Goal: Task Accomplishment & Management: Use online tool/utility

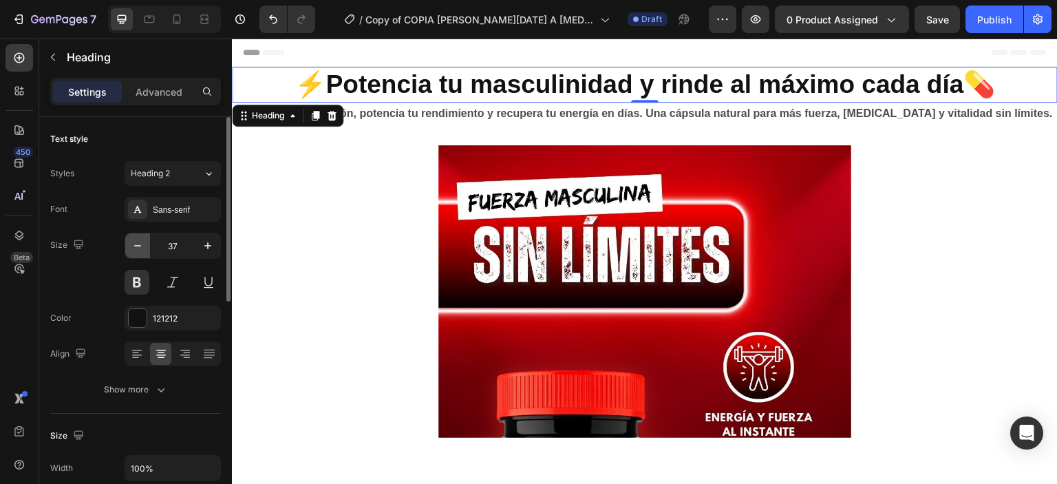
click at [128, 242] on button "button" at bounding box center [137, 245] width 25 height 25
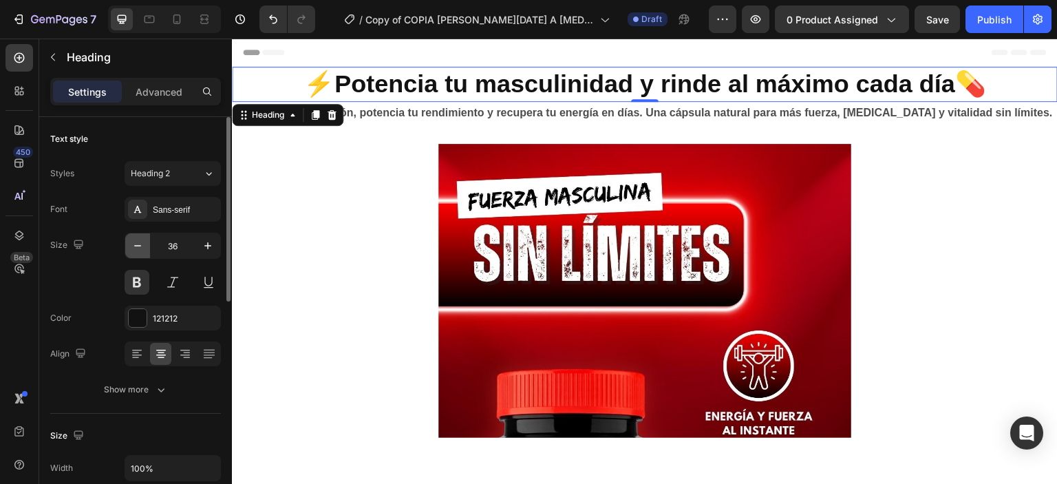
click at [128, 242] on button "button" at bounding box center [137, 245] width 25 height 25
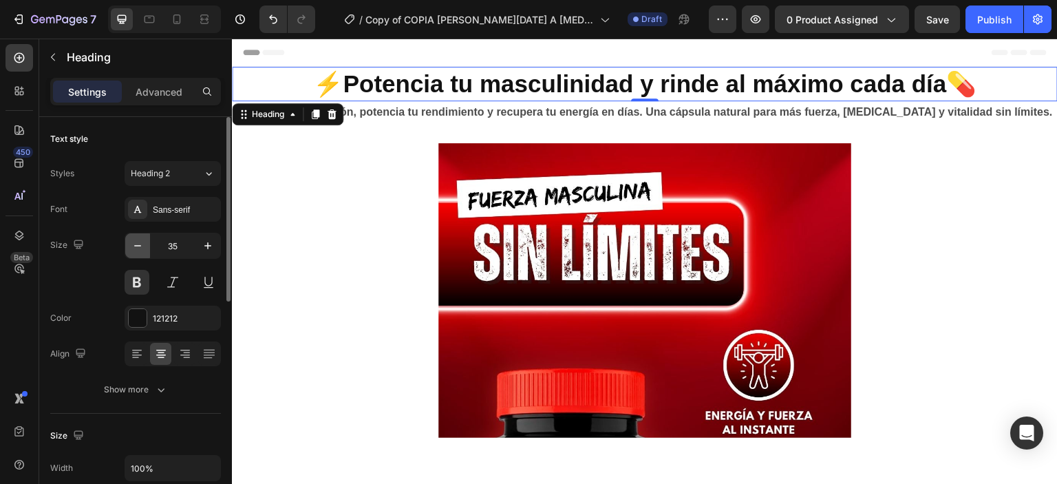
click at [128, 242] on button "button" at bounding box center [137, 245] width 25 height 25
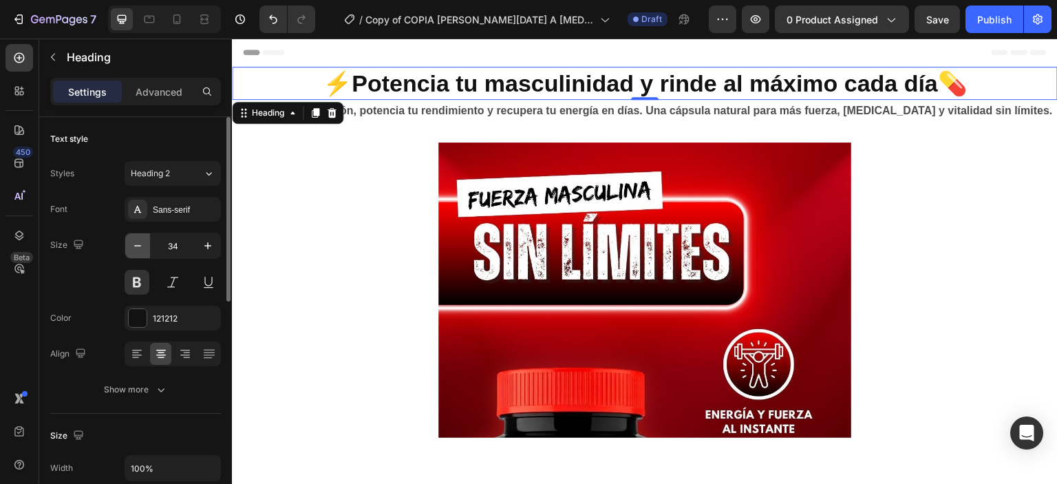
click at [128, 242] on button "button" at bounding box center [137, 245] width 25 height 25
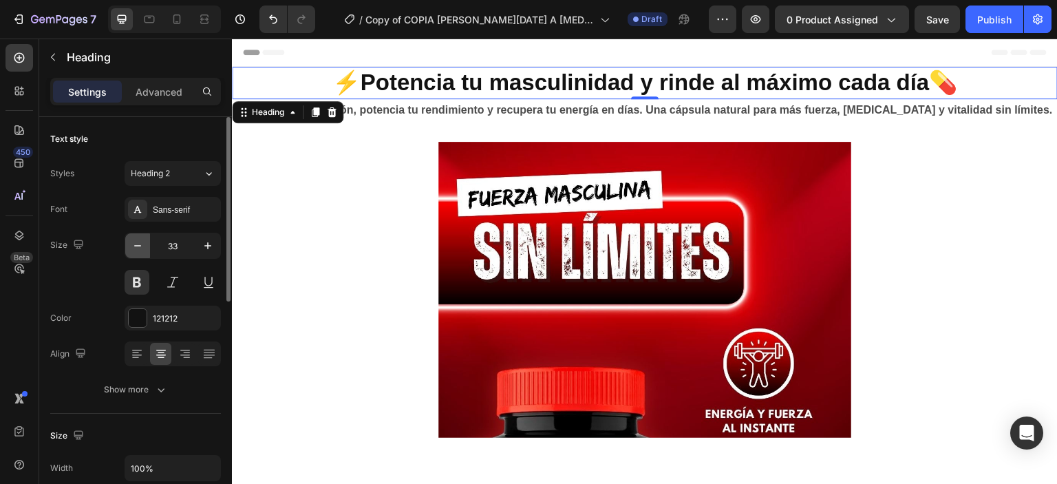
click at [128, 242] on button "button" at bounding box center [137, 245] width 25 height 25
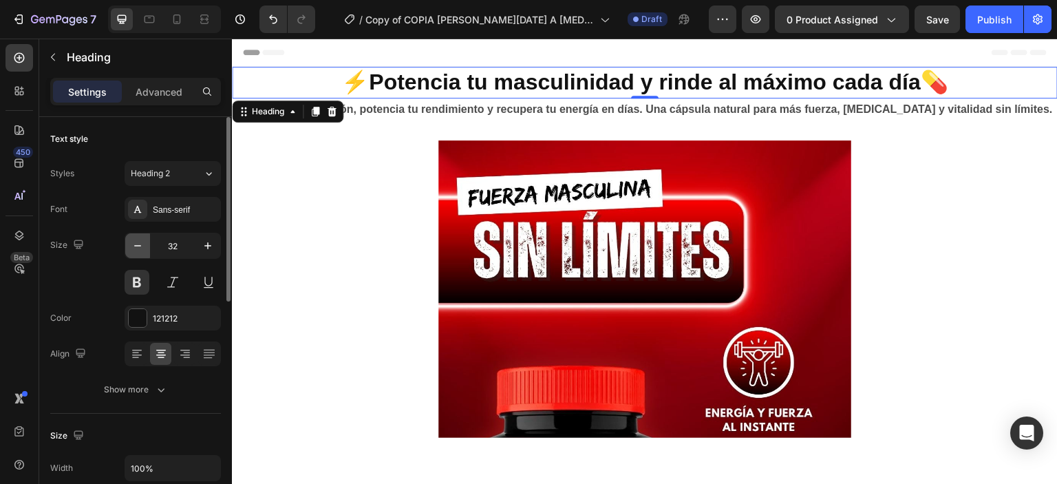
click at [128, 242] on button "button" at bounding box center [137, 245] width 25 height 25
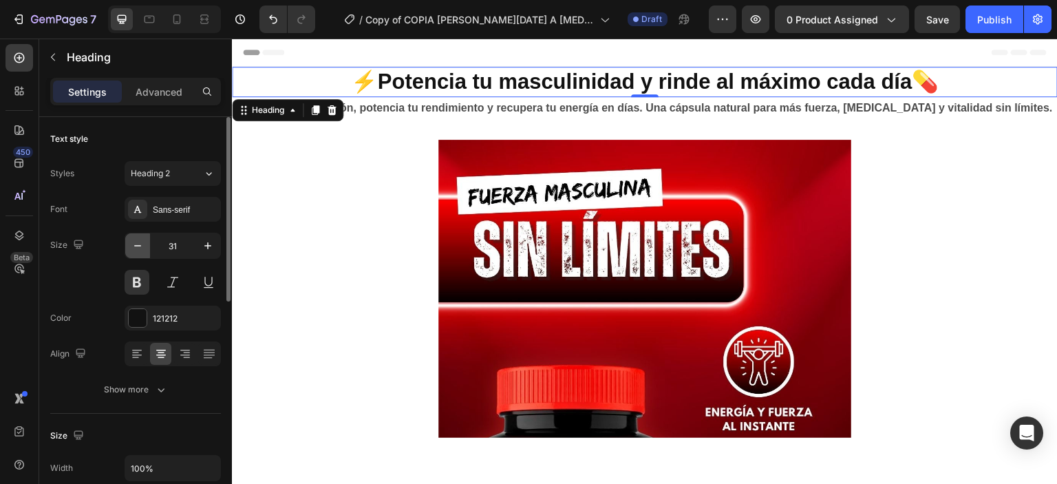
click at [128, 242] on button "button" at bounding box center [137, 245] width 25 height 25
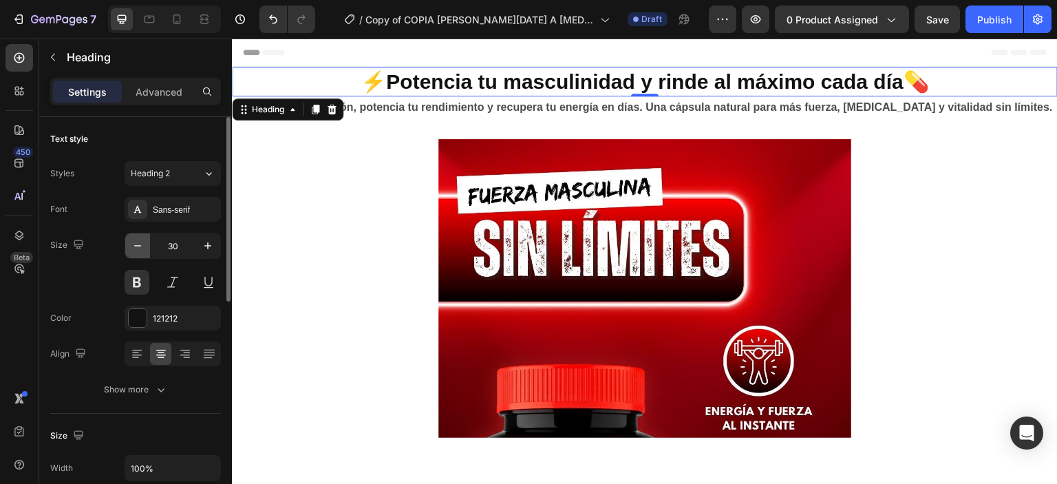
click at [128, 242] on button "button" at bounding box center [137, 245] width 25 height 25
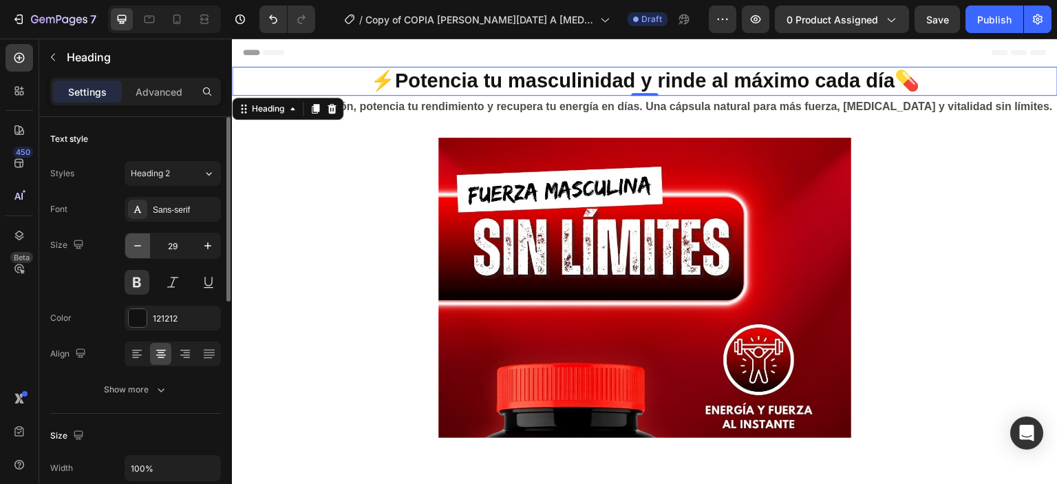
click at [128, 242] on button "button" at bounding box center [137, 245] width 25 height 25
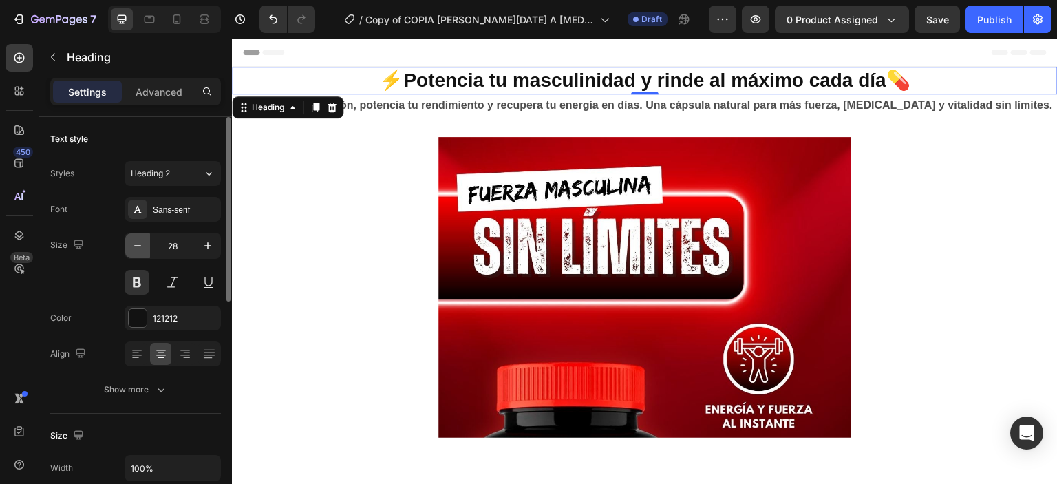
click at [128, 242] on button "button" at bounding box center [137, 245] width 25 height 25
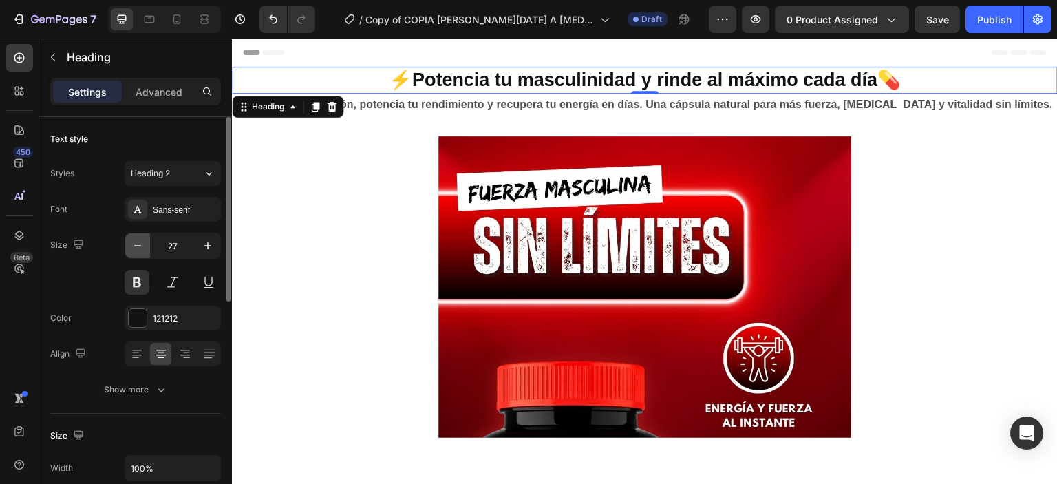
click at [128, 242] on button "button" at bounding box center [137, 245] width 25 height 25
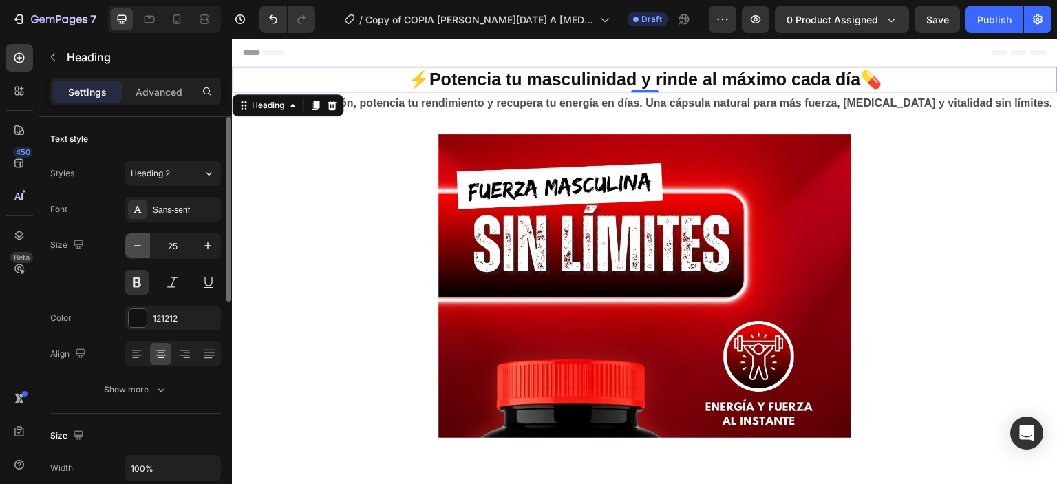
click at [128, 242] on button "button" at bounding box center [137, 245] width 25 height 25
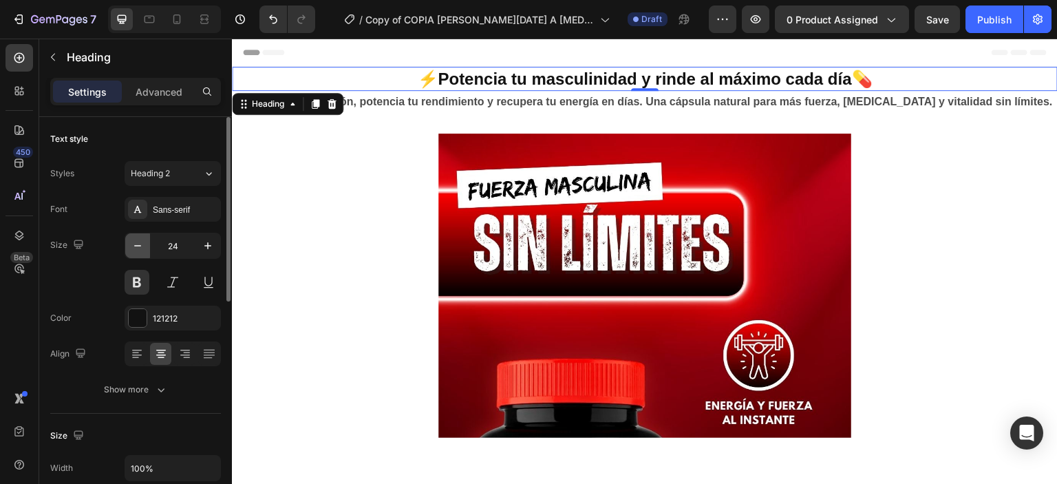
click at [128, 242] on button "button" at bounding box center [137, 245] width 25 height 25
type input "23"
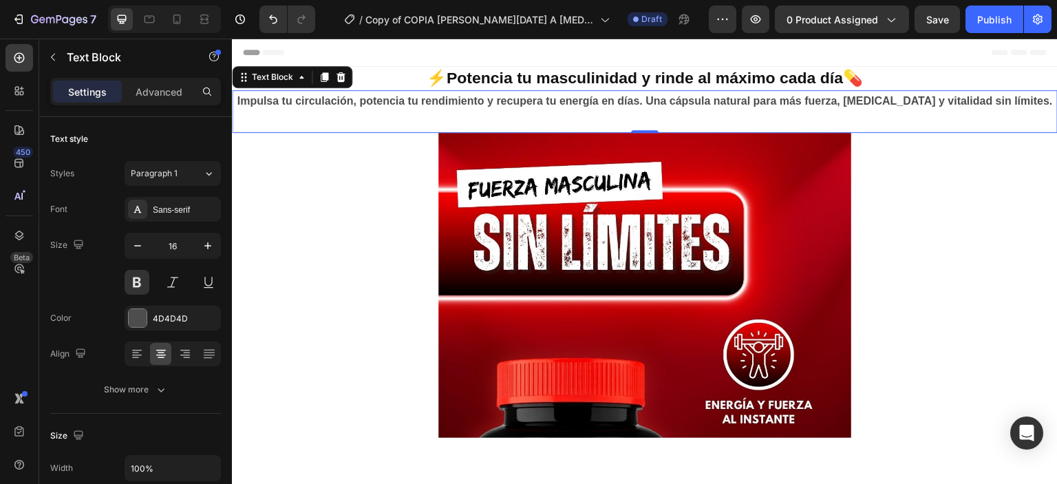
click at [400, 103] on p "Impulsa tu circulación, potencia tu rendimiento y recupera tu energía en días. …" at bounding box center [644, 101] width 823 height 20
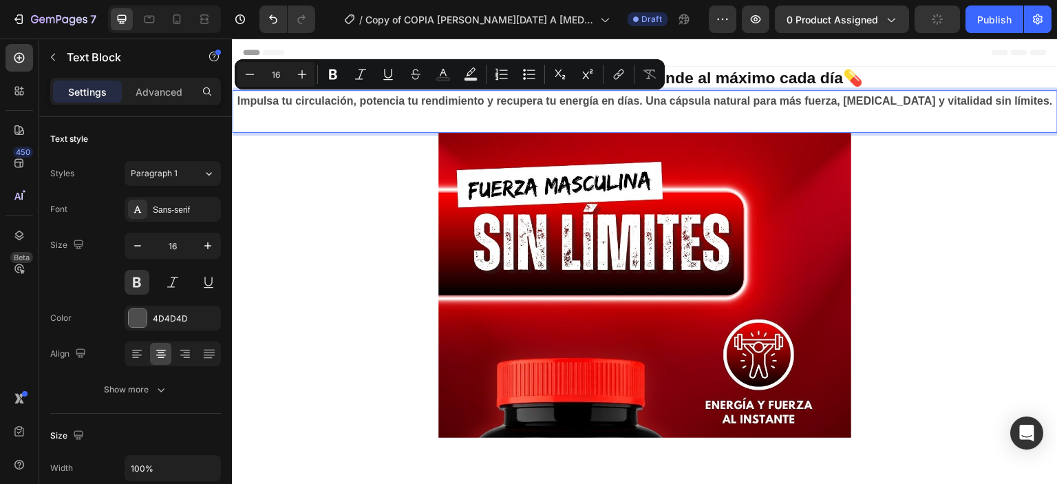
click at [652, 100] on p "Impulsa tu circulación, potencia tu rendimiento y recupera tu energía en días. …" at bounding box center [644, 101] width 823 height 20
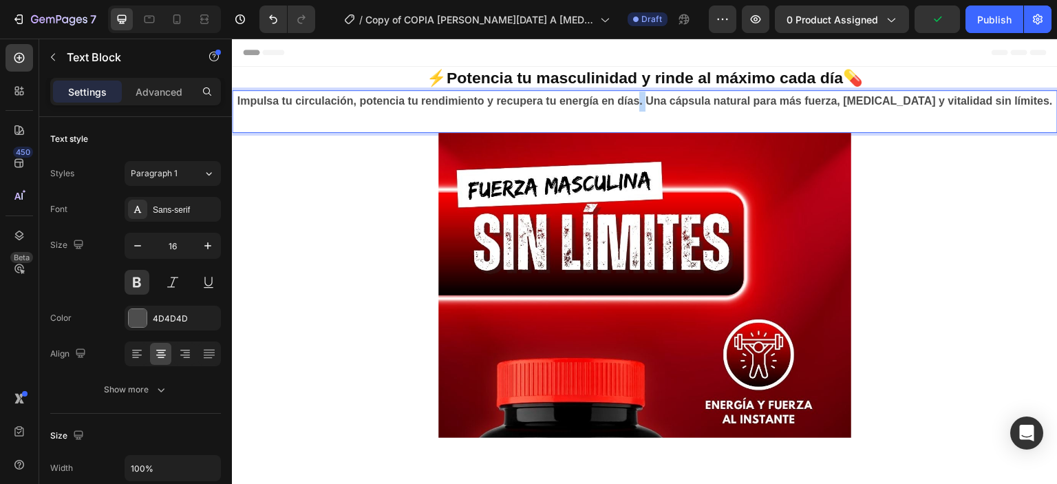
click at [652, 100] on p "Impulsa tu circulación, potencia tu rendimiento y recupera tu energía en días. …" at bounding box center [644, 101] width 823 height 20
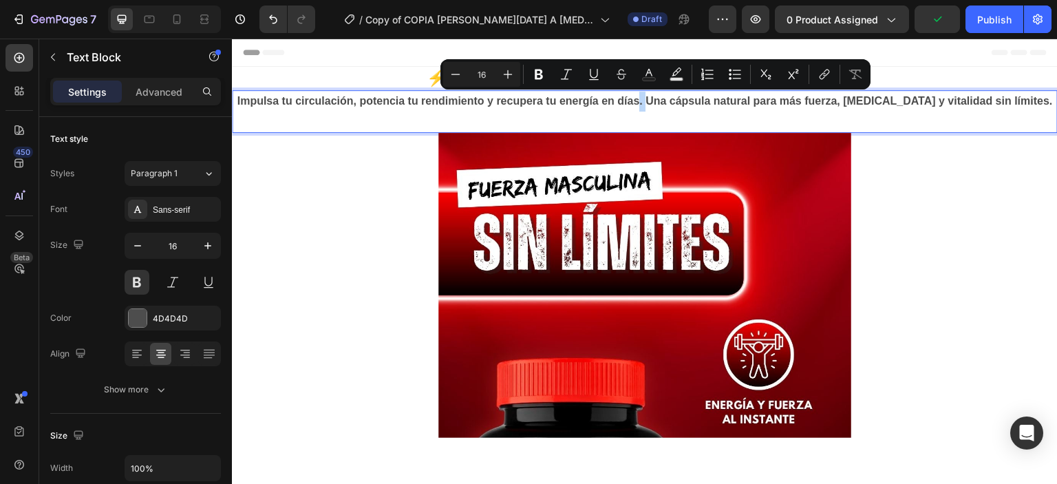
click at [657, 100] on p "Impulsa tu circulación, potencia tu rendimiento y recupera tu energía en días. …" at bounding box center [644, 101] width 823 height 20
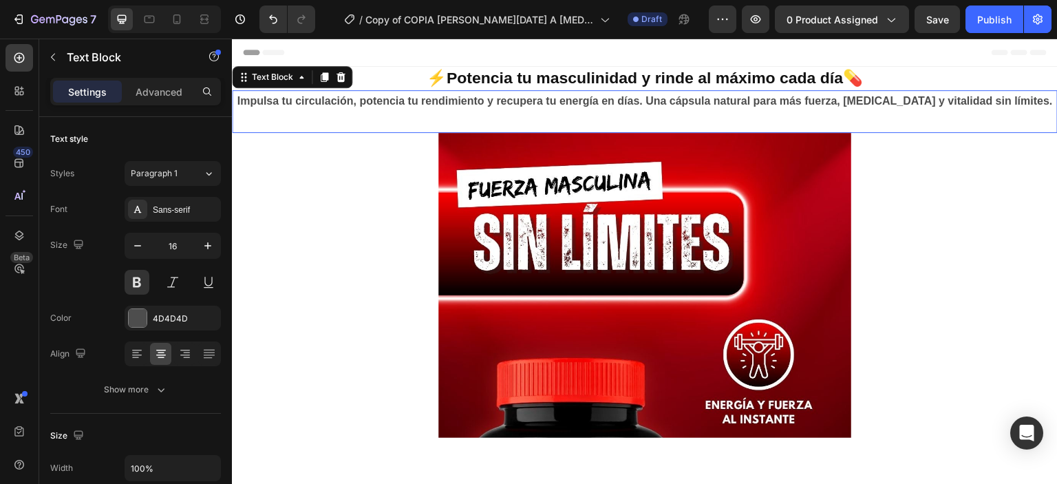
click at [448, 120] on p "Rich Text Editor. Editing area: main" at bounding box center [644, 121] width 823 height 20
click at [140, 87] on p "Advanced" at bounding box center [159, 92] width 47 height 14
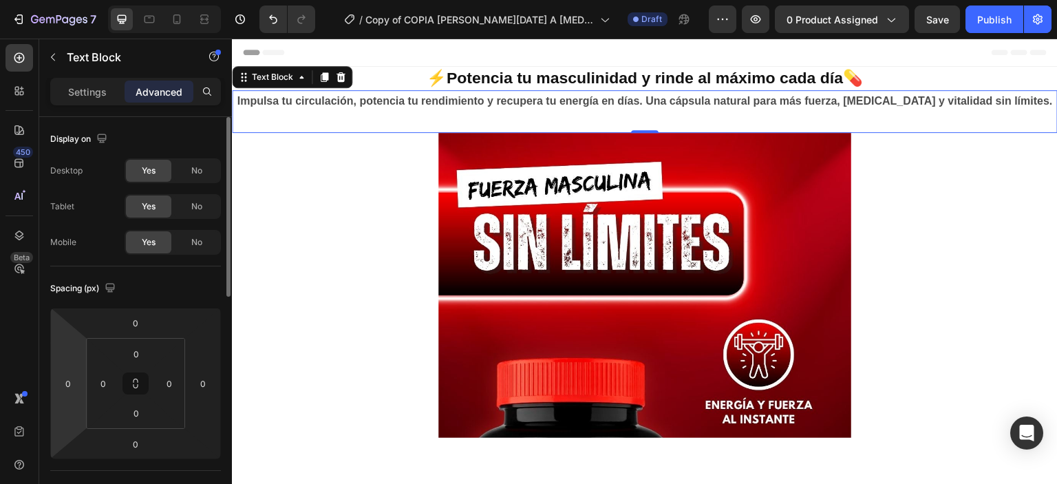
click at [67, 0] on html "7 Version history / Copy of COPIA [PERSON_NAME][DATE] A [MEDICAL_DATA] – Cápsul…" at bounding box center [528, 0] width 1057 height 0
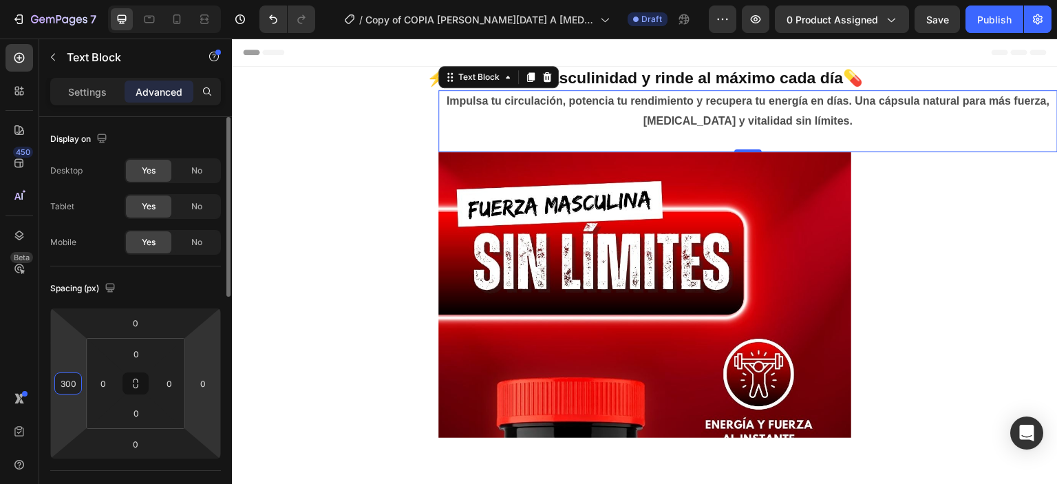
type input "300"
click at [209, 0] on html "7 Version history / Copy of COPIA [PERSON_NAME][DATE] A [MEDICAL_DATA] – Cápsul…" at bounding box center [528, 0] width 1057 height 0
type input "300"
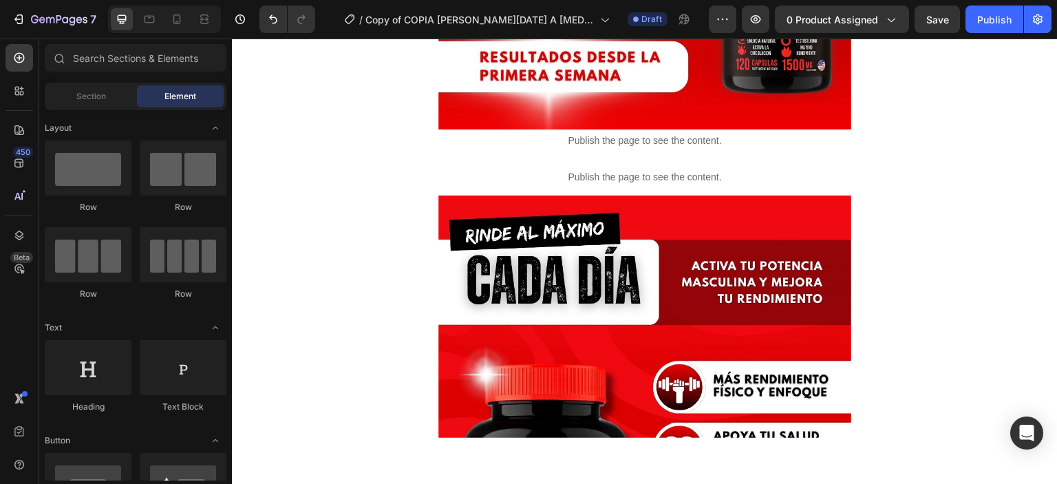
scroll to position [1221, 0]
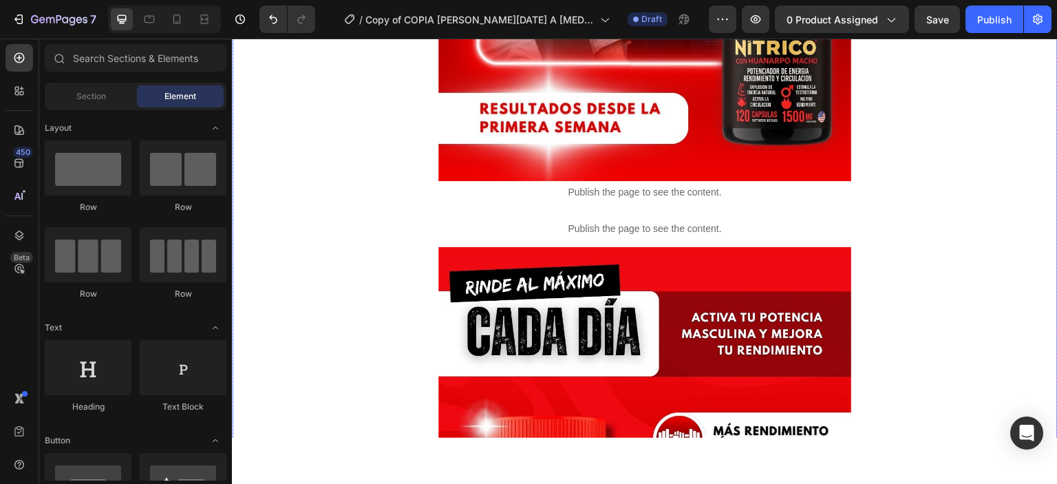
click at [687, 228] on p "Publish the page to see the content." at bounding box center [644, 228] width 413 height 14
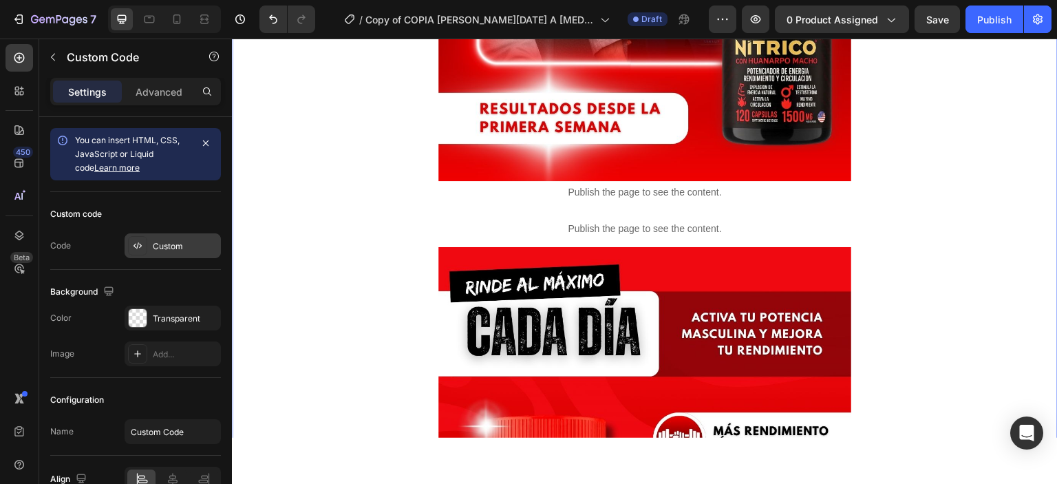
click at [172, 245] on div "Custom" at bounding box center [185, 246] width 65 height 12
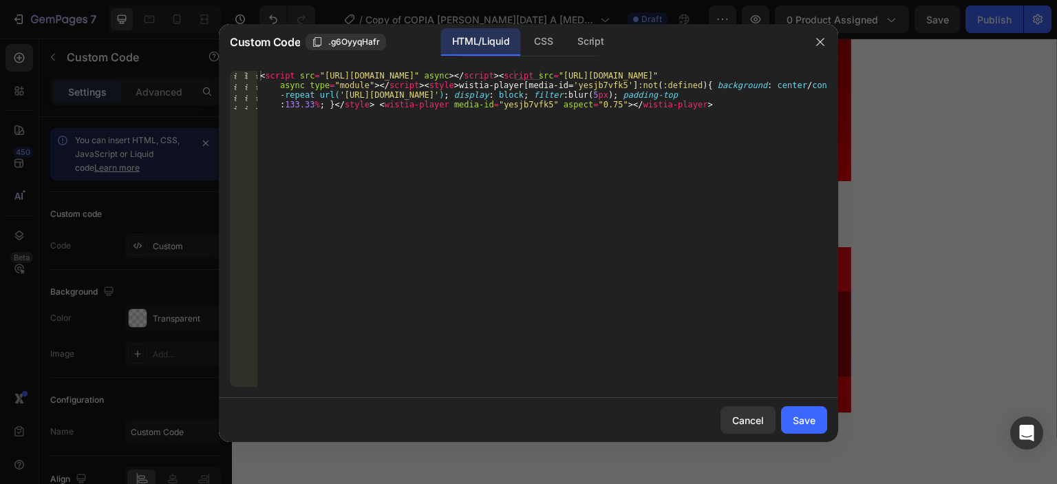
click at [153, 37] on div at bounding box center [528, 242] width 1057 height 484
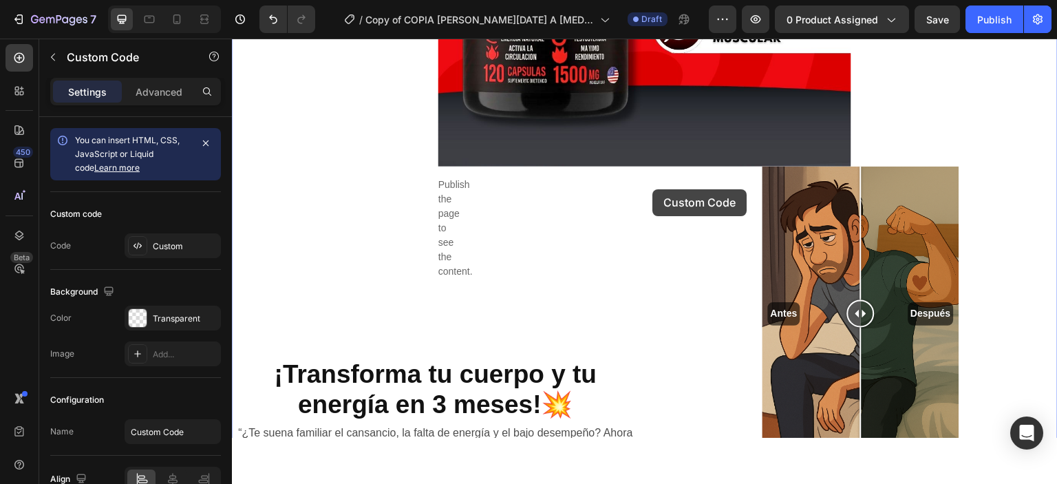
scroll to position [1781, 0]
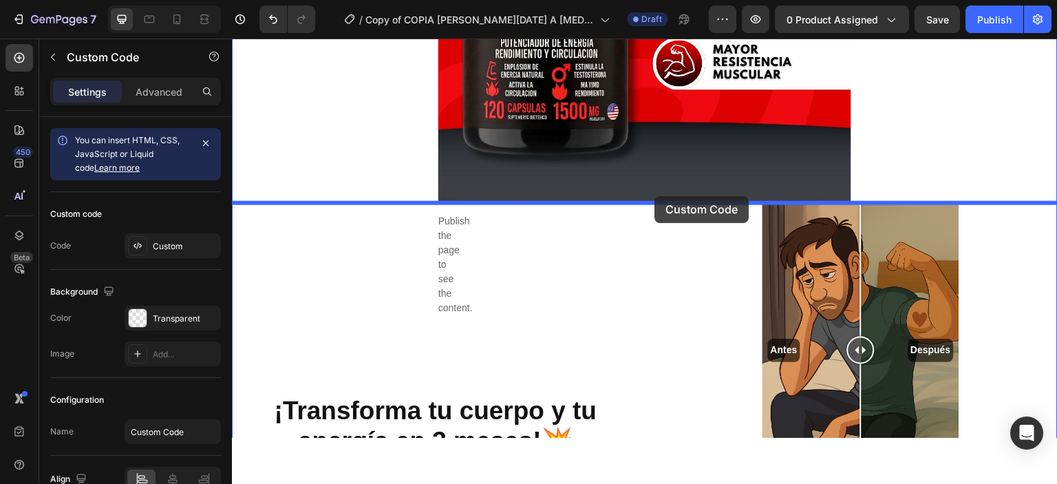
drag, startPoint x: 694, startPoint y: 227, endPoint x: 654, endPoint y: 195, distance: 50.4
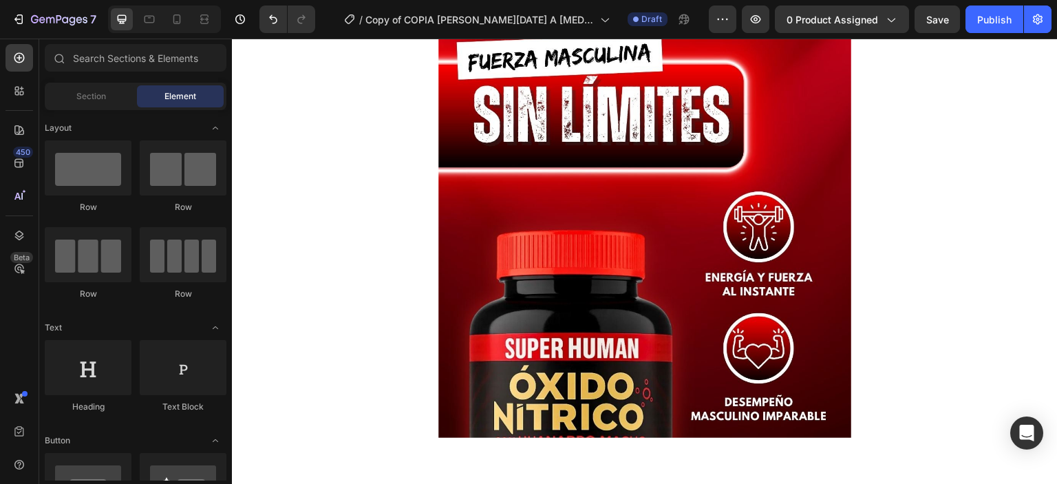
scroll to position [0, 0]
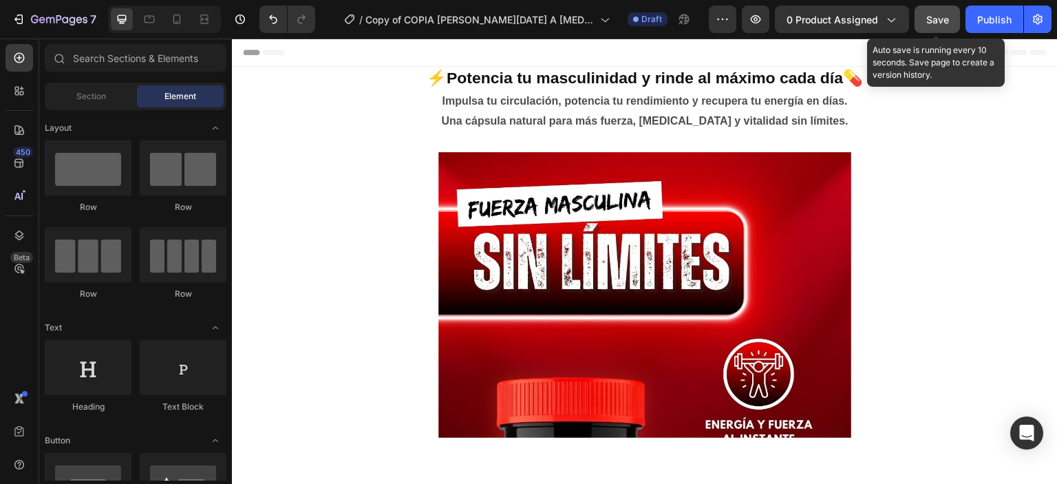
click at [934, 26] on div "Save" at bounding box center [937, 19] width 23 height 14
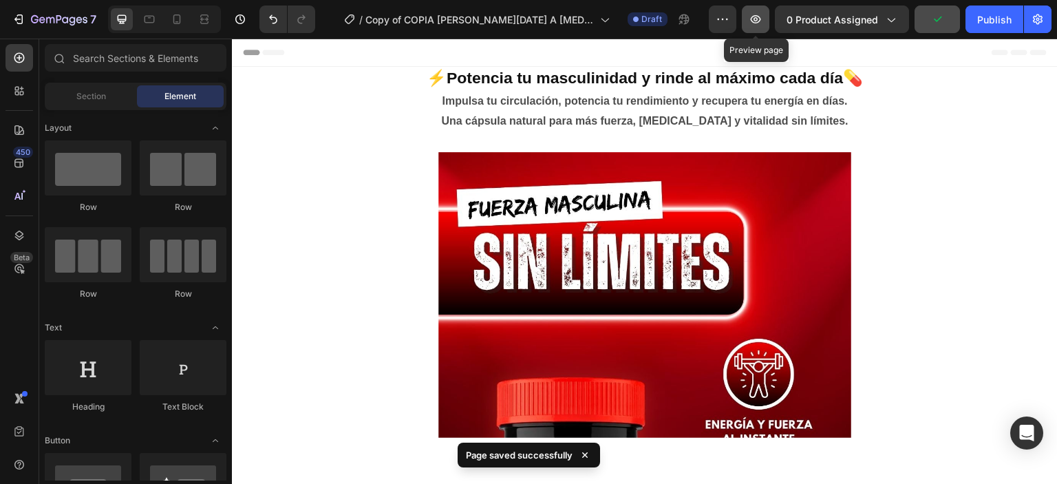
click at [761, 20] on icon "button" at bounding box center [756, 19] width 10 height 8
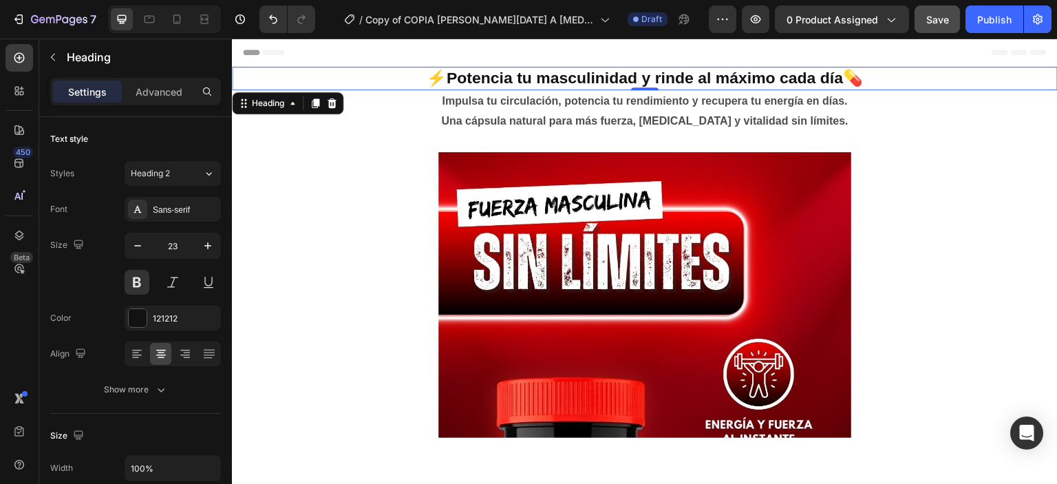
click at [203, 244] on icon "button" at bounding box center [208, 246] width 14 height 14
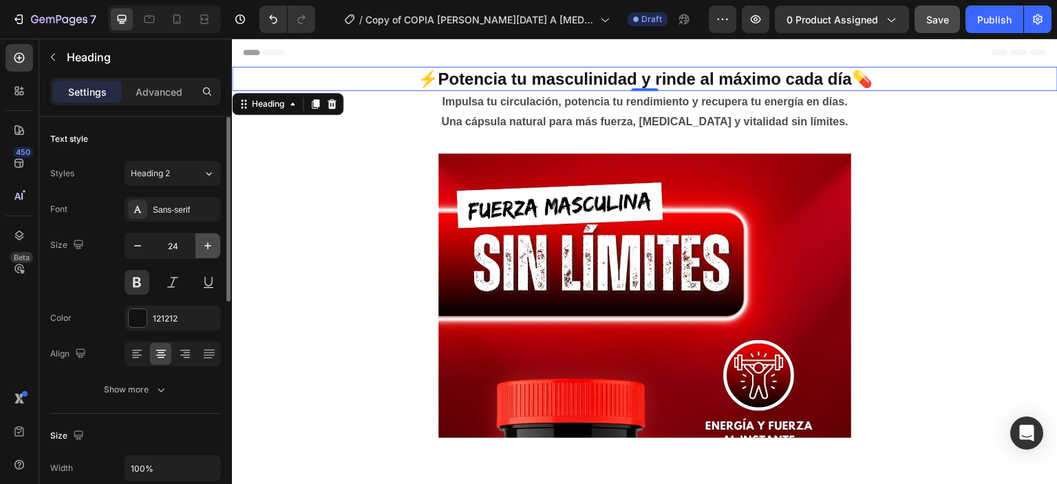
click at [203, 244] on icon "button" at bounding box center [208, 246] width 14 height 14
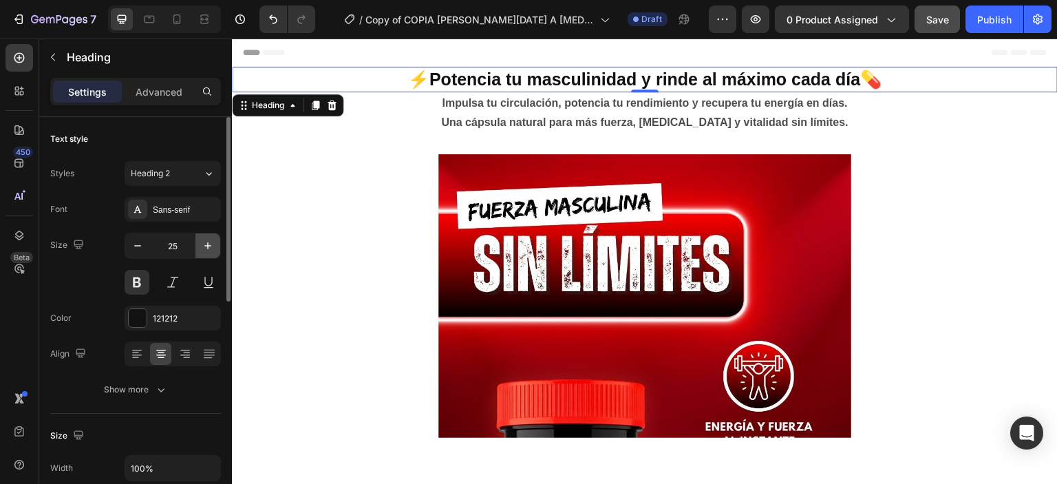
click at [208, 244] on icon "button" at bounding box center [208, 246] width 14 height 14
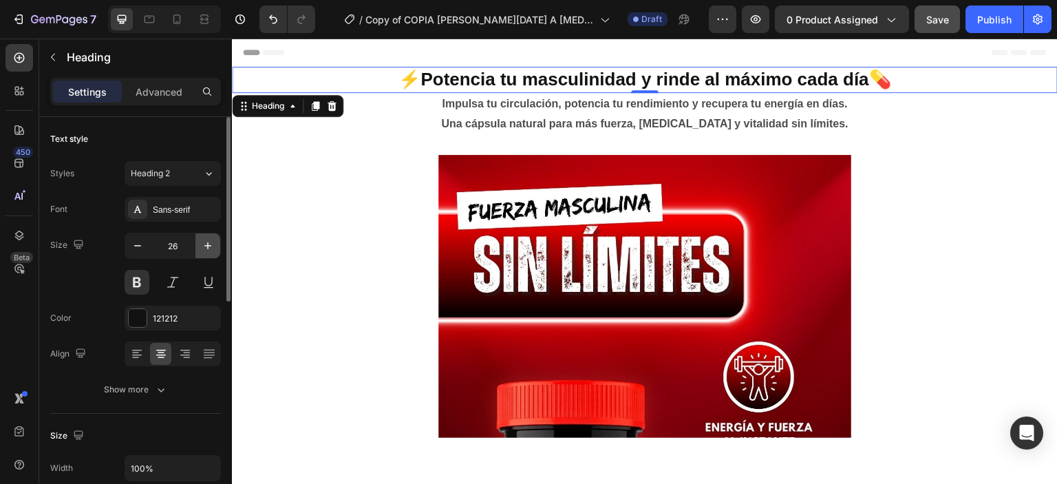
click at [208, 244] on icon "button" at bounding box center [208, 246] width 14 height 14
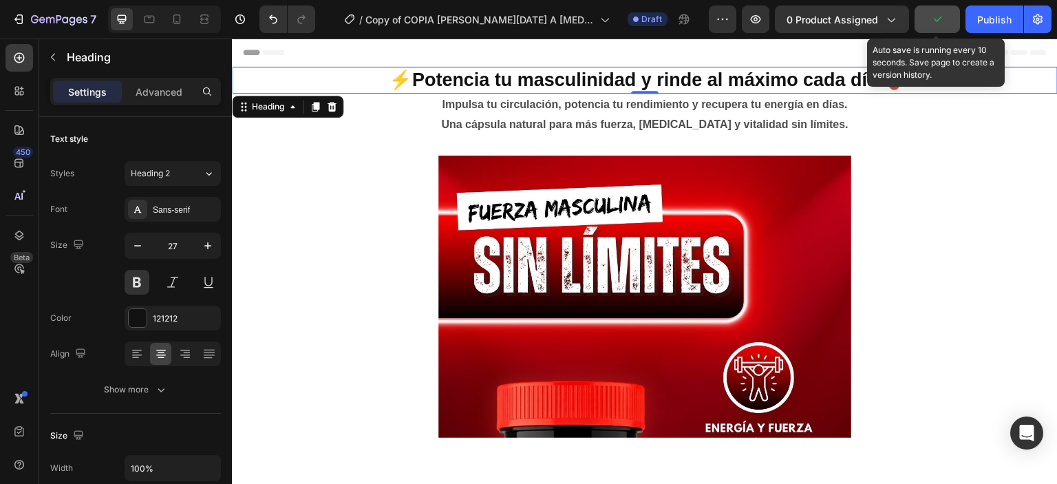
click at [926, 26] on button "button" at bounding box center [936, 20] width 45 height 28
click at [937, 15] on span "Save" at bounding box center [937, 20] width 23 height 12
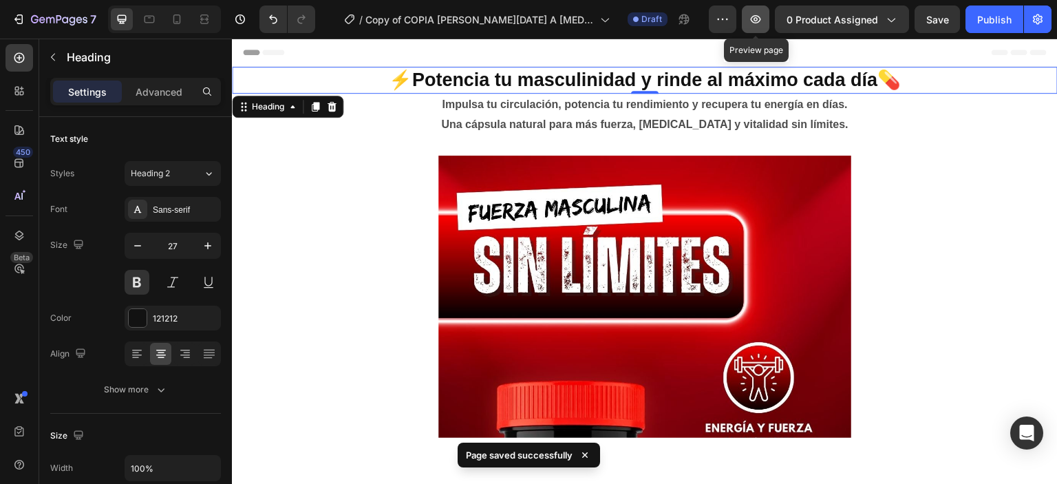
click at [761, 19] on icon "button" at bounding box center [756, 19] width 10 height 8
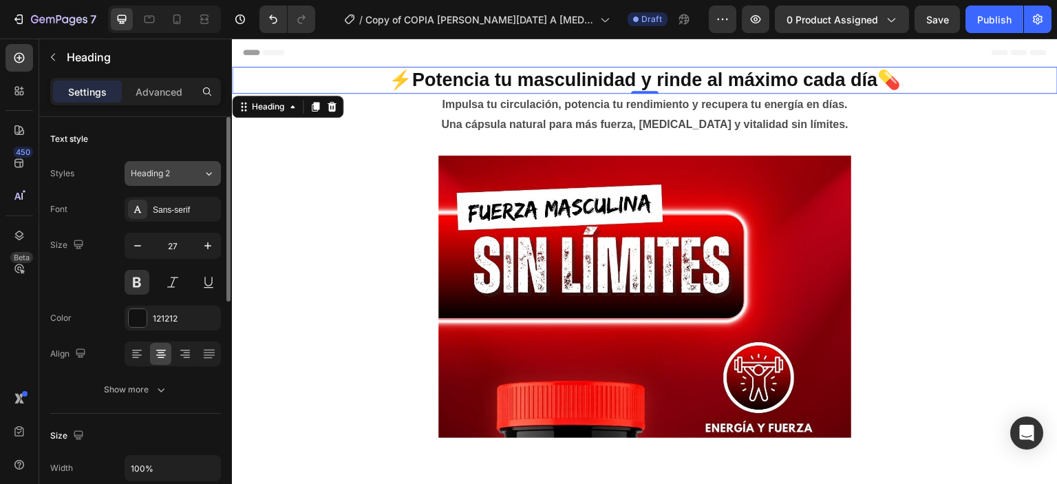
click at [193, 175] on div "Heading 2" at bounding box center [167, 173] width 72 height 12
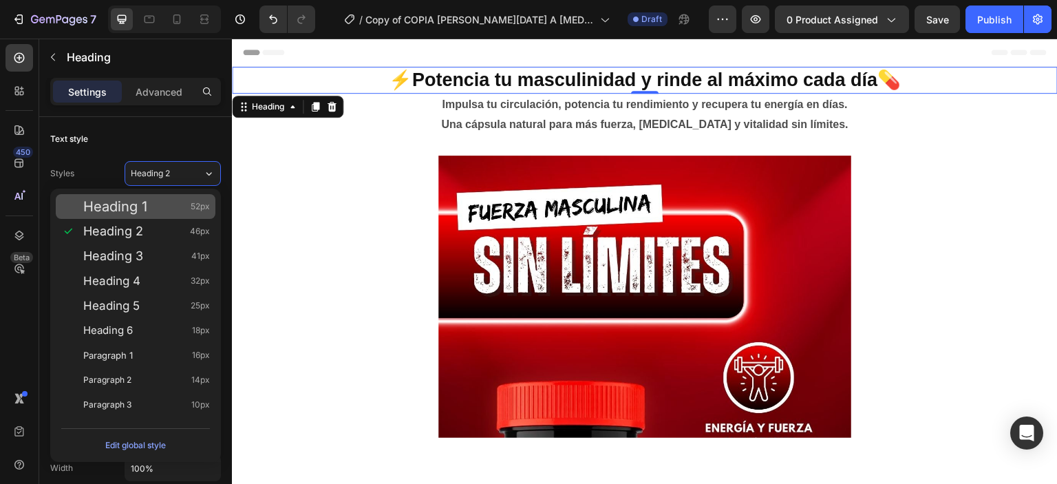
click at [165, 200] on div "Heading 1 52px" at bounding box center [146, 207] width 127 height 14
type input "52"
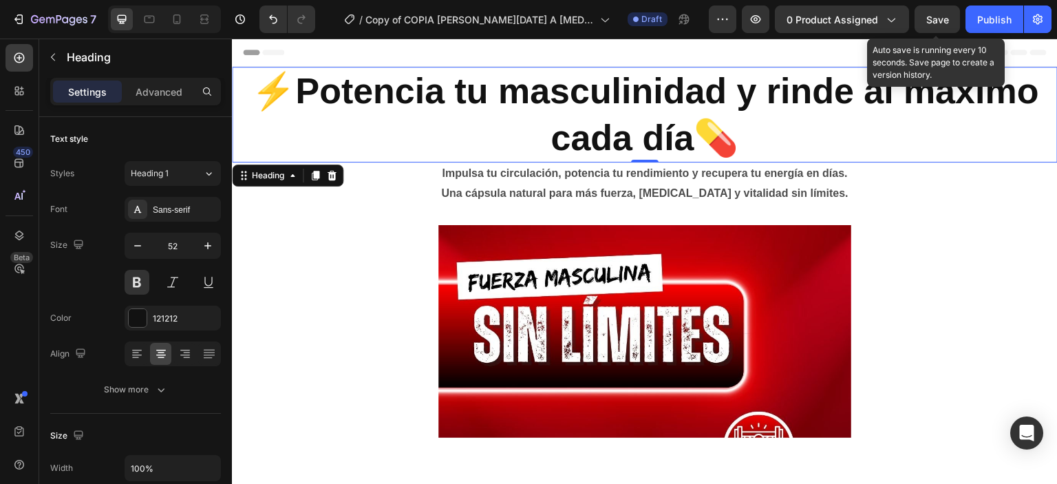
click at [929, 23] on span "Save" at bounding box center [937, 20] width 23 height 12
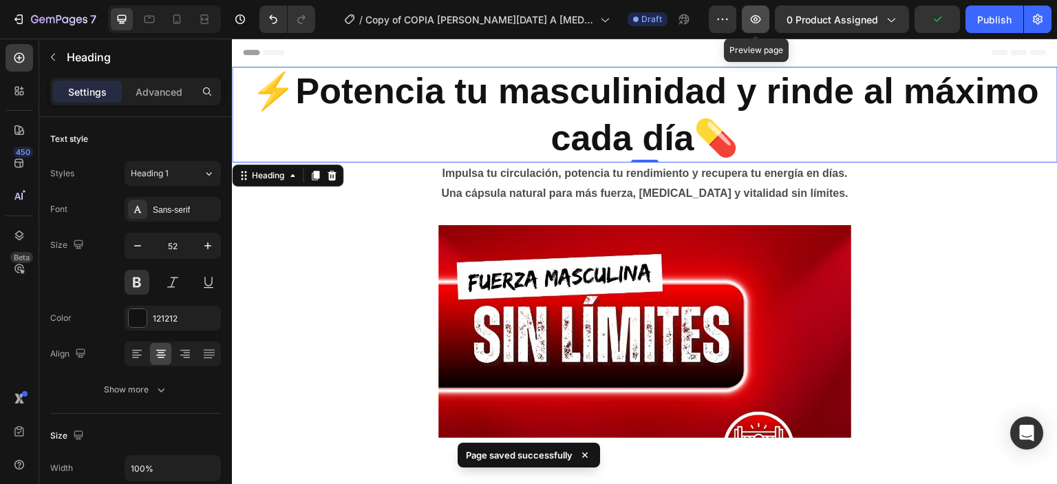
click at [761, 21] on icon "button" at bounding box center [756, 19] width 10 height 8
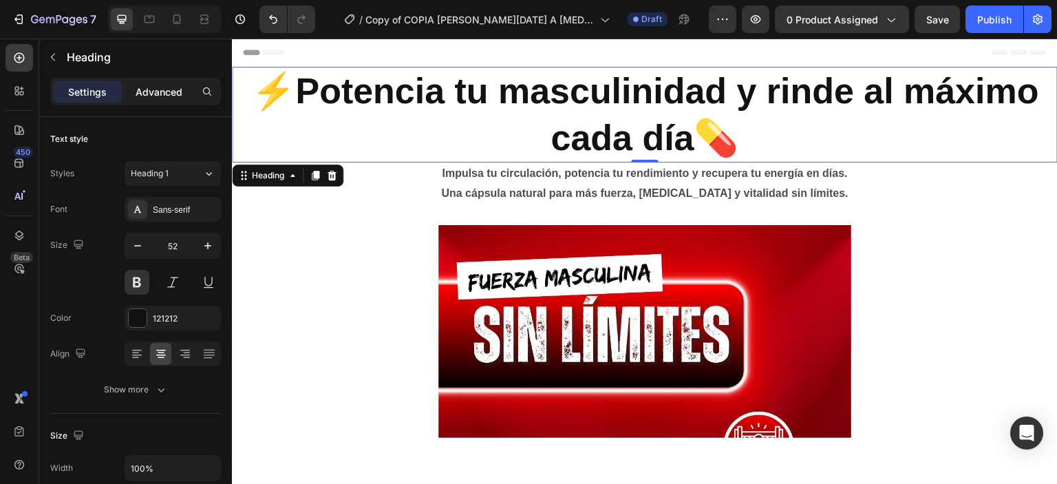
click at [131, 82] on div "Advanced" at bounding box center [159, 92] width 69 height 22
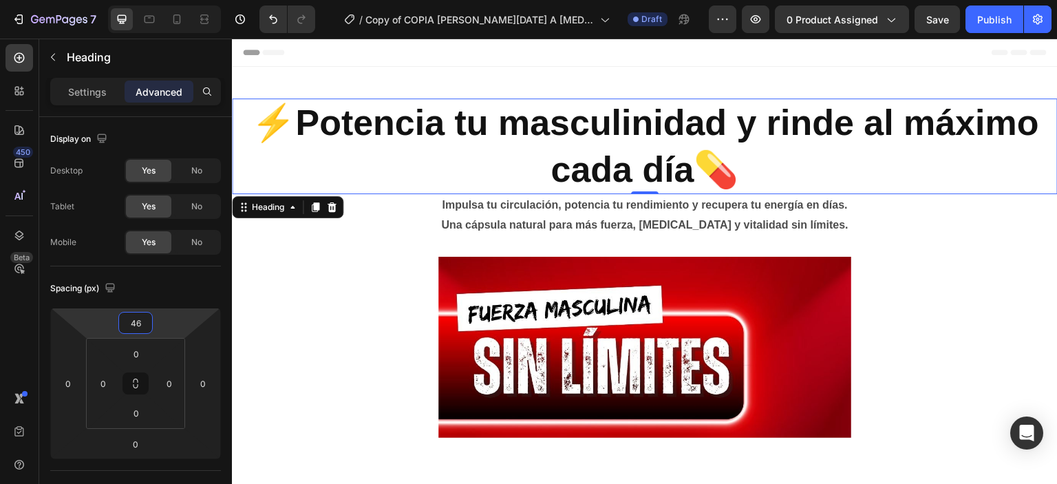
type input "48"
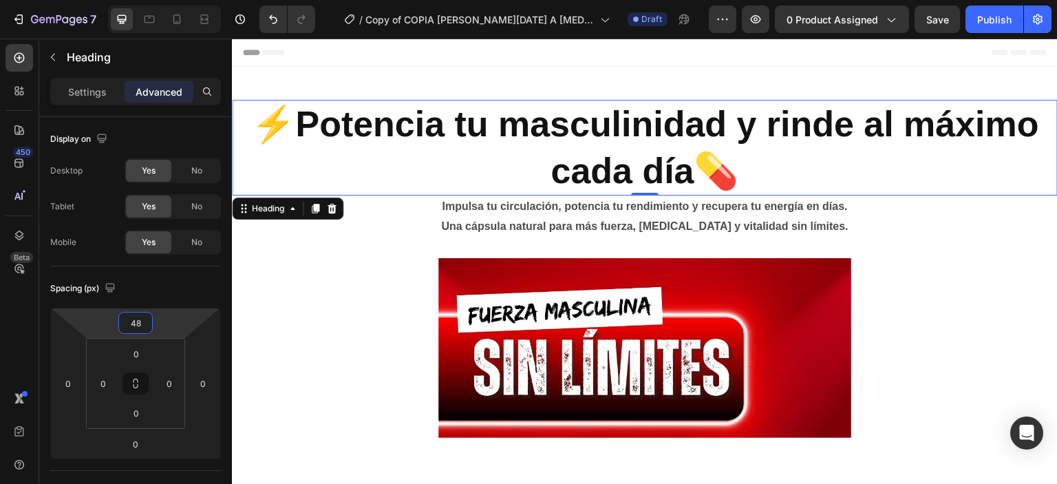
drag, startPoint x: 127, startPoint y: 310, endPoint x: 153, endPoint y: 293, distance: 30.9
click at [153, 0] on html "7 Version history / Copy of COPIA [PERSON_NAME][DATE] A [MEDICAL_DATA] – Cápsul…" at bounding box center [528, 0] width 1057 height 0
click at [81, 377] on div "0" at bounding box center [68, 383] width 28 height 22
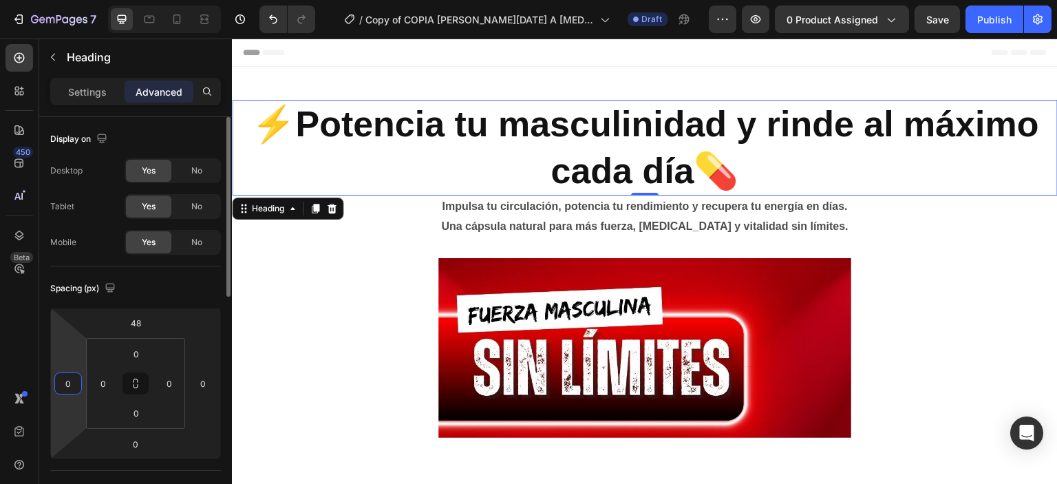
click at [72, 381] on input "0" at bounding box center [68, 383] width 21 height 21
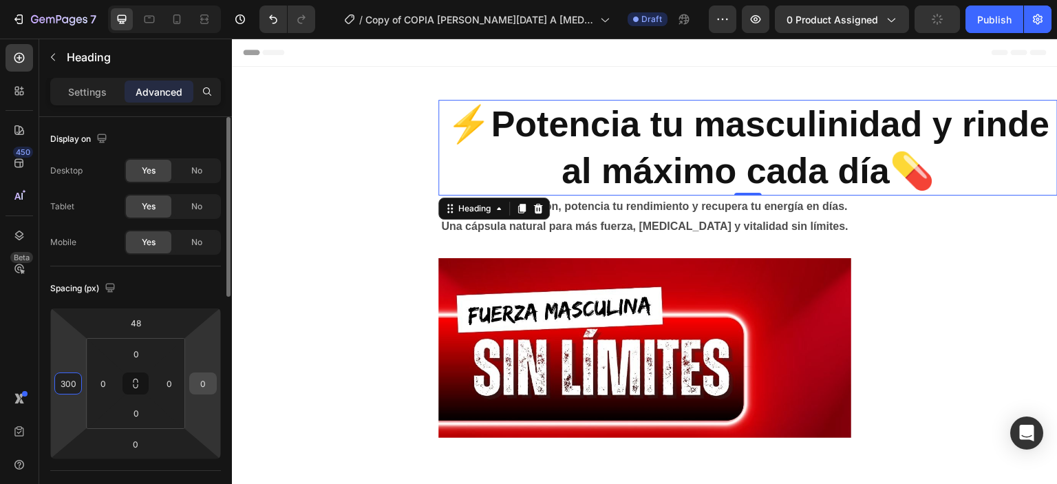
type input "300"
click at [195, 389] on input "0" at bounding box center [203, 383] width 21 height 21
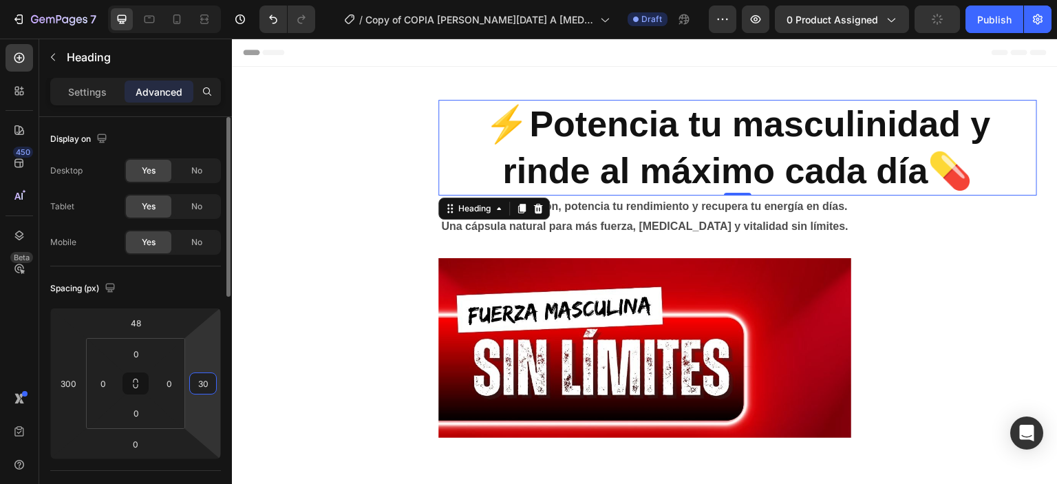
type input "300"
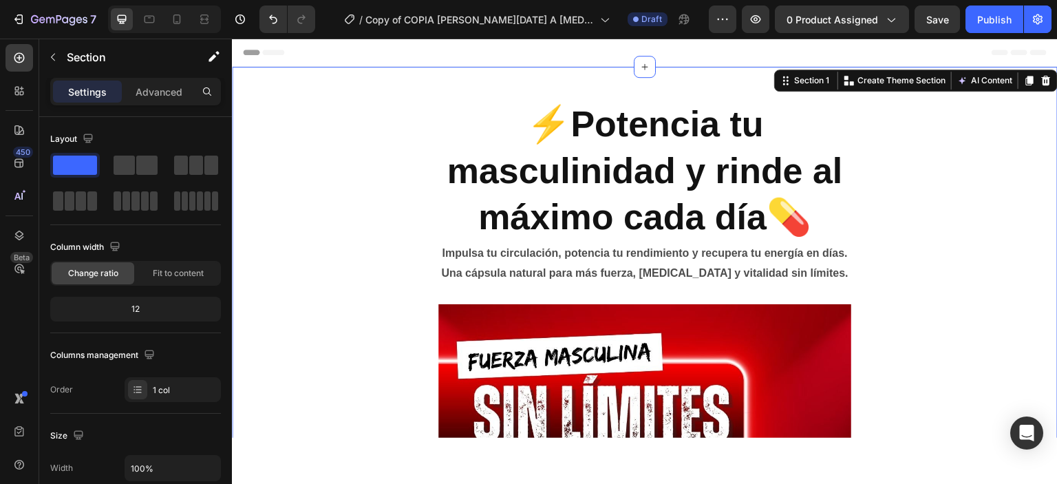
click at [940, 23] on span "Save" at bounding box center [937, 20] width 23 height 12
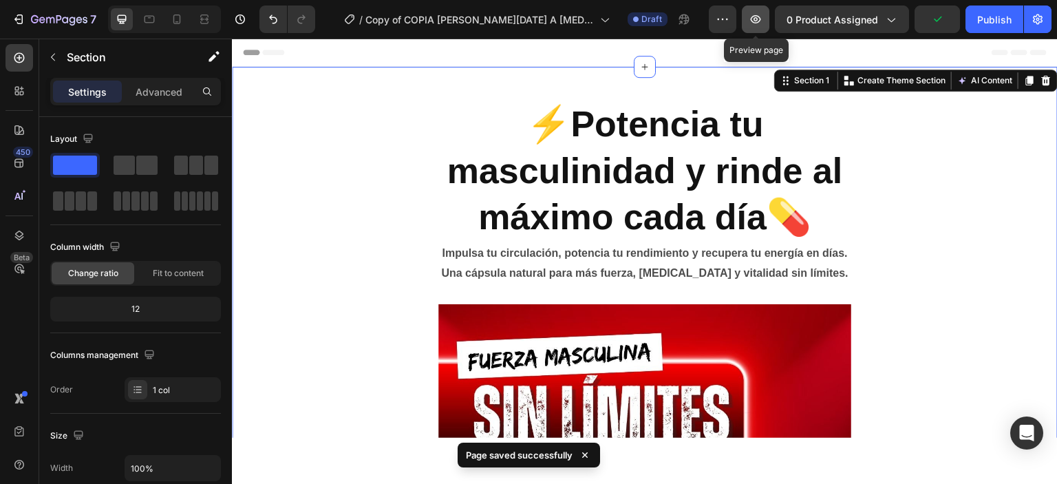
click at [747, 21] on button "button" at bounding box center [756, 20] width 28 height 28
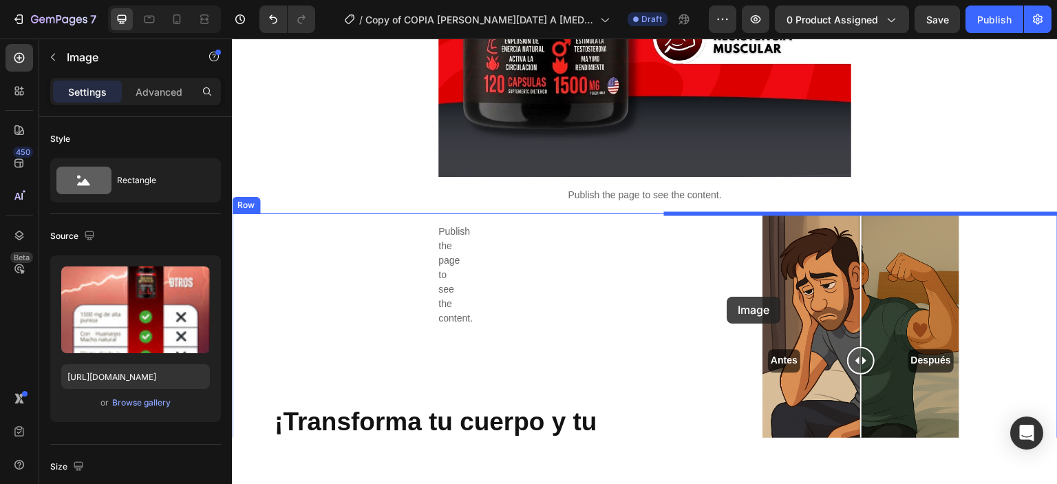
scroll to position [1935, 0]
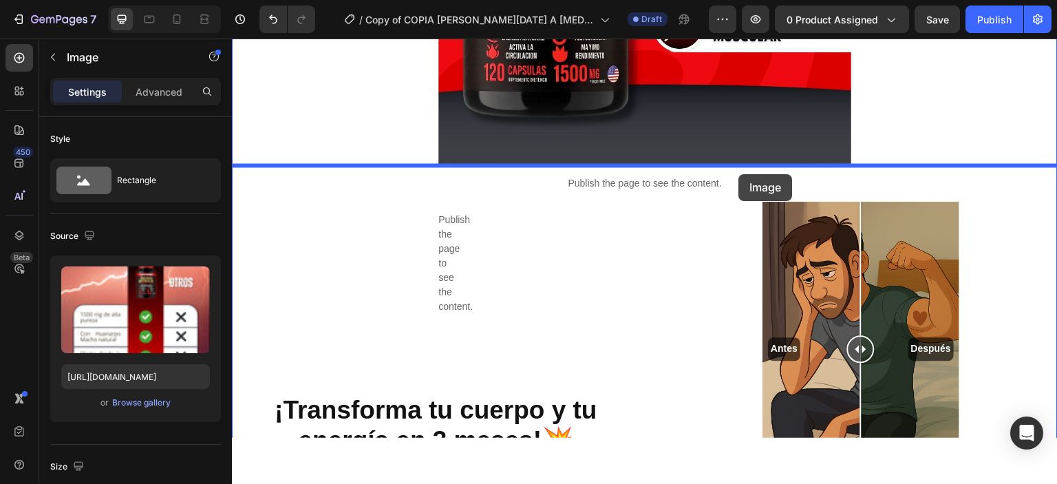
drag, startPoint x: 783, startPoint y: 238, endPoint x: 738, endPoint y: 175, distance: 77.5
click at [738, 175] on div "Header ⚡️Potencia tu masculinidad y rinde al máximo cada día💊 Heading Impulsa t…" at bounding box center [645, 227] width 826 height 4248
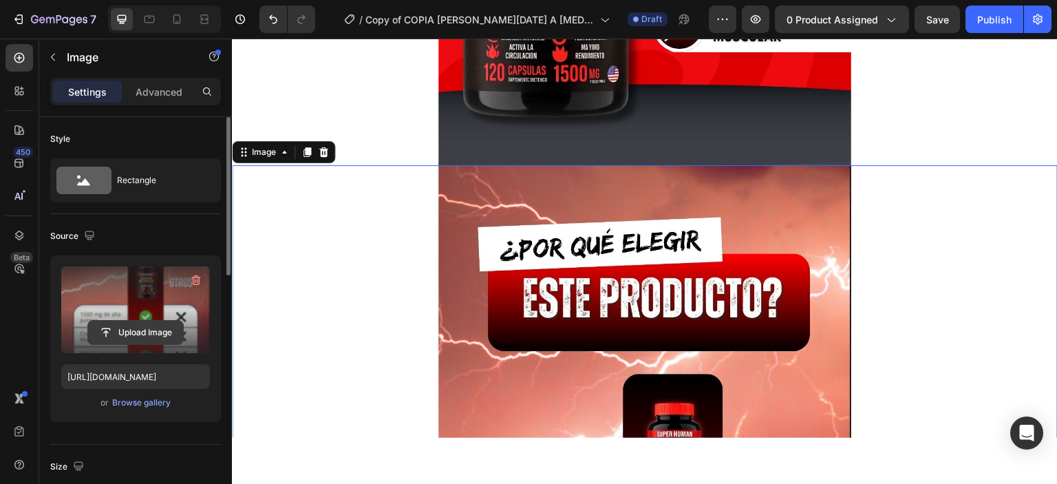
click at [127, 327] on input "file" at bounding box center [135, 332] width 95 height 23
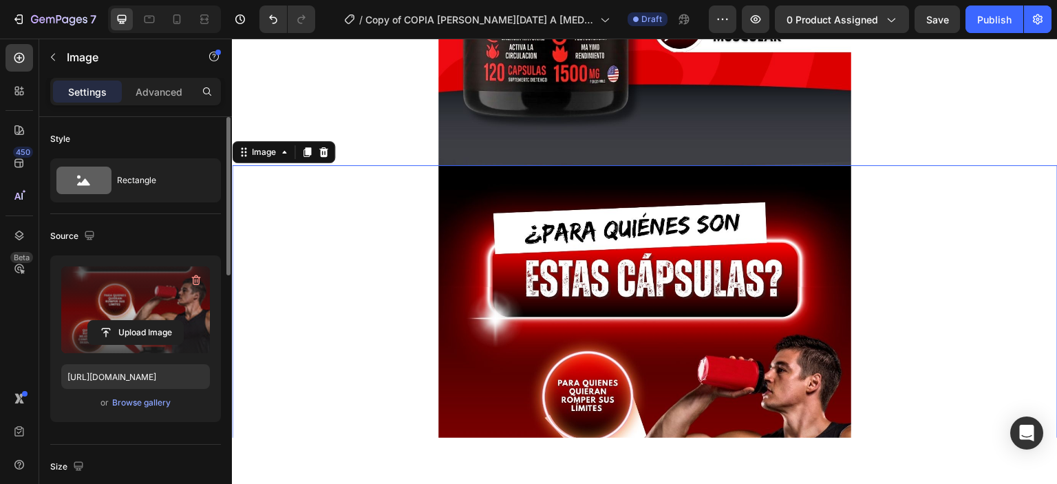
type input "[URL][DOMAIN_NAME]"
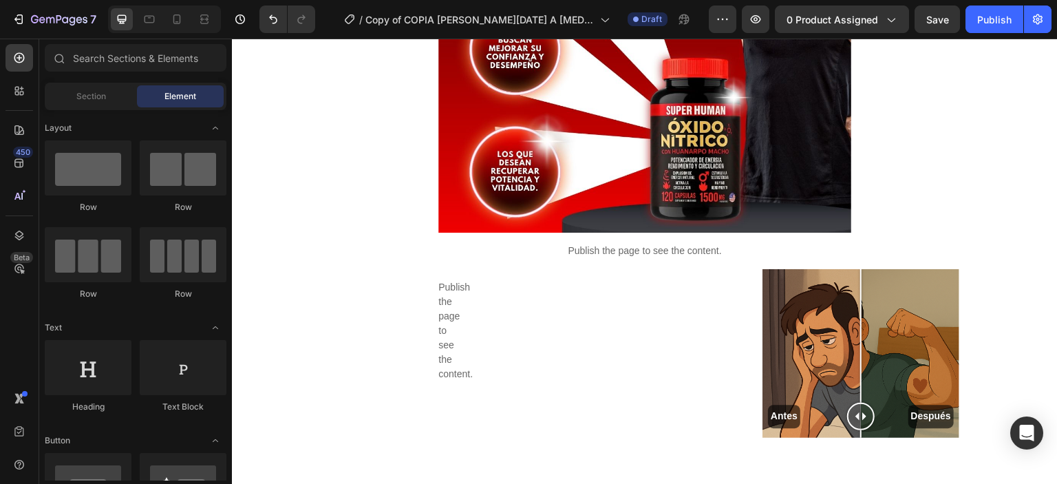
scroll to position [2458, 0]
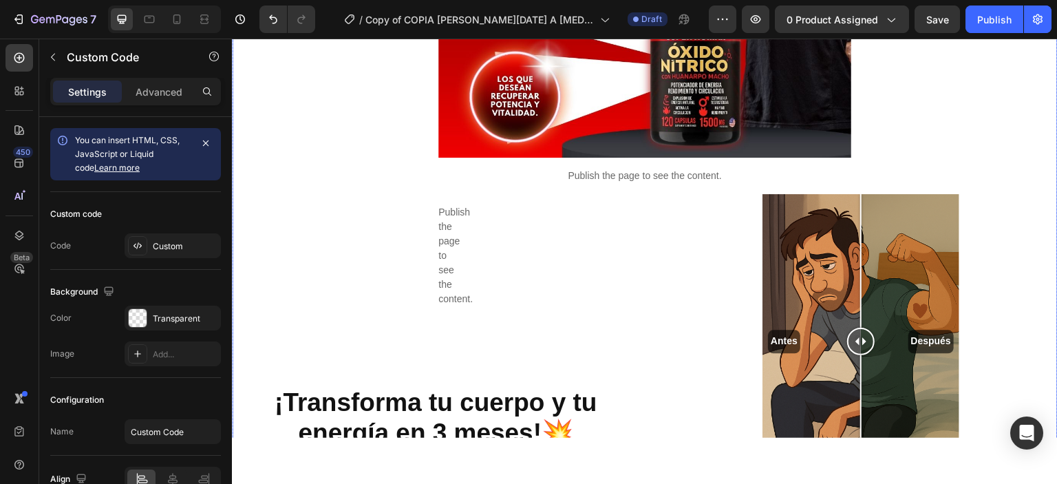
click at [145, 251] on div at bounding box center [137, 245] width 19 height 19
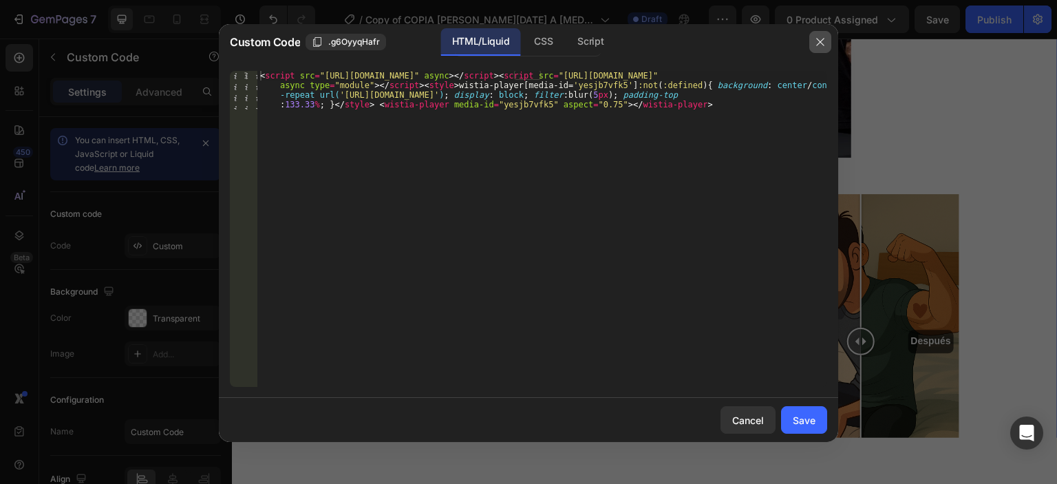
click at [827, 41] on button "button" at bounding box center [820, 42] width 22 height 22
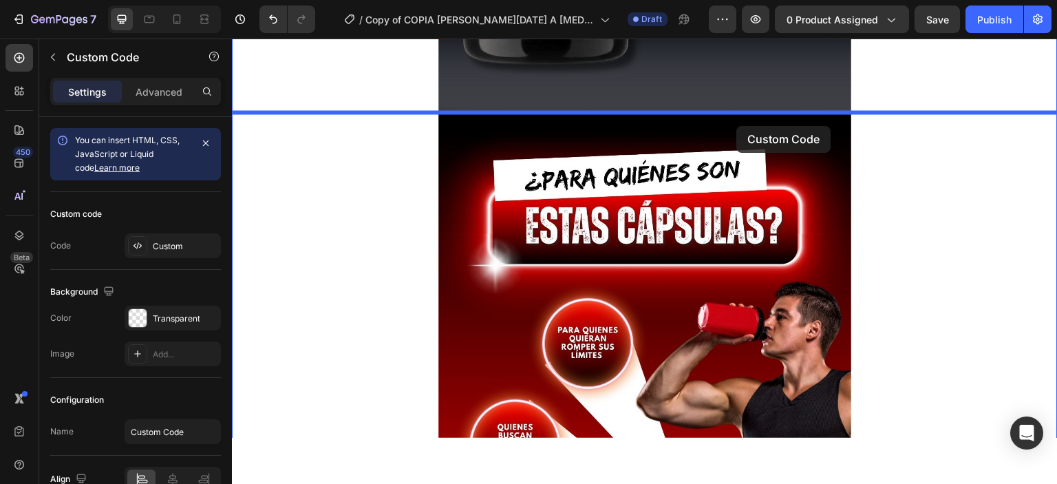
scroll to position [1978, 0]
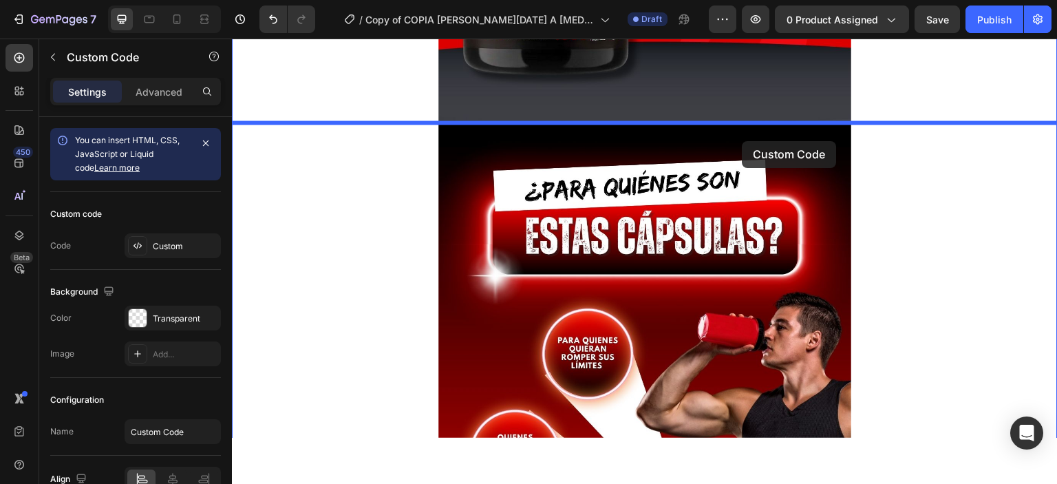
drag, startPoint x: 722, startPoint y: 169, endPoint x: 742, endPoint y: 139, distance: 36.3
click at [741, 139] on div "Header ⚡️Potencia tu masculinidad y rinde al máximo cada día💊 Heading Impulsa t…" at bounding box center [645, 75] width 826 height 4030
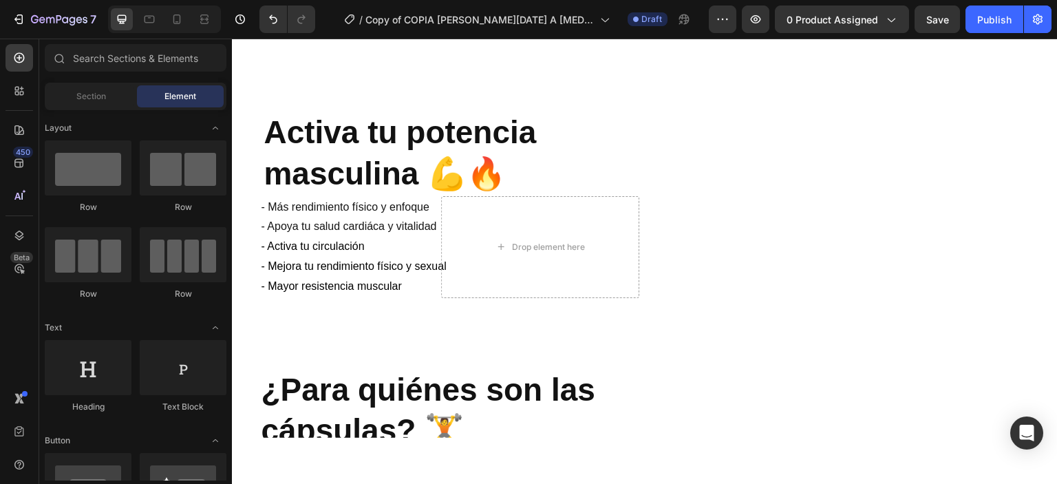
scroll to position [2984, 0]
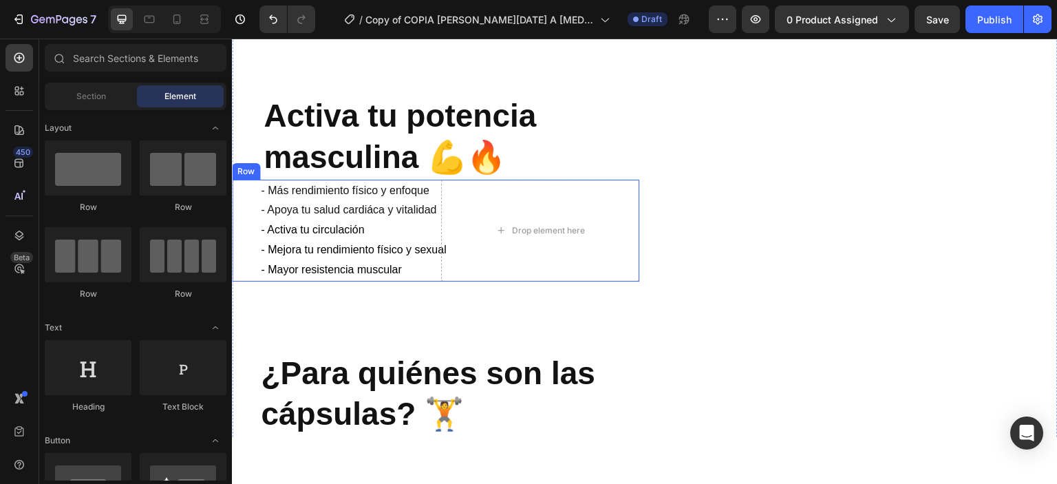
click at [243, 182] on div "- Más rendimiento físico y enfoque - Apoya tu salud cardiáca y vitalidad - Acti…" at bounding box center [331, 230] width 198 height 102
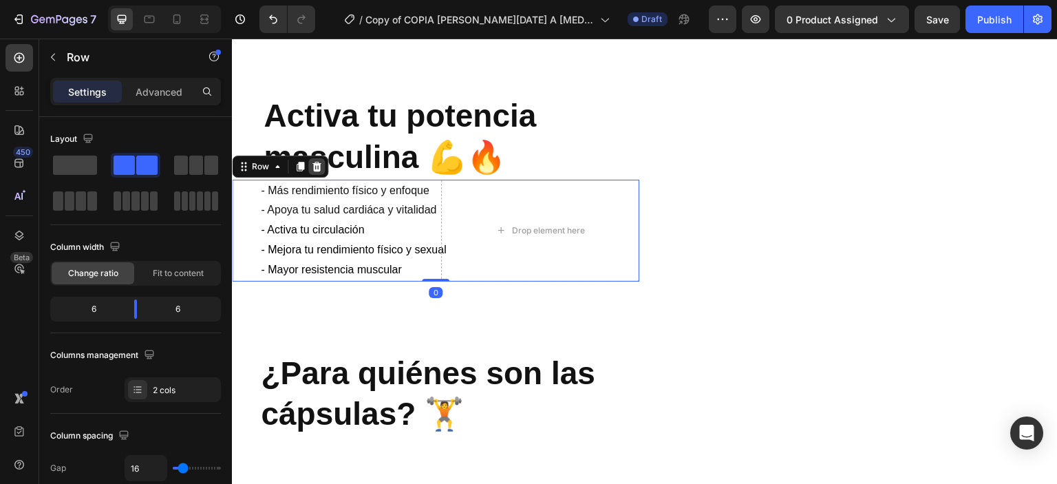
click at [322, 164] on div at bounding box center [316, 166] width 17 height 17
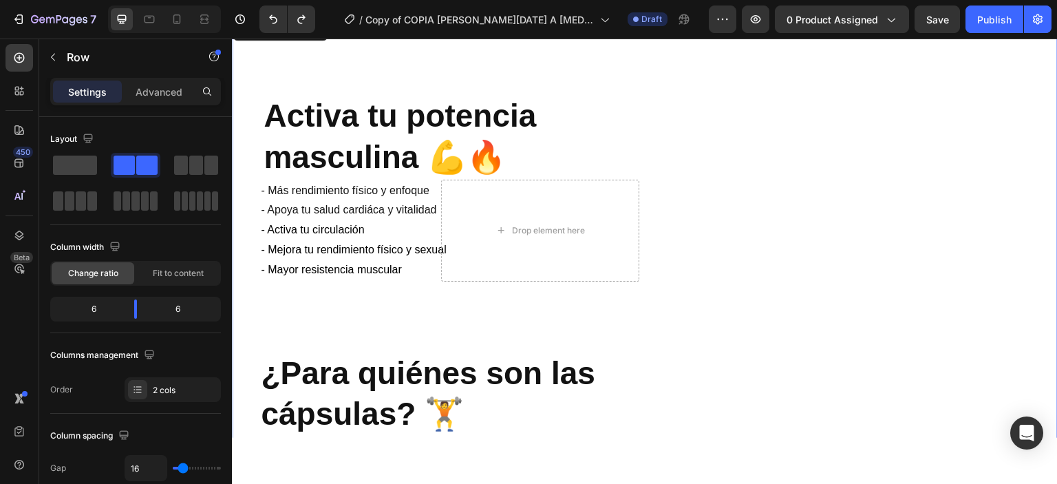
click at [628, 292] on div "Activa tu potencia masculina 💪🔥 Heading - Más rendimiento físico y enfoque - Ap…" at bounding box center [435, 256] width 407 height 483
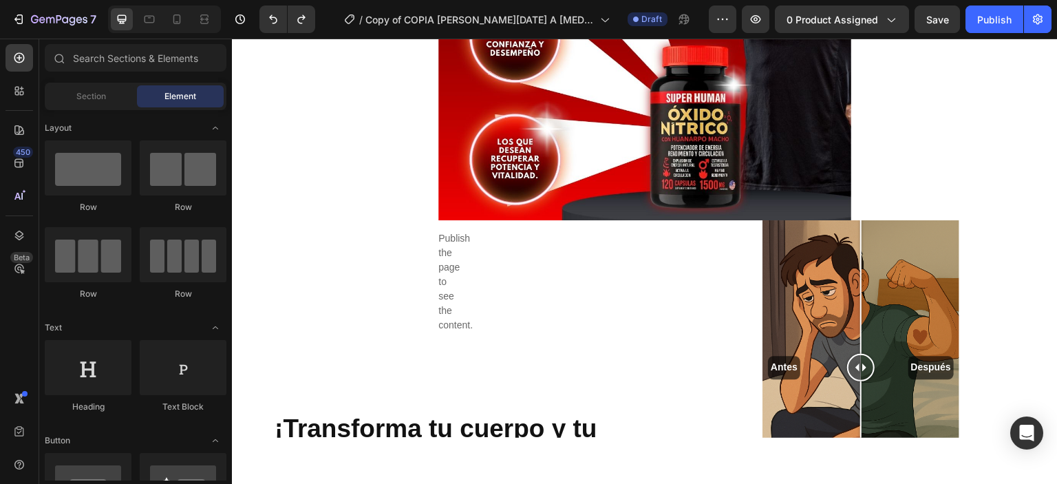
scroll to position [2399, 0]
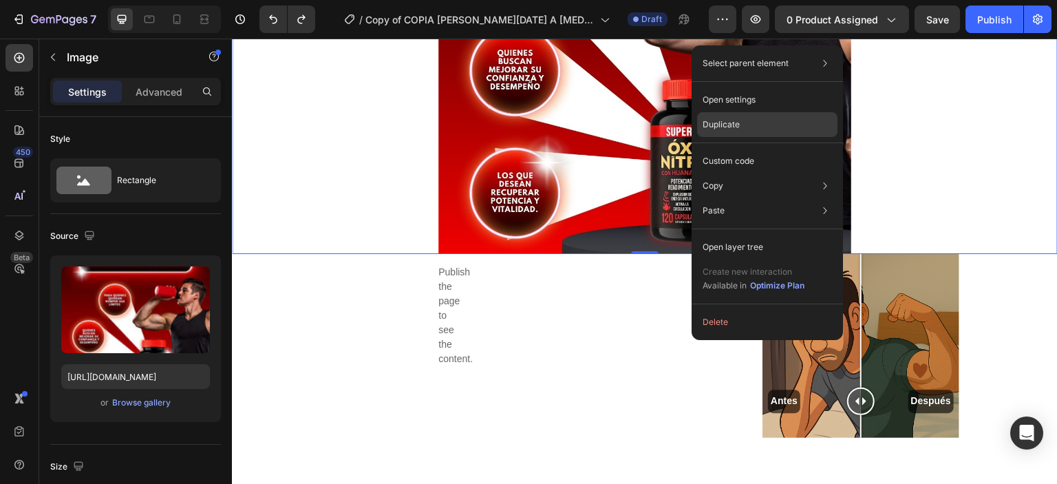
click at [714, 125] on p "Duplicate" at bounding box center [721, 124] width 37 height 12
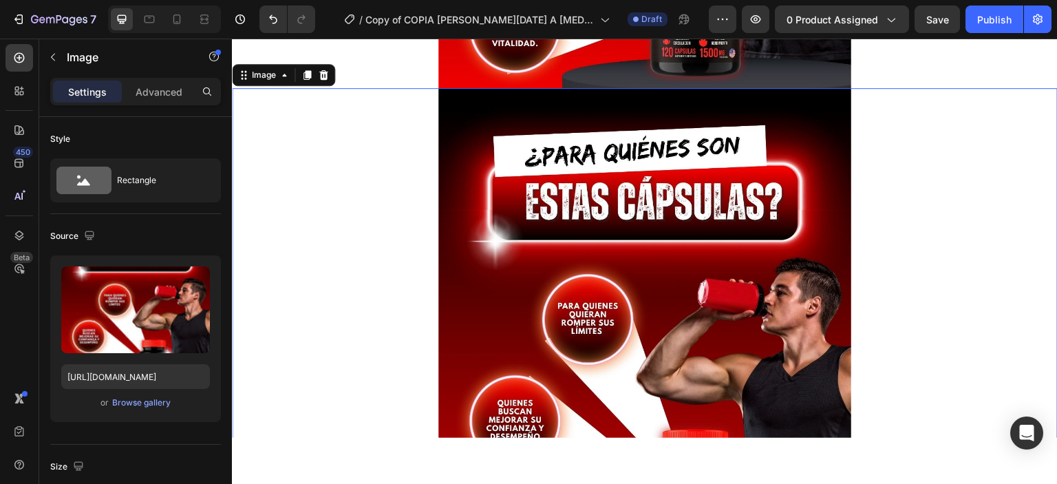
scroll to position [2565, 0]
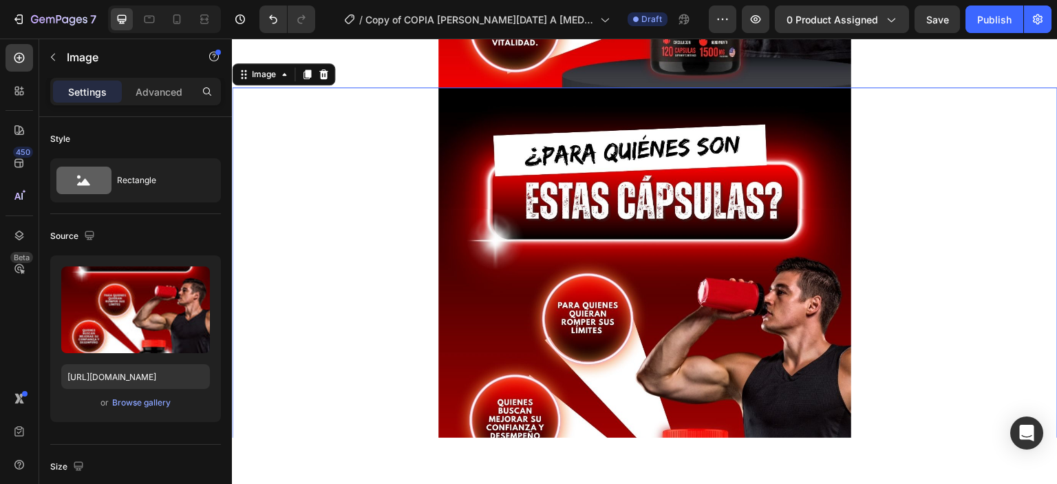
click at [722, 157] on div "⚡️Potencia tu masculinidad y rinde al máximo cada día💊 Heading Impulsa tu circu…" at bounding box center [645, 456] width 826 height 5911
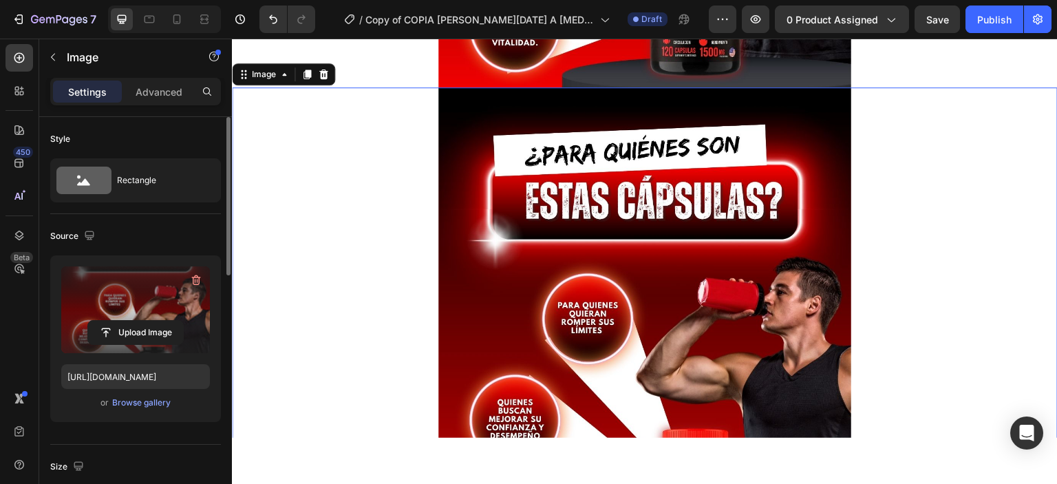
click at [121, 319] on label at bounding box center [135, 309] width 149 height 87
click at [121, 321] on input "file" at bounding box center [135, 332] width 95 height 23
click at [137, 332] on input "file" at bounding box center [135, 332] width 95 height 23
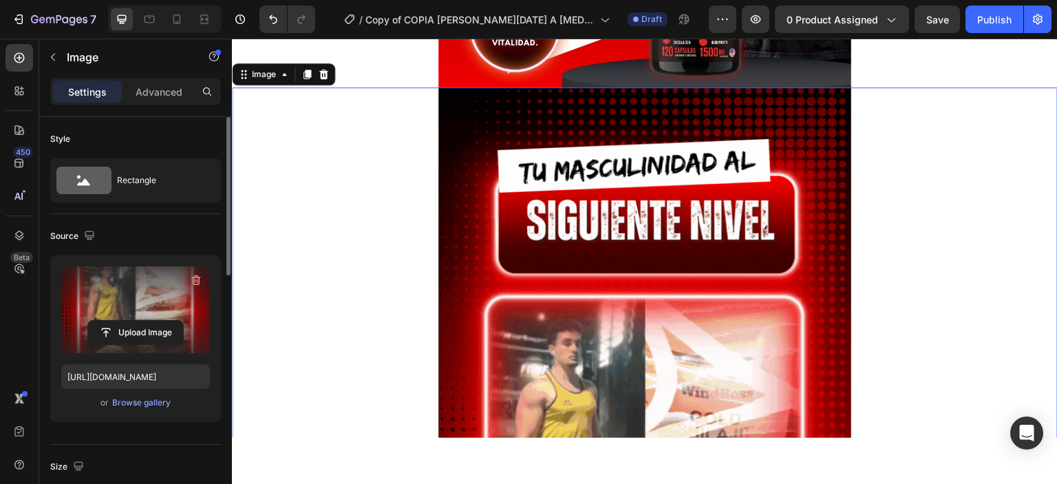
type input "[URL][DOMAIN_NAME]"
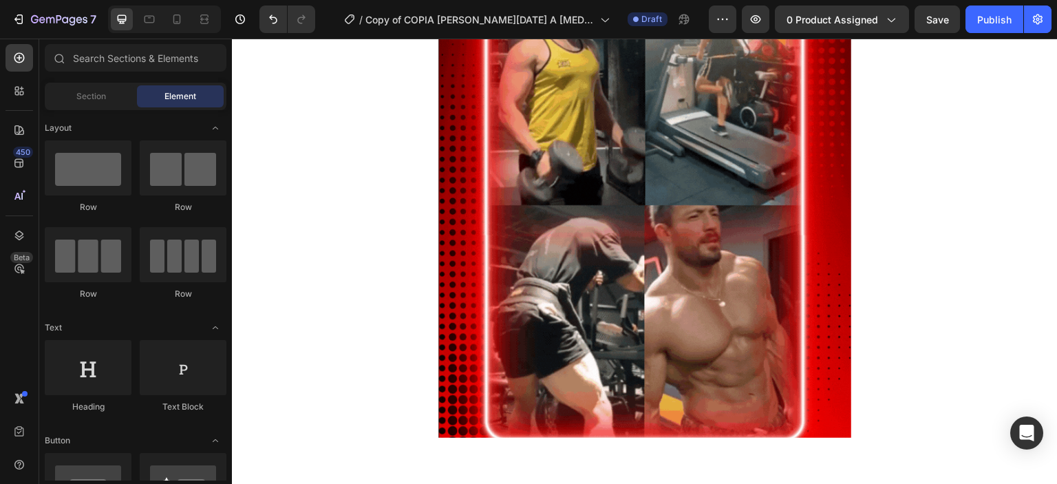
scroll to position [2843, 0]
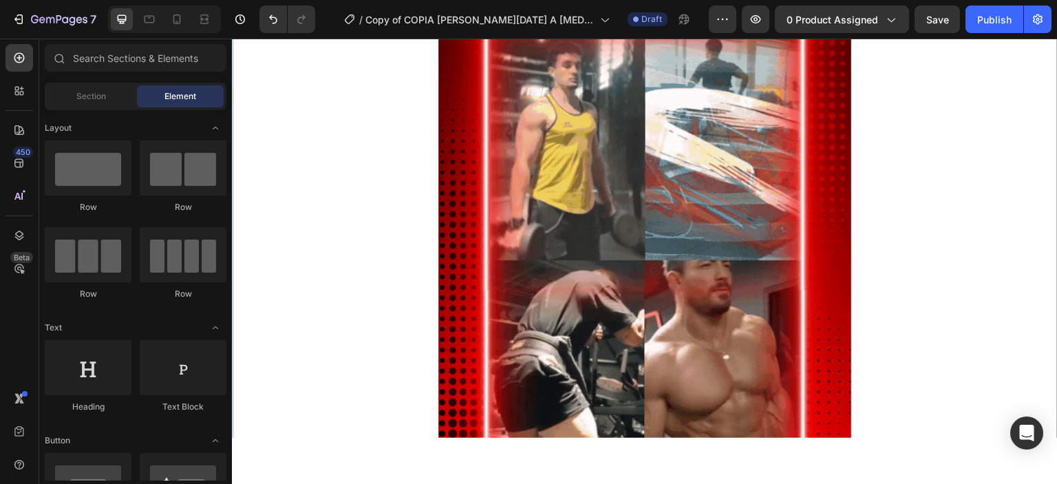
click at [749, 206] on div "⚡️Potencia tu masculinidad y rinde al máximo cada día💊 Heading Impulsa tu circu…" at bounding box center [645, 287] width 826 height 6129
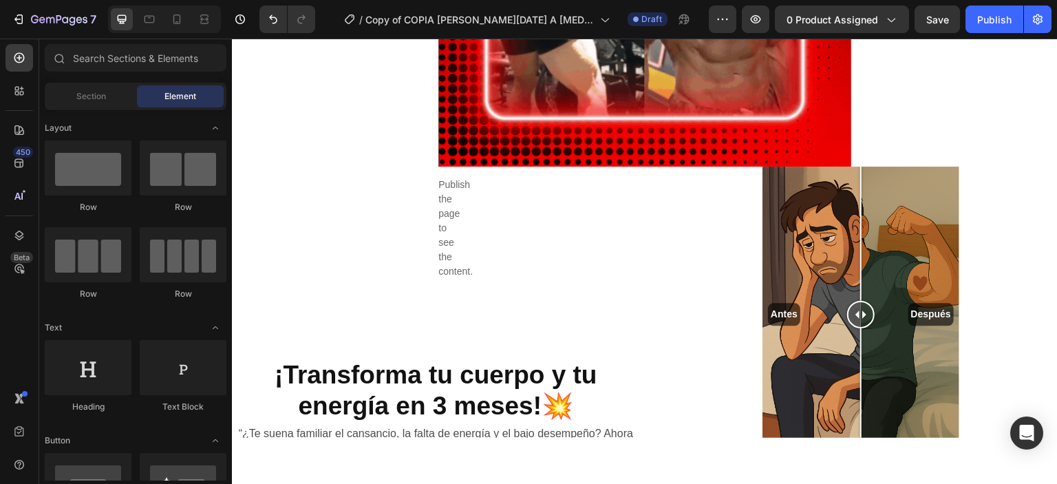
scroll to position [3229, 0]
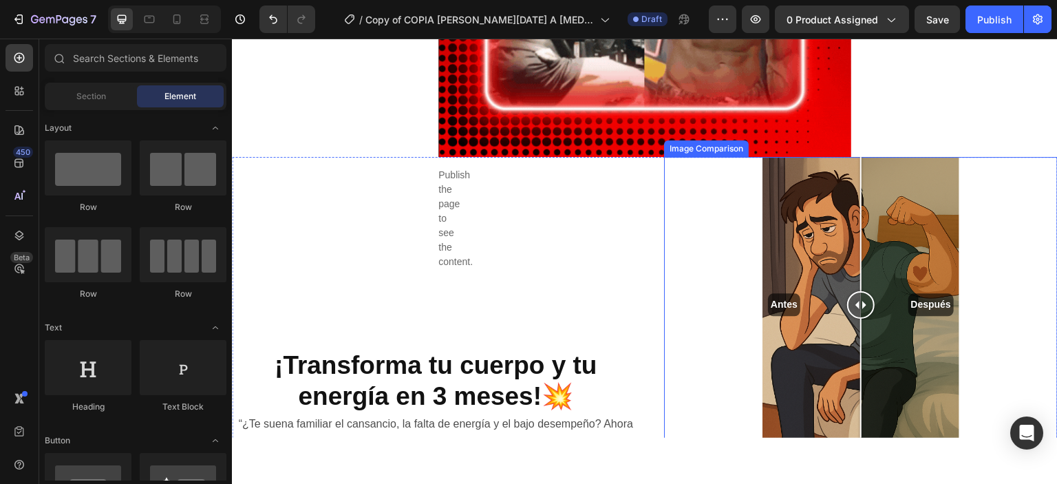
click at [1003, 230] on div "Antes Después" at bounding box center [861, 303] width 394 height 295
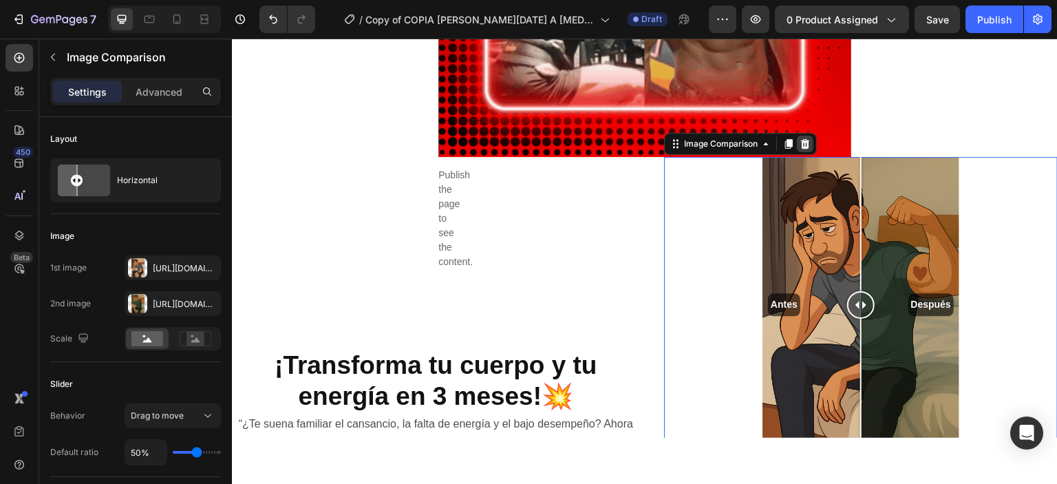
click at [804, 144] on icon at bounding box center [805, 143] width 11 height 11
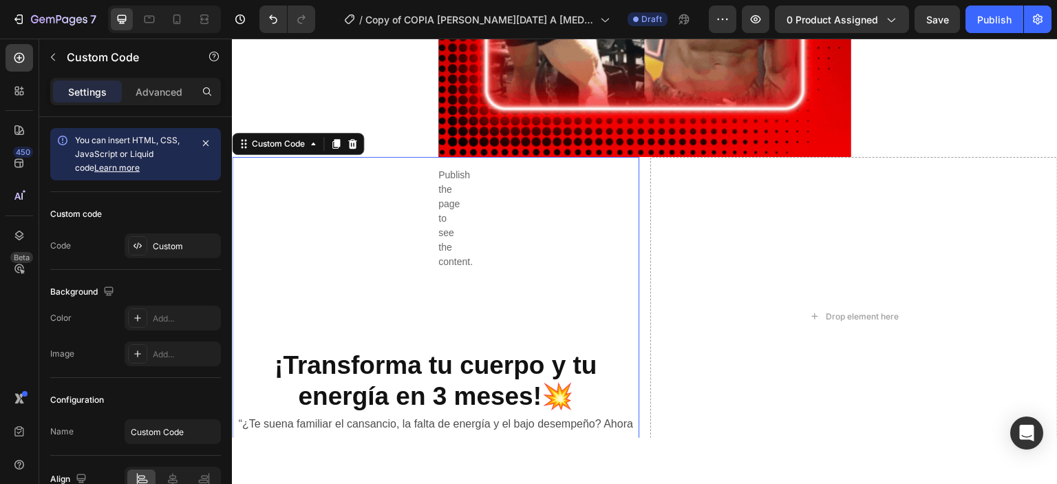
click at [508, 243] on div "Publish the page to see the content. Custom Code 0 Image ¡Transforma tu cuerpo …" at bounding box center [435, 315] width 407 height 318
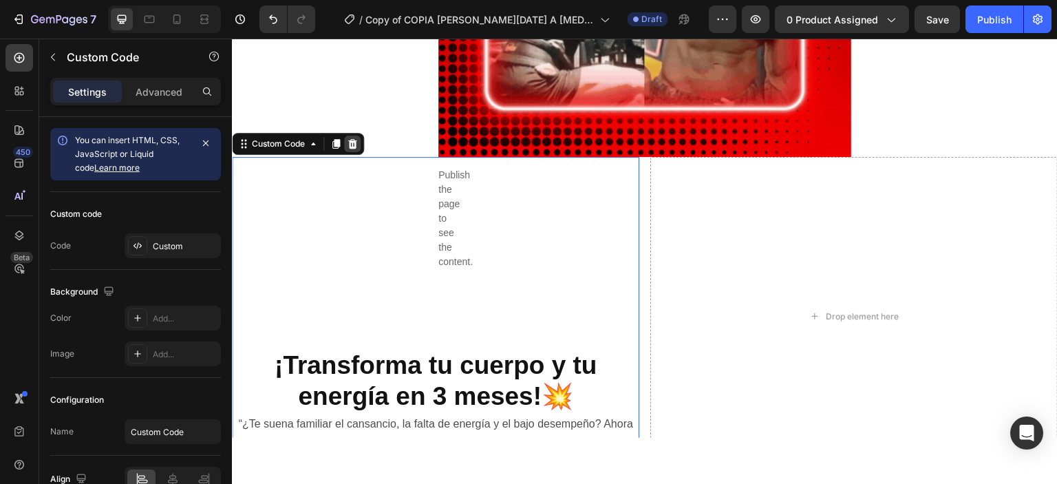
click at [352, 142] on icon at bounding box center [352, 143] width 9 height 10
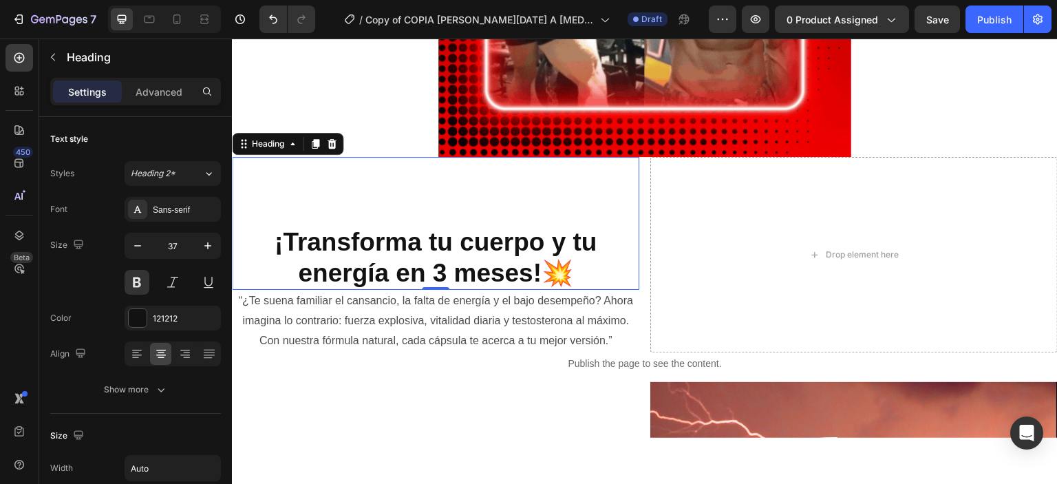
click at [453, 242] on h3 "¡Transforma tu cuerpo y tu energía en 3 meses!💥" at bounding box center [435, 257] width 407 height 64
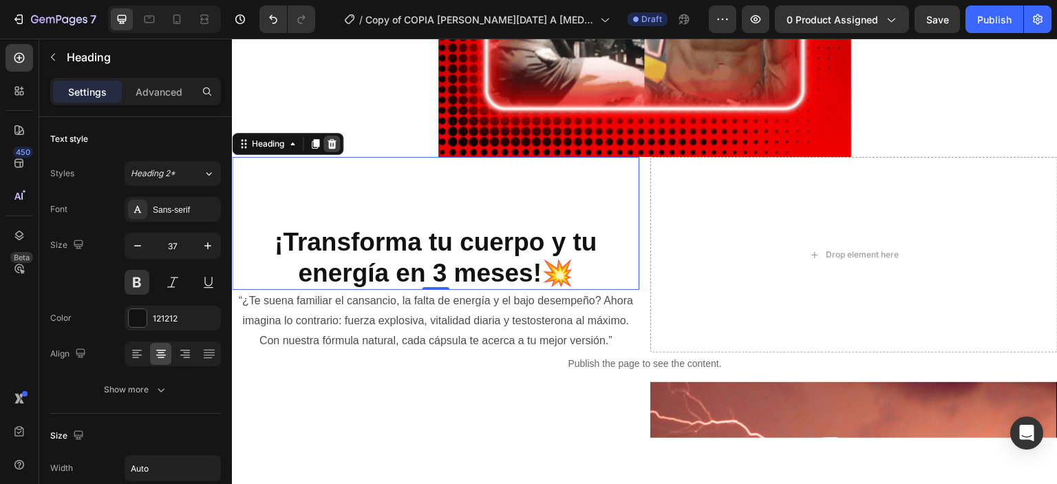
click at [331, 144] on icon at bounding box center [331, 143] width 11 height 11
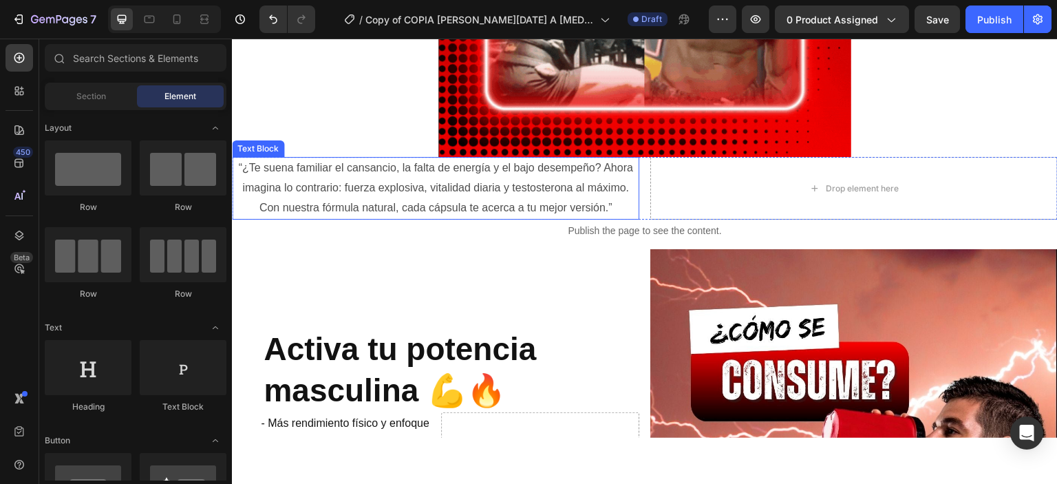
click at [403, 189] on p "“¿Te suena familiar el cansancio, la falta de energía y el bajo desempeño? Ahor…" at bounding box center [435, 187] width 405 height 59
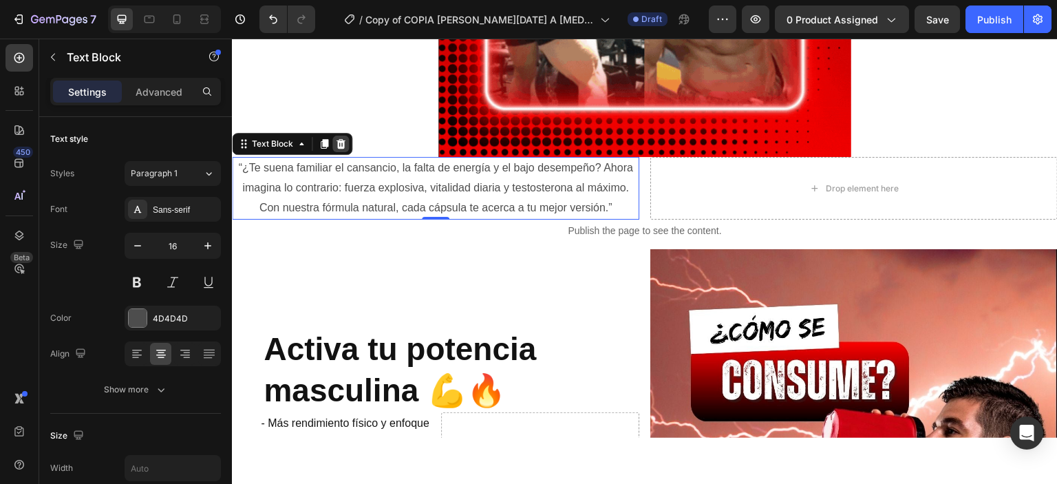
click at [337, 145] on icon at bounding box center [340, 143] width 11 height 11
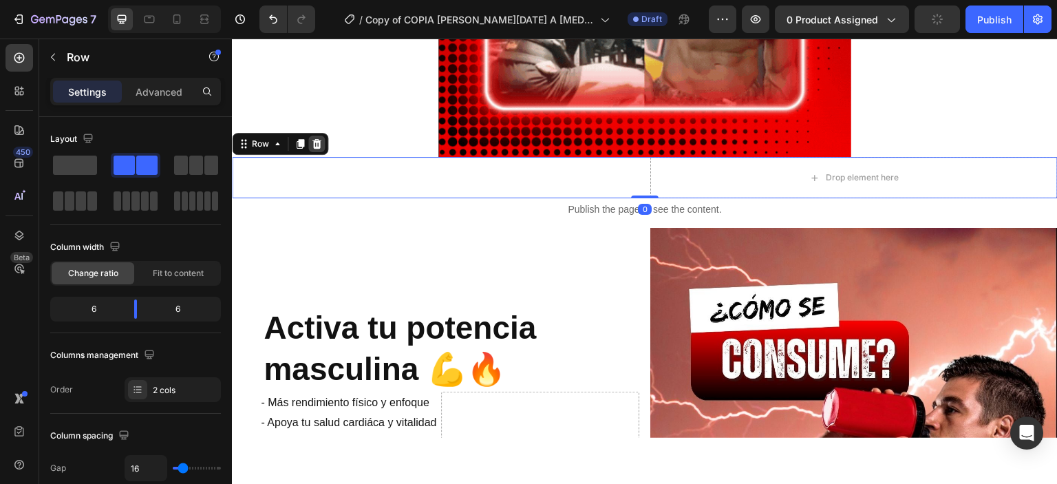
click at [312, 143] on icon at bounding box center [316, 143] width 11 height 11
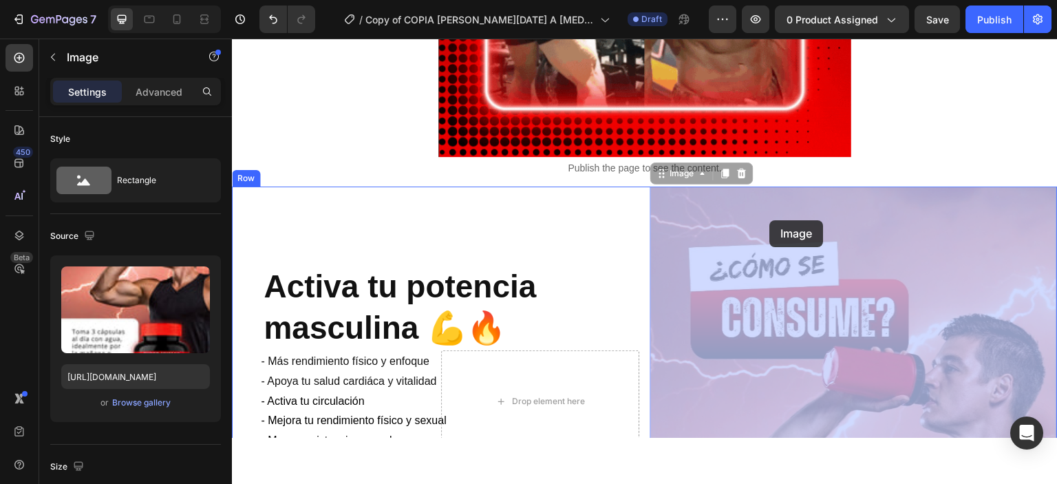
drag, startPoint x: 767, startPoint y: 211, endPoint x: 769, endPoint y: 224, distance: 13.9
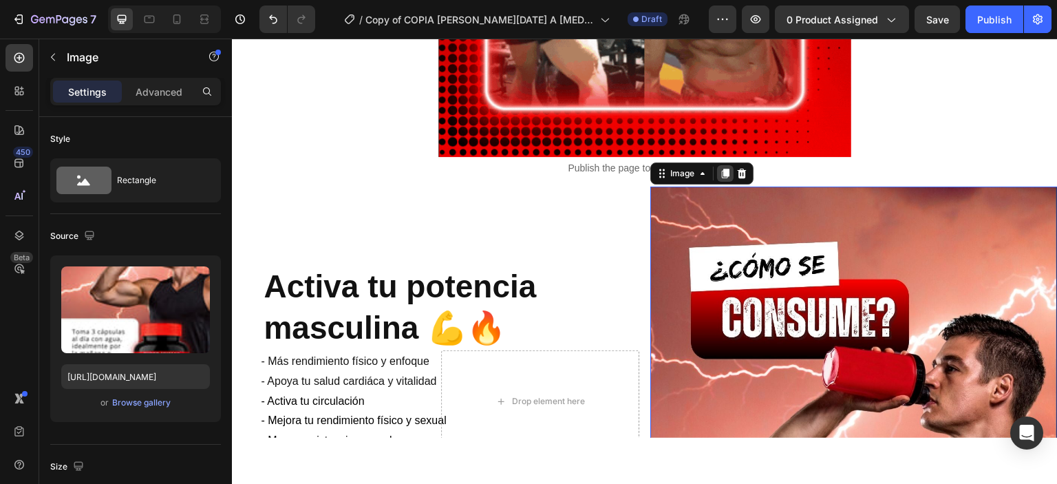
click at [727, 179] on div at bounding box center [725, 172] width 17 height 17
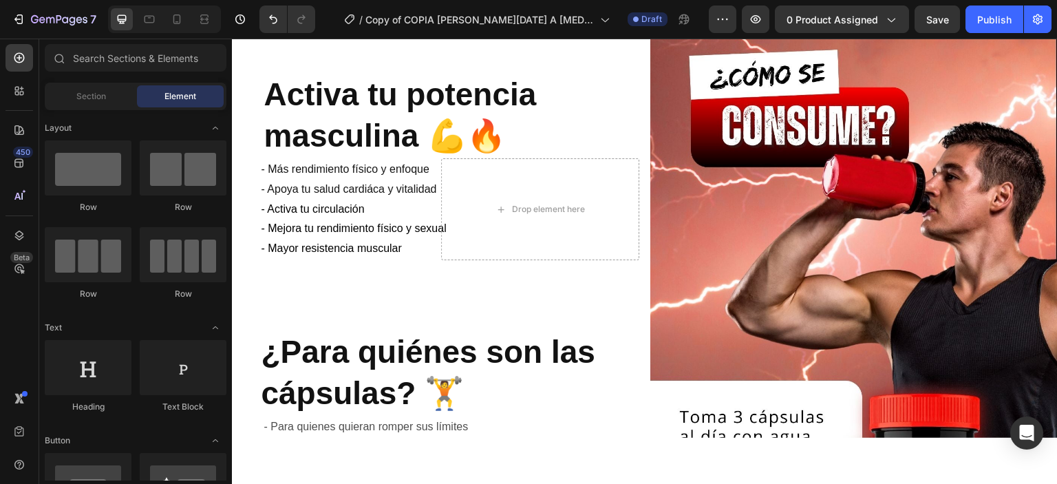
scroll to position [3271, 0]
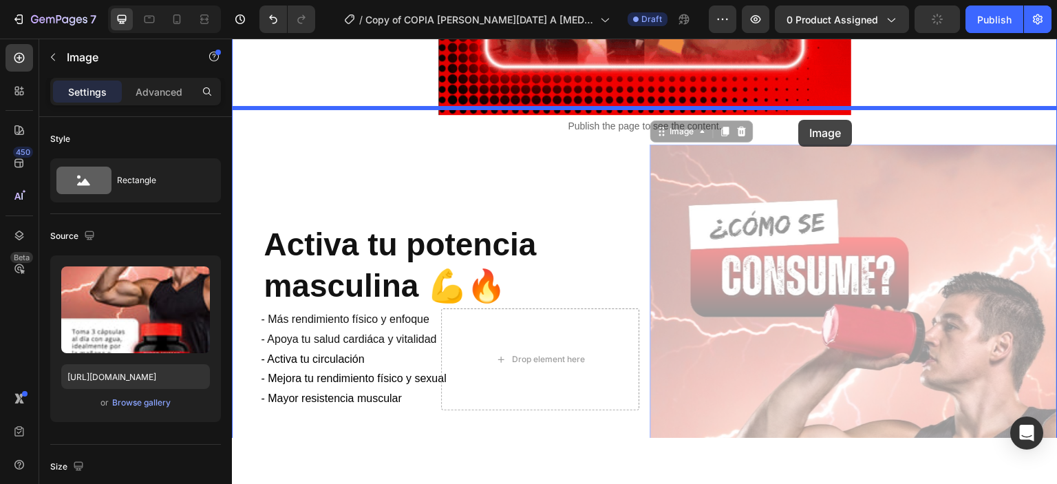
drag, startPoint x: 888, startPoint y: 227, endPoint x: 798, endPoint y: 119, distance: 140.3
click at [797, 119] on div "Header ⚡️Potencia tu masculinidad y rinde al máximo cada día💊 Heading Impulsa t…" at bounding box center [645, 252] width 826 height 6970
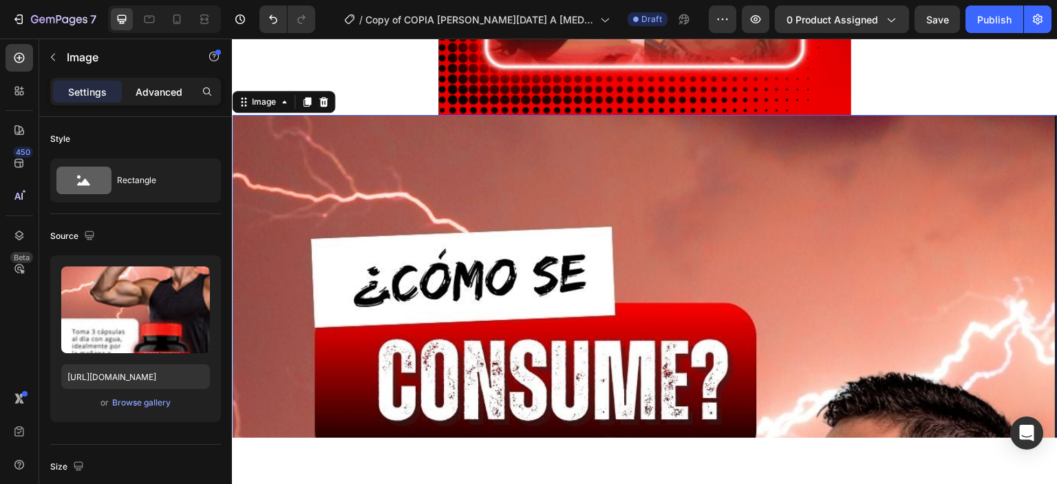
click at [147, 96] on p "Advanced" at bounding box center [159, 92] width 47 height 14
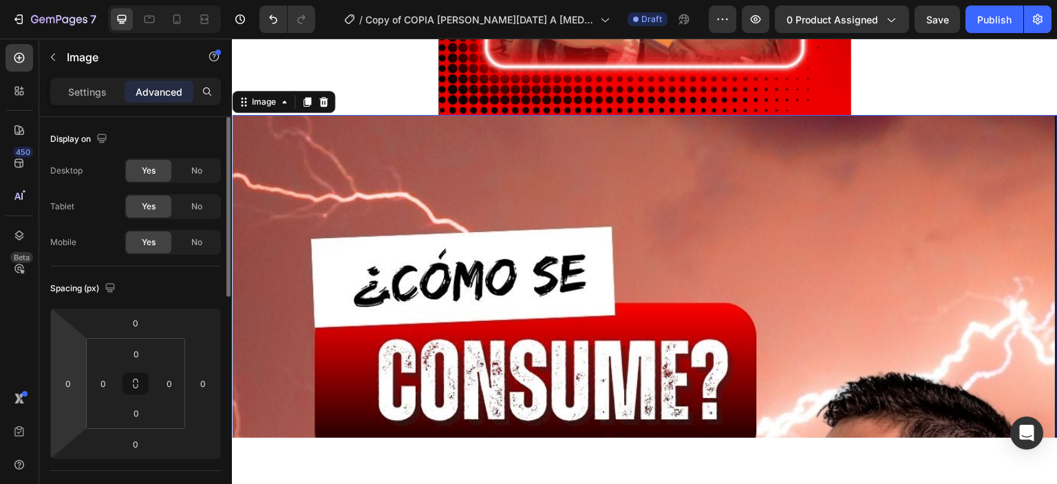
click at [76, 0] on html "7 Version history / Copy of COPIA [PERSON_NAME][DATE] A [MEDICAL_DATA] – Cápsul…" at bounding box center [528, 0] width 1057 height 0
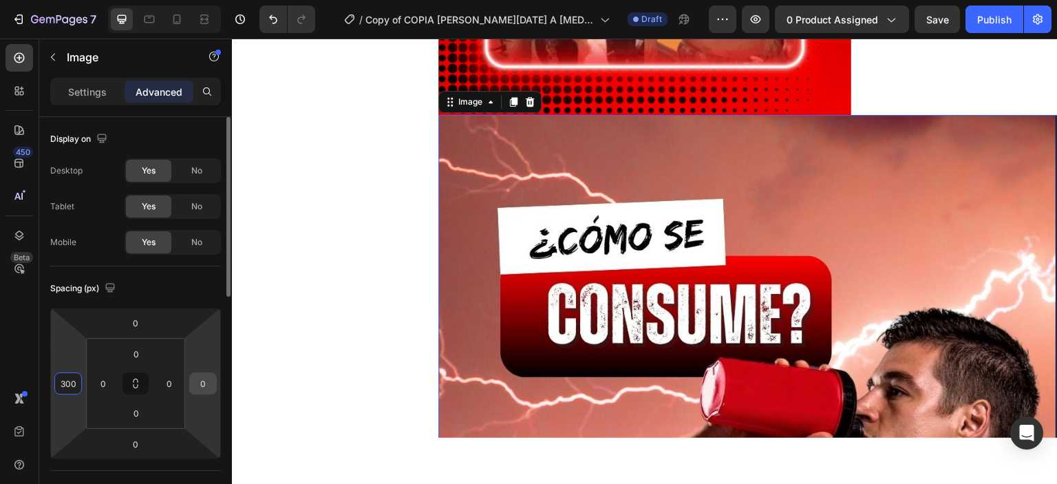
type input "300"
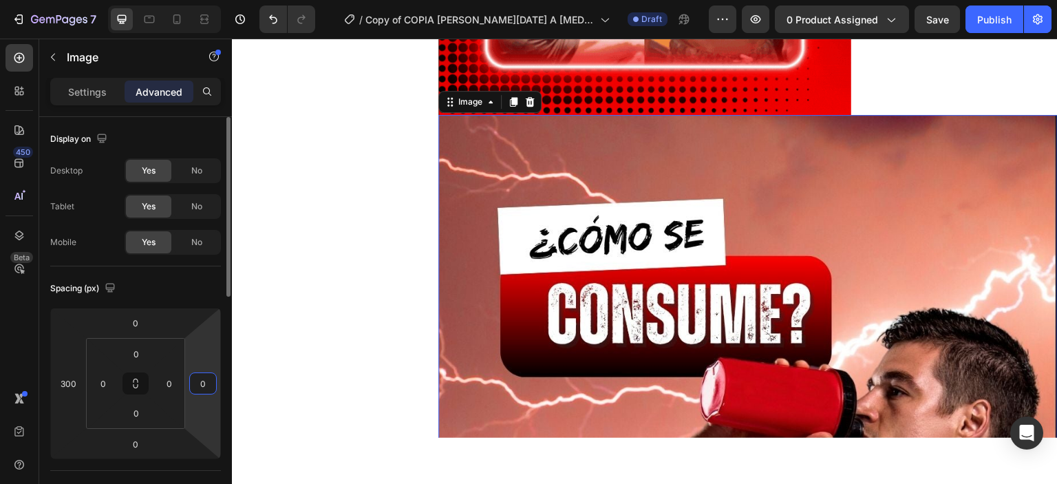
click at [201, 378] on input "0" at bounding box center [203, 383] width 21 height 21
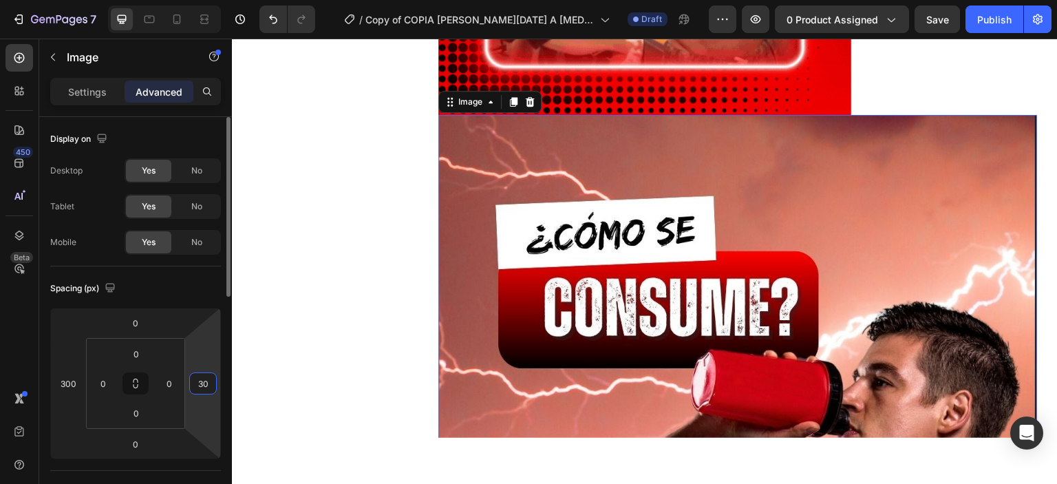
type input "300"
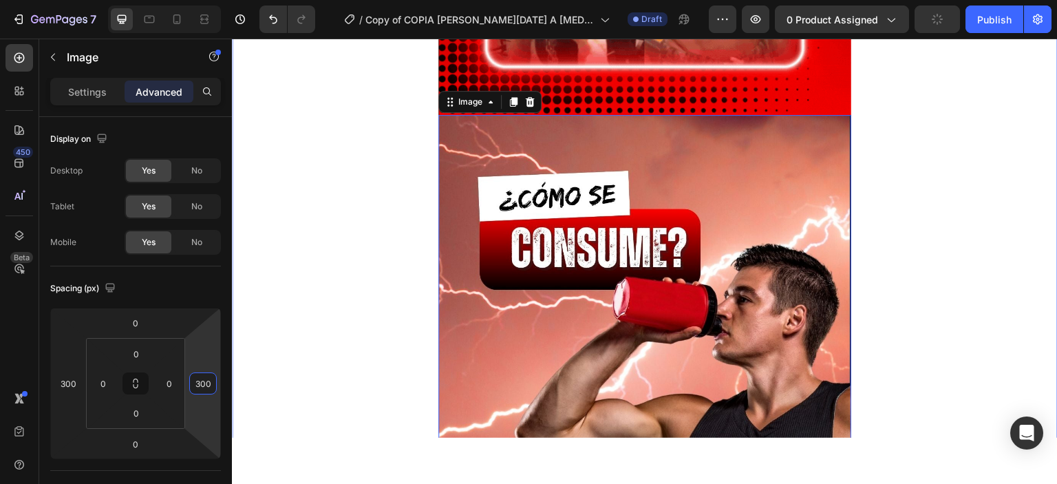
click at [320, 297] on div "⚡️Potencia tu masculinidad y rinde al máximo cada día💊 Heading Impulsa tu circu…" at bounding box center [645, 188] width 826 height 6786
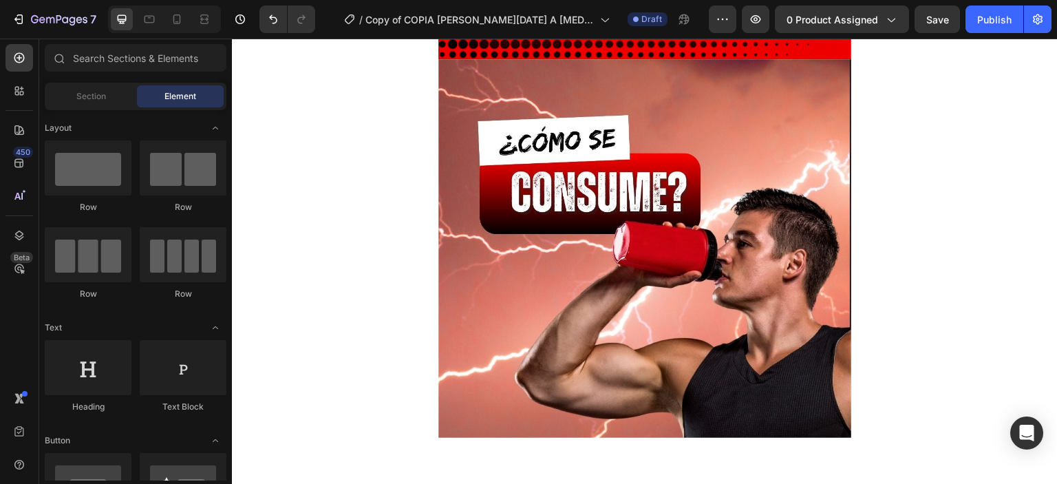
scroll to position [3347, 0]
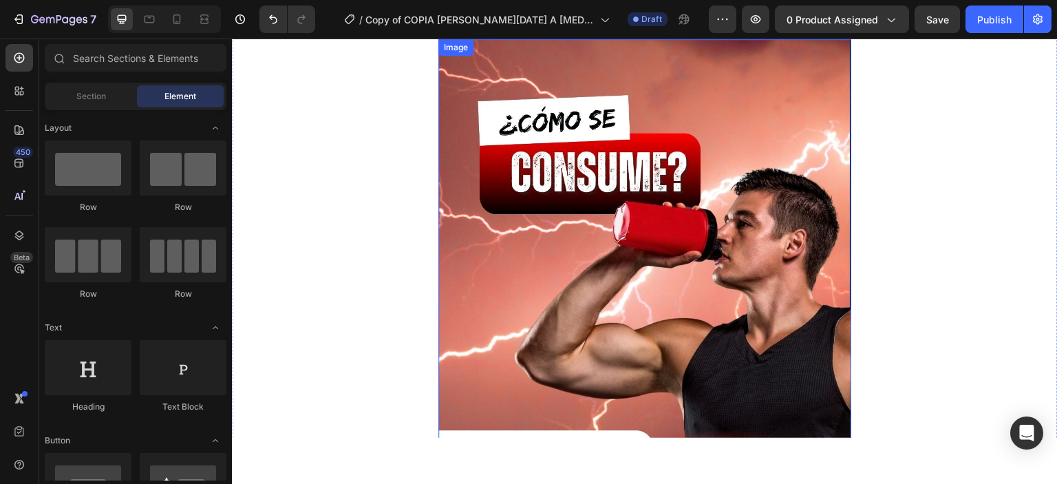
click at [726, 268] on img at bounding box center [644, 406] width 413 height 734
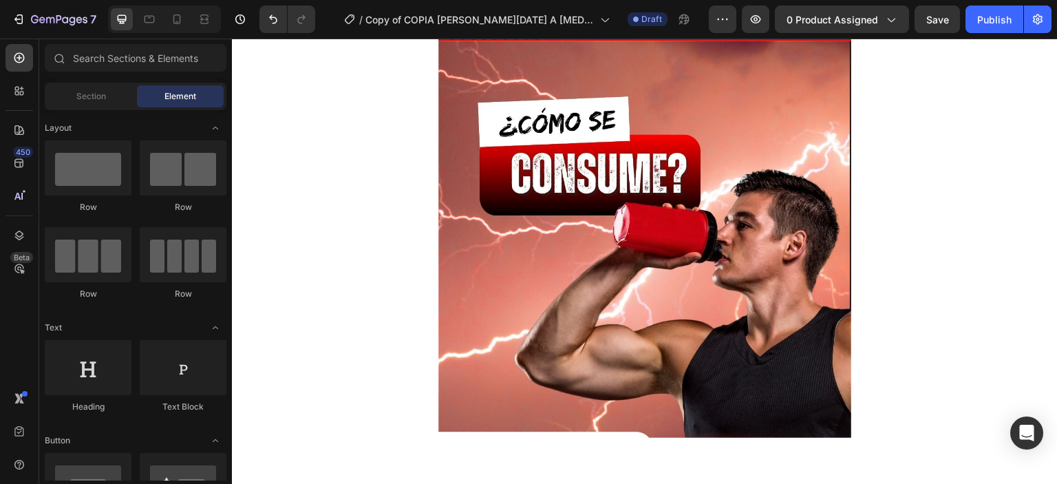
scroll to position [3365, 0]
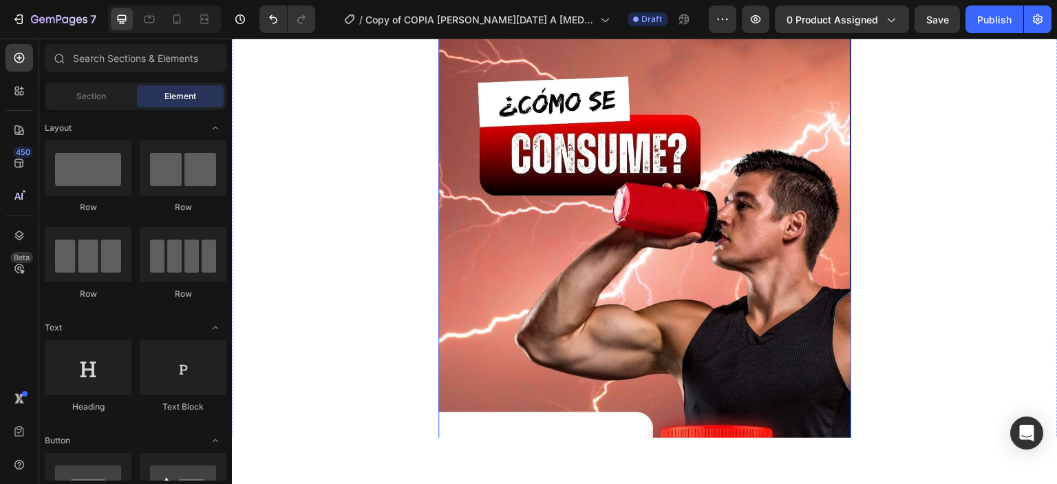
click at [606, 193] on img at bounding box center [644, 387] width 413 height 734
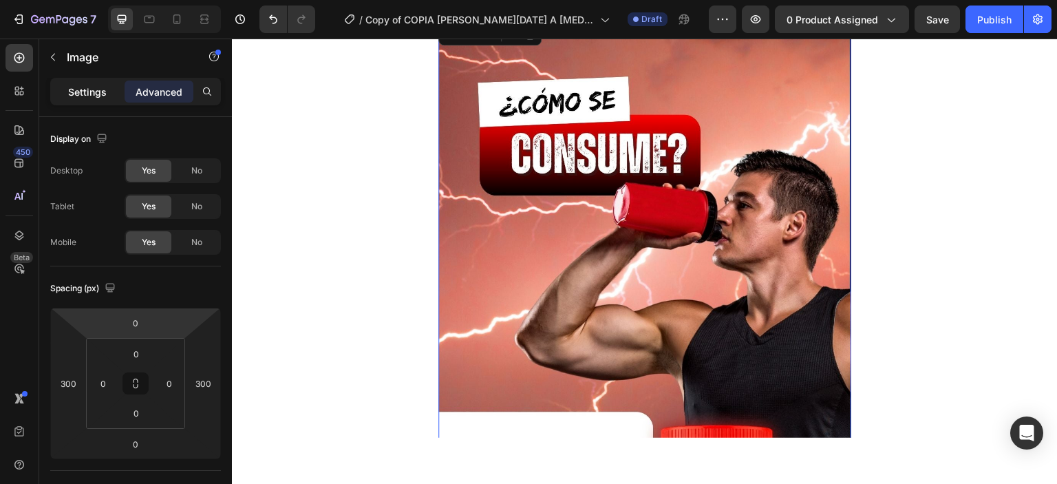
click at [62, 88] on div "Settings" at bounding box center [87, 92] width 69 height 22
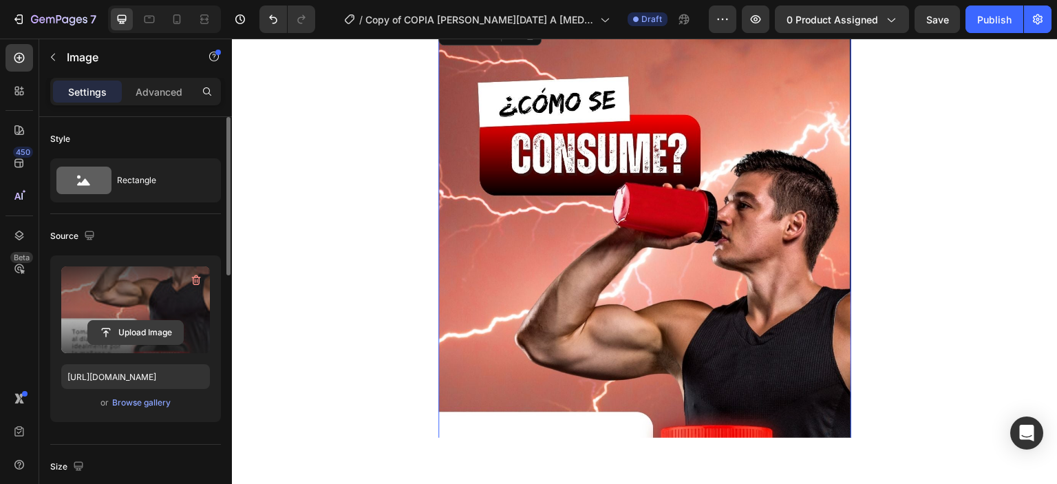
click at [137, 320] on button "Upload Image" at bounding box center [135, 332] width 96 height 25
click at [136, 336] on input "file" at bounding box center [135, 332] width 95 height 23
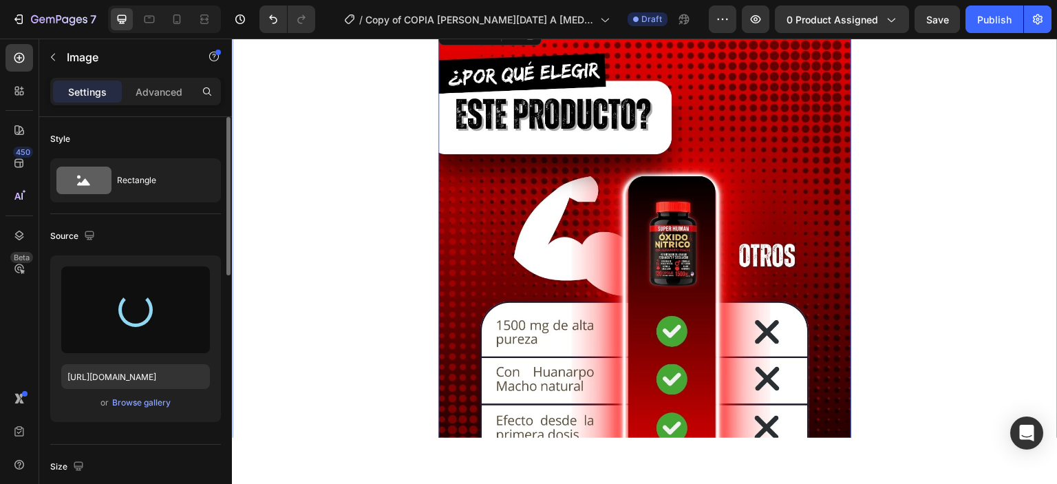
type input "[URL][DOMAIN_NAME]"
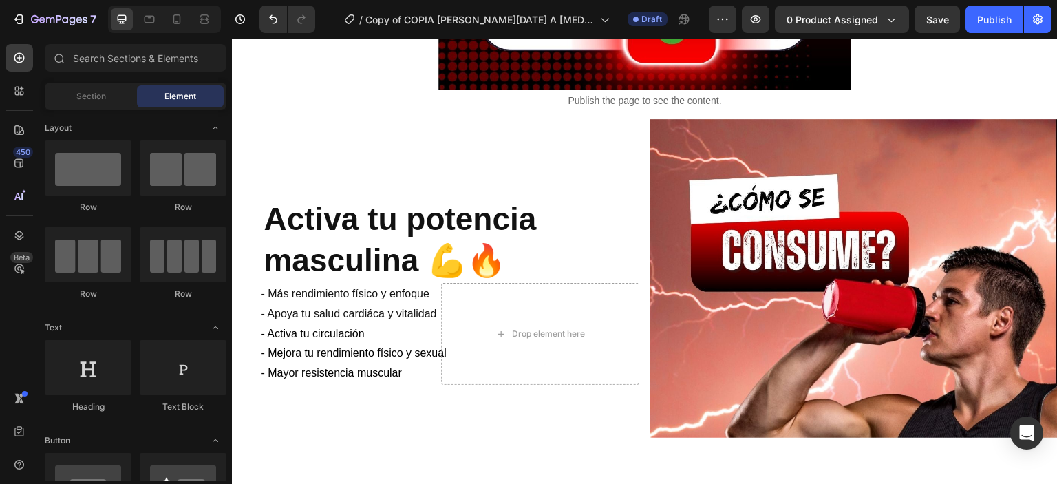
scroll to position [3783, 0]
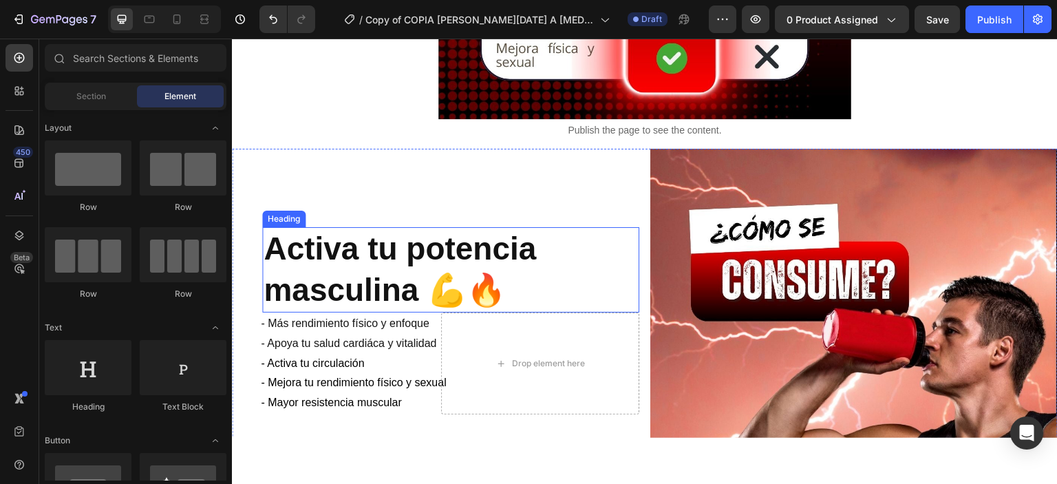
click at [501, 259] on h2 "Activa tu potencia masculina 💪🔥" at bounding box center [450, 268] width 377 height 85
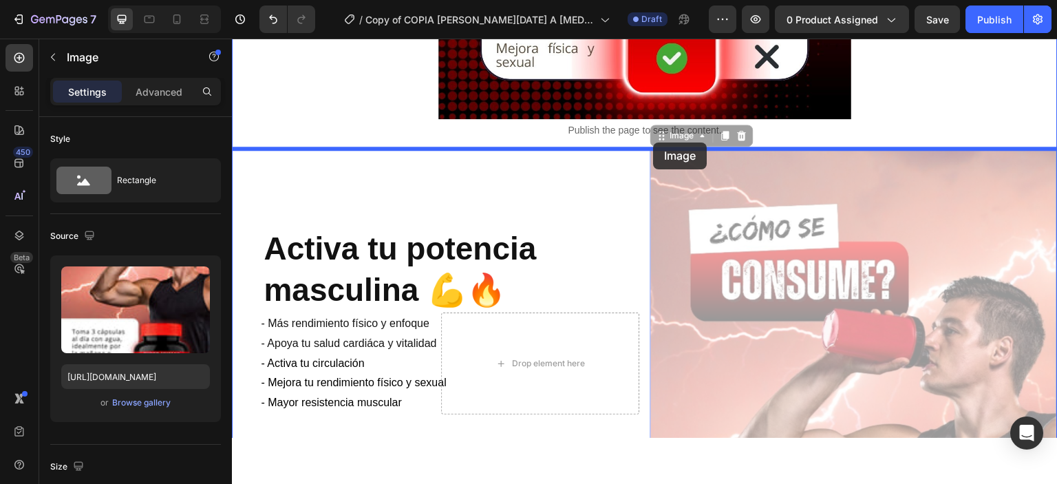
drag, startPoint x: 755, startPoint y: 250, endPoint x: 653, endPoint y: 142, distance: 148.5
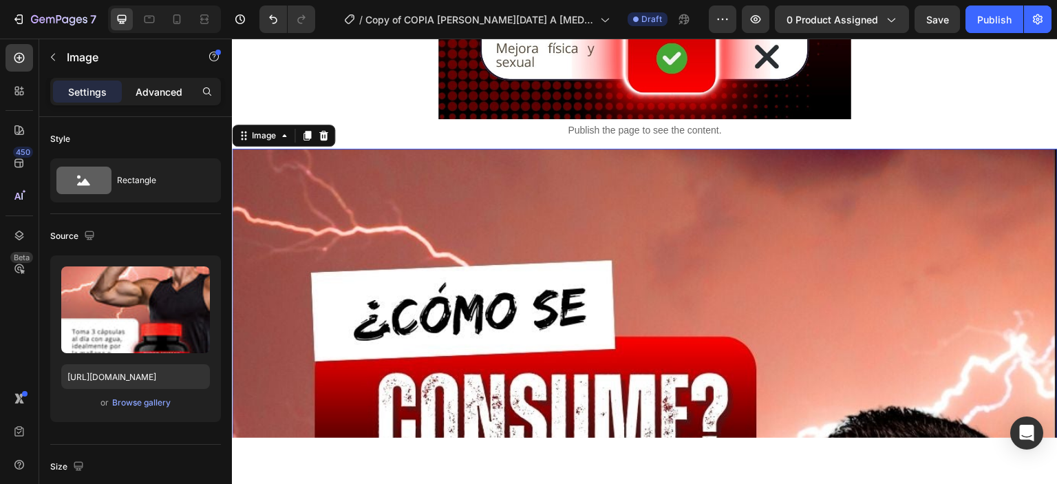
click at [133, 94] on div "Advanced" at bounding box center [159, 92] width 69 height 22
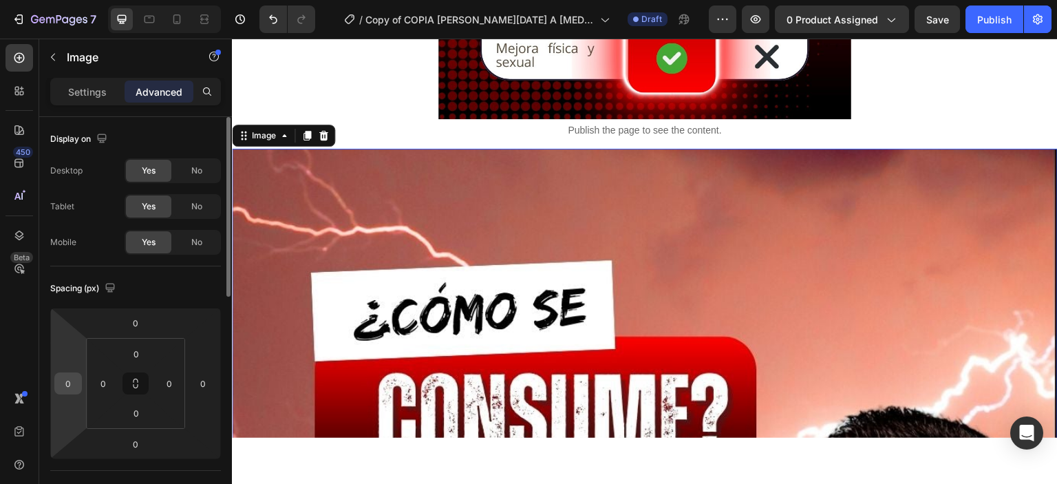
click at [58, 383] on input "0" at bounding box center [68, 383] width 21 height 21
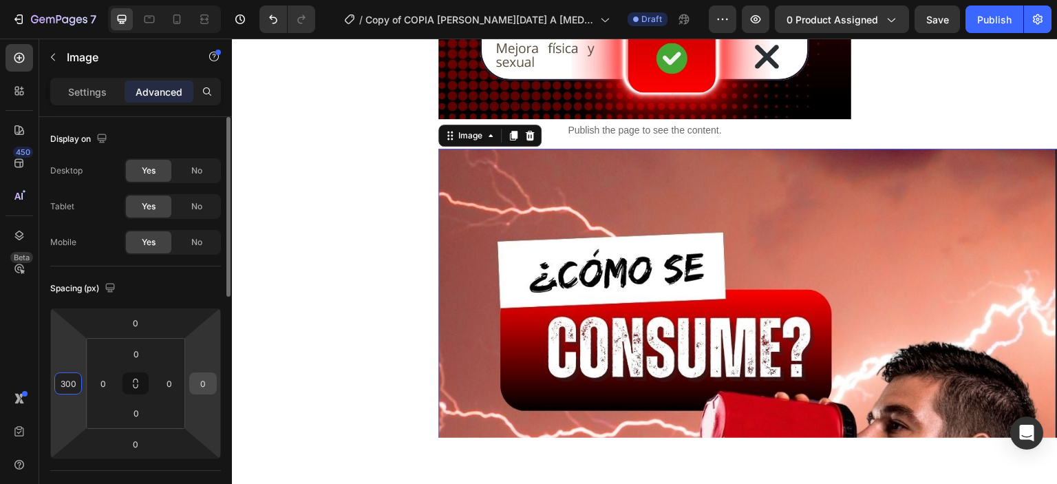
type input "300"
click at [191, 387] on div "0" at bounding box center [203, 383] width 28 height 22
click at [204, 381] on input "0" at bounding box center [203, 383] width 21 height 21
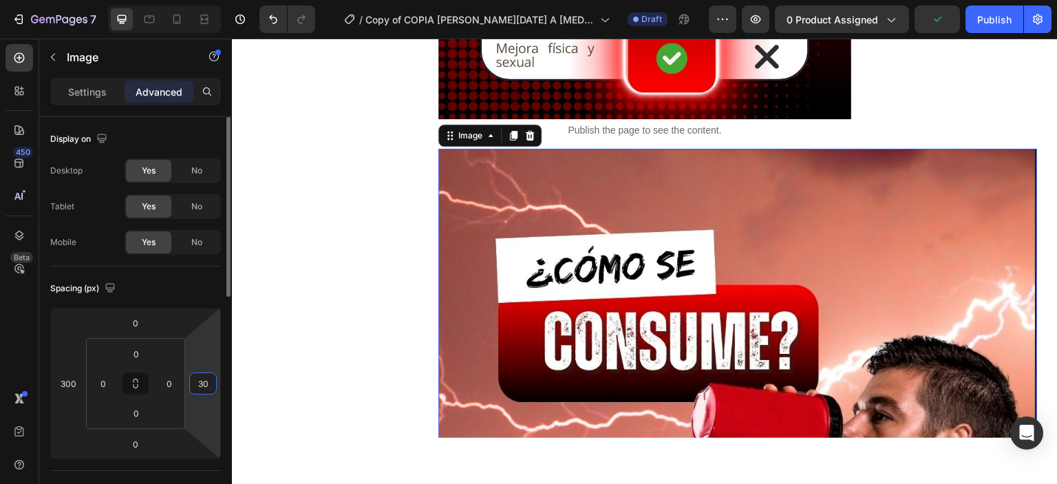
type input "300"
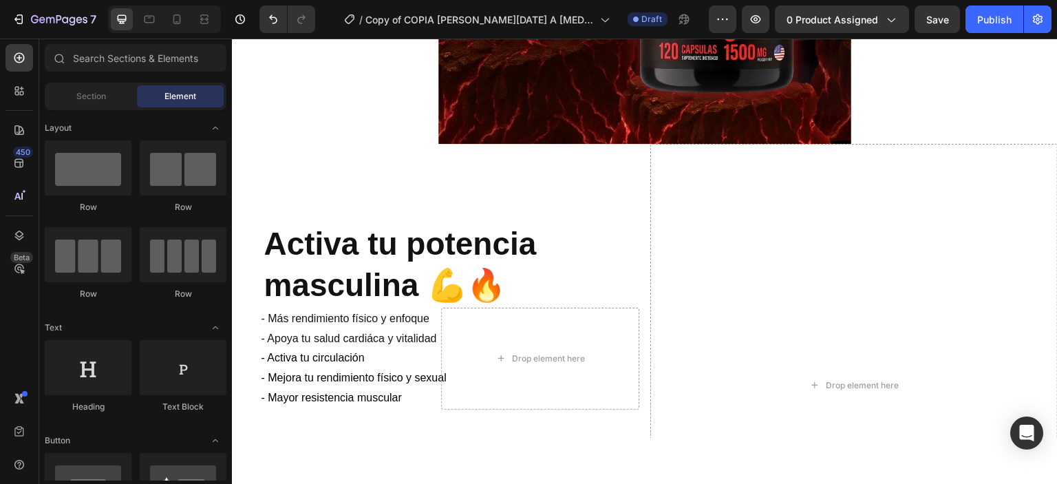
scroll to position [4532, 0]
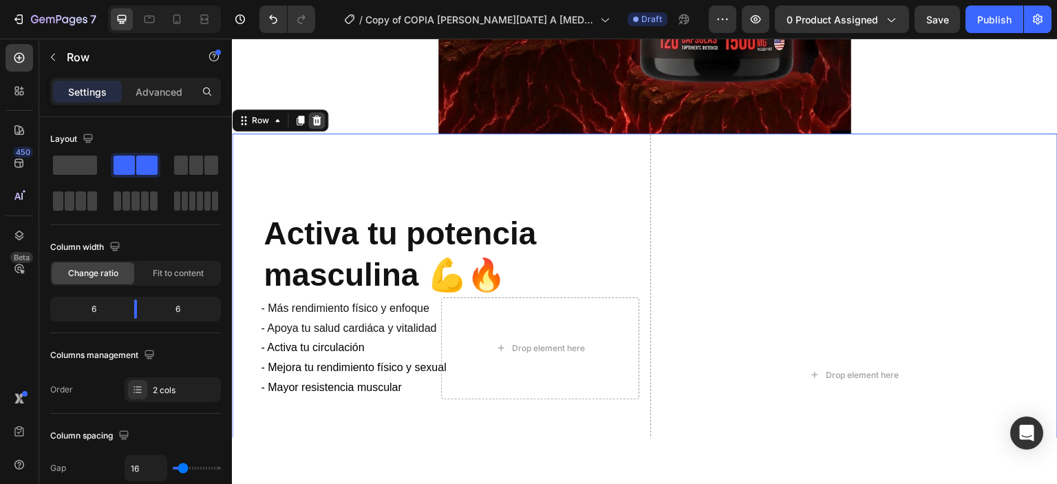
click at [321, 122] on icon at bounding box center [316, 119] width 11 height 11
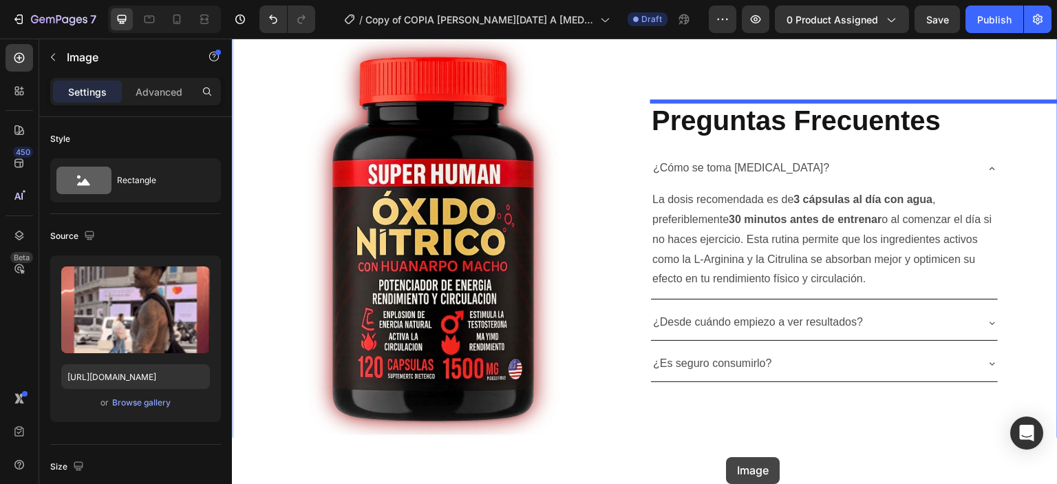
scroll to position [6372, 0]
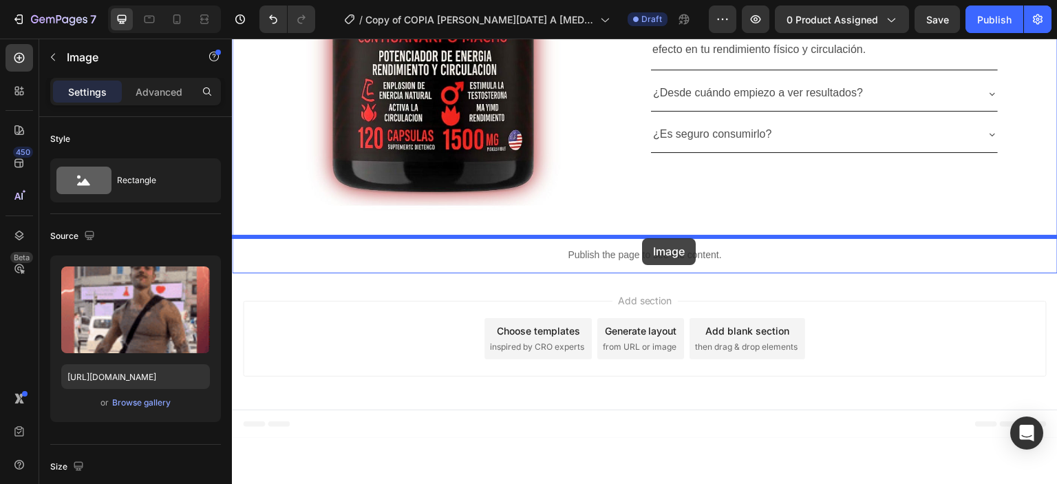
drag, startPoint x: 678, startPoint y: 264, endPoint x: 640, endPoint y: 238, distance: 45.6
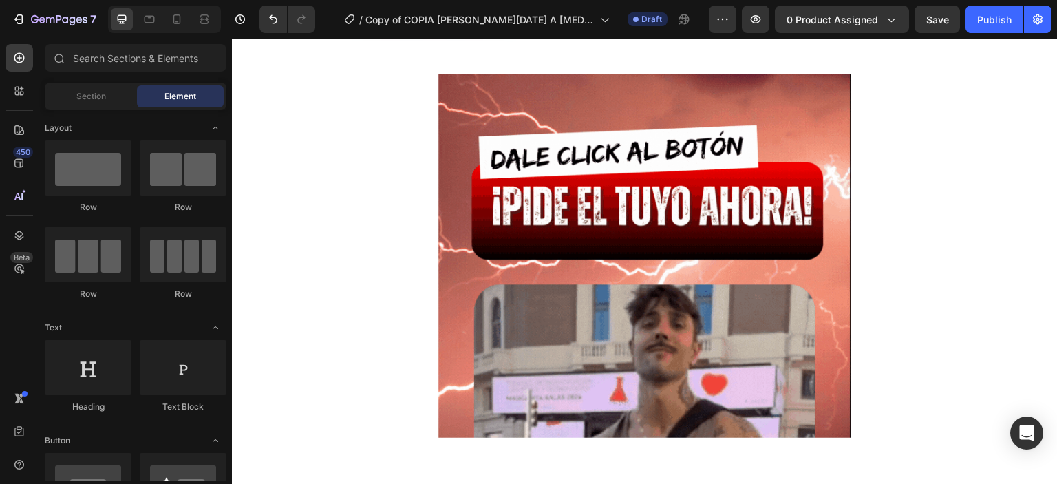
scroll to position [5818, 0]
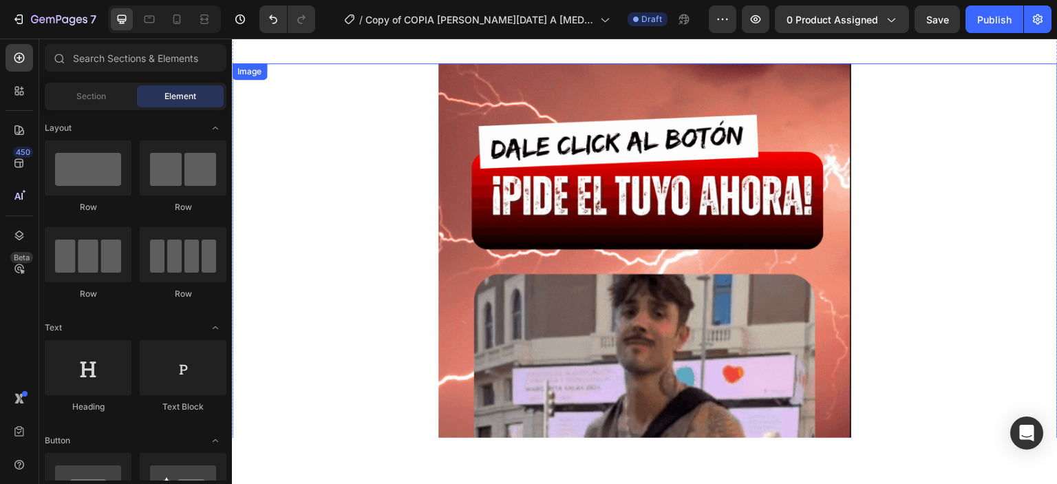
click at [707, 294] on img at bounding box center [644, 430] width 413 height 734
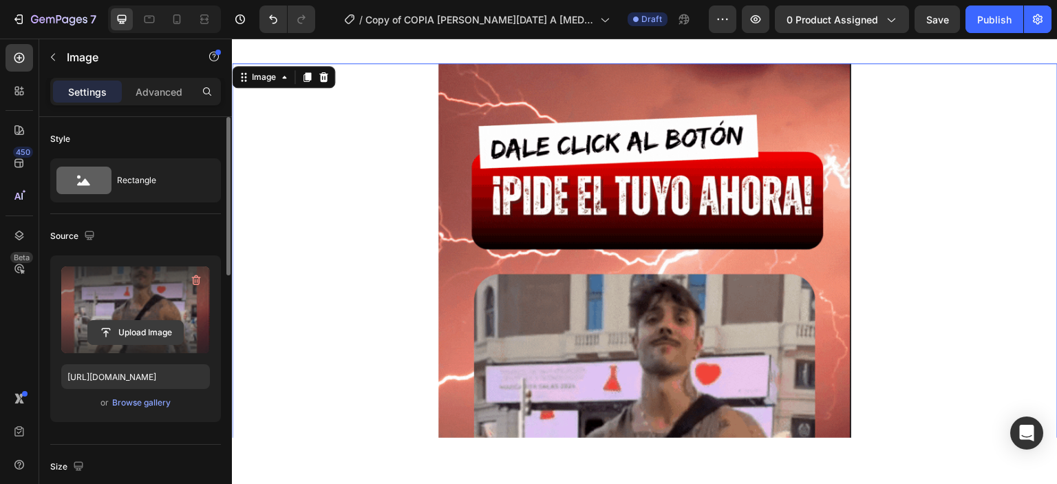
click at [137, 328] on input "file" at bounding box center [135, 332] width 95 height 23
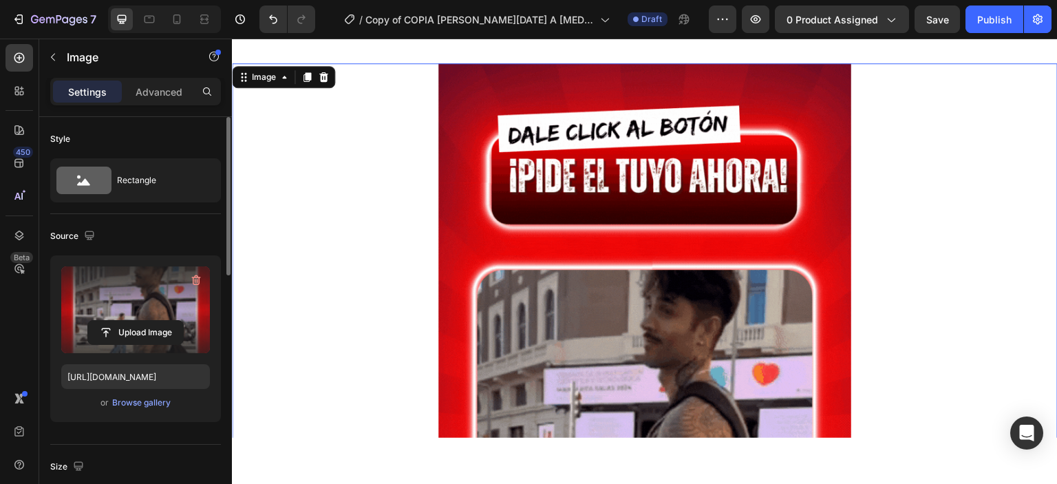
type input "[URL][DOMAIN_NAME]"
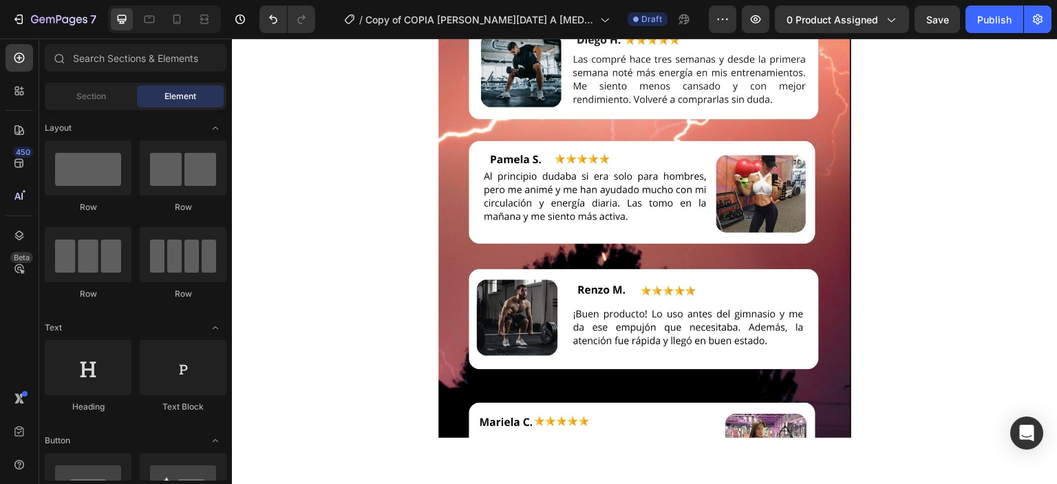
scroll to position [4885, 0]
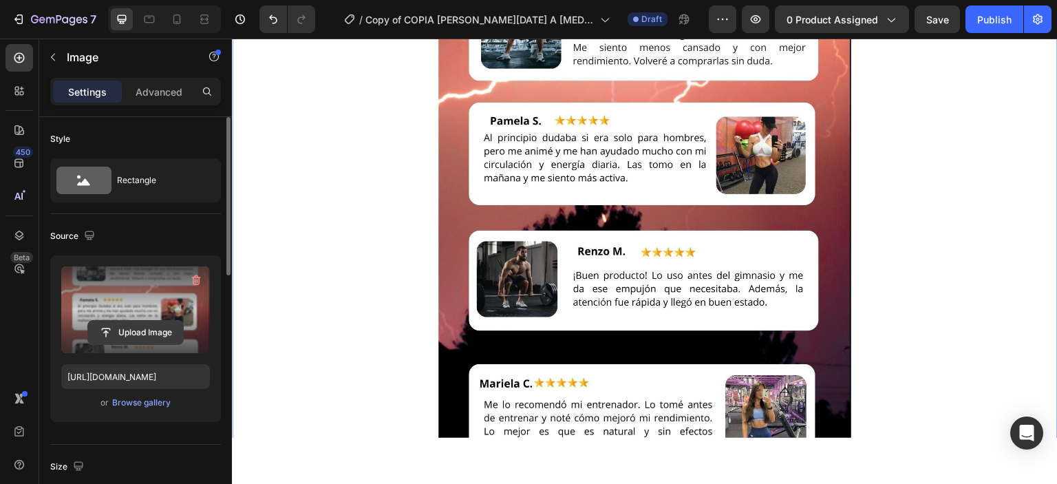
click at [123, 330] on input "file" at bounding box center [135, 332] width 95 height 23
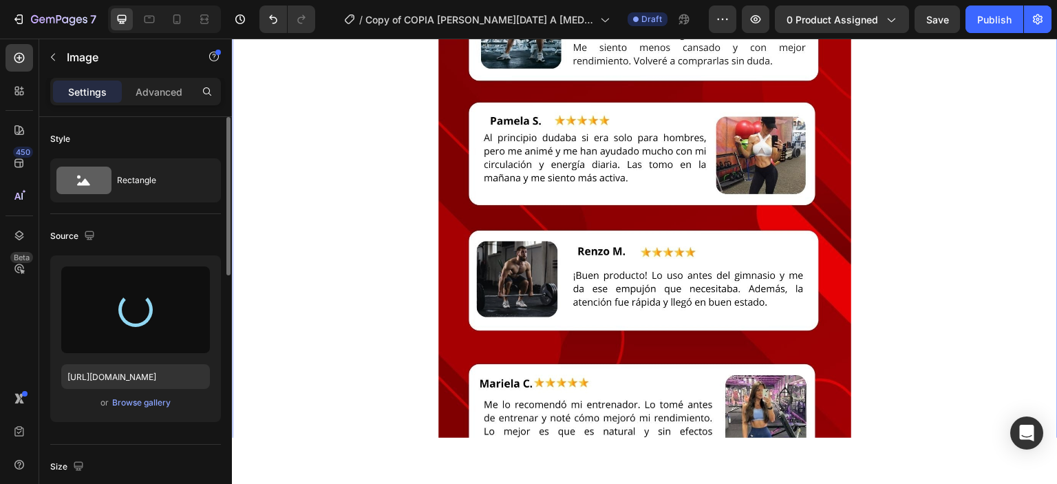
type input "[URL][DOMAIN_NAME]"
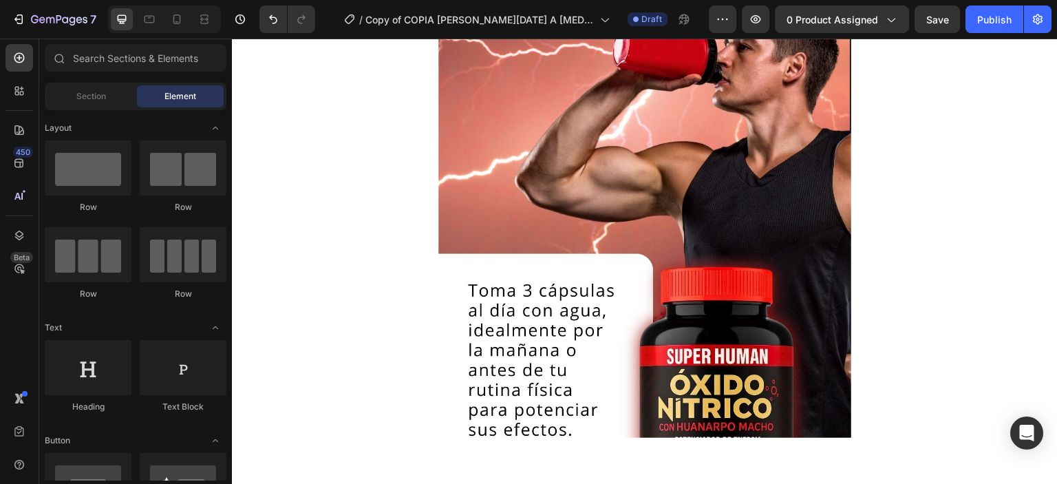
scroll to position [4060, 0]
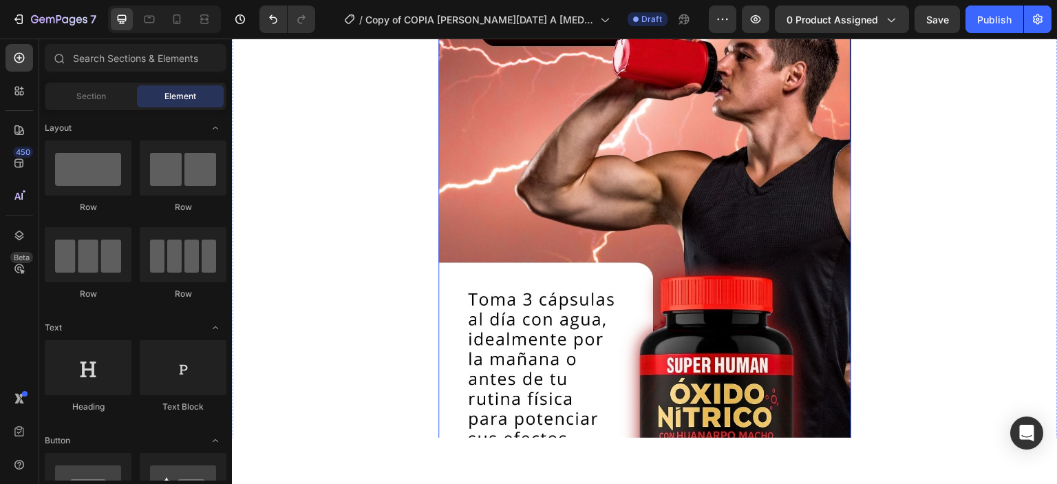
click at [627, 319] on img at bounding box center [644, 238] width 413 height 734
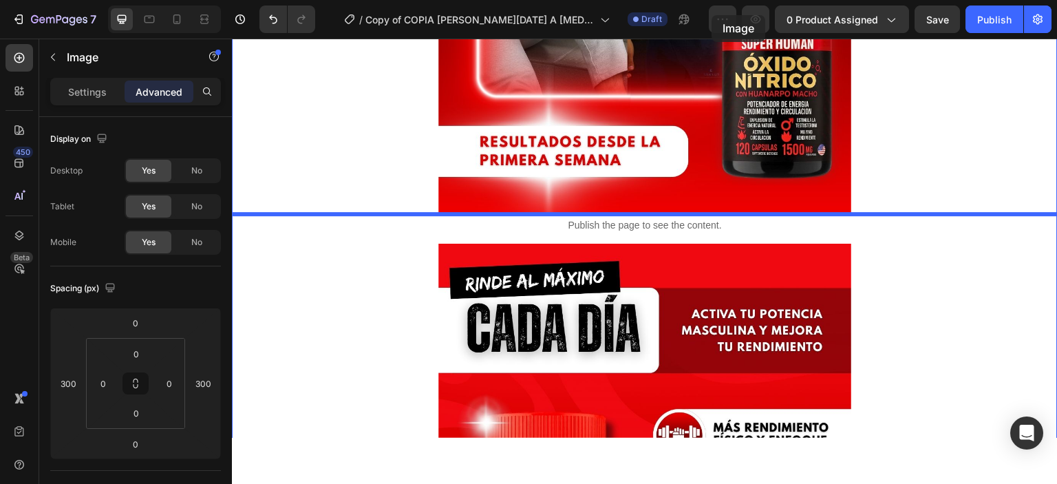
scroll to position [1236, 0]
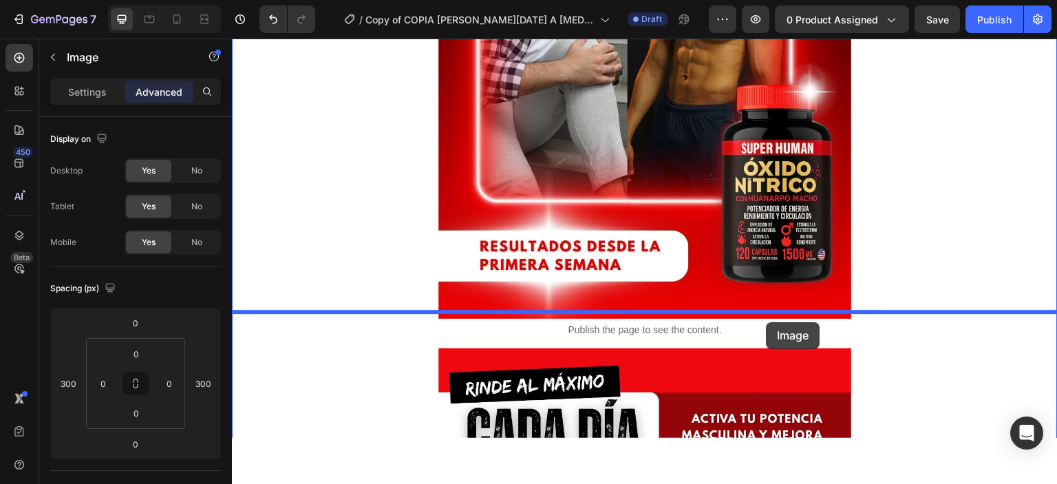
drag, startPoint x: 757, startPoint y: 266, endPoint x: 766, endPoint y: 321, distance: 56.4
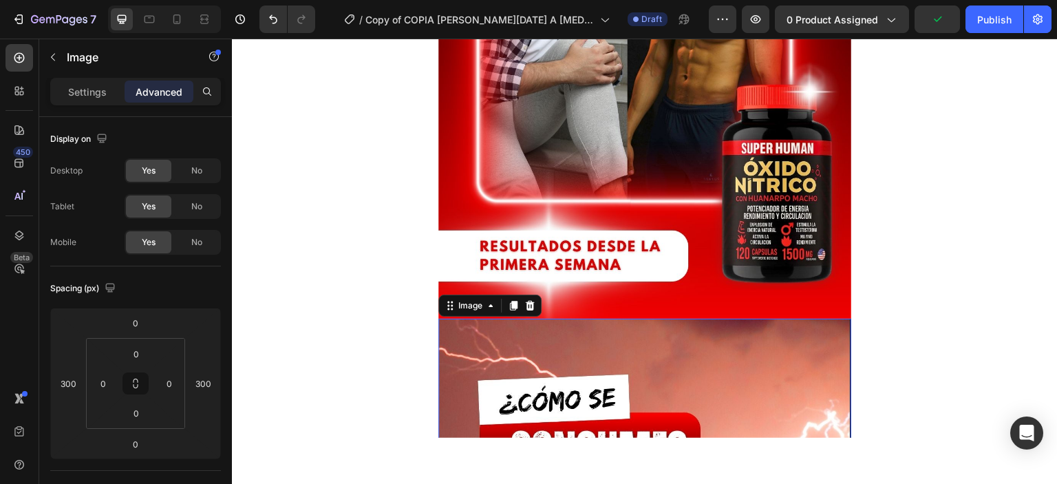
click at [85, 83] on div "Settings" at bounding box center [87, 92] width 69 height 22
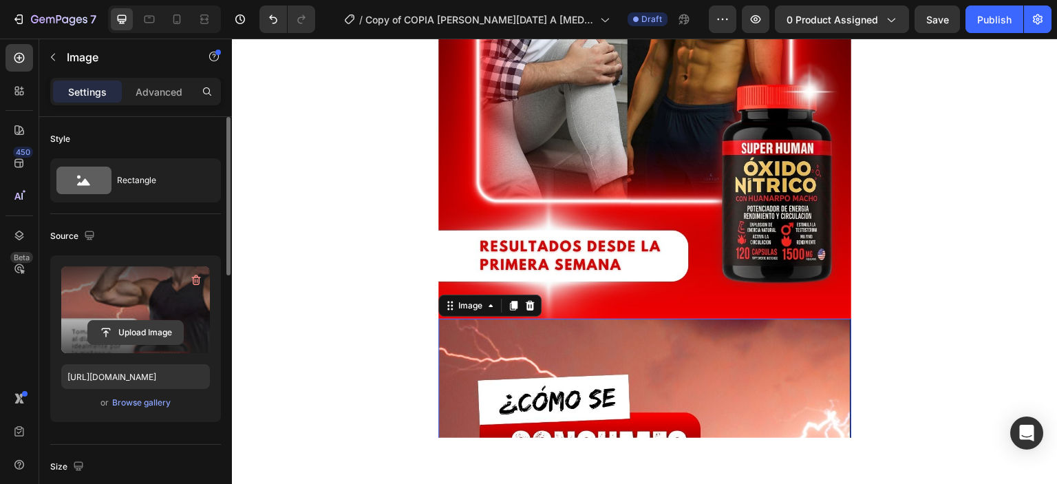
click at [137, 324] on input "file" at bounding box center [135, 332] width 95 height 23
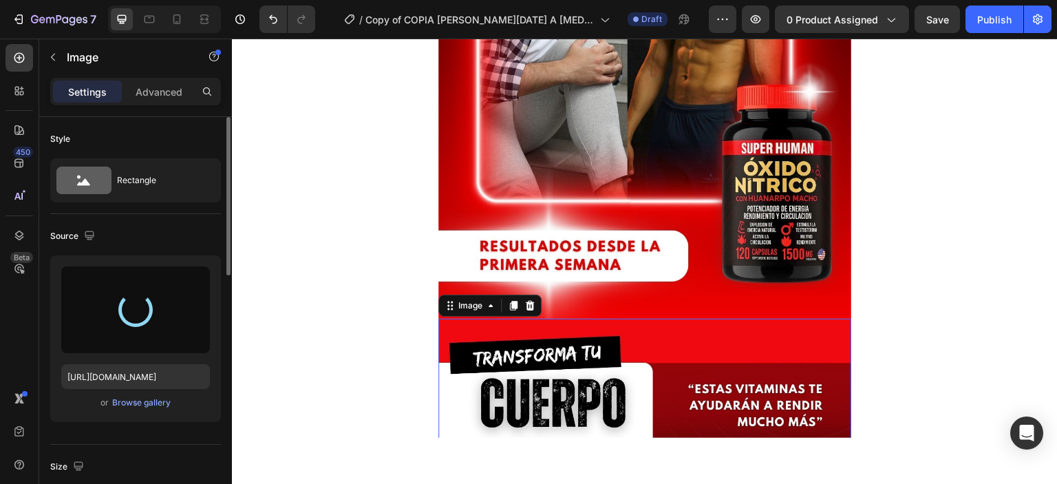
type input "[URL][DOMAIN_NAME]"
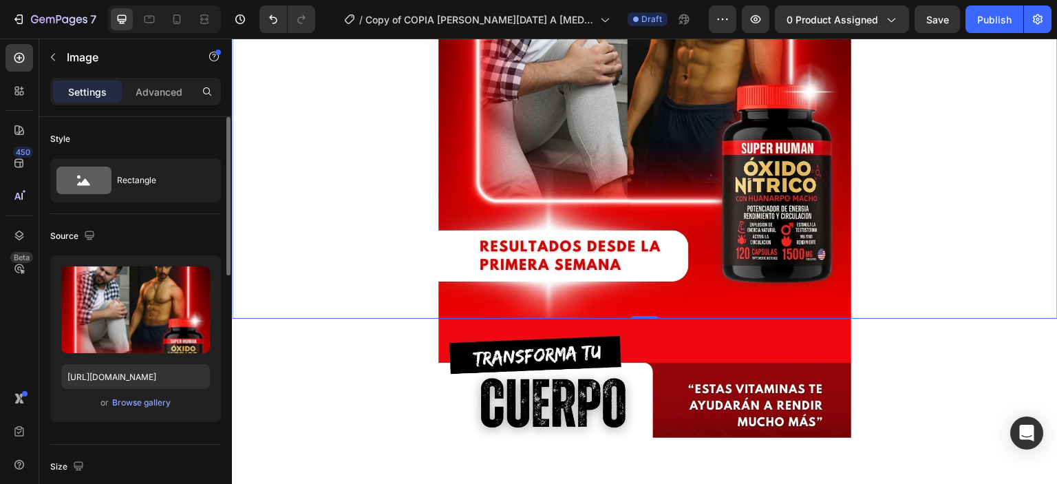
click at [400, 144] on div "Image 0" at bounding box center [645, 60] width 826 height 516
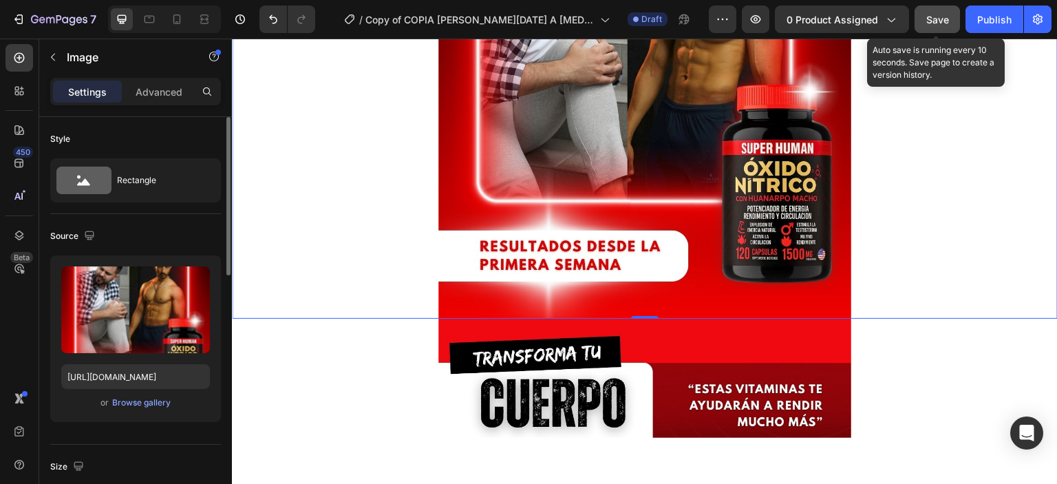
click at [925, 12] on button "Save" at bounding box center [936, 20] width 45 height 28
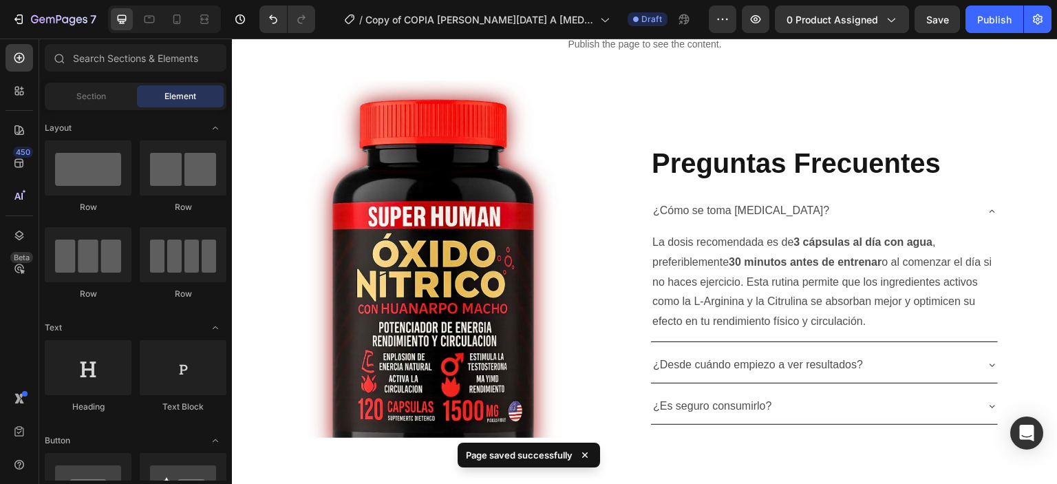
scroll to position [5130, 0]
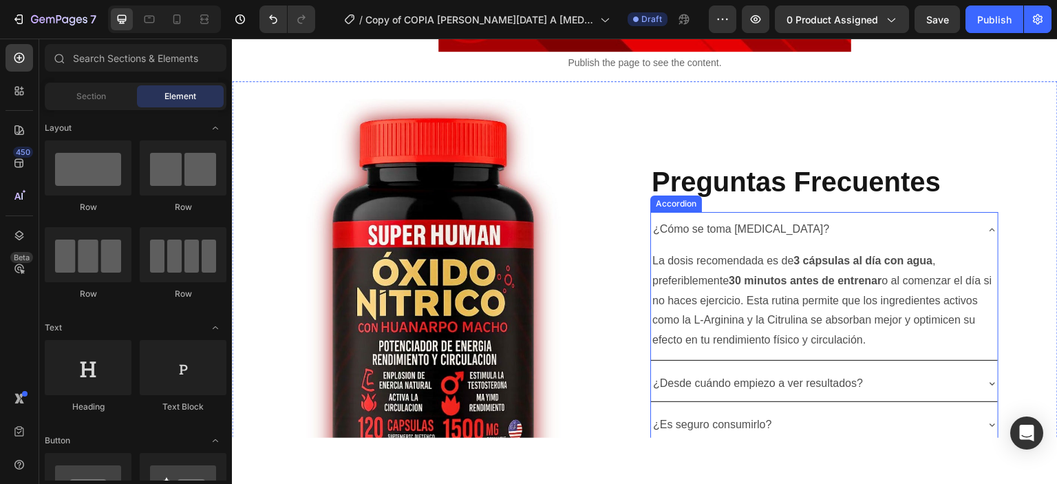
click at [993, 230] on icon at bounding box center [992, 229] width 11 height 11
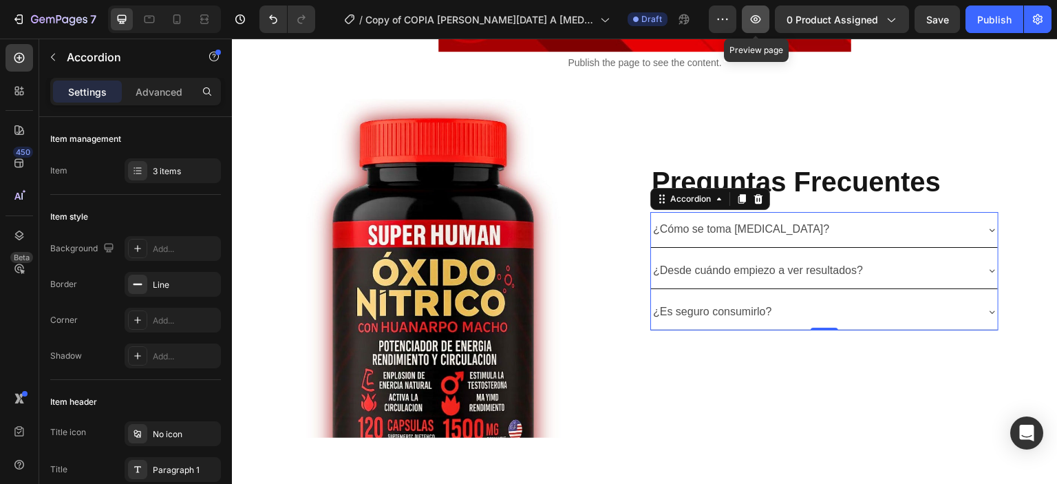
click at [754, 21] on icon "button" at bounding box center [756, 19] width 10 height 8
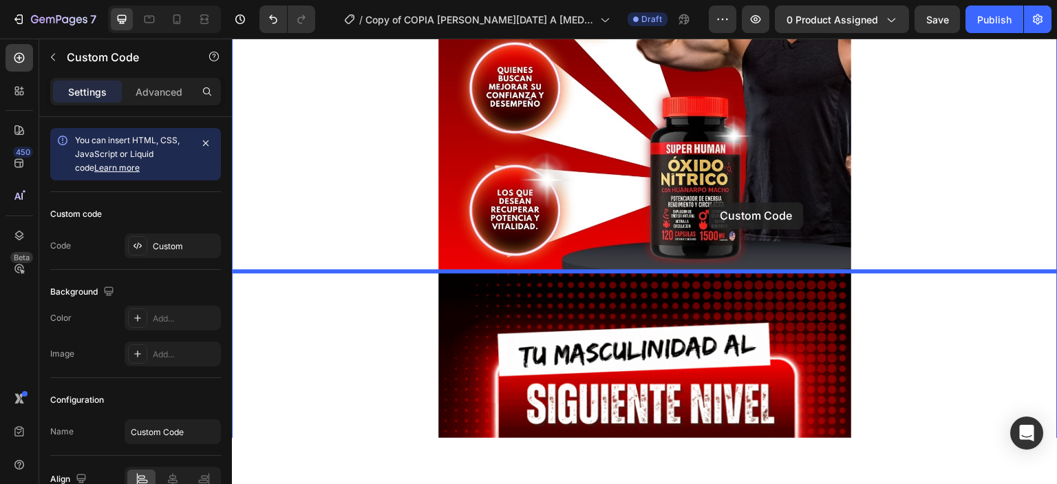
scroll to position [2890, 0]
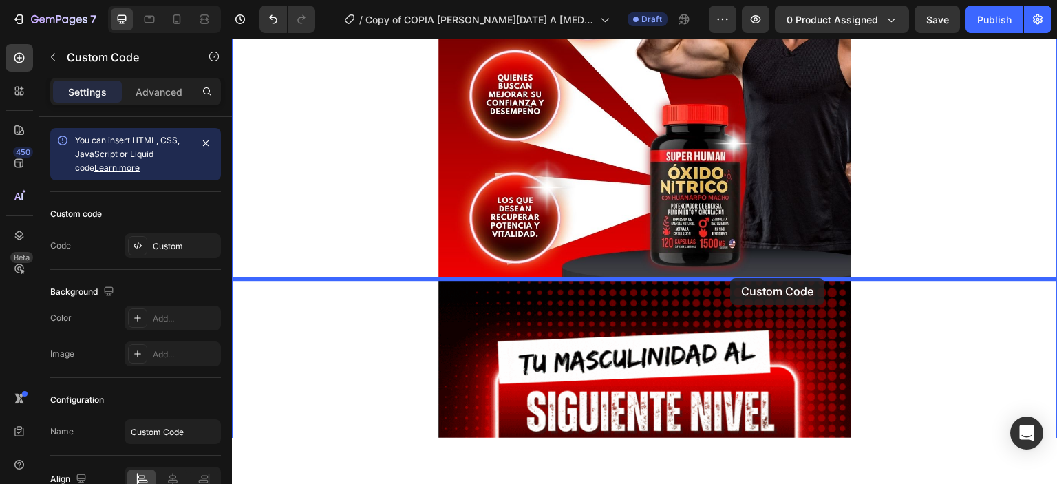
drag, startPoint x: 718, startPoint y: 350, endPoint x: 731, endPoint y: 279, distance: 72.2
click at [731, 278] on div "Header ⚡️Potencia tu masculinidad y rinde al máximo cada día💊 Heading Impulsa t…" at bounding box center [645, 425] width 826 height 6554
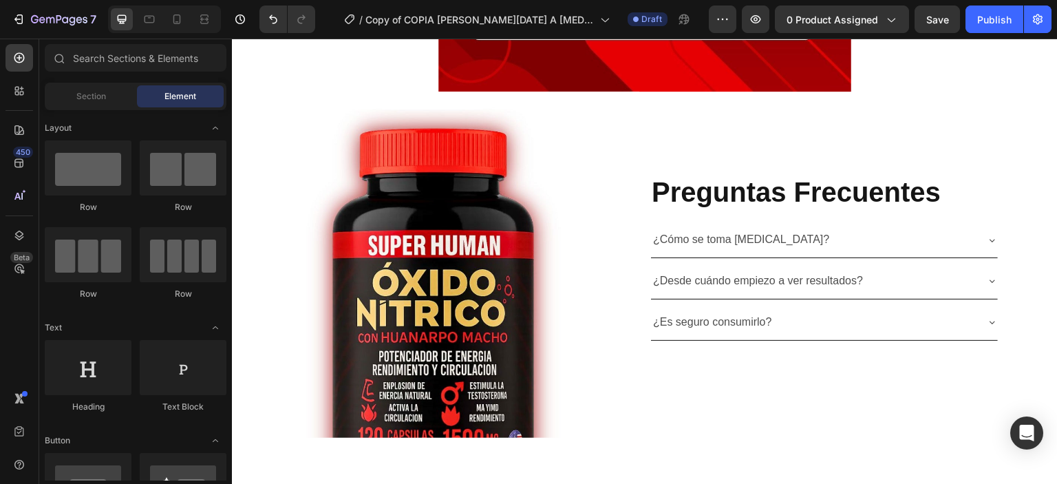
scroll to position [4997, 0]
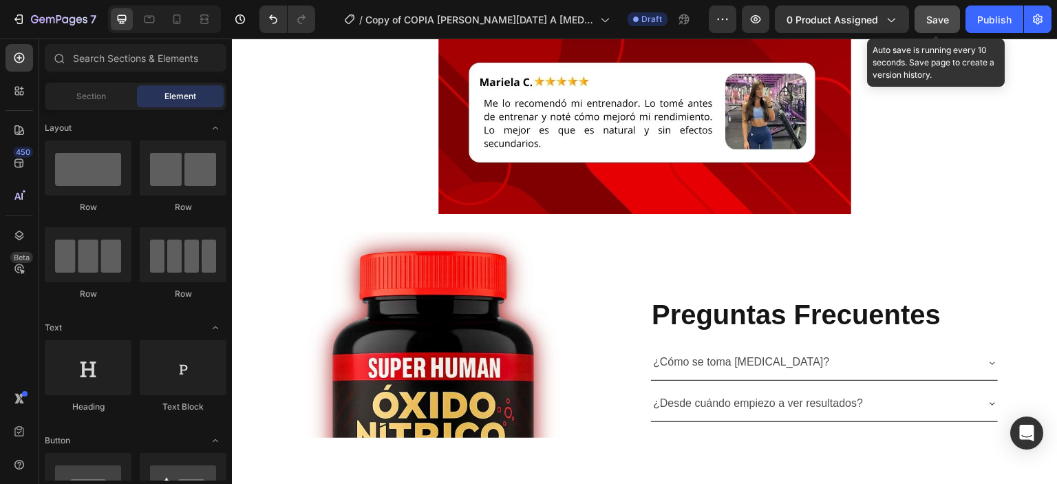
click at [945, 31] on button "Save" at bounding box center [936, 20] width 45 height 28
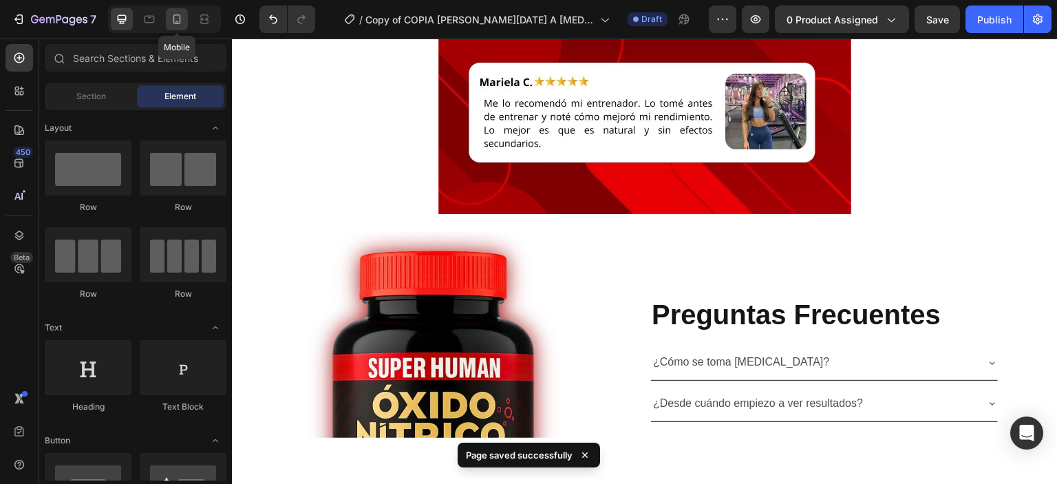
click at [171, 29] on div at bounding box center [177, 19] width 22 height 22
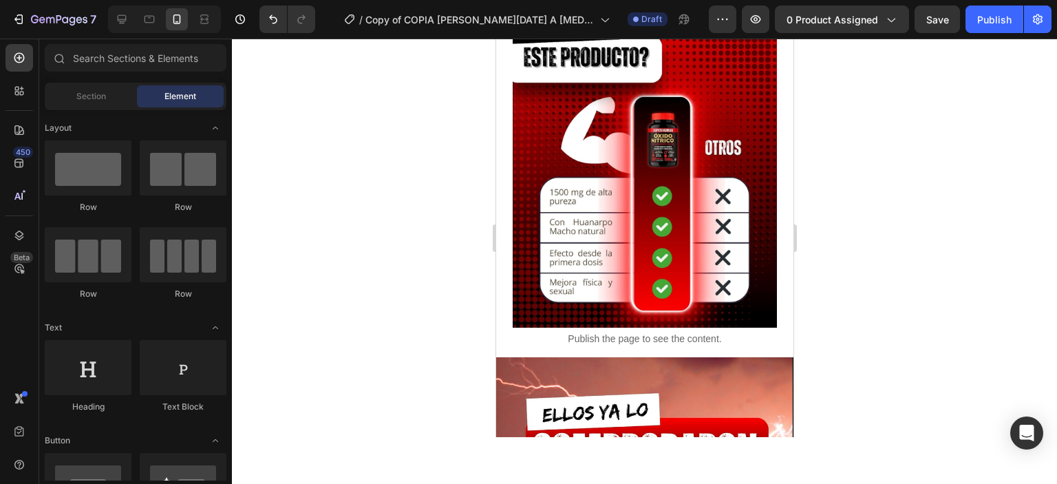
scroll to position [3047, 0]
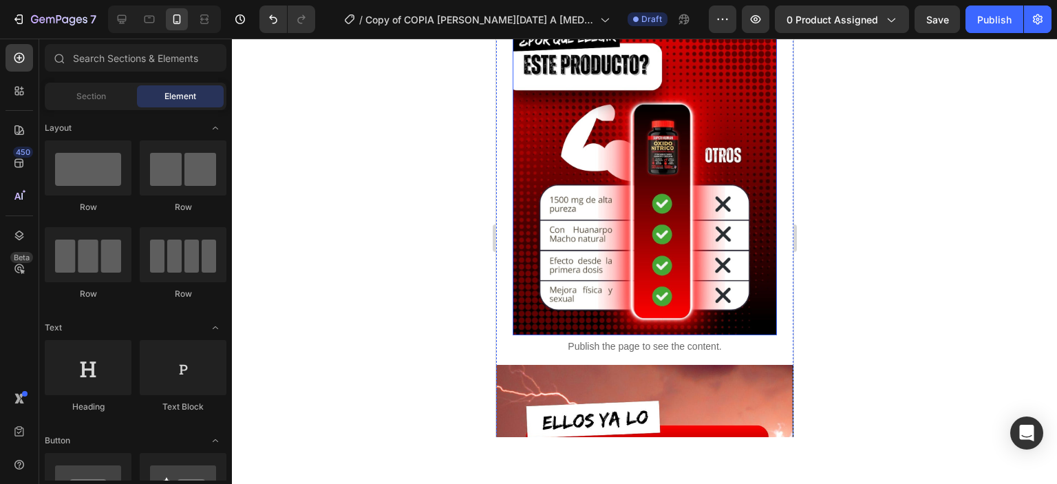
click at [740, 249] on img at bounding box center [644, 170] width 264 height 330
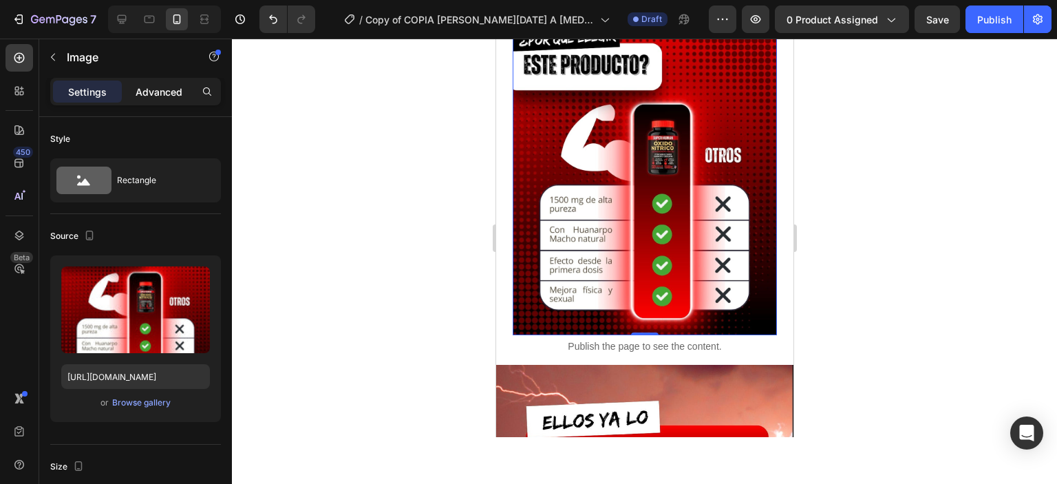
click at [147, 87] on p "Advanced" at bounding box center [159, 92] width 47 height 14
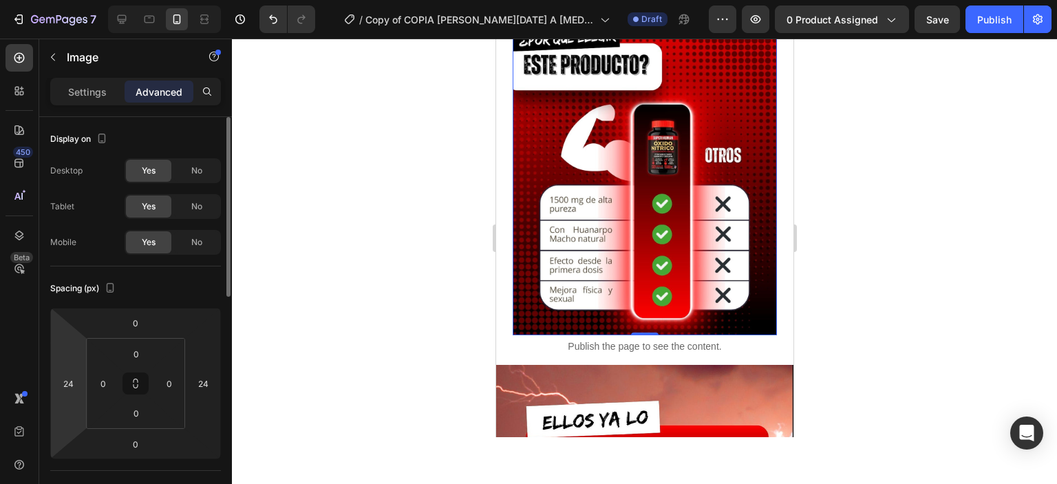
click at [56, 392] on div "24" at bounding box center [68, 383] width 28 height 22
click at [67, 381] on input "24" at bounding box center [68, 383] width 21 height 21
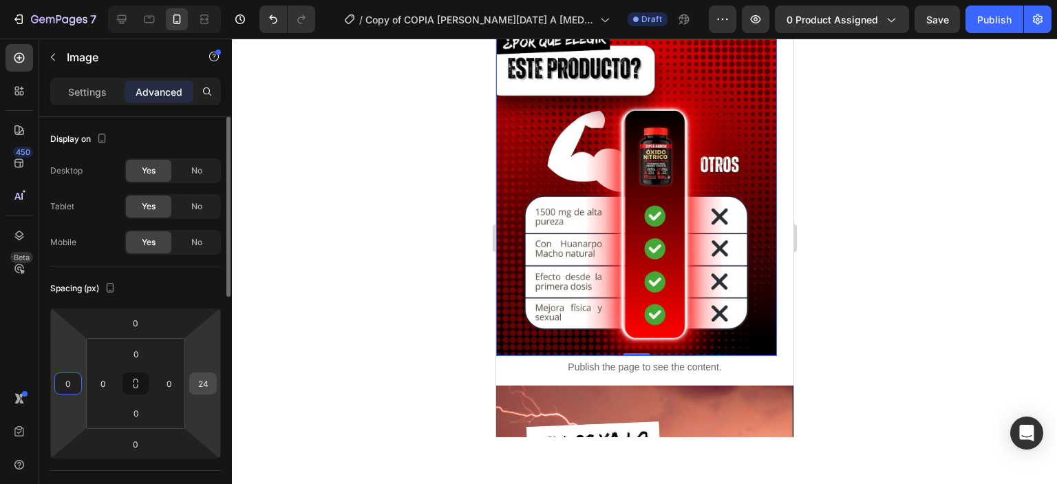
type input "0"
click at [205, 379] on input "24" at bounding box center [203, 383] width 21 height 21
type input "0"
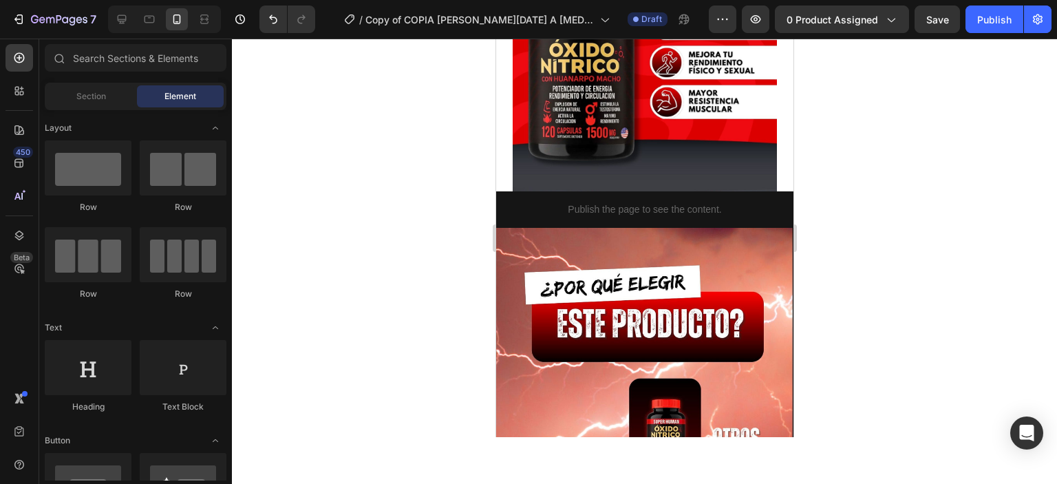
scroll to position [1684, 0]
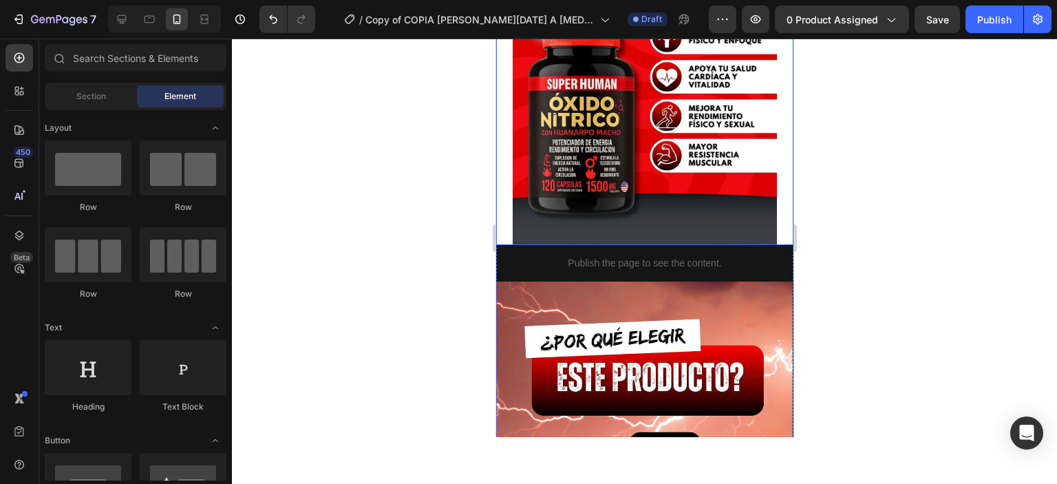
click at [707, 191] on img at bounding box center [644, 80] width 264 height 330
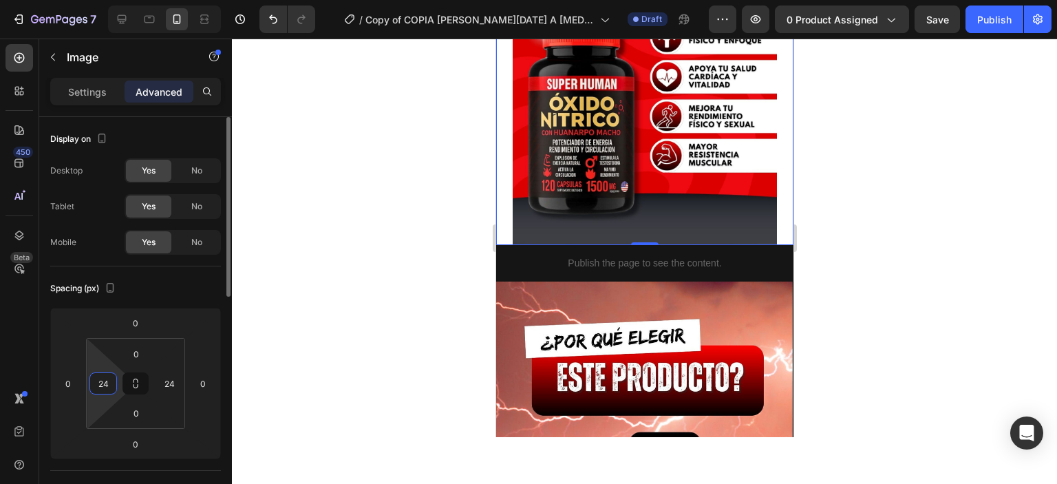
click at [105, 380] on input "24" at bounding box center [103, 383] width 21 height 21
type input "0"
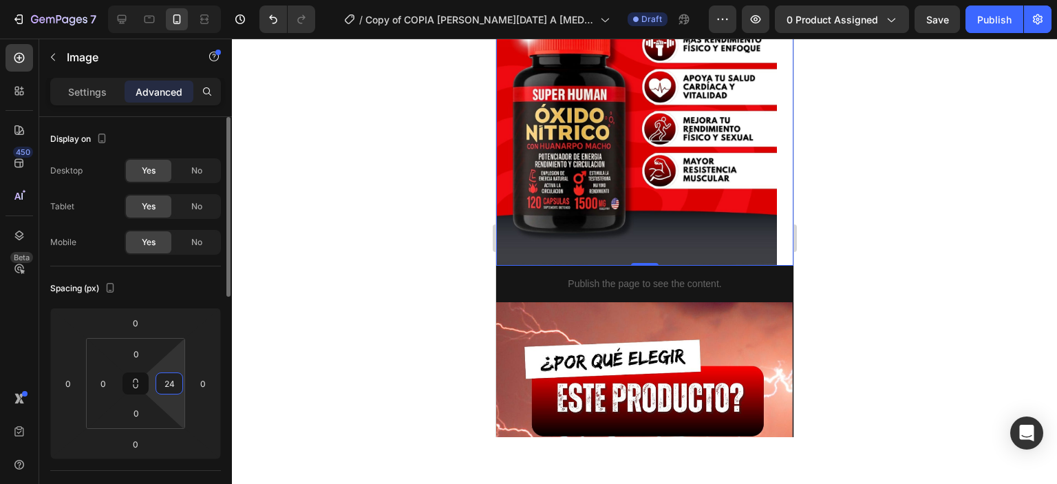
click at [159, 383] on input "24" at bounding box center [169, 383] width 21 height 21
type input "0"
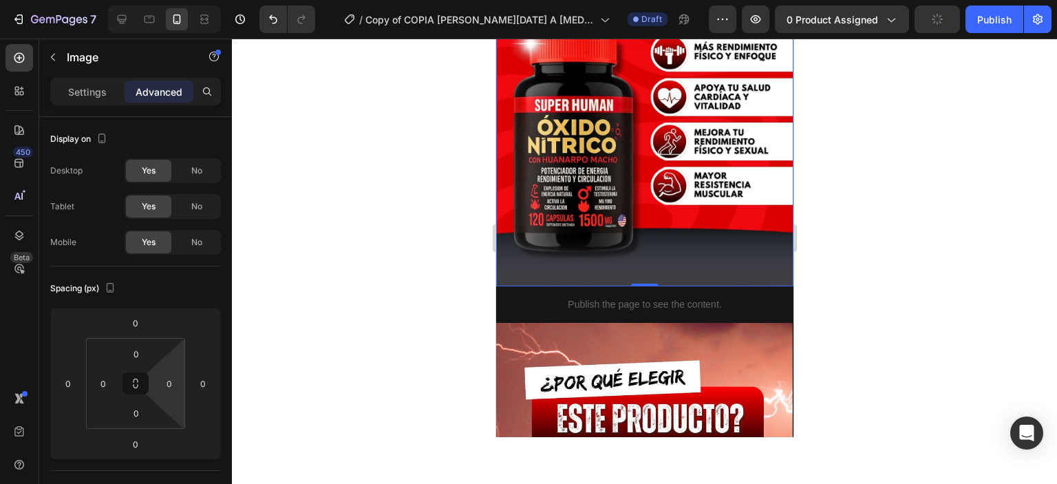
click at [768, 216] on img at bounding box center [643, 101] width 297 height 372
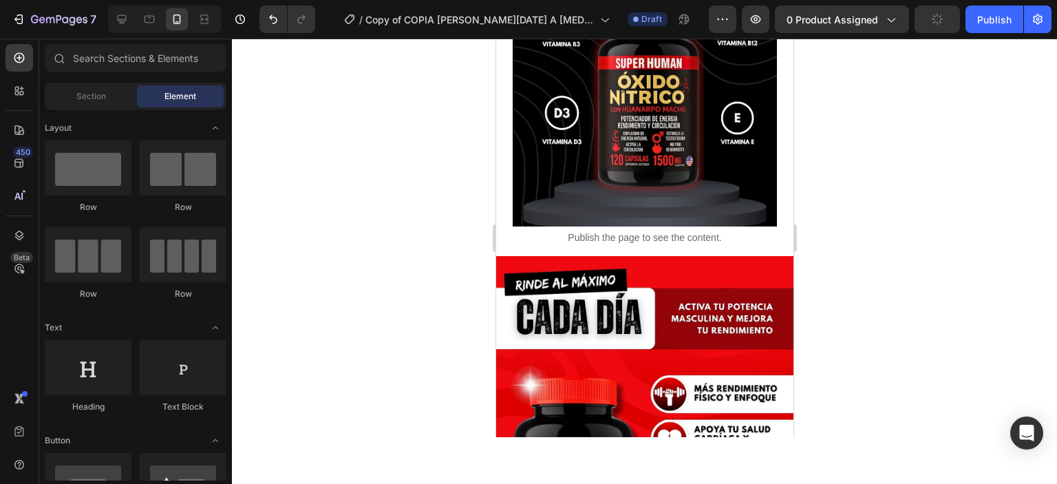
scroll to position [1228, 0]
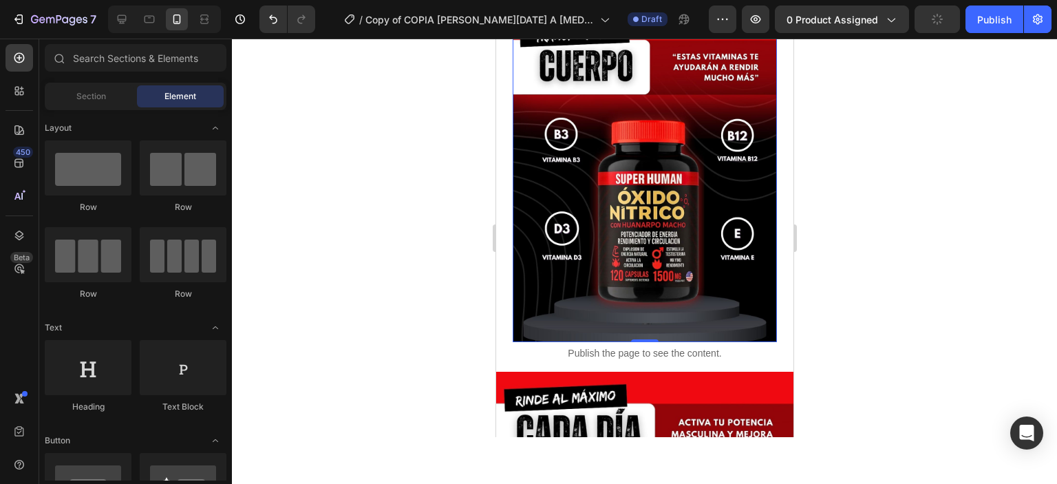
click at [705, 180] on img at bounding box center [644, 177] width 264 height 330
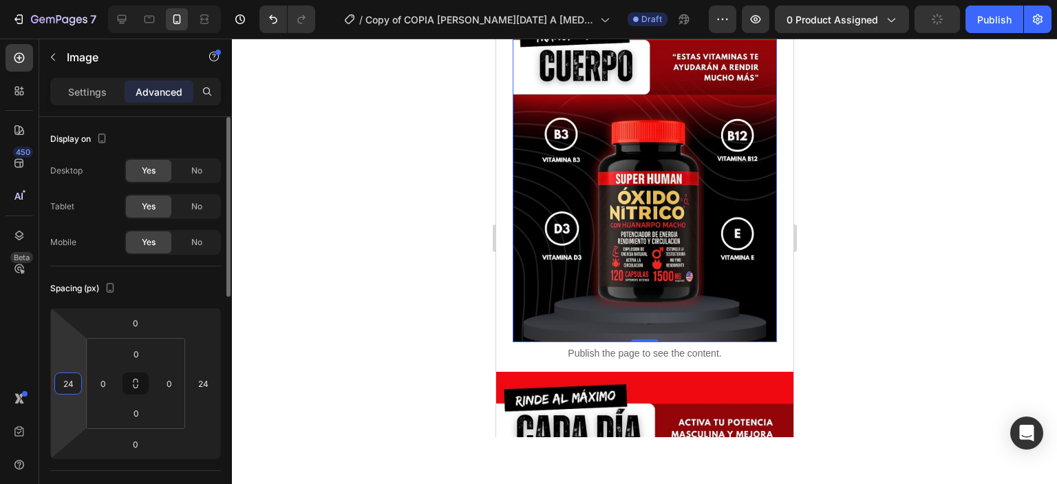
click at [77, 387] on input "24" at bounding box center [68, 383] width 21 height 21
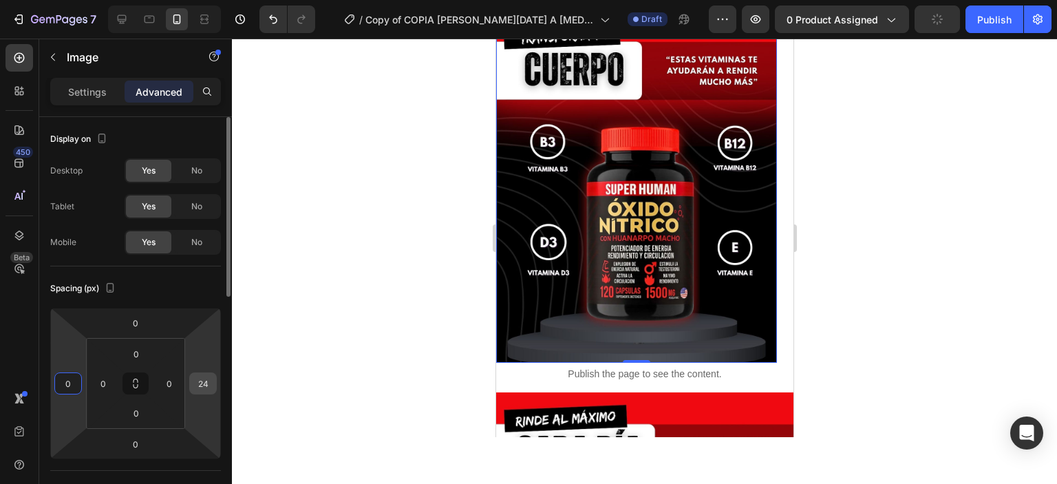
type input "0"
click at [203, 378] on input "24" at bounding box center [203, 383] width 21 height 21
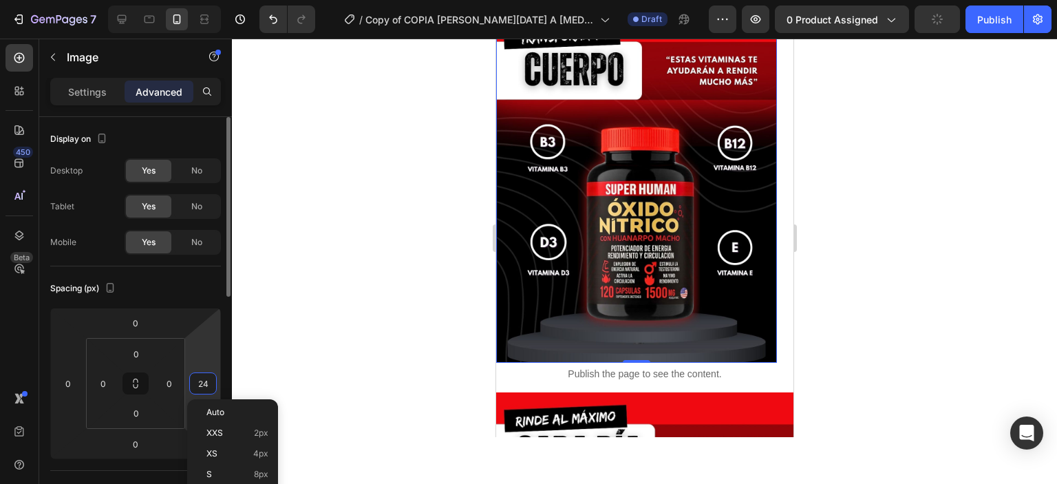
type input "0"
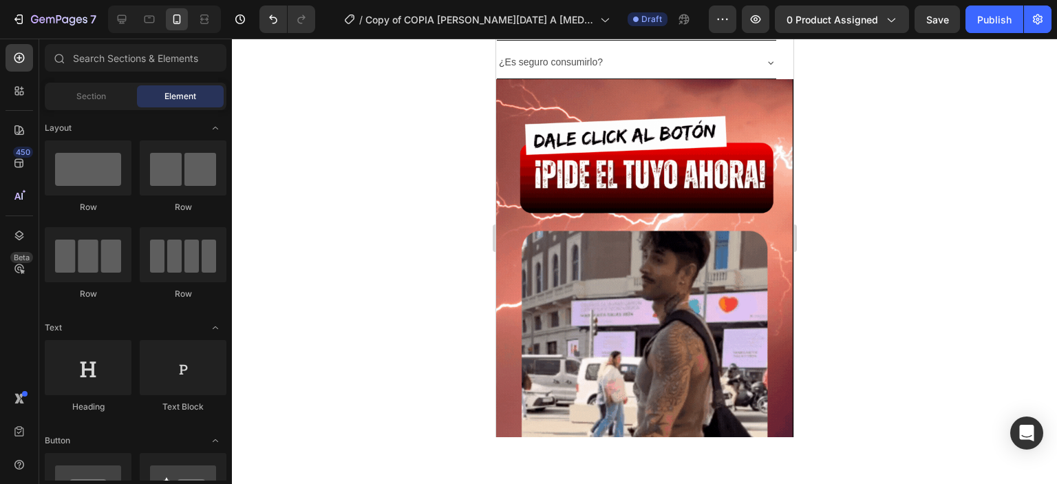
scroll to position [4536, 0]
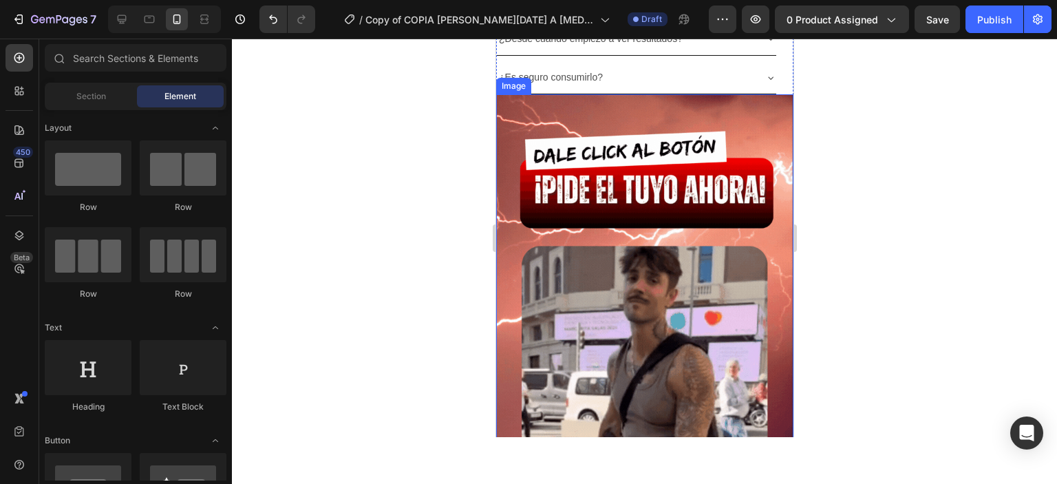
click at [522, 219] on img at bounding box center [643, 358] width 297 height 528
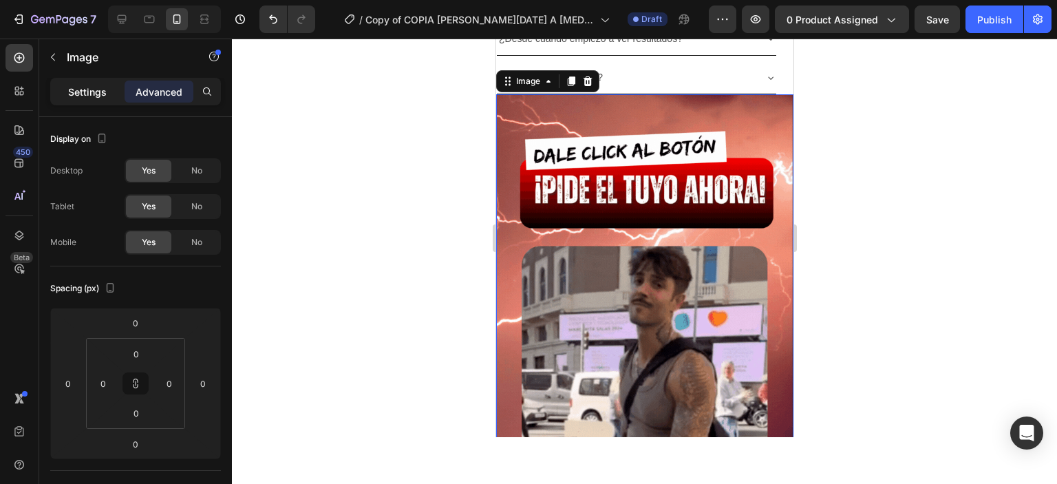
click at [105, 89] on p "Settings" at bounding box center [87, 92] width 39 height 14
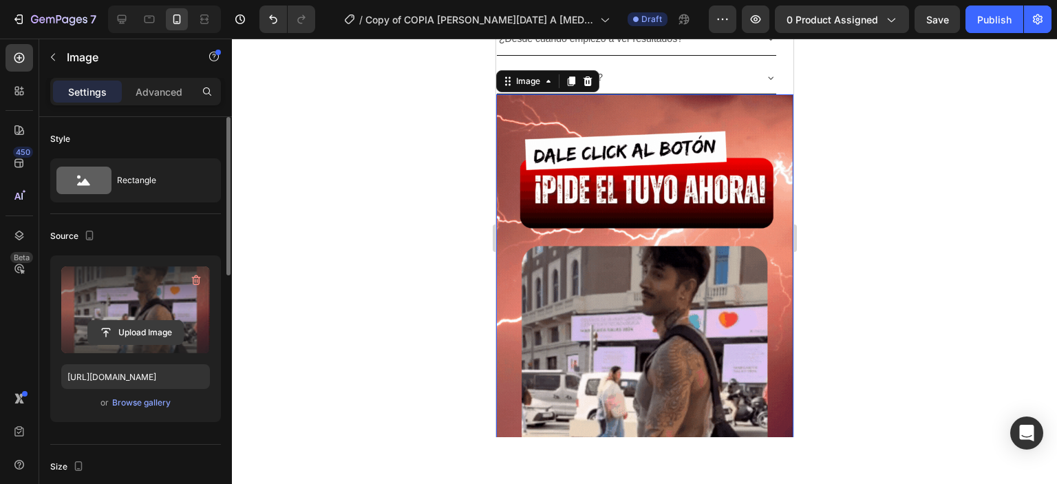
click at [137, 333] on input "file" at bounding box center [135, 332] width 95 height 23
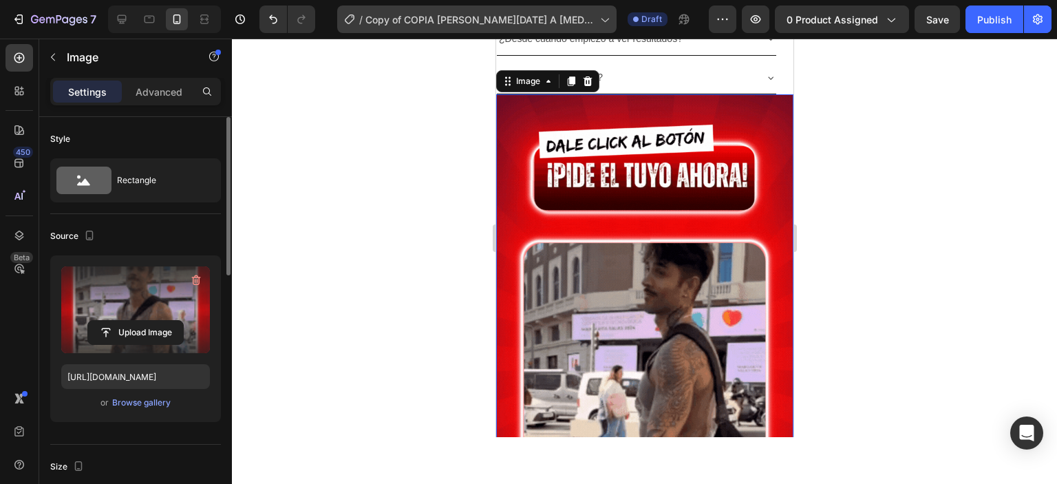
type input "[URL][DOMAIN_NAME]"
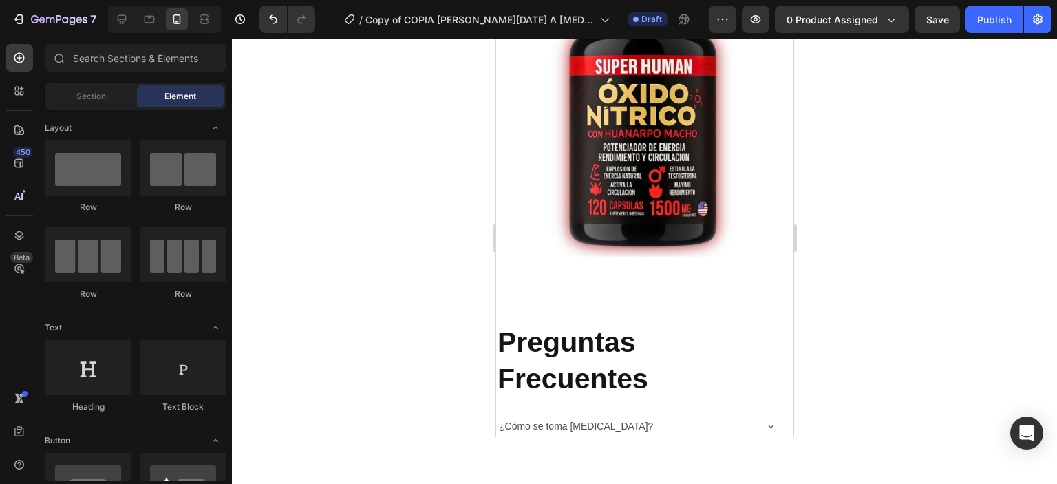
scroll to position [4126, 0]
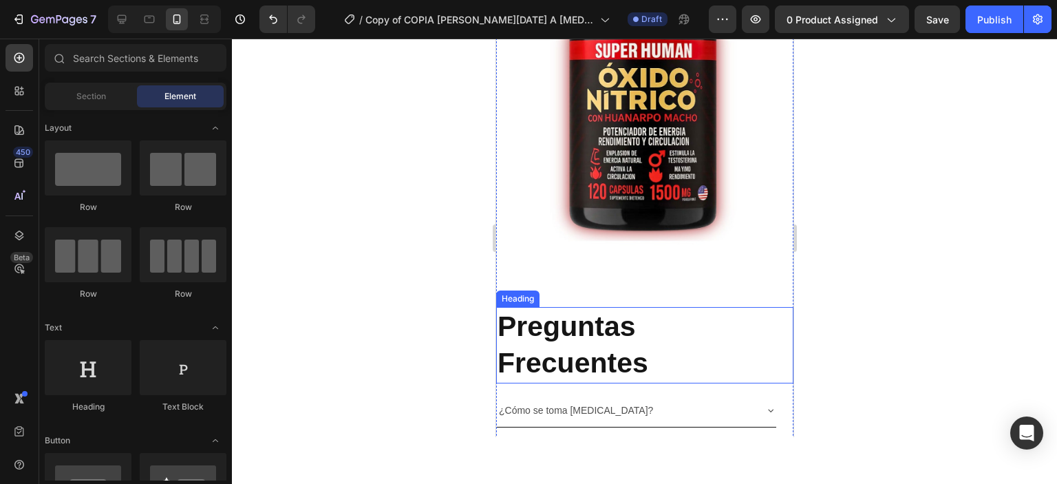
click at [583, 318] on div "Preguntas Frecuentes Heading ¿Cómo se toma [MEDICAL_DATA]? ¿Desde cuándo empiez…" at bounding box center [643, 391] width 297 height 225
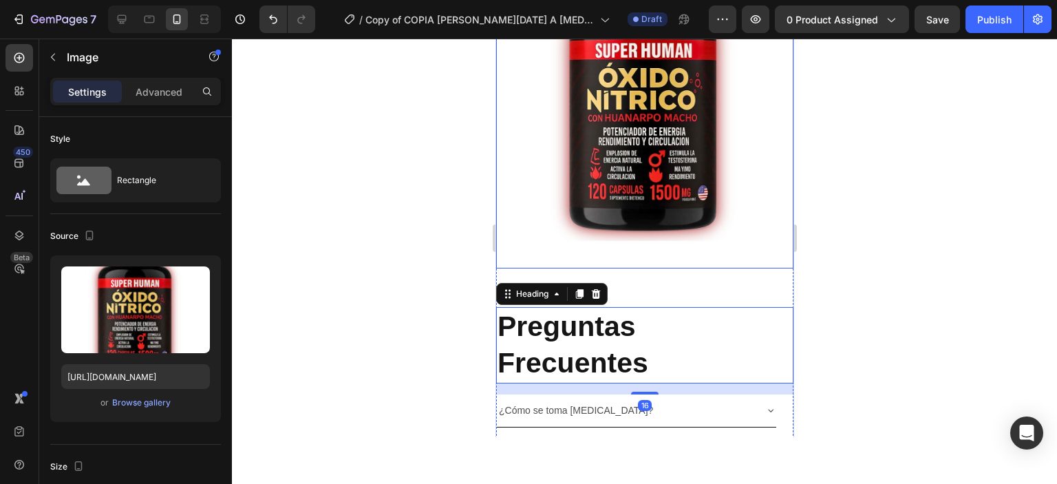
click at [647, 268] on div "Image" at bounding box center [643, 103] width 297 height 330
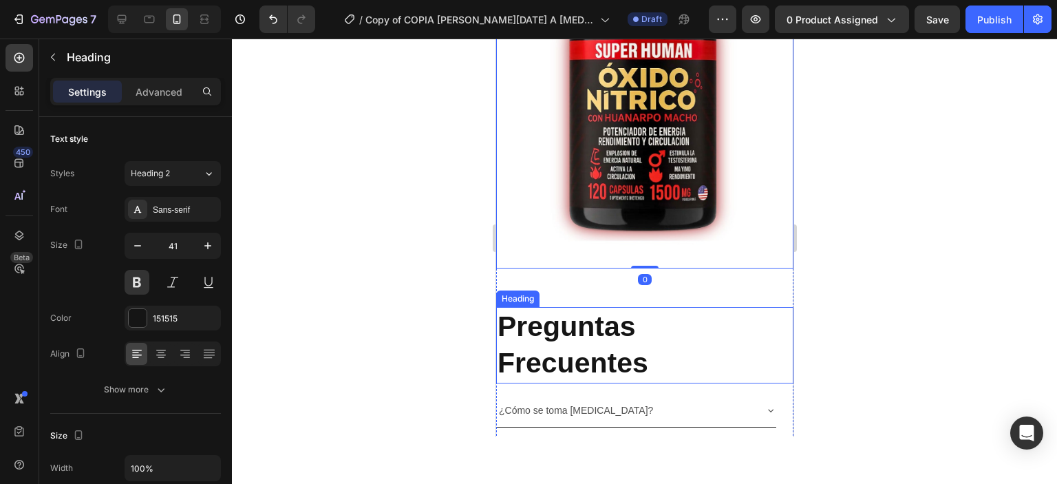
click at [653, 323] on div "Preguntas Frecuentes Heading ¿Cómo se toma [MEDICAL_DATA]? ¿Desde cuándo empiez…" at bounding box center [643, 391] width 297 height 225
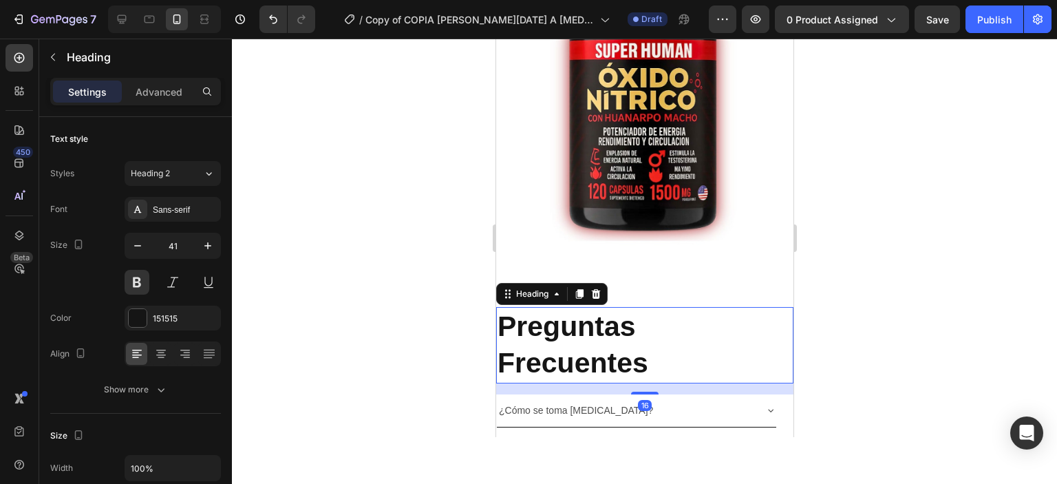
click at [150, 103] on div "Settings Advanced" at bounding box center [135, 92] width 171 height 28
click at [161, 89] on p "Advanced" at bounding box center [159, 92] width 47 height 14
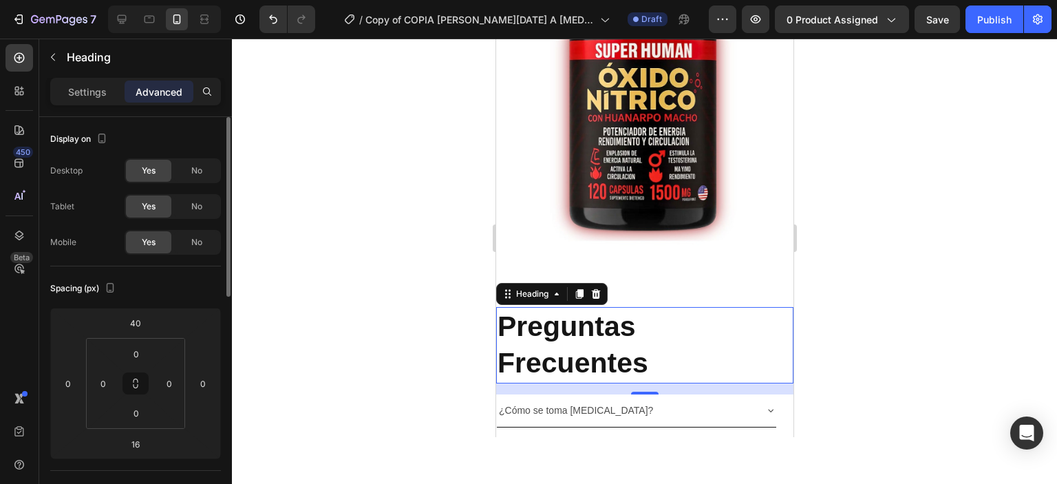
click at [156, 174] on span "Yes" at bounding box center [149, 170] width 14 height 12
click at [194, 173] on span "No" at bounding box center [196, 170] width 11 height 12
click at [201, 208] on span "No" at bounding box center [196, 206] width 11 height 12
click at [161, 211] on div "Yes" at bounding box center [148, 206] width 45 height 22
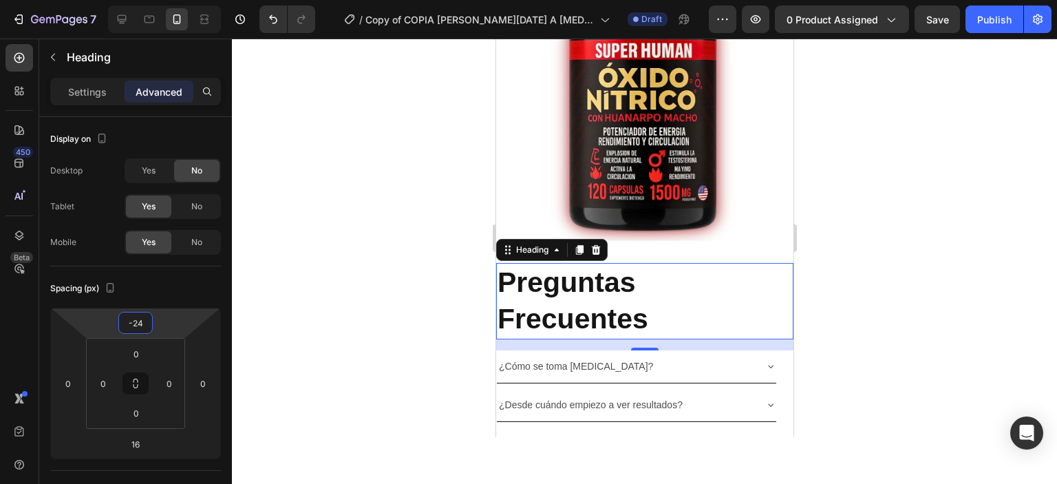
type input "-32"
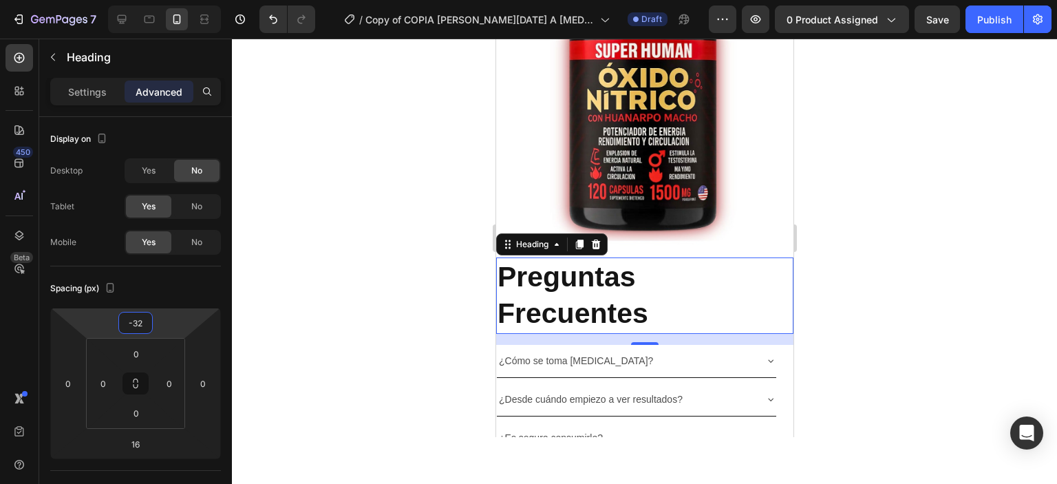
drag, startPoint x: 149, startPoint y: 310, endPoint x: 155, endPoint y: 334, distance: 25.4
click at [155, 0] on html "7 Version history / Copy of COPIA [PERSON_NAME][DATE] A [MEDICAL_DATA] – Cápsul…" at bounding box center [528, 0] width 1057 height 0
click at [461, 147] on div at bounding box center [644, 261] width 825 height 445
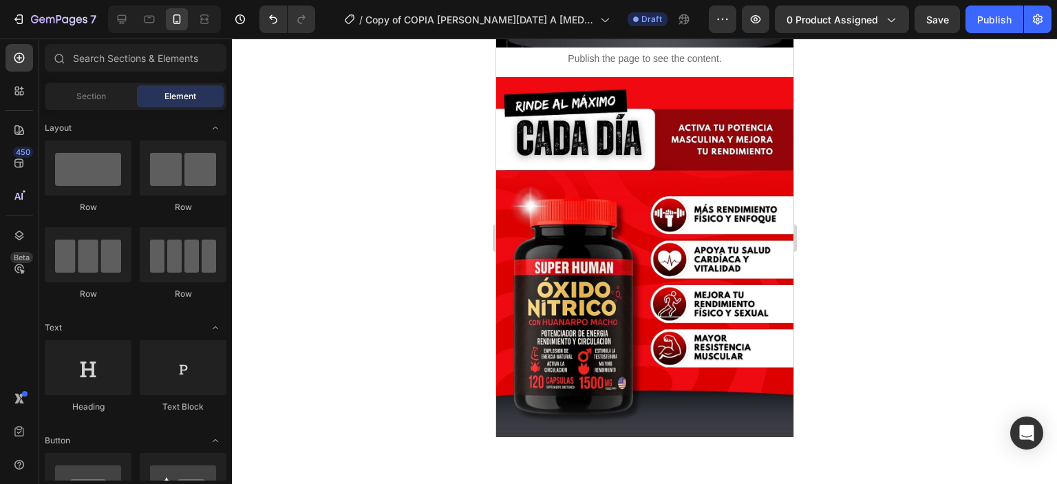
scroll to position [1609, 0]
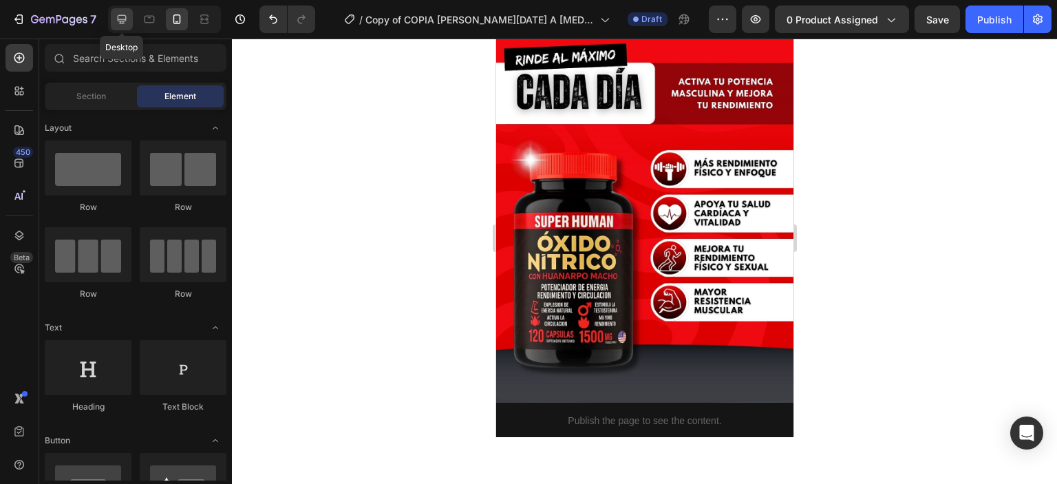
click at [125, 23] on icon at bounding box center [122, 19] width 14 height 14
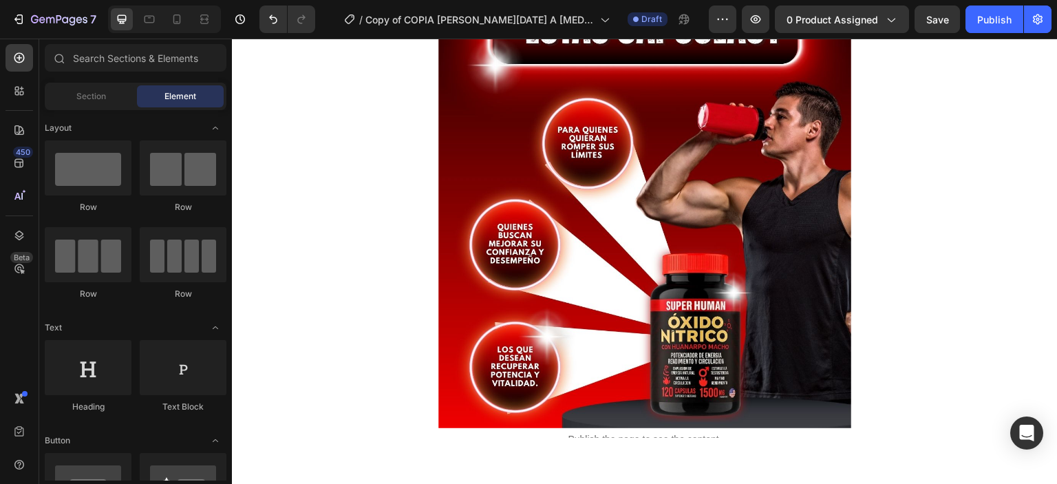
scroll to position [2750, 0]
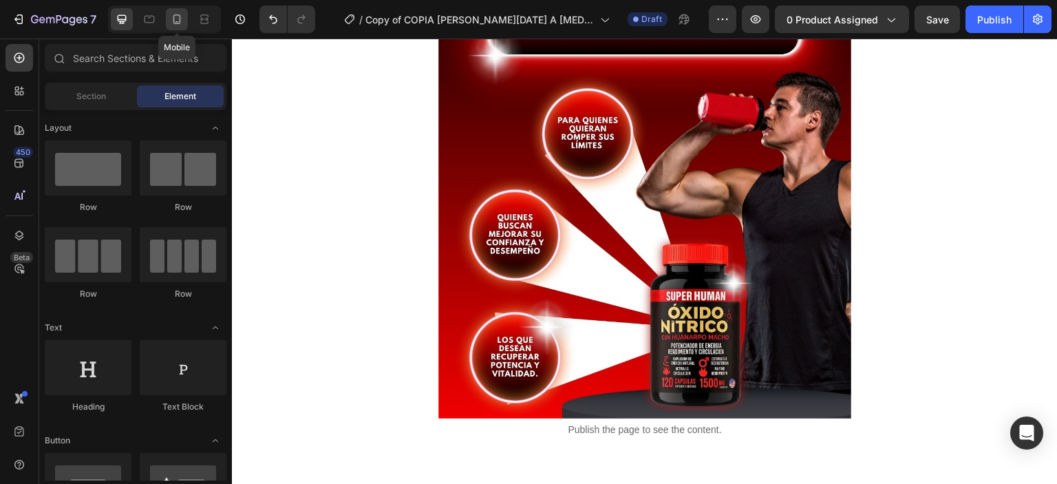
click at [174, 15] on icon at bounding box center [177, 19] width 14 height 14
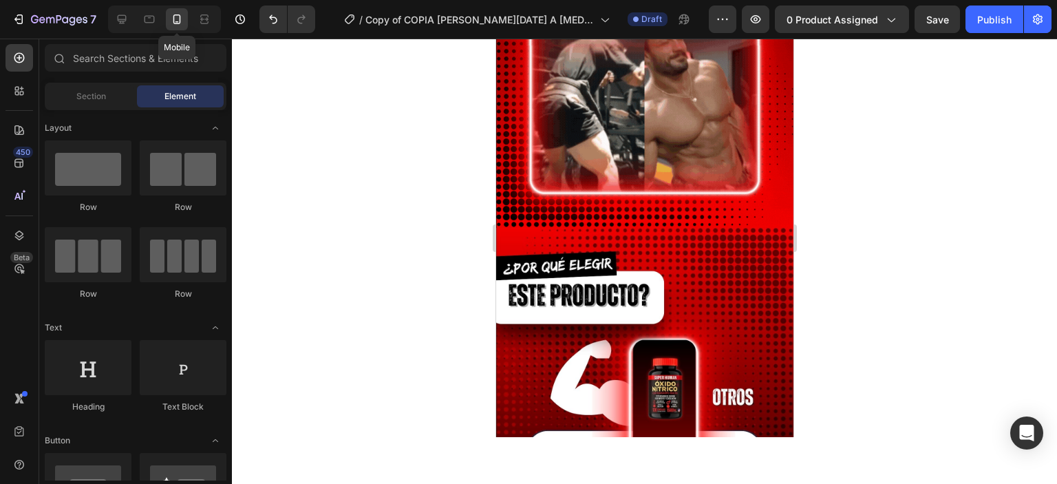
scroll to position [1892, 0]
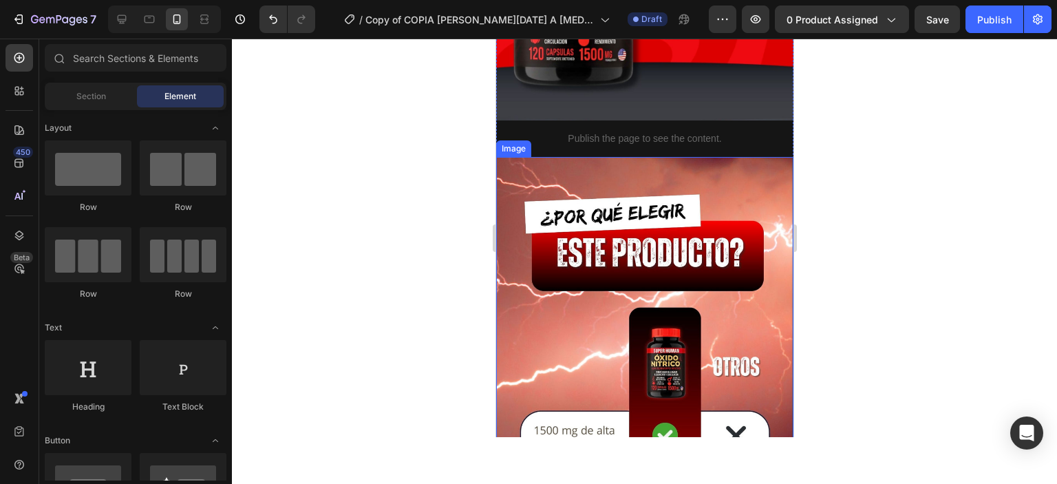
click at [664, 268] on img at bounding box center [643, 421] width 297 height 528
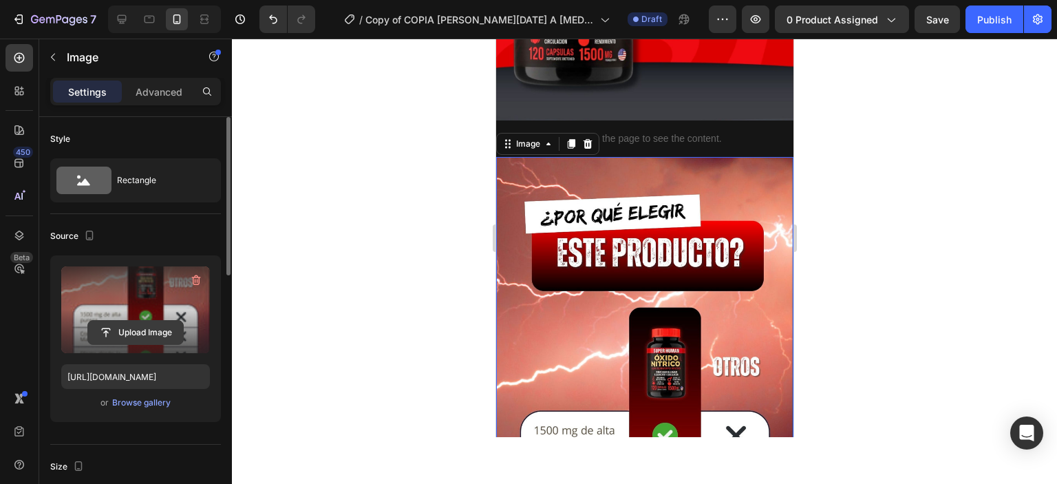
click at [140, 330] on input "file" at bounding box center [135, 332] width 95 height 23
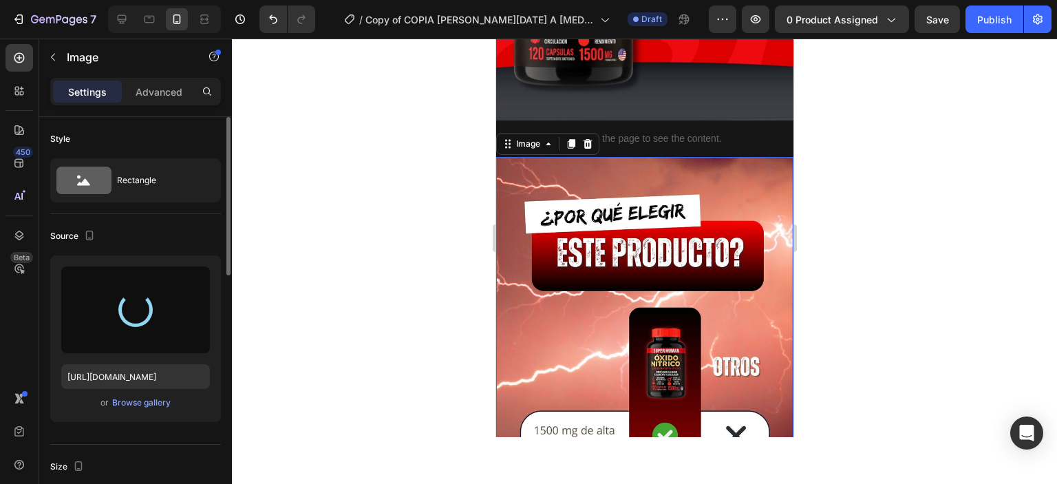
type input "[URL][DOMAIN_NAME]"
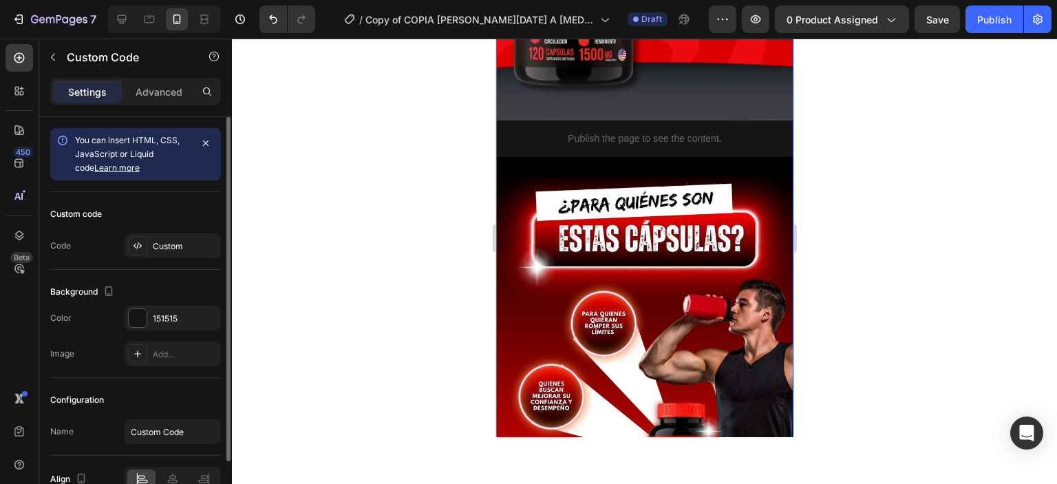
click at [178, 242] on div "Custom" at bounding box center [185, 246] width 65 height 12
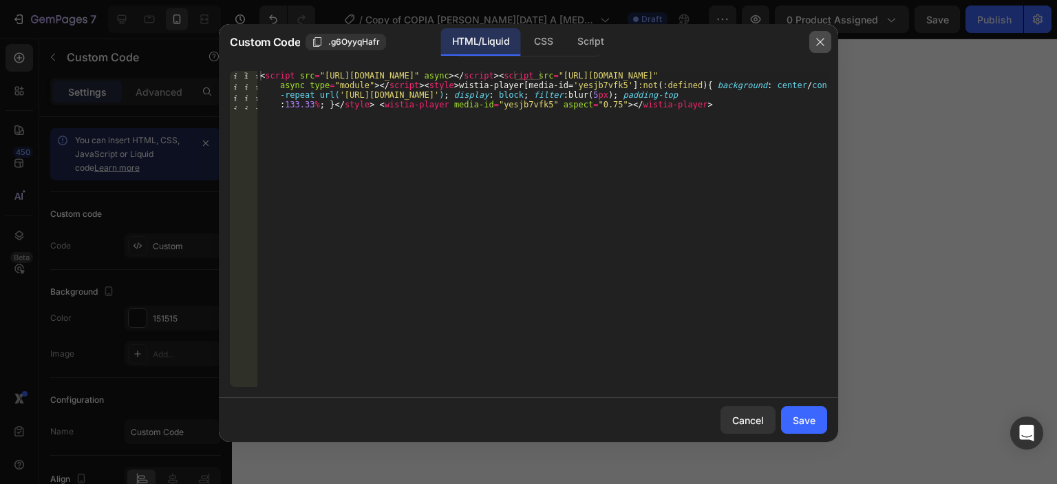
click at [816, 41] on icon "button" at bounding box center [820, 41] width 11 height 11
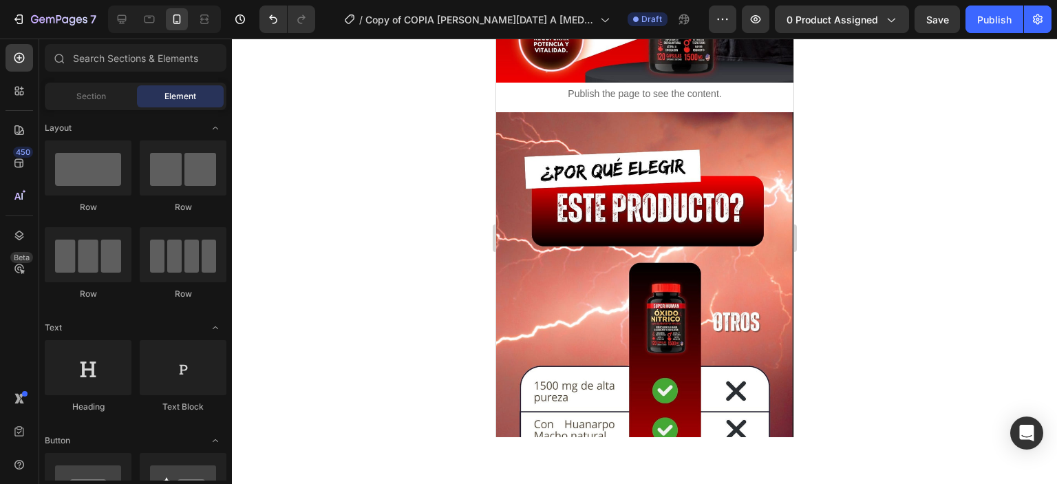
scroll to position [2315, 0]
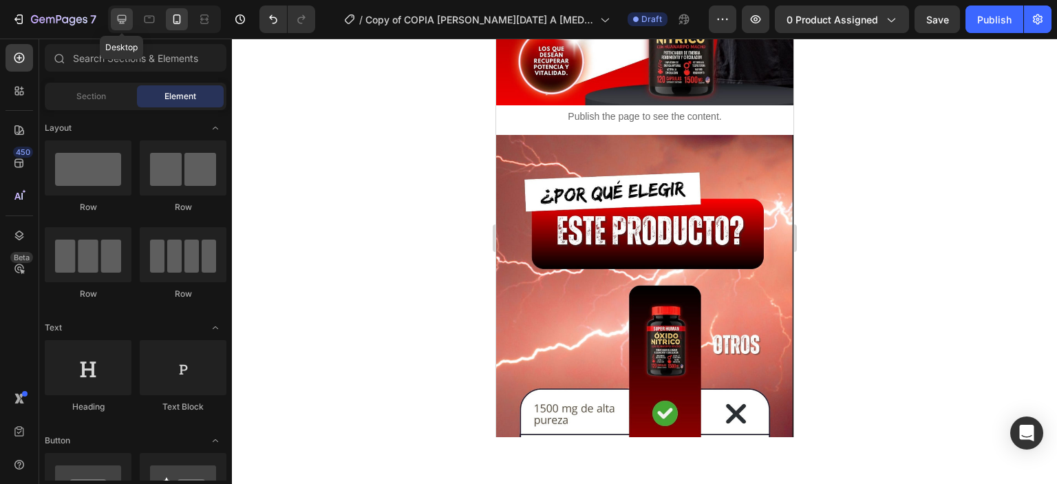
click at [116, 21] on icon at bounding box center [122, 19] width 14 height 14
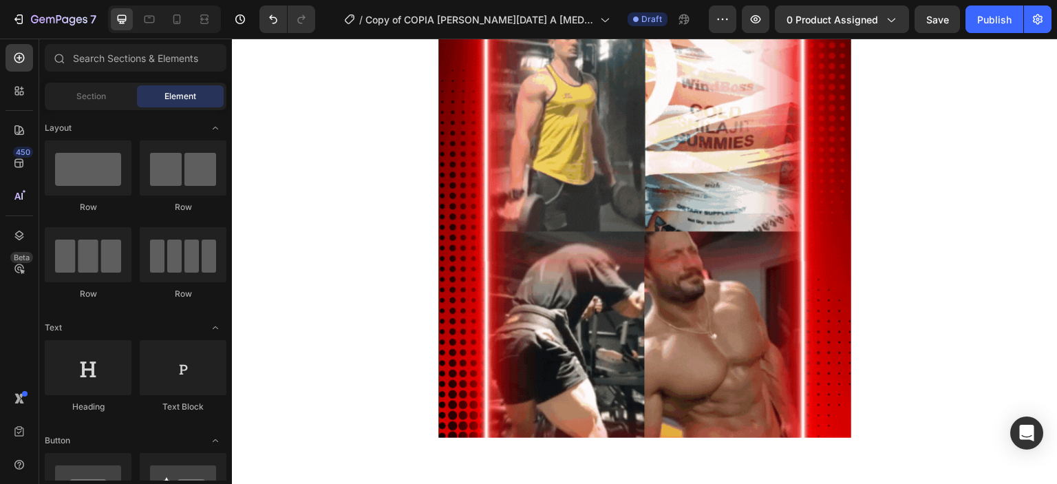
scroll to position [3182, 0]
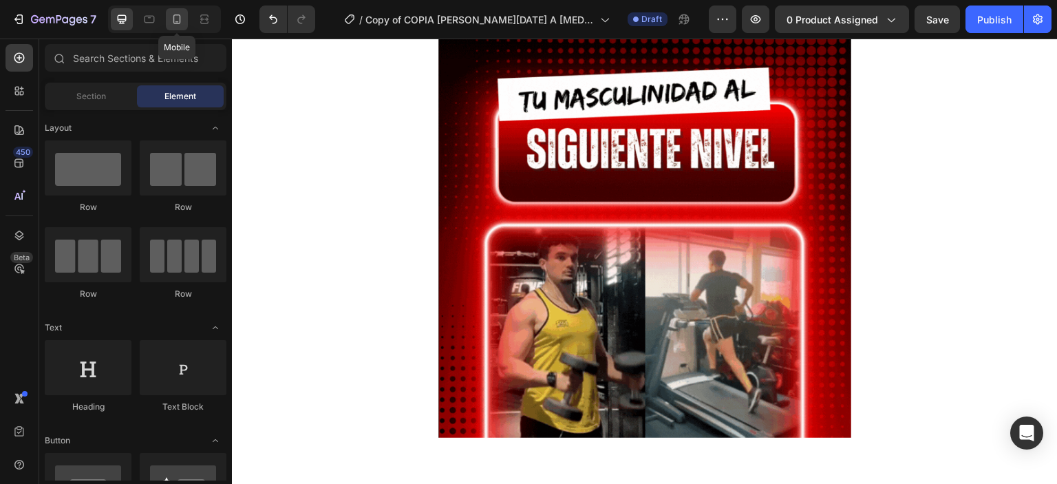
click at [178, 30] on div at bounding box center [177, 19] width 22 height 22
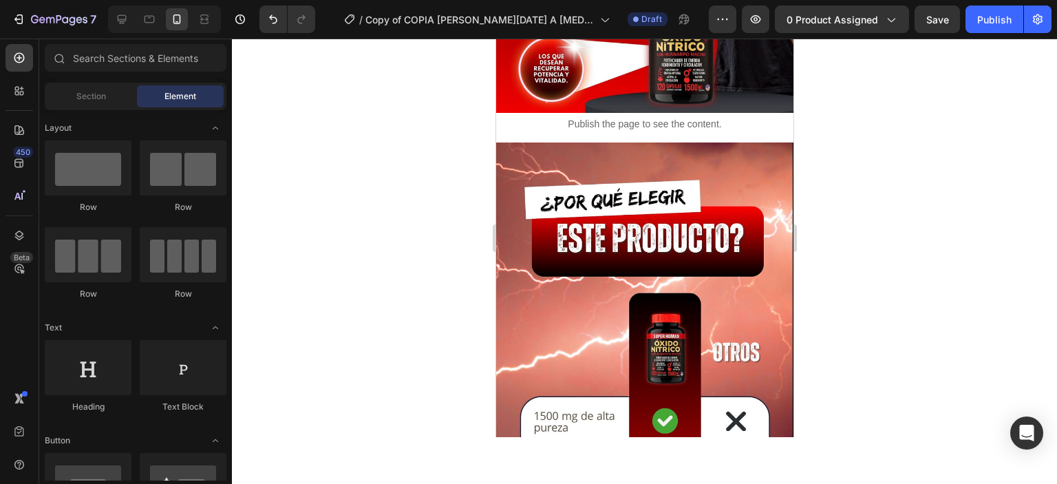
scroll to position [2322, 0]
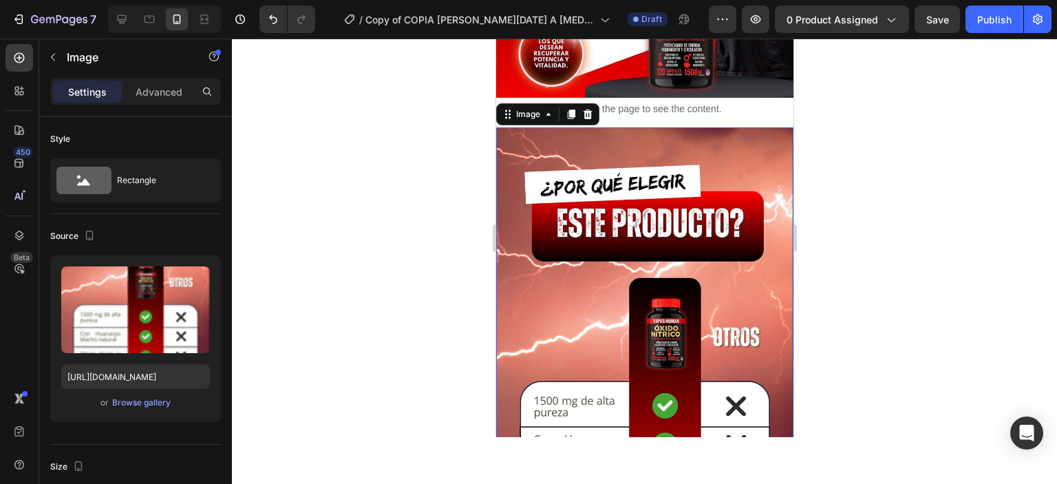
click at [634, 243] on img at bounding box center [643, 391] width 297 height 528
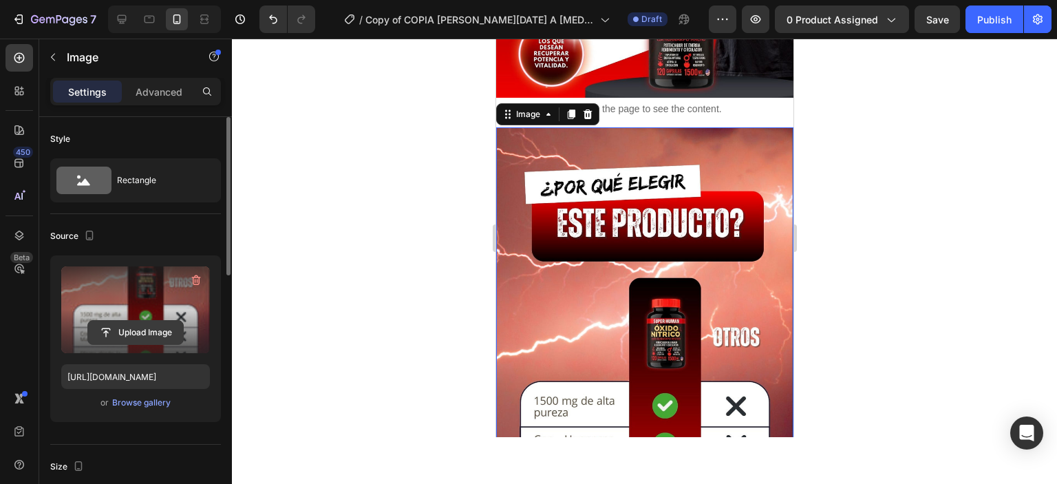
click at [119, 332] on input "file" at bounding box center [135, 332] width 95 height 23
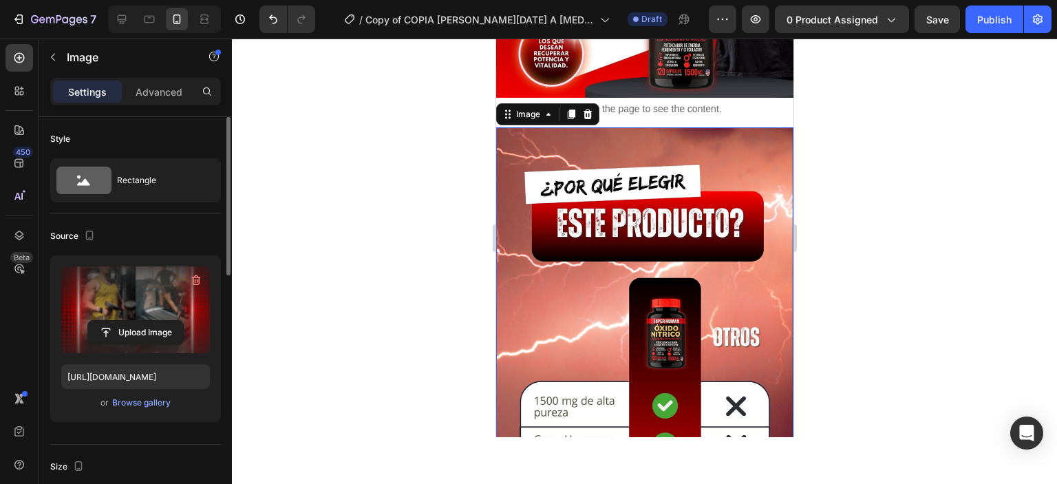
type input "[URL][DOMAIN_NAME]"
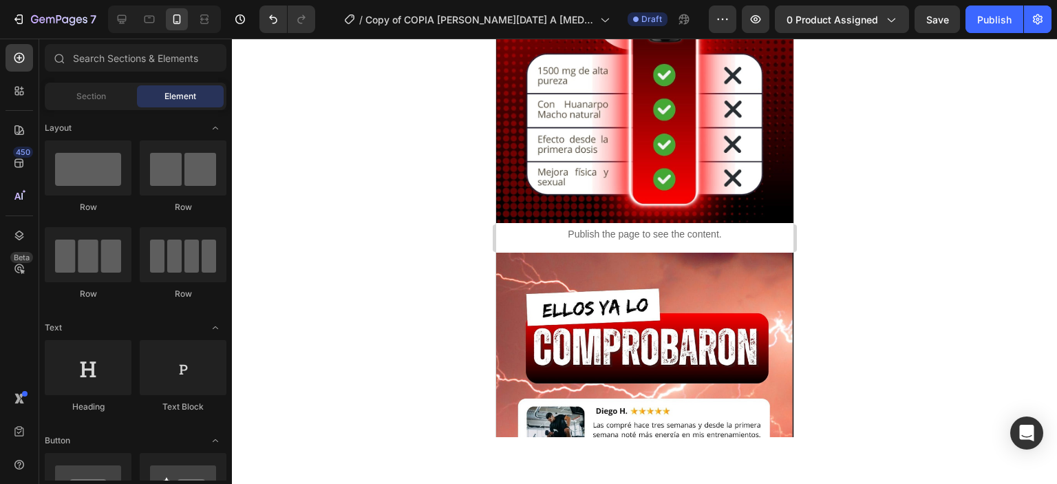
scroll to position [3163, 0]
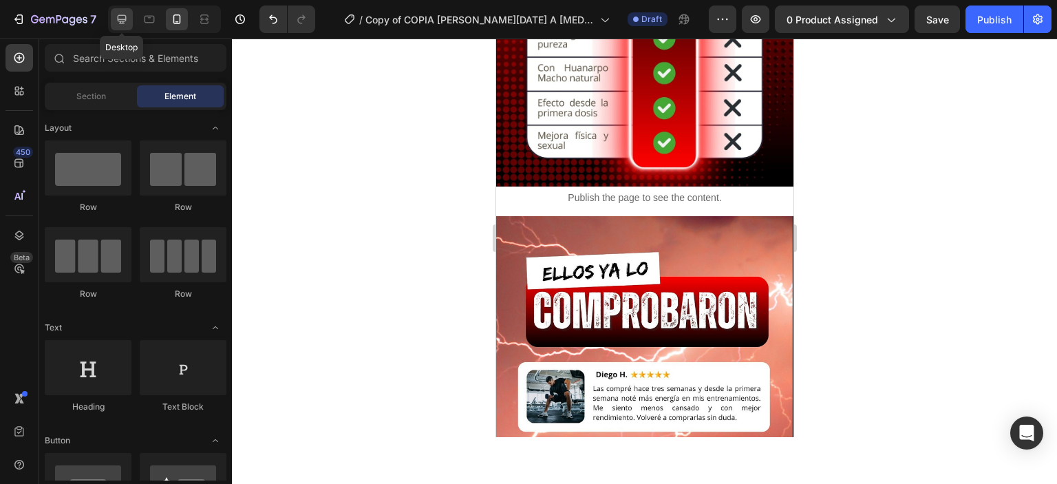
click at [116, 21] on icon at bounding box center [122, 19] width 14 height 14
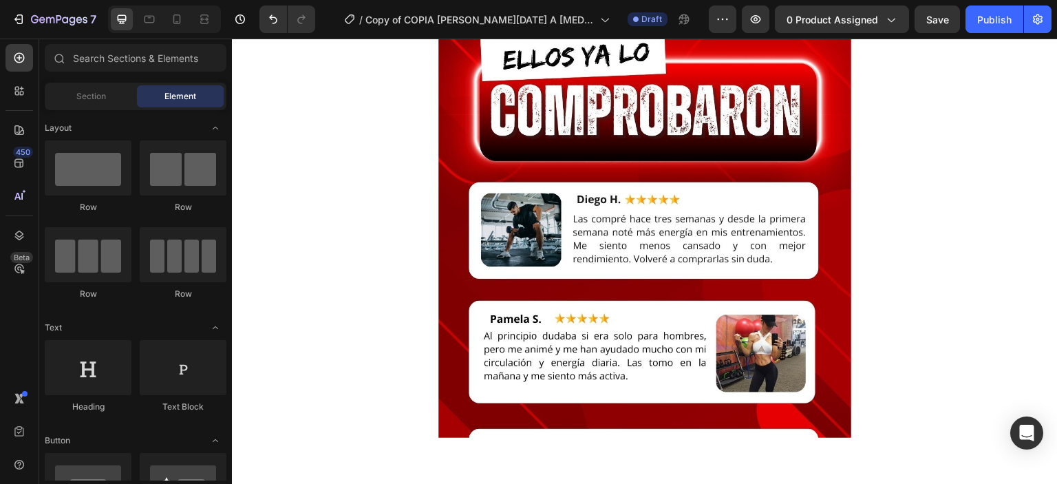
scroll to position [4460, 0]
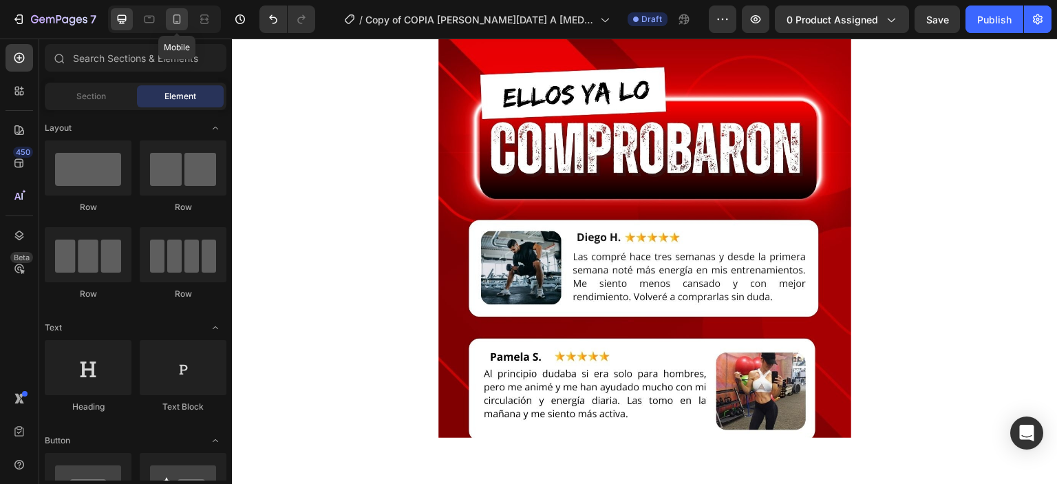
click at [175, 26] on icon at bounding box center [177, 19] width 14 height 14
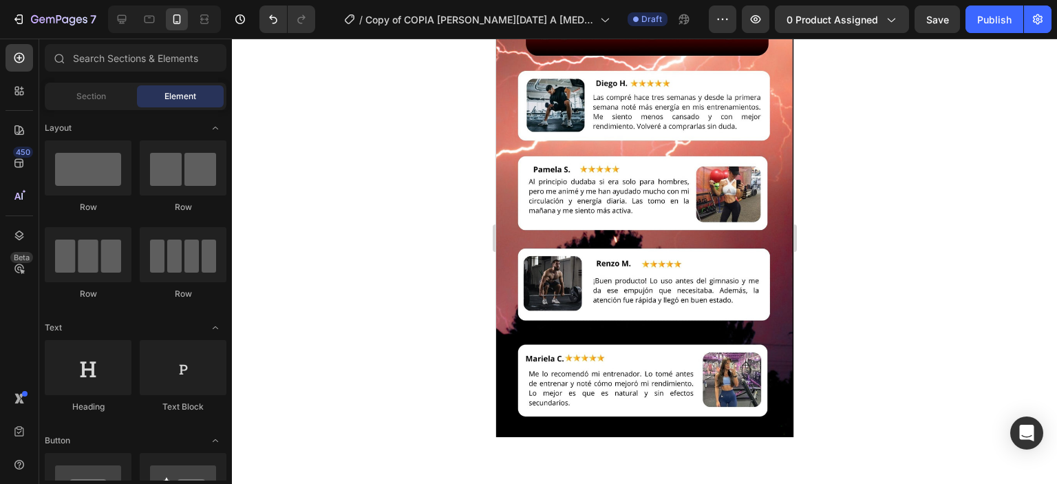
scroll to position [3447, 0]
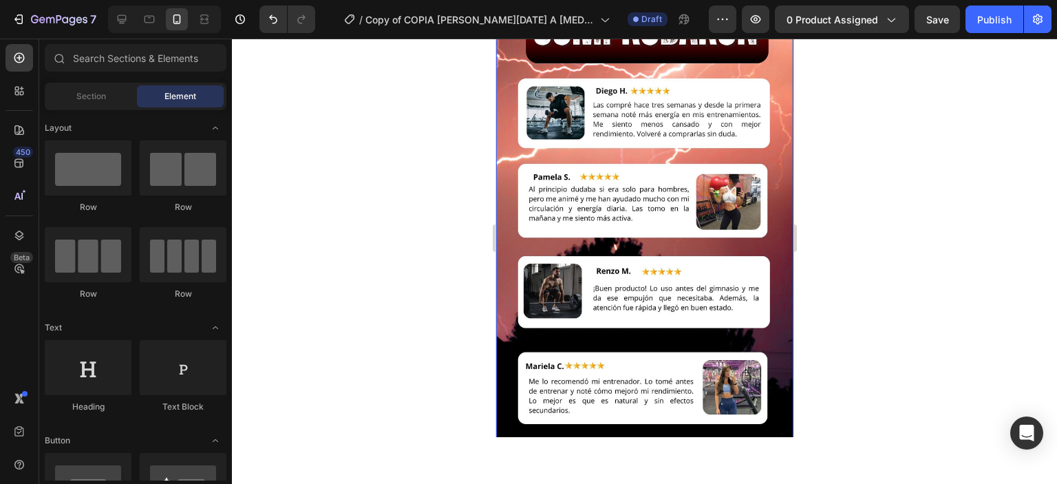
click at [561, 261] on img at bounding box center [643, 197] width 297 height 528
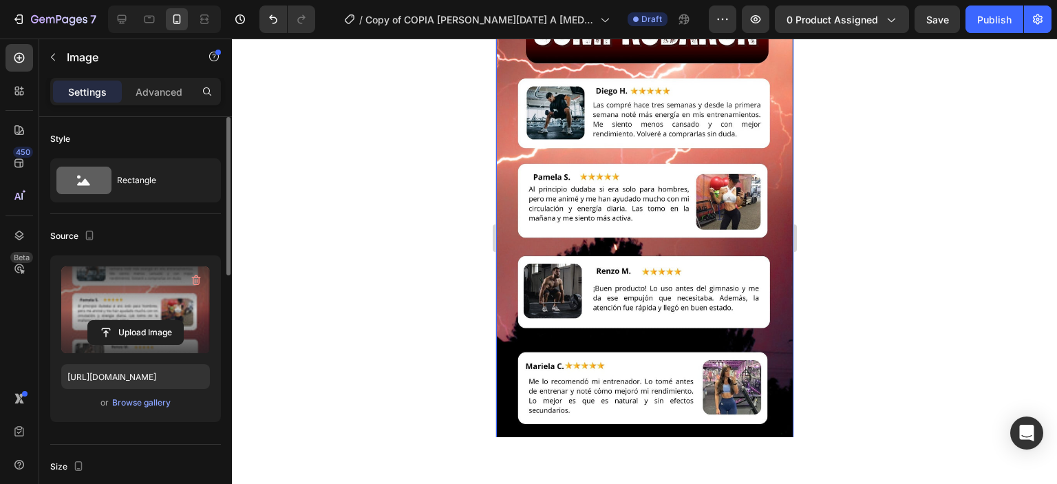
click at [153, 319] on label at bounding box center [135, 309] width 149 height 87
click at [153, 321] on input "file" at bounding box center [135, 332] width 95 height 23
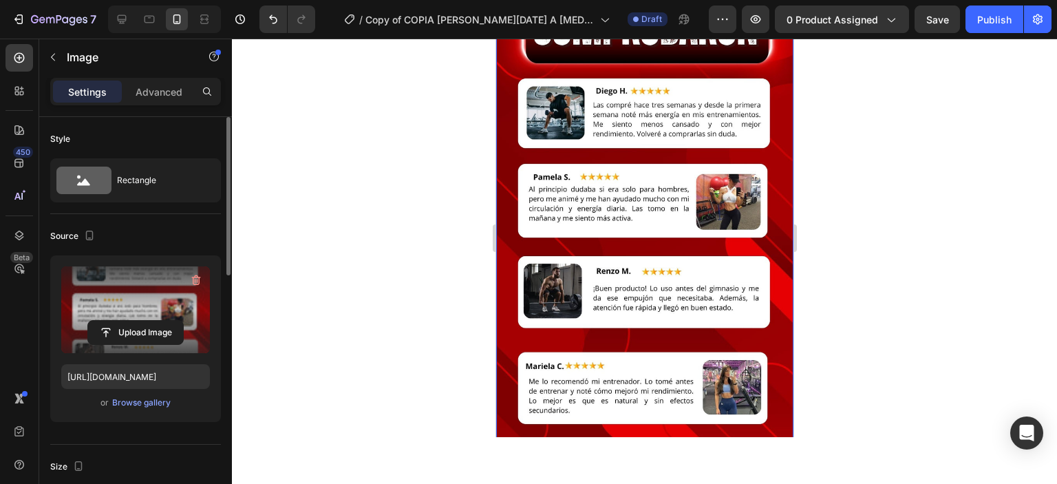
type input "[URL][DOMAIN_NAME]"
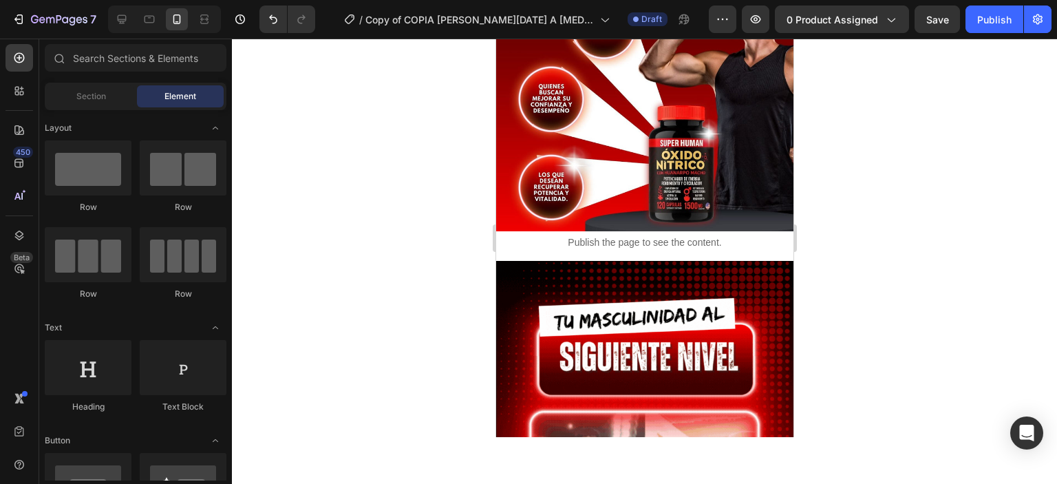
scroll to position [2069, 0]
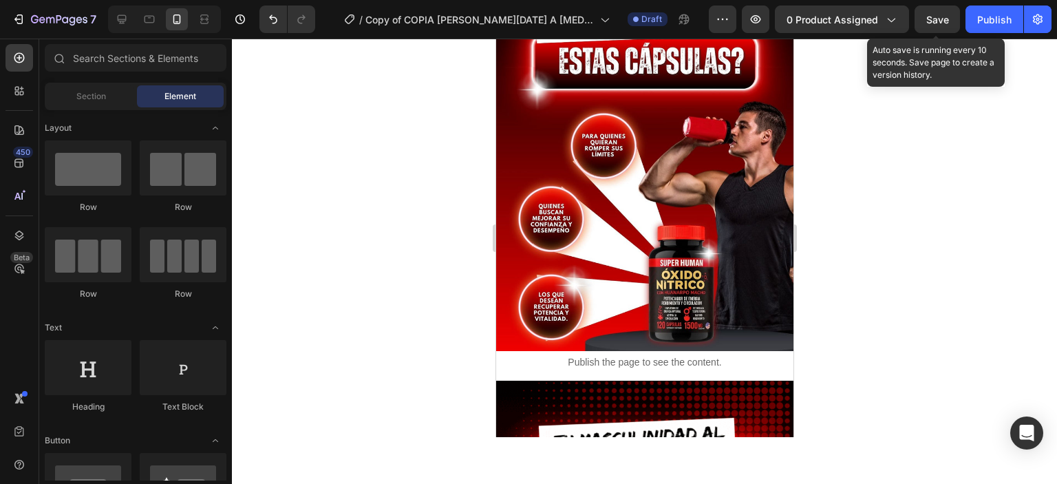
click at [934, 21] on span "Save" at bounding box center [937, 20] width 23 height 12
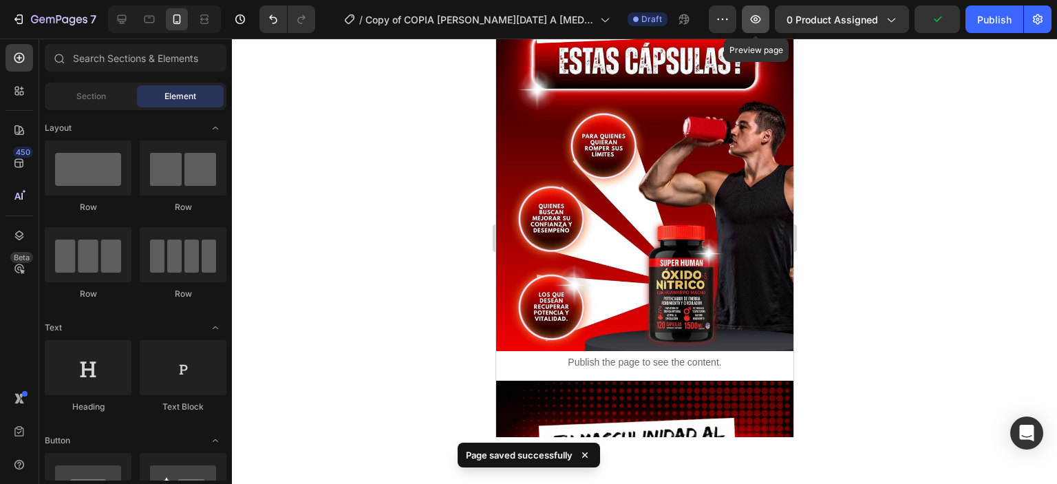
click at [758, 19] on icon "button" at bounding box center [756, 19] width 14 height 14
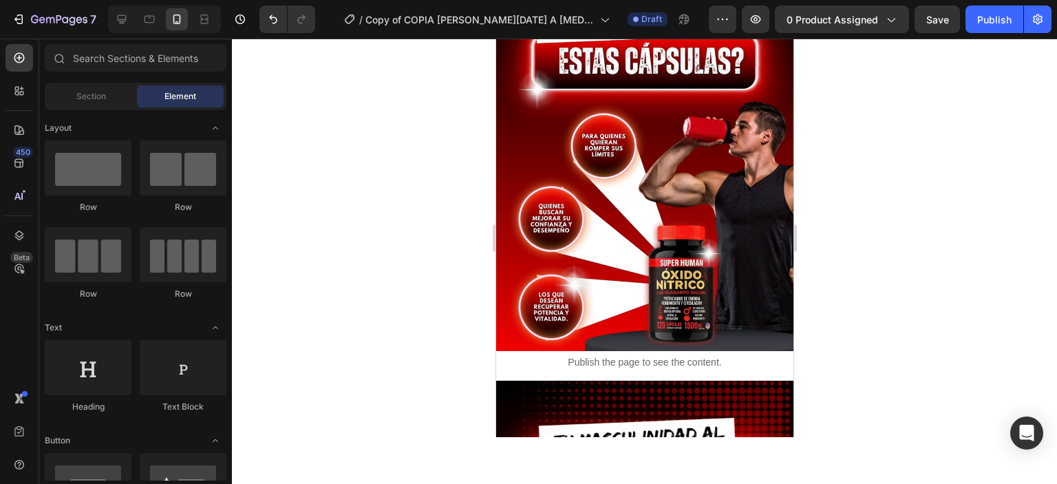
scroll to position [0, 0]
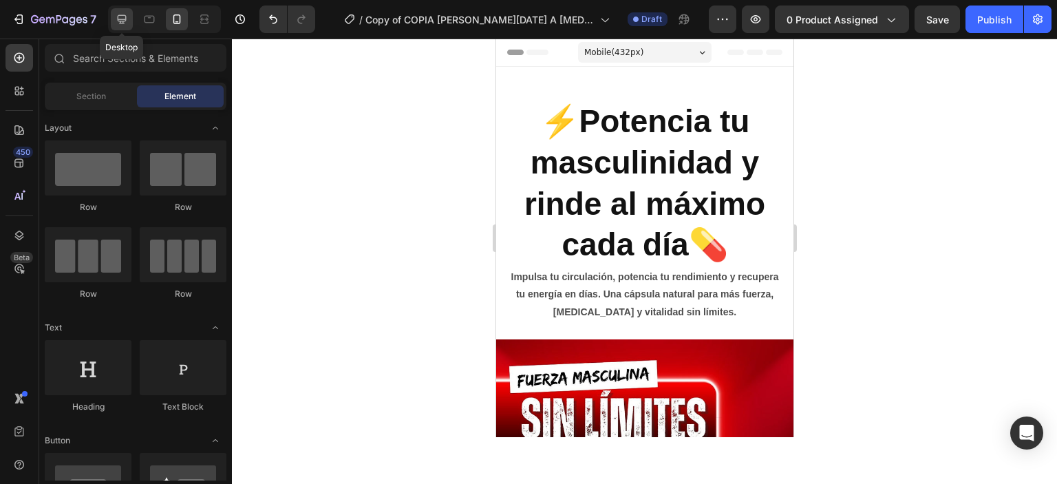
click at [130, 22] on div at bounding box center [122, 19] width 22 height 22
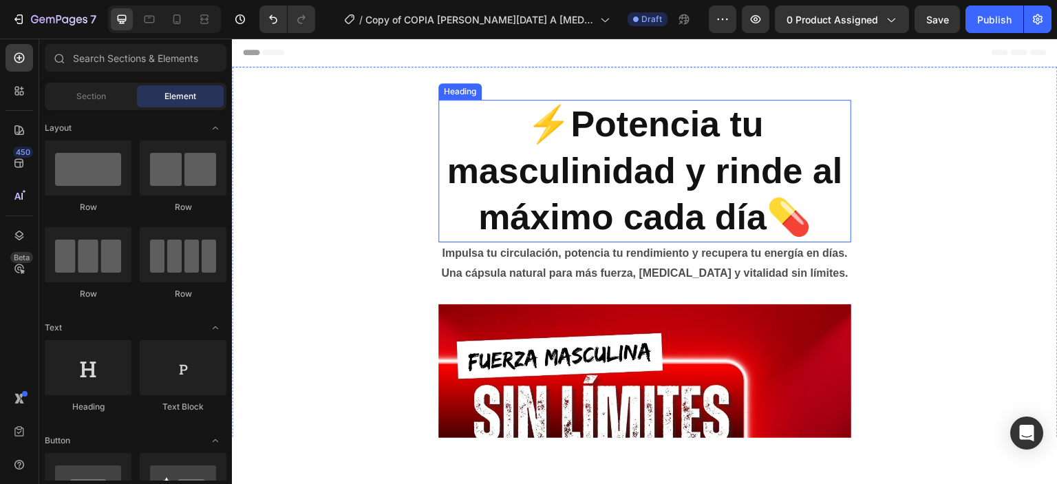
click at [523, 132] on p "⚡️Potencia tu masculinidad y rinde al máximo cada día💊" at bounding box center [645, 170] width 410 height 140
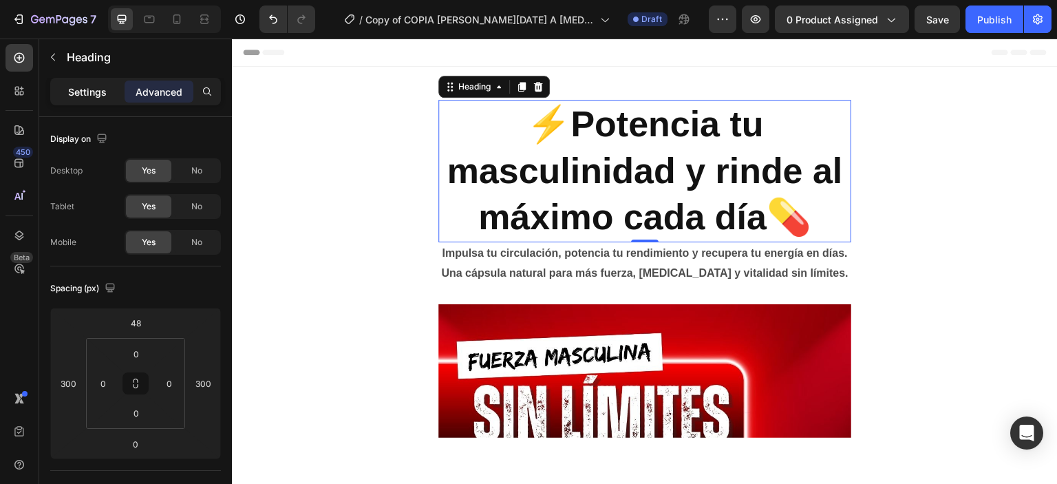
click at [87, 98] on p "Settings" at bounding box center [87, 92] width 39 height 14
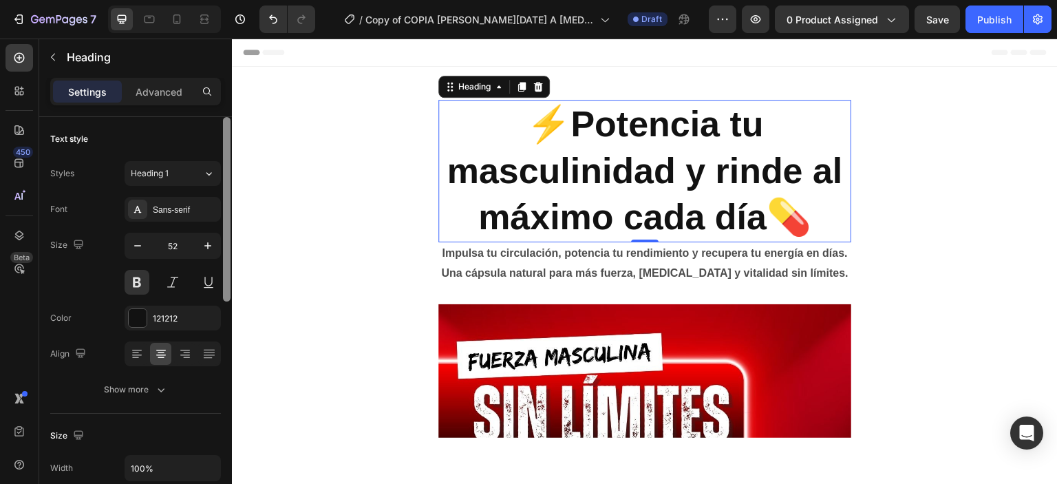
drag, startPoint x: 227, startPoint y: 228, endPoint x: 229, endPoint y: 177, distance: 51.0
click at [229, 177] on div at bounding box center [227, 209] width 8 height 184
drag, startPoint x: 228, startPoint y: 194, endPoint x: 226, endPoint y: 54, distance: 140.4
click at [226, 54] on div "Sections(18) Elements(84) Section Element Hero Section Product Detail Brands Tr…" at bounding box center [135, 261] width 193 height 445
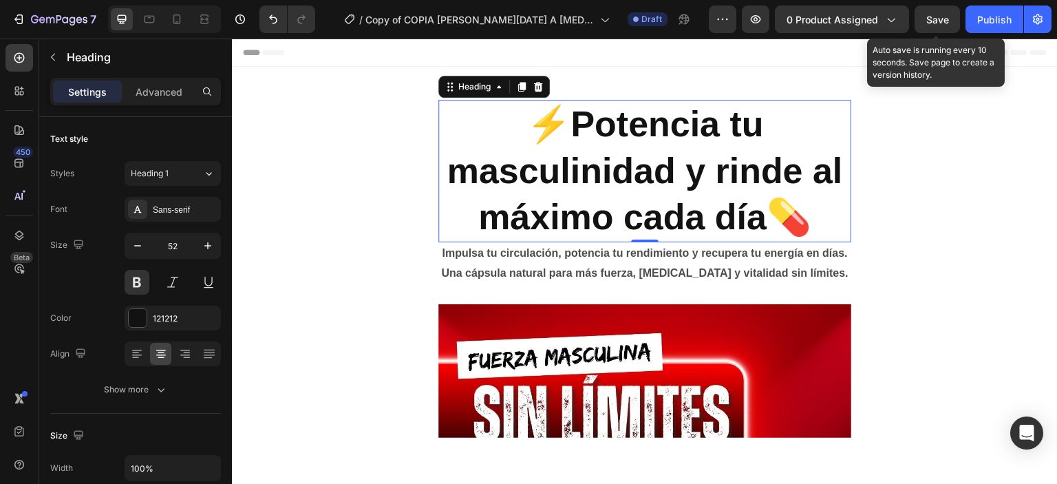
click at [928, 24] on span "Save" at bounding box center [937, 20] width 23 height 12
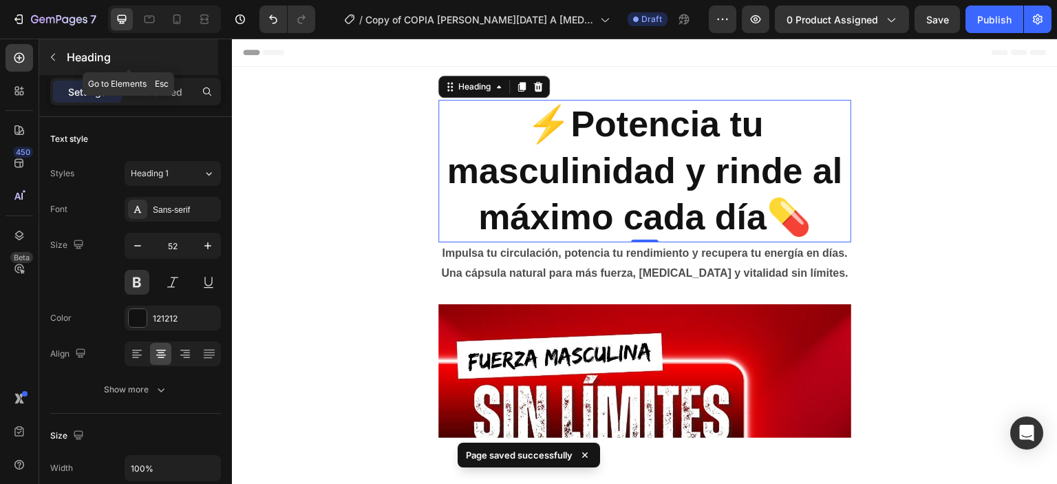
click at [45, 58] on button "button" at bounding box center [53, 57] width 22 height 22
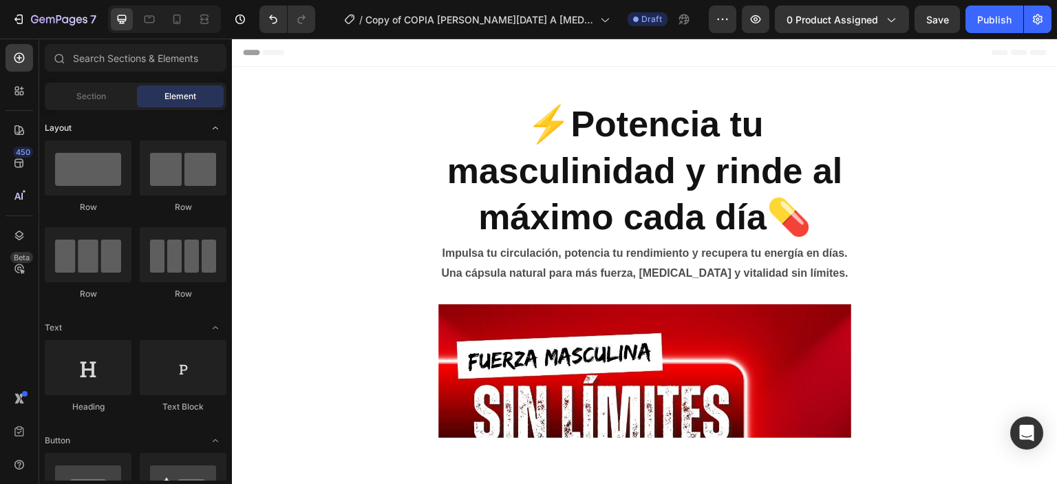
click at [181, 321] on div "Layout" at bounding box center [136, 328] width 182 height 14
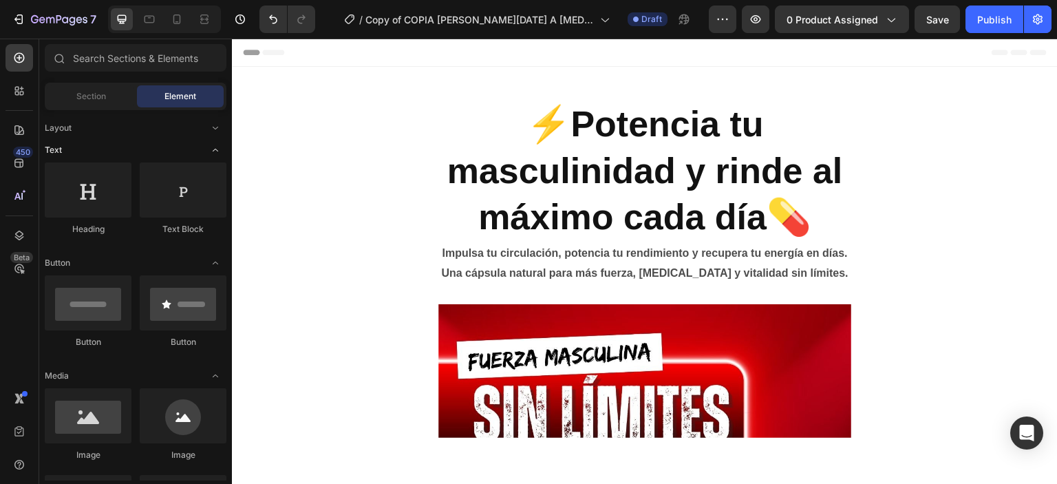
click at [213, 151] on icon "Toggle open" at bounding box center [216, 150] width 6 height 3
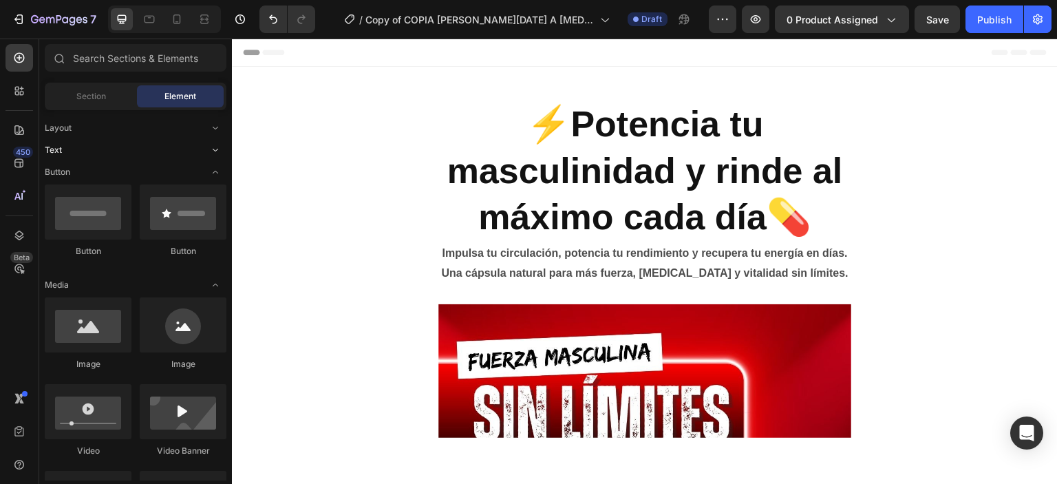
click at [214, 147] on icon "Toggle open" at bounding box center [215, 149] width 11 height 11
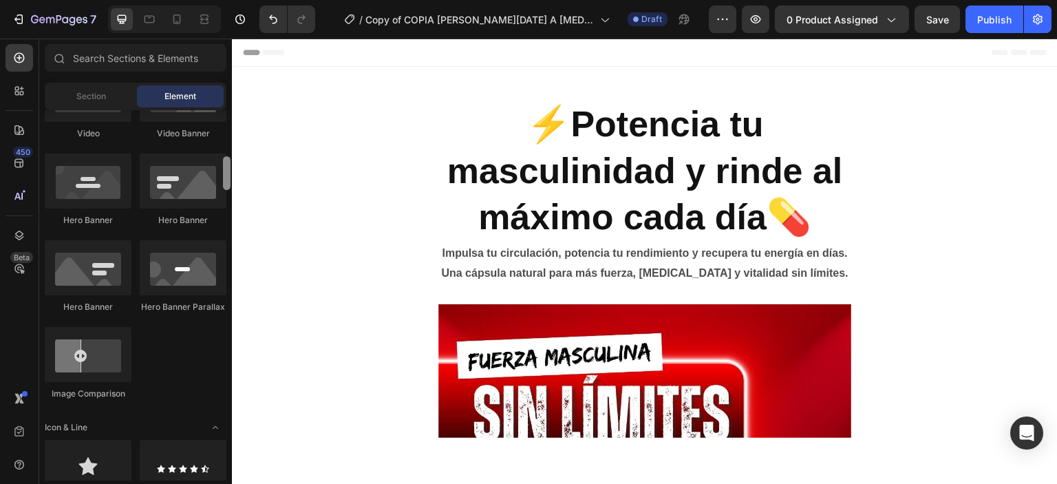
scroll to position [416, 0]
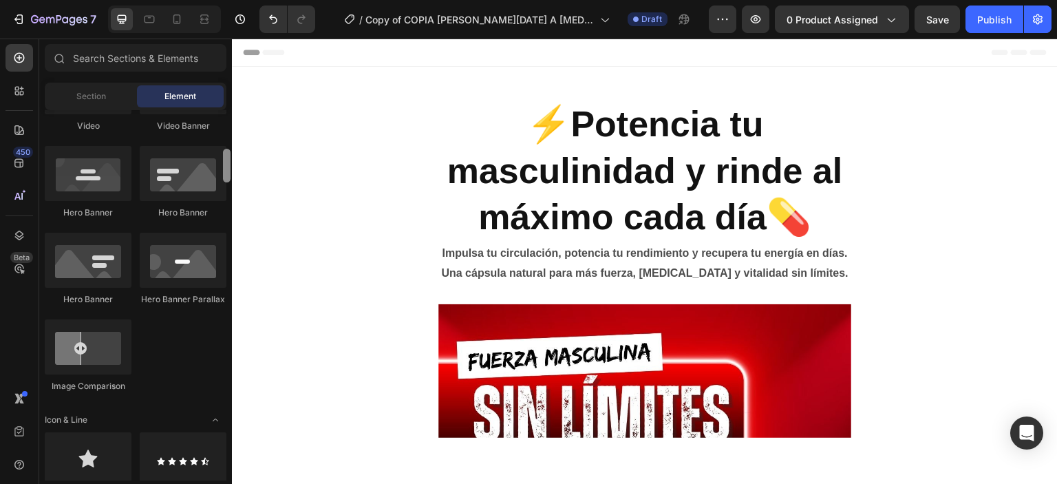
drag, startPoint x: 228, startPoint y: 146, endPoint x: 226, endPoint y: 175, distance: 28.9
click at [226, 175] on div at bounding box center [227, 166] width 8 height 34
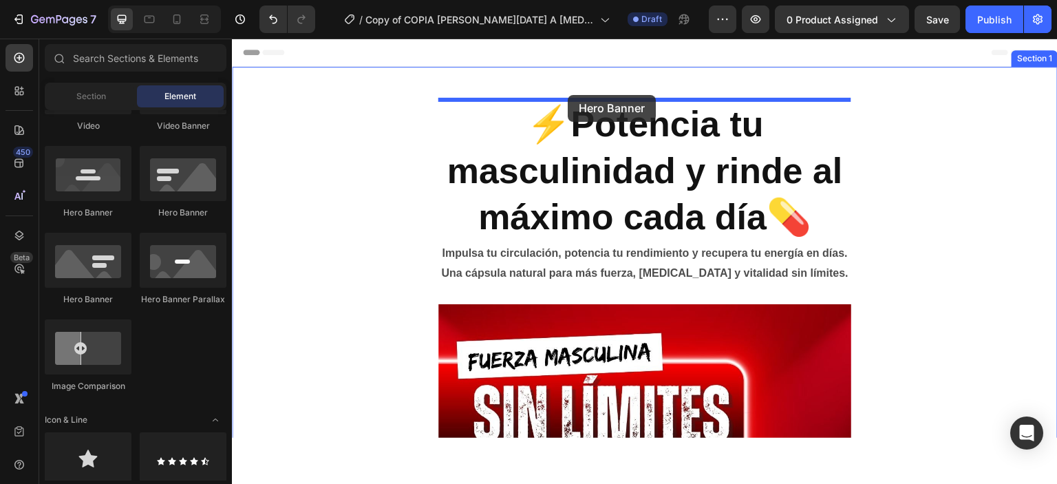
drag, startPoint x: 331, startPoint y: 222, endPoint x: 568, endPoint y: 94, distance: 268.8
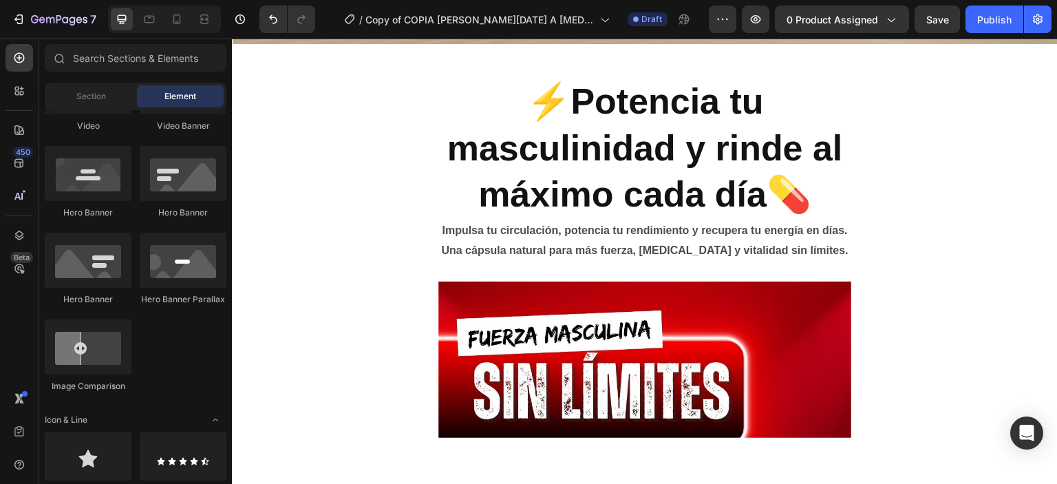
scroll to position [0, 0]
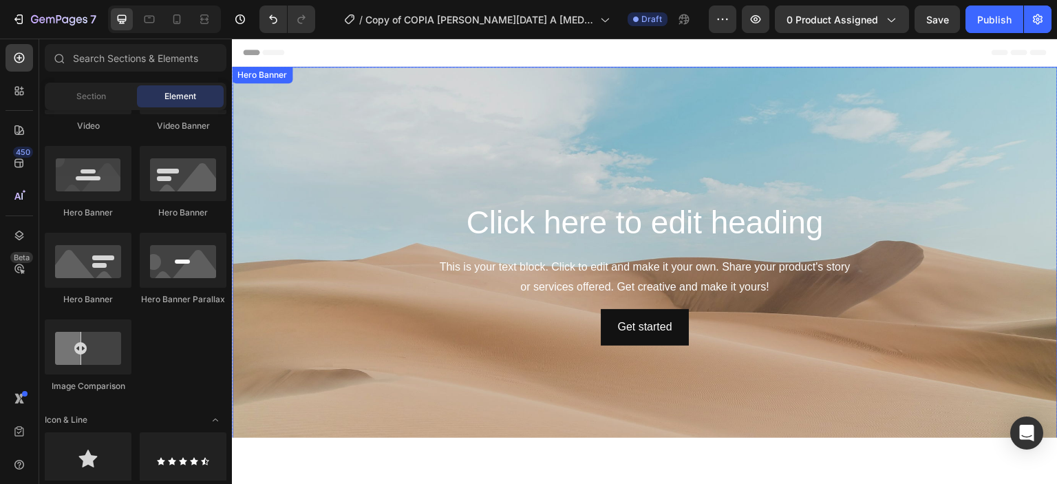
click at [261, 78] on div "Hero Banner" at bounding box center [262, 74] width 55 height 12
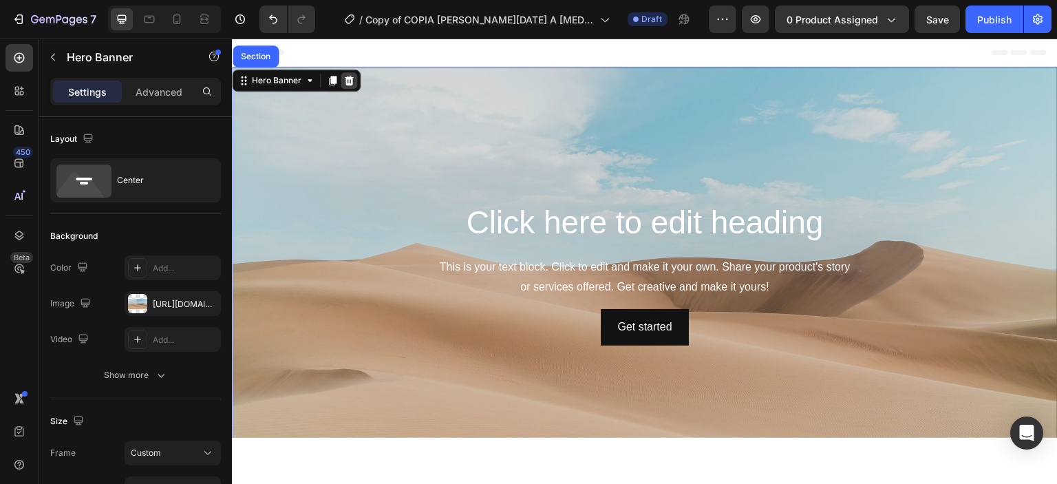
click at [349, 82] on icon at bounding box center [349, 80] width 9 height 10
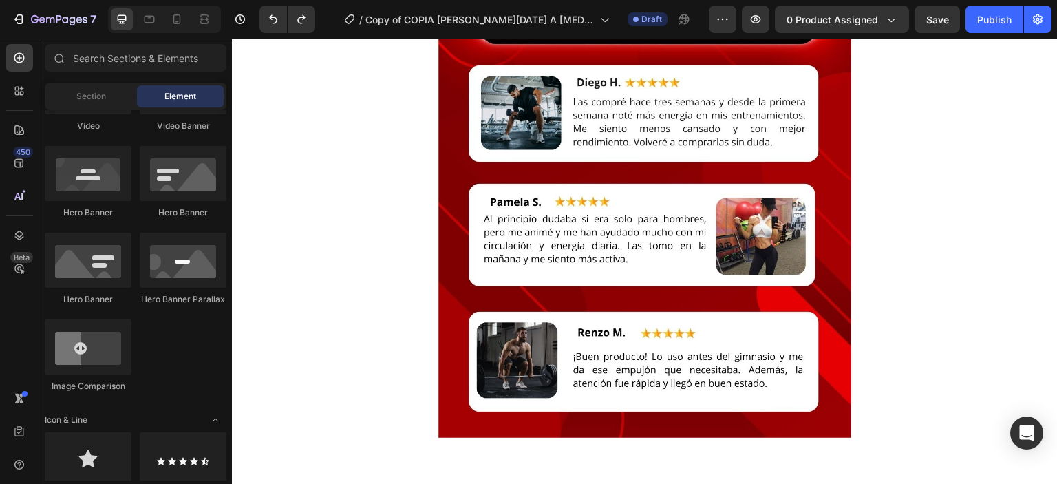
scroll to position [5441, 0]
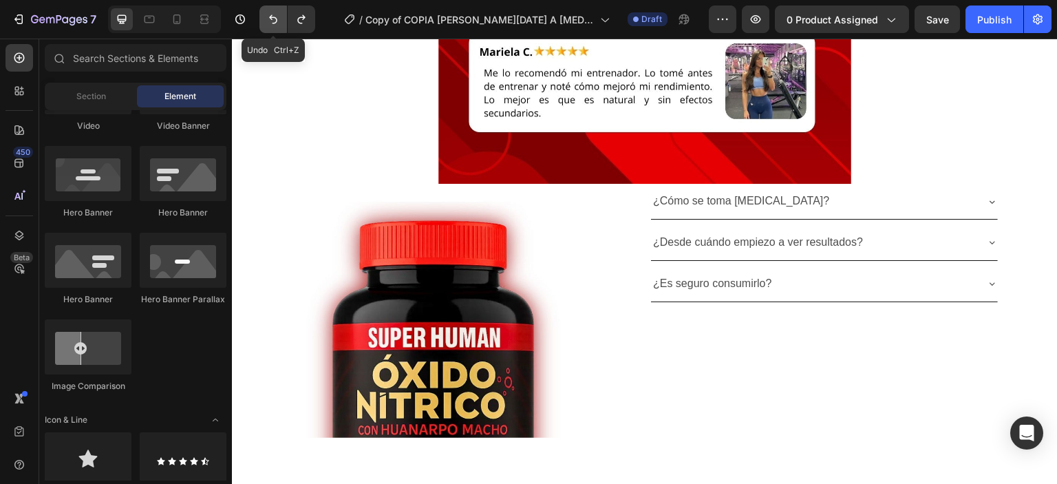
click at [275, 19] on icon "Undo/Redo" at bounding box center [273, 19] width 14 height 14
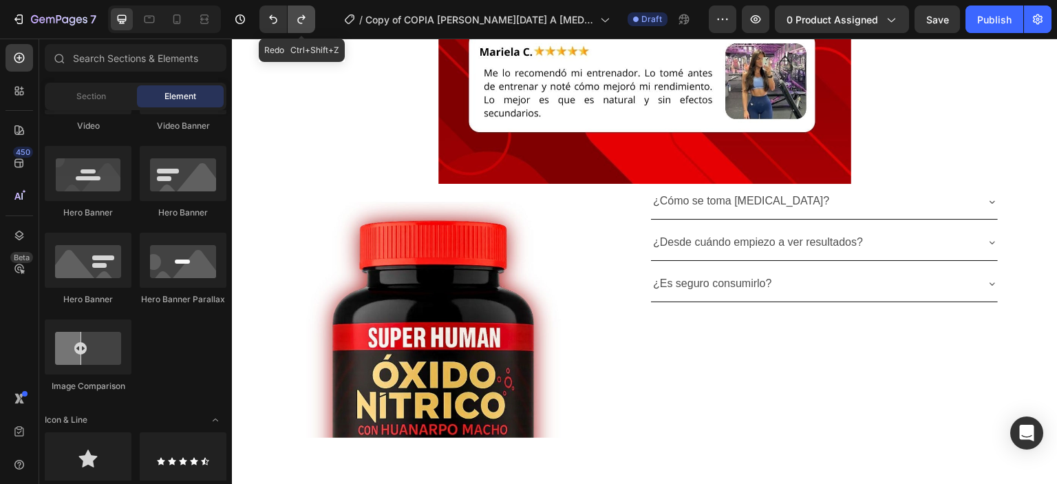
click at [310, 18] on button "Undo/Redo" at bounding box center [302, 20] width 28 height 28
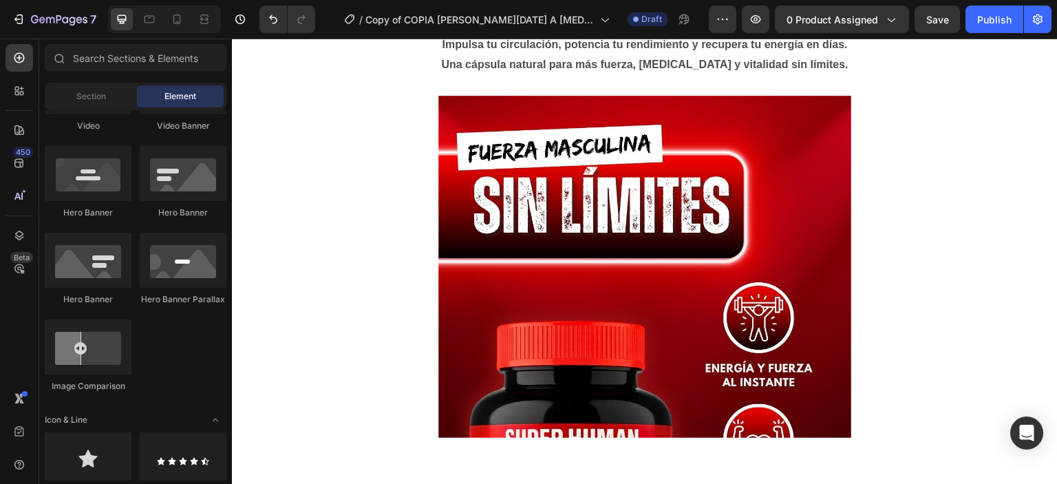
scroll to position [0, 0]
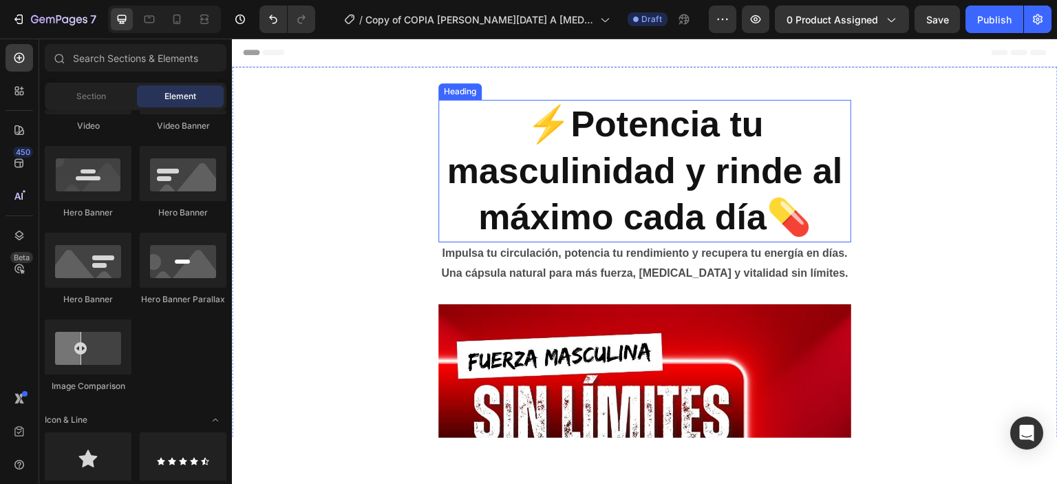
click at [686, 136] on p "⚡️Potencia tu masculinidad y rinde al máximo cada día💊" at bounding box center [645, 170] width 410 height 140
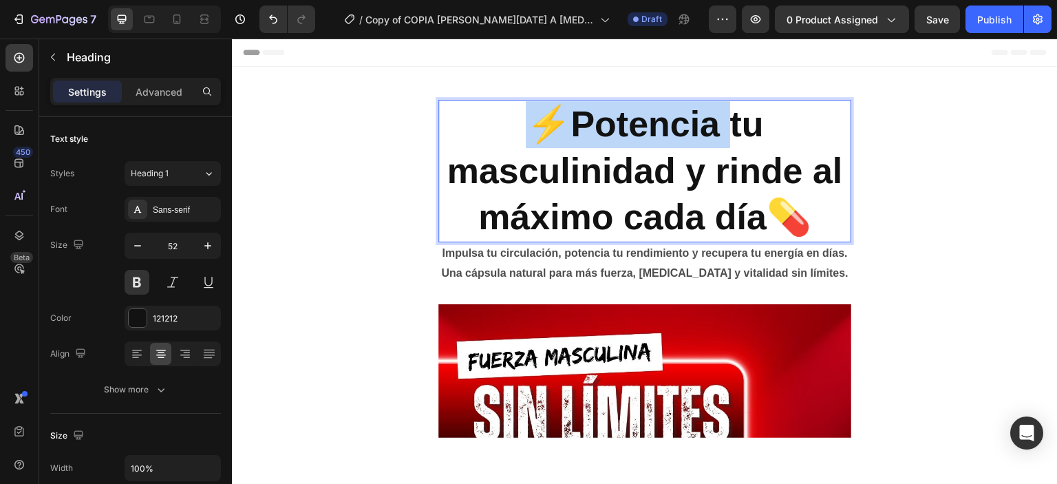
click at [611, 131] on p "⚡️Potencia tu masculinidad y rinde al máximo cada día💊" at bounding box center [645, 170] width 410 height 140
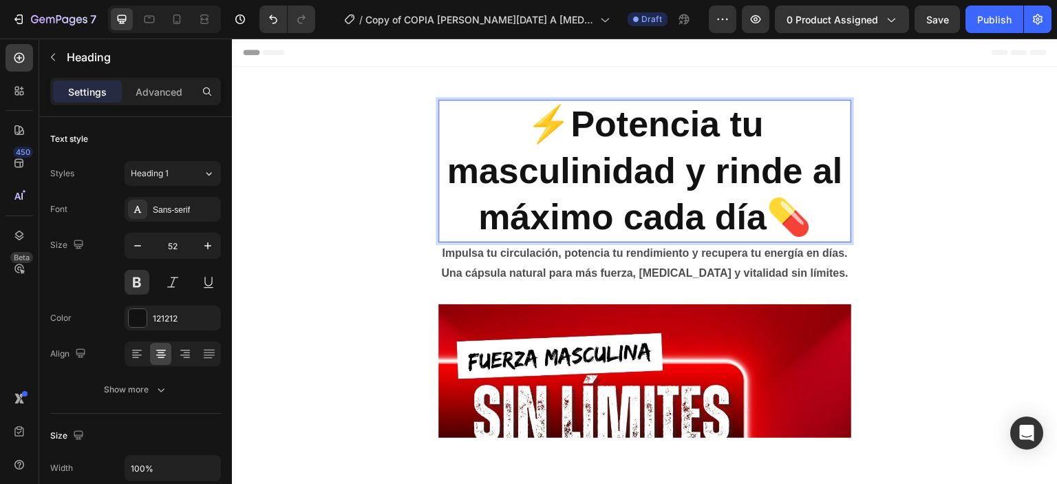
click at [611, 131] on p "⚡️Potencia tu masculinidad y rinde al máximo cada día💊" at bounding box center [645, 170] width 410 height 140
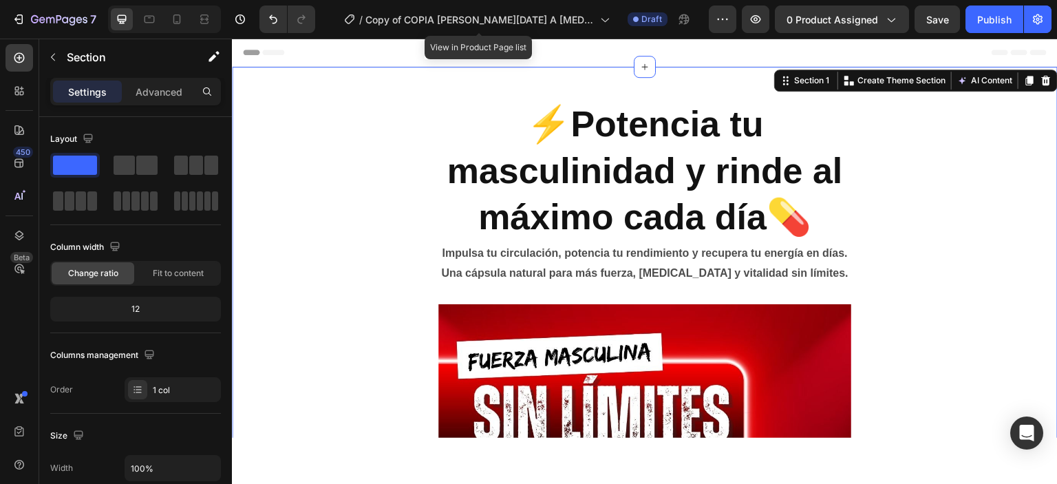
click at [542, 270] on p "Impulsa tu circulación, potencia tu rendimiento y recupera tu energía en días. …" at bounding box center [645, 263] width 410 height 40
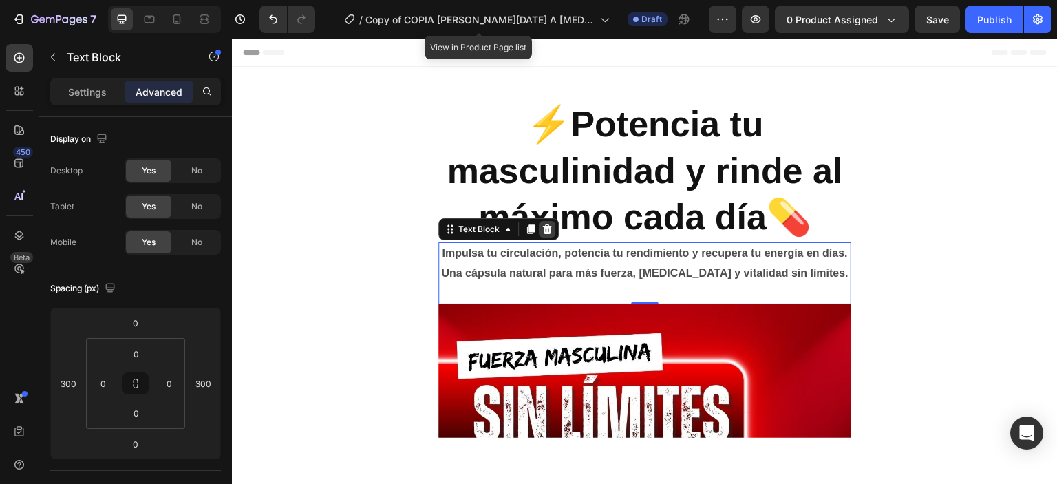
click at [541, 230] on div at bounding box center [547, 228] width 17 height 17
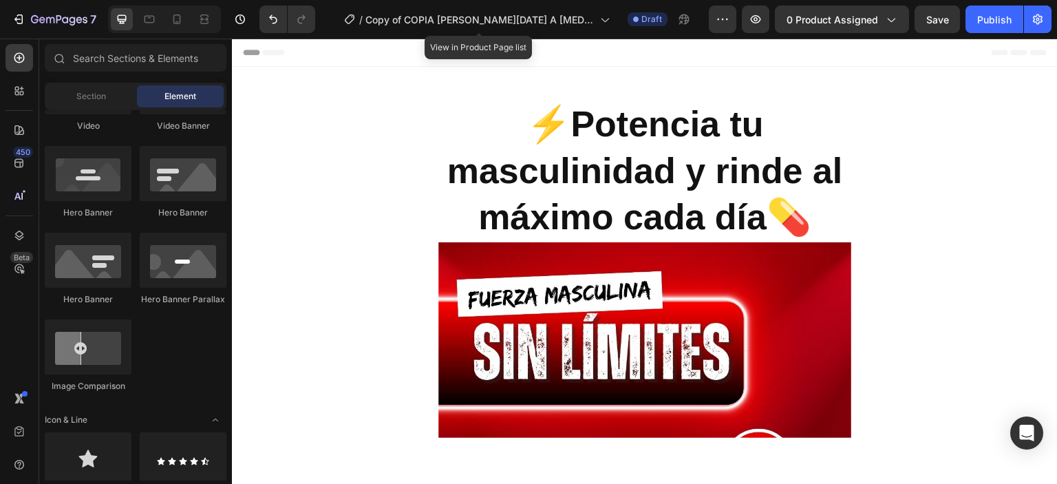
scroll to position [416, 0]
click at [576, 200] on p "⚡️Potencia tu masculinidad y rinde al máximo cada día💊" at bounding box center [645, 170] width 410 height 140
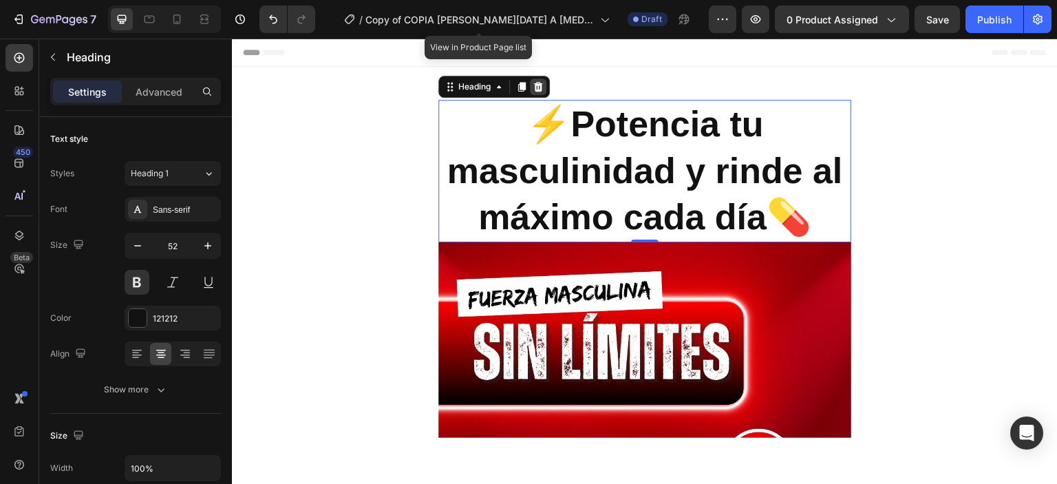
click at [538, 92] on icon at bounding box center [538, 86] width 11 height 11
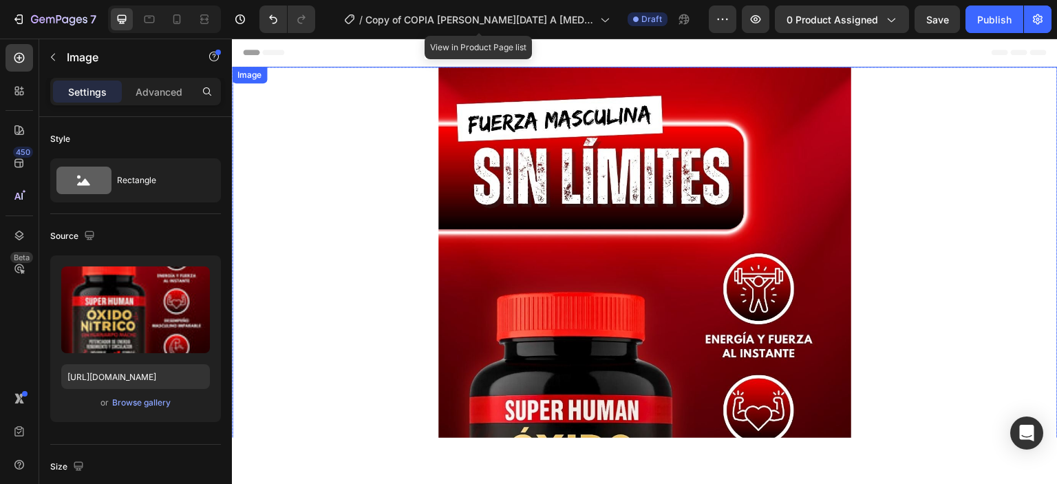
click at [572, 176] on img at bounding box center [644, 433] width 413 height 734
click at [308, 82] on icon at bounding box center [307, 80] width 8 height 10
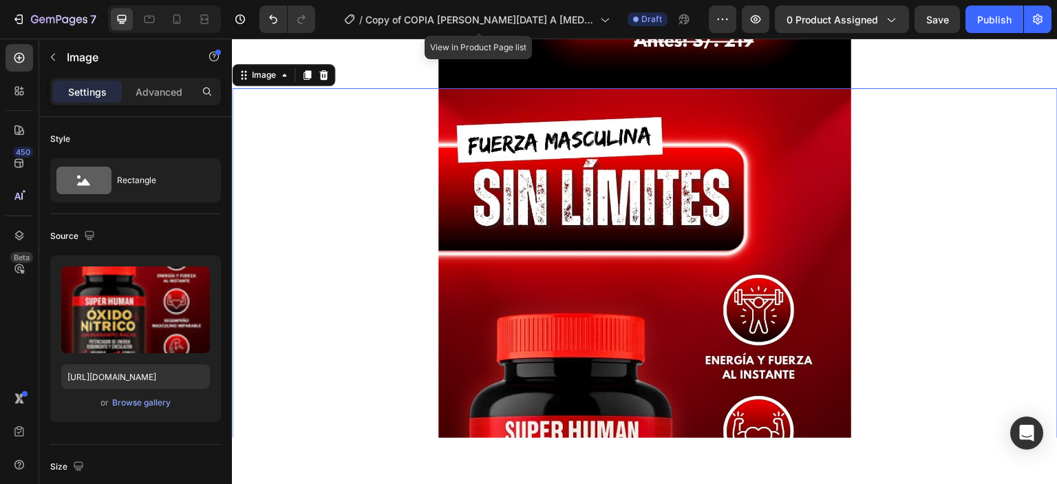
scroll to position [714, 0]
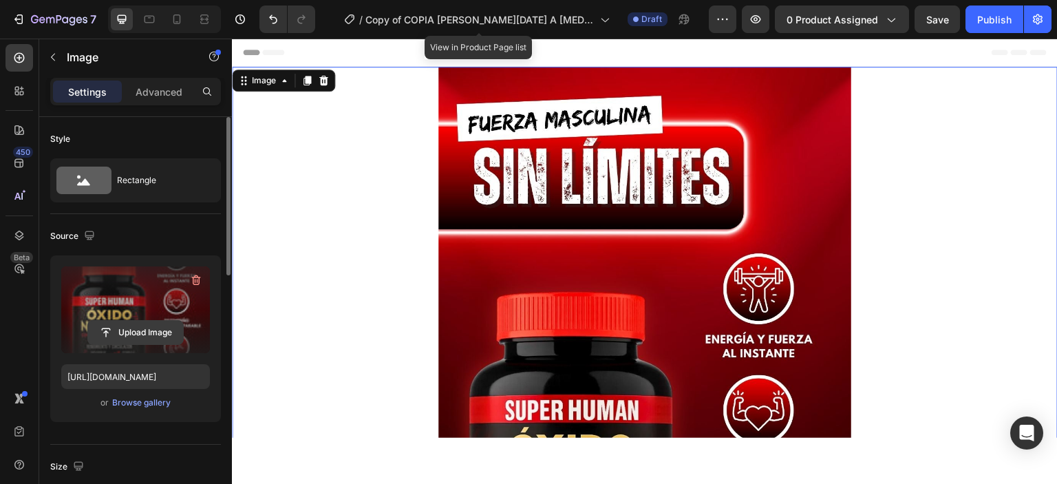
click at [107, 334] on input "file" at bounding box center [135, 332] width 95 height 23
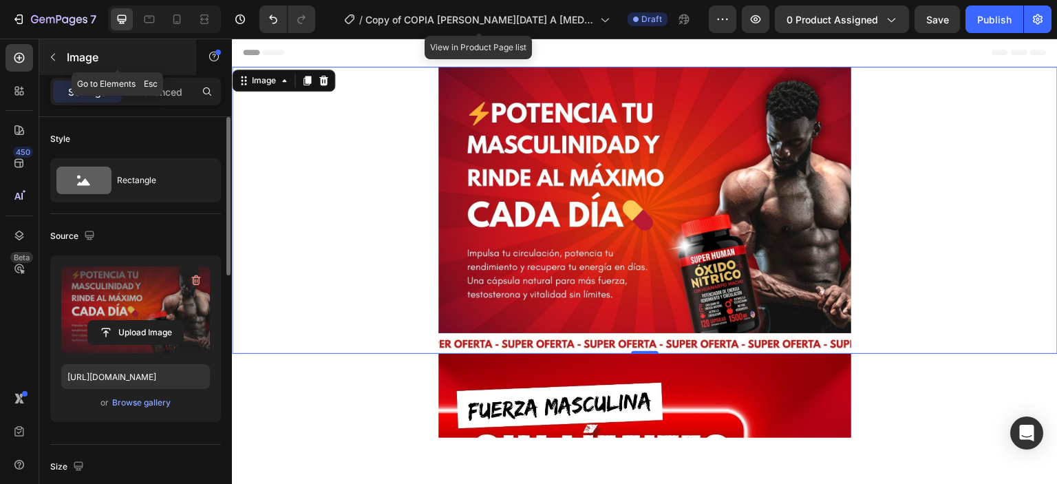
type input "[URL][DOMAIN_NAME]"
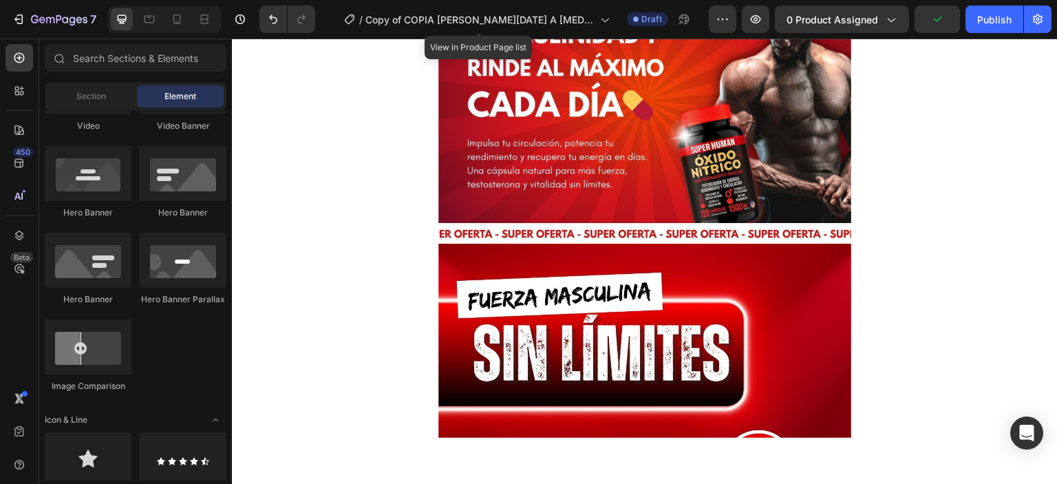
scroll to position [91, 0]
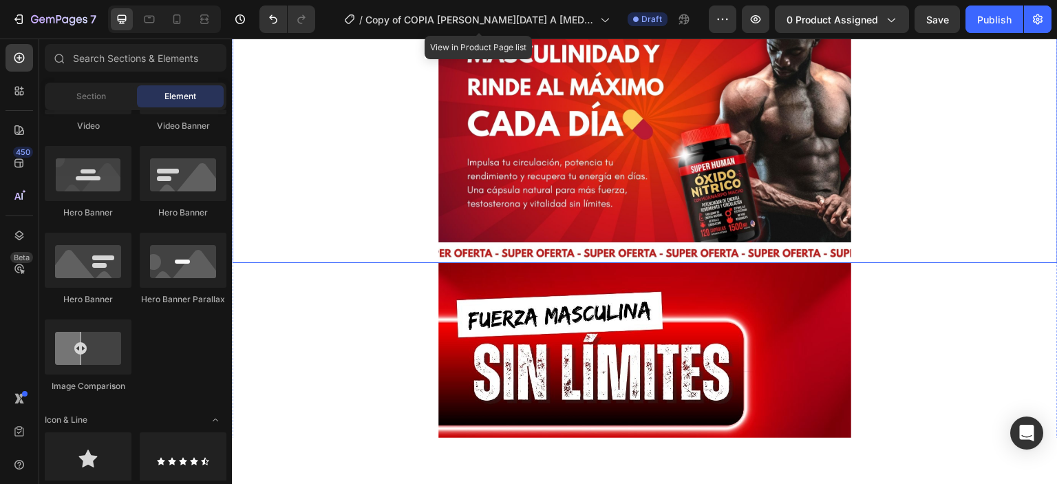
click at [537, 133] on img at bounding box center [644, 118] width 413 height 287
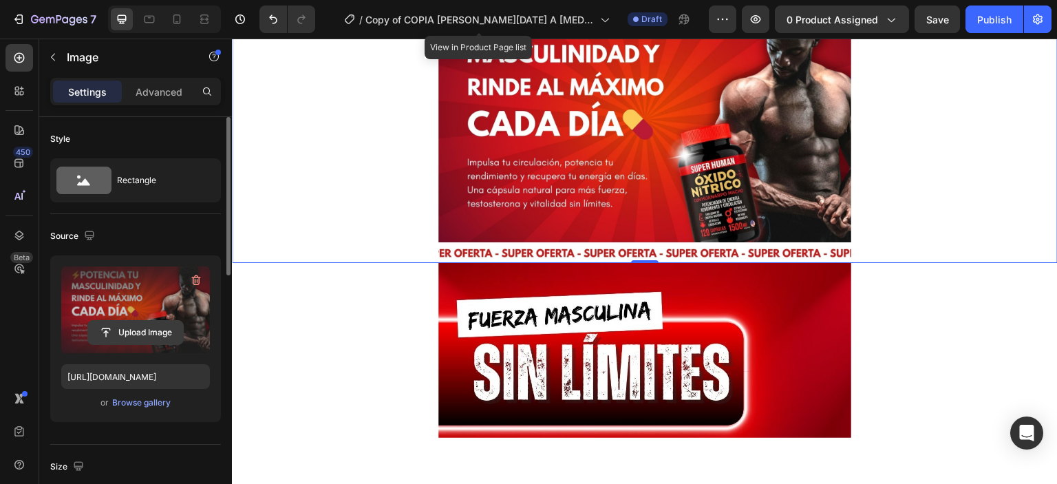
click at [126, 320] on button "Upload Image" at bounding box center [135, 332] width 96 height 25
click at [129, 330] on input "file" at bounding box center [135, 332] width 95 height 23
type input "[URL][DOMAIN_NAME]"
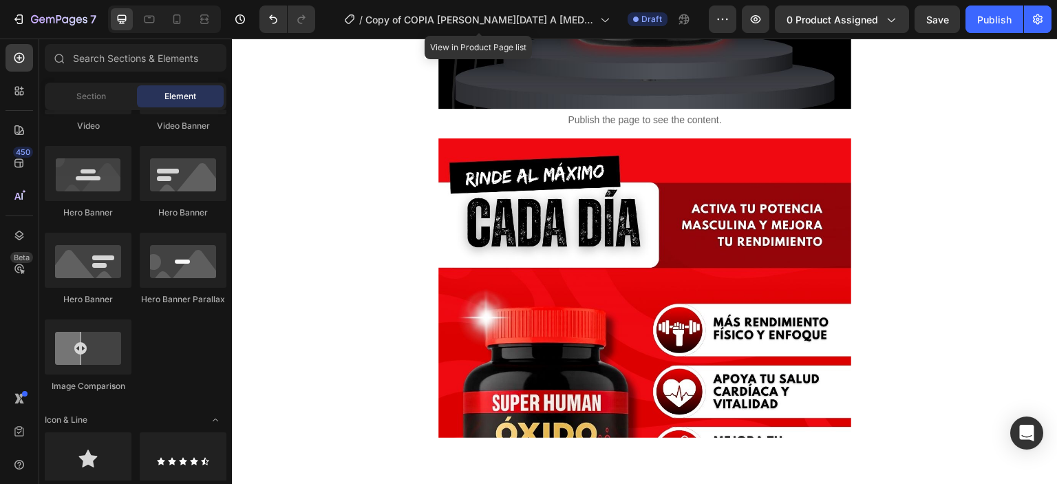
scroll to position [2020, 0]
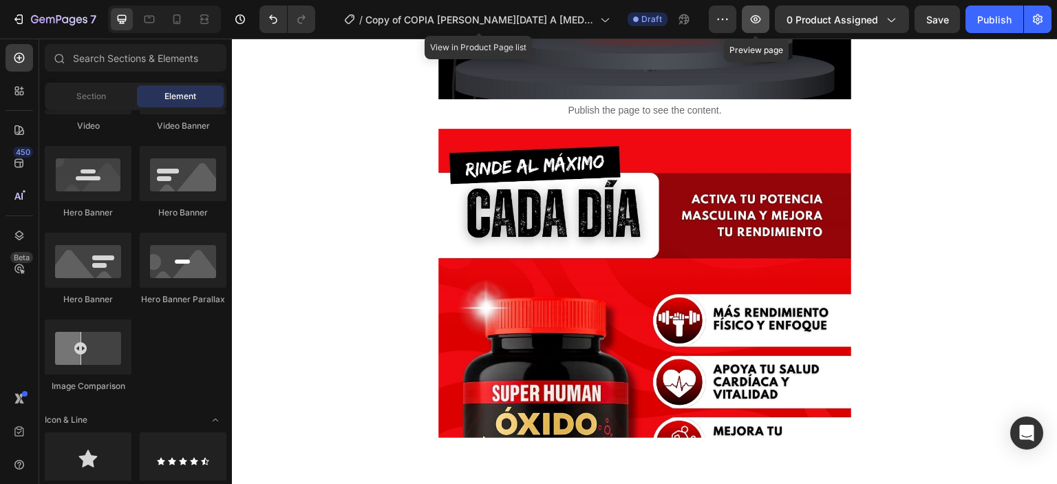
click at [750, 21] on button "button" at bounding box center [756, 20] width 28 height 28
click at [1009, 23] on div "Publish" at bounding box center [994, 19] width 34 height 14
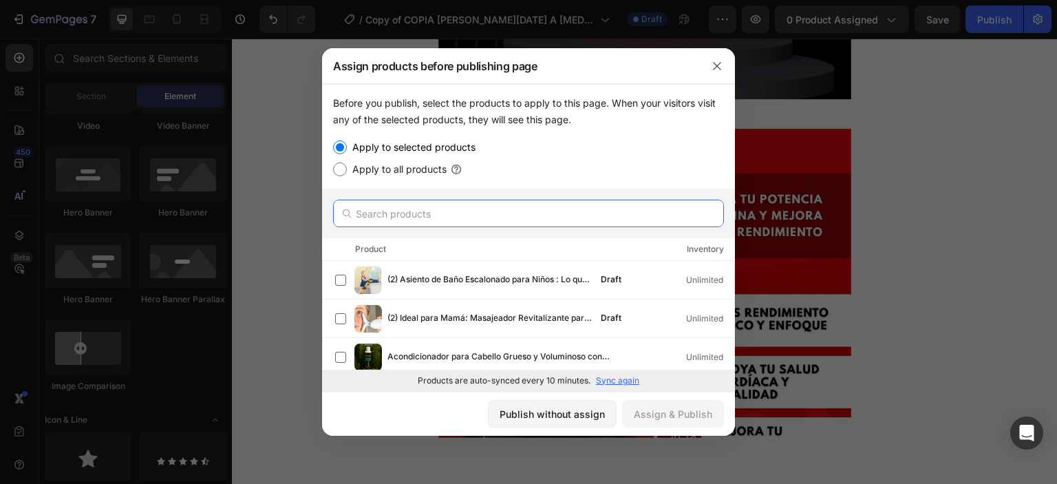
click at [550, 215] on input "text" at bounding box center [528, 214] width 391 height 28
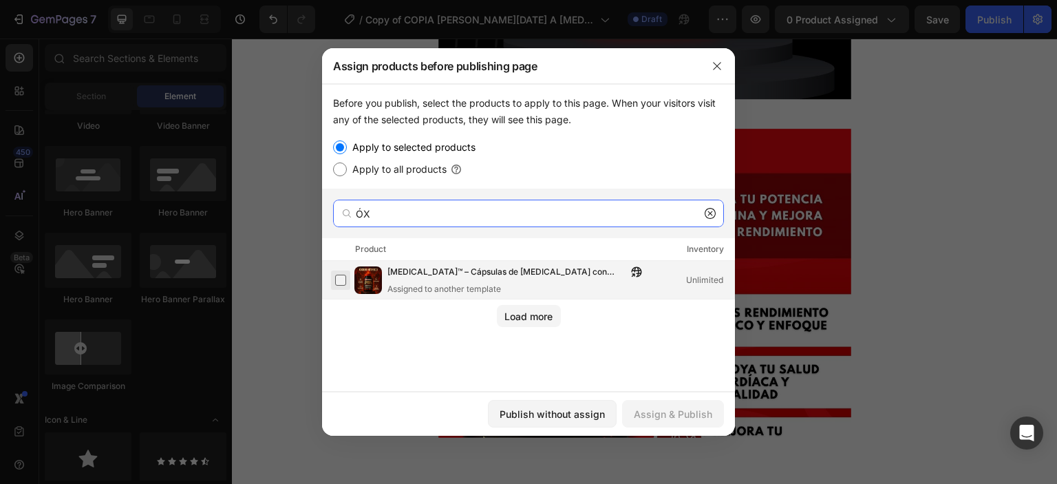
type input "ÓX"
click at [346, 285] on label at bounding box center [340, 280] width 11 height 11
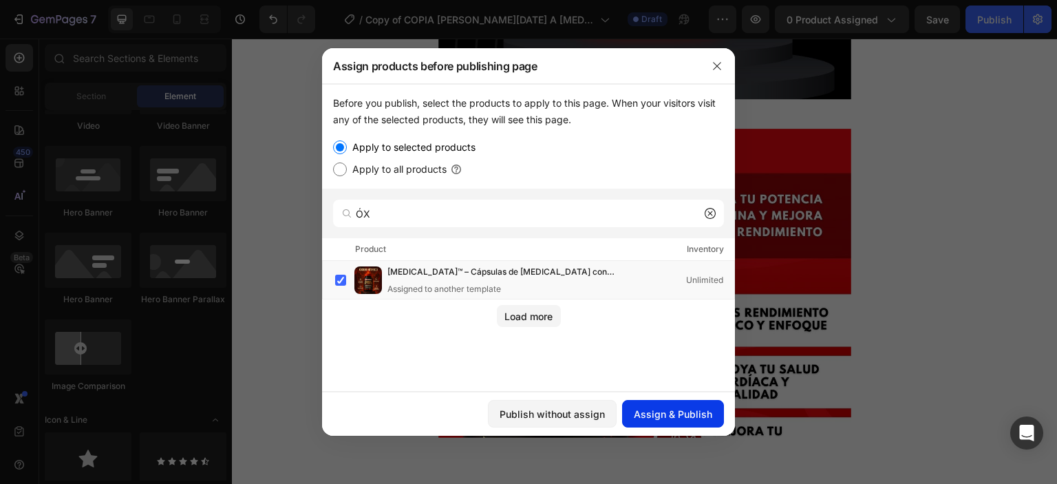
click at [673, 409] on div "Assign & Publish" at bounding box center [673, 414] width 78 height 14
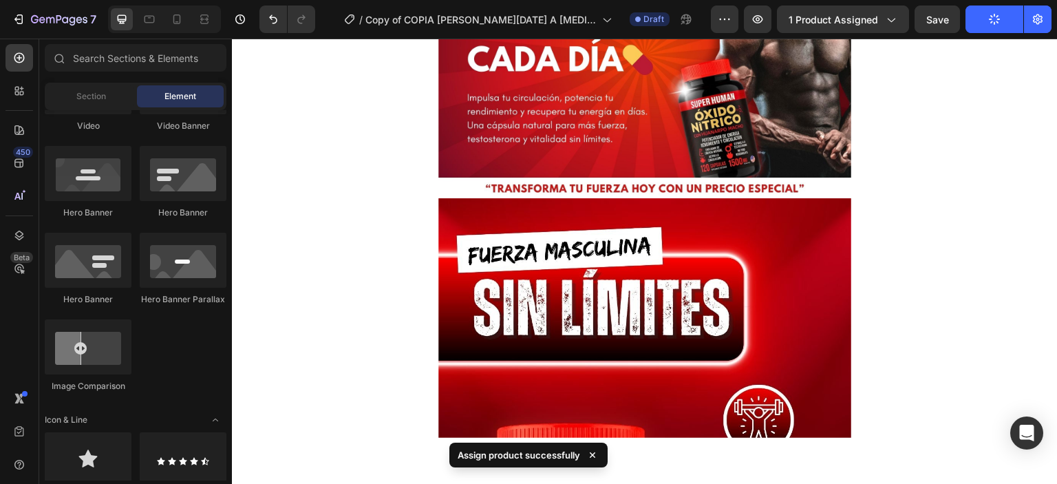
scroll to position [0, 0]
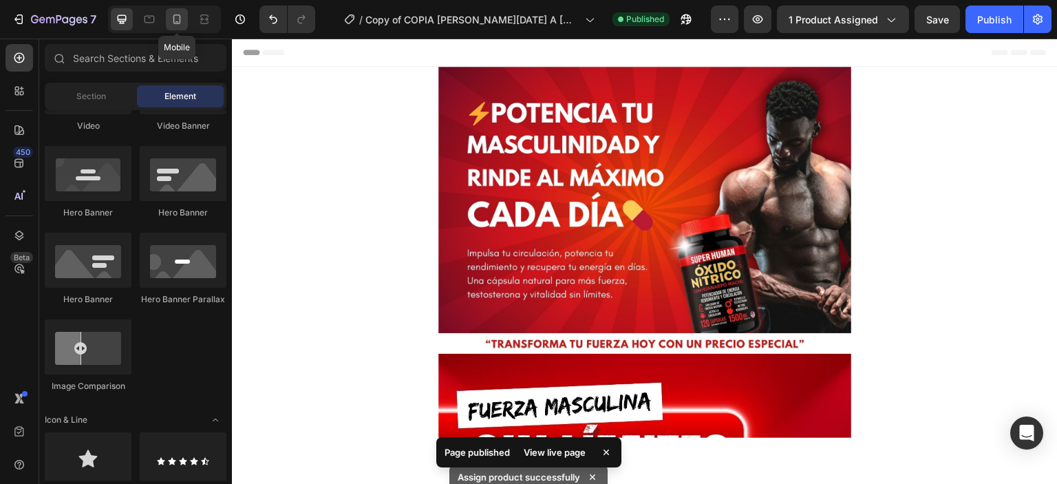
click at [182, 24] on icon at bounding box center [177, 19] width 14 height 14
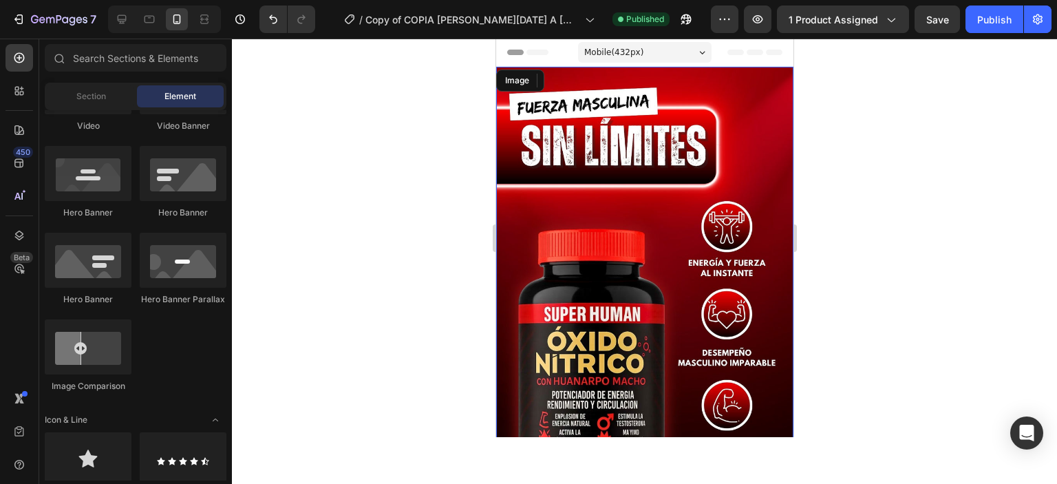
click at [674, 120] on img at bounding box center [643, 331] width 297 height 528
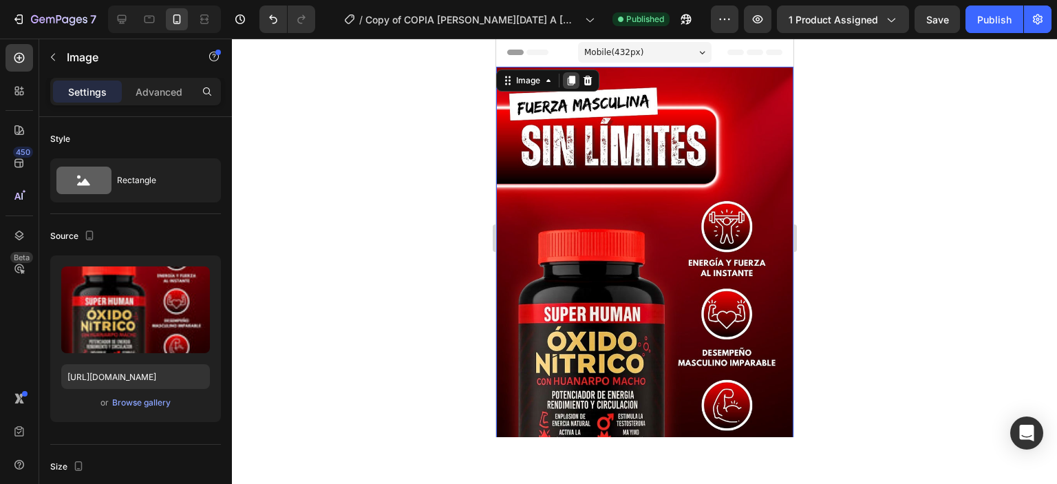
click at [575, 78] on icon at bounding box center [570, 80] width 11 height 11
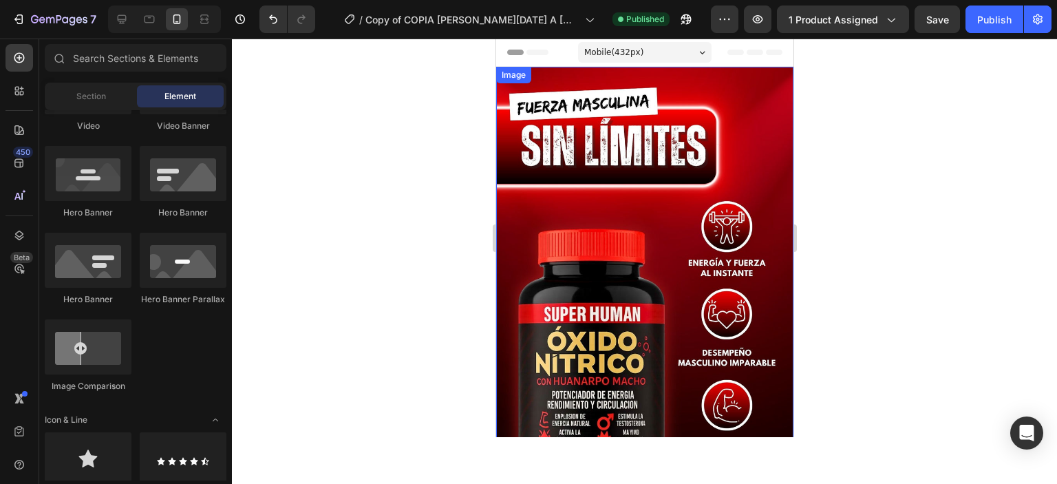
click at [689, 115] on img at bounding box center [643, 331] width 297 height 528
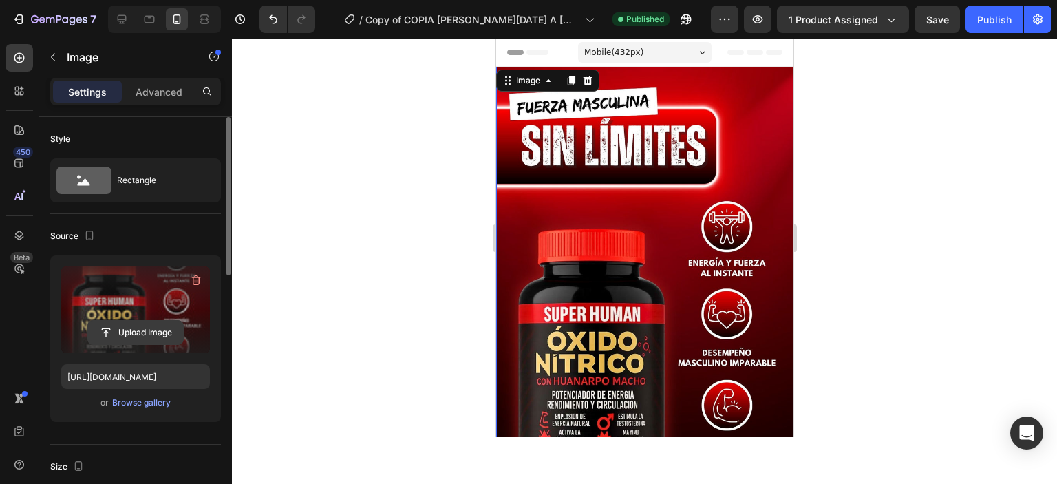
click at [131, 330] on input "file" at bounding box center [135, 332] width 95 height 23
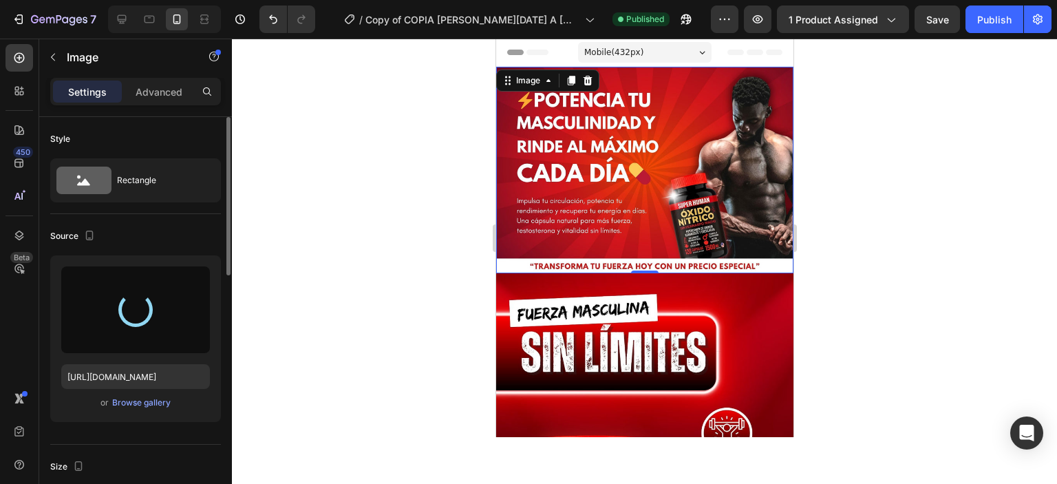
type input "[URL][DOMAIN_NAME]"
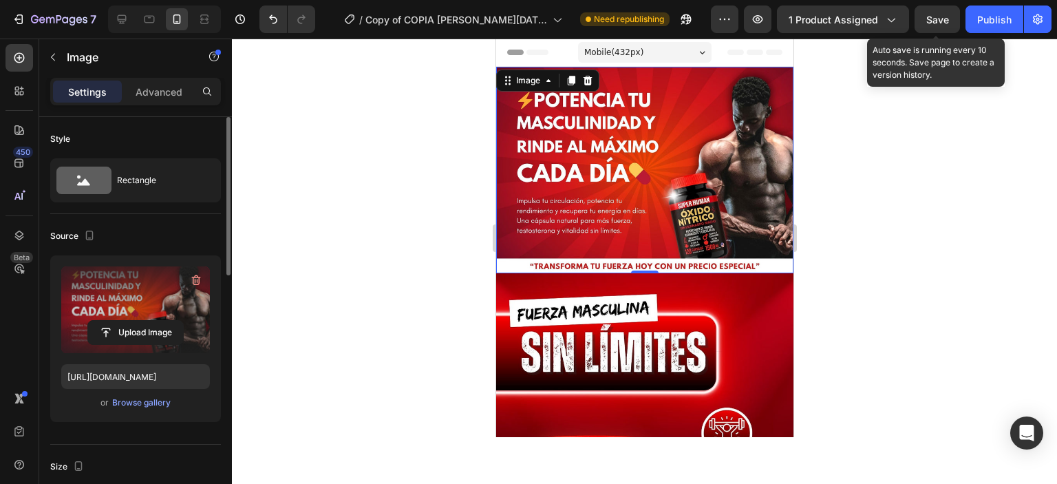
click at [935, 25] on span "Save" at bounding box center [937, 20] width 23 height 12
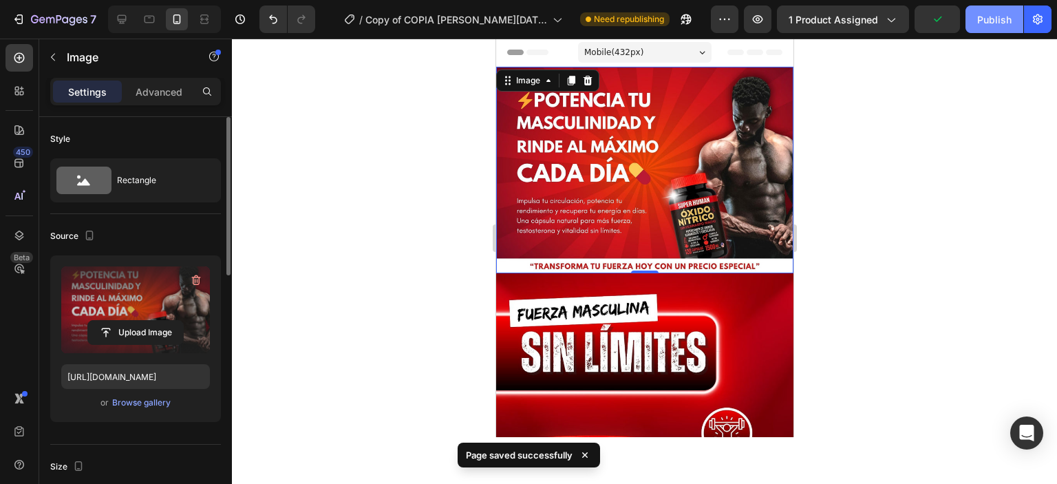
click at [988, 19] on div "Publish" at bounding box center [994, 19] width 34 height 14
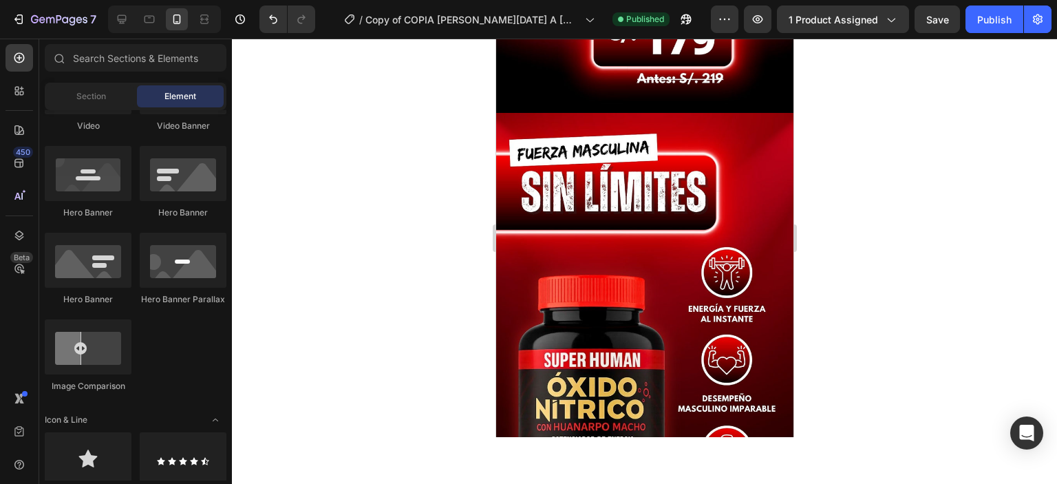
scroll to position [762, 0]
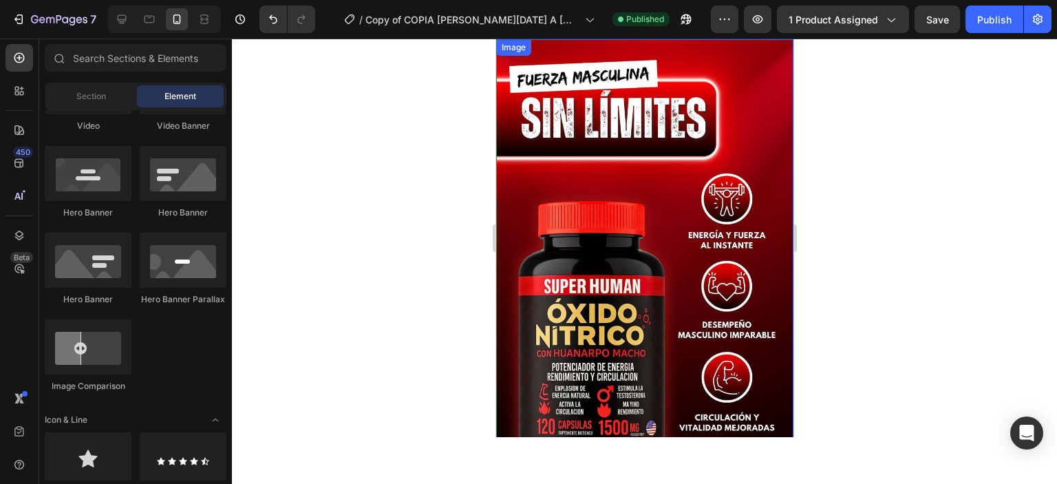
click at [689, 144] on img at bounding box center [643, 303] width 297 height 528
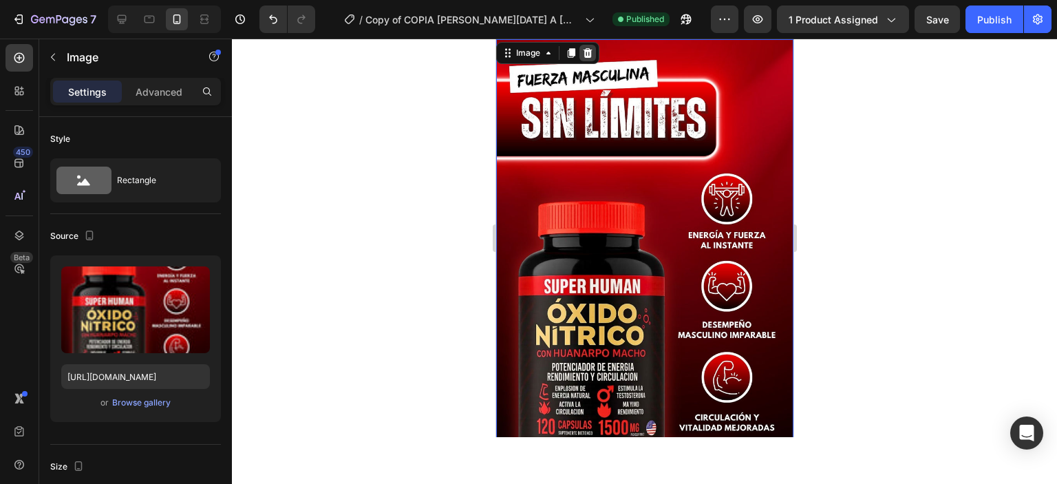
click at [586, 54] on icon at bounding box center [586, 52] width 11 height 11
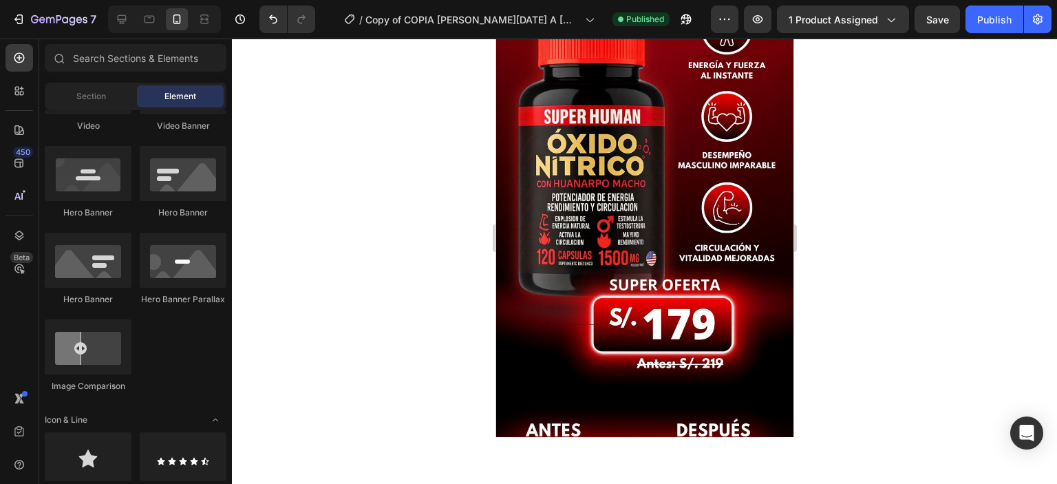
scroll to position [396, 0]
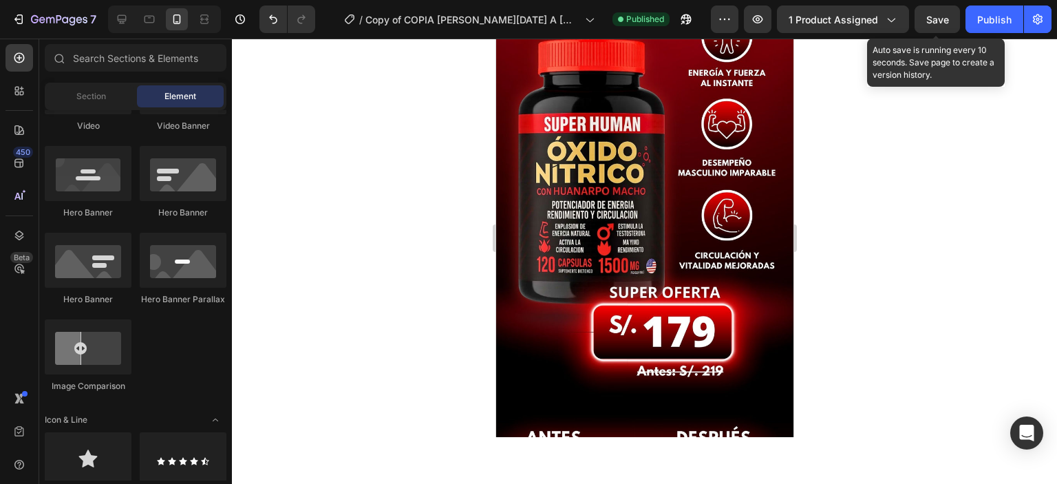
click at [934, 22] on span "Save" at bounding box center [937, 20] width 23 height 12
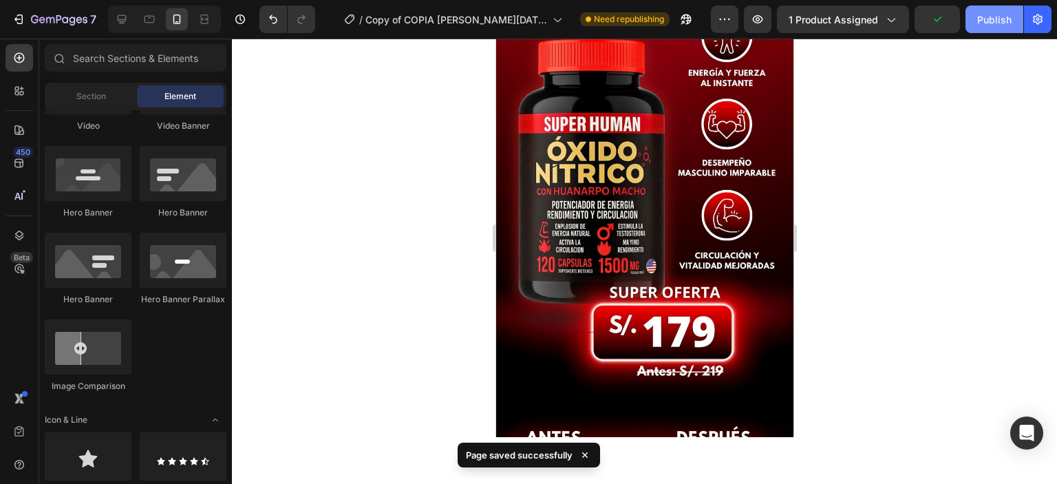
click at [988, 28] on button "Publish" at bounding box center [994, 20] width 58 height 28
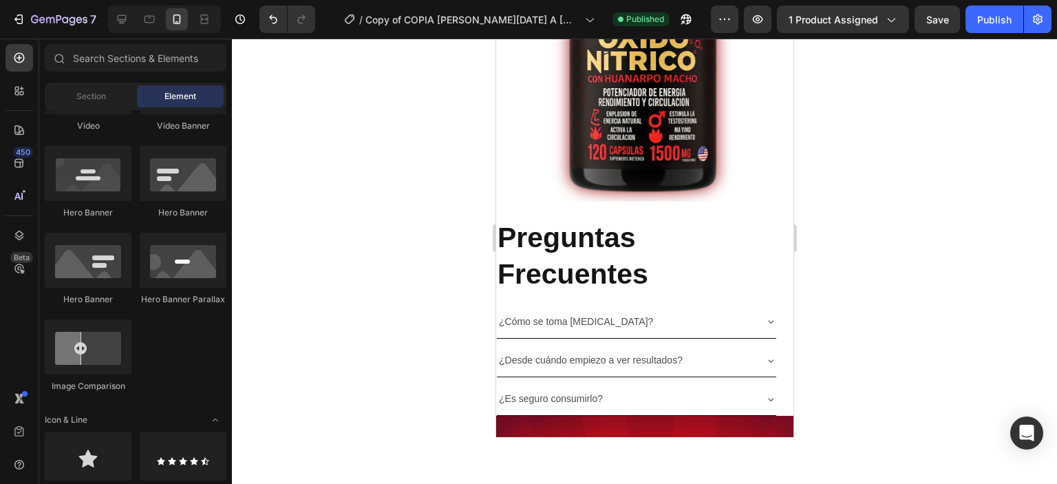
scroll to position [3950, 0]
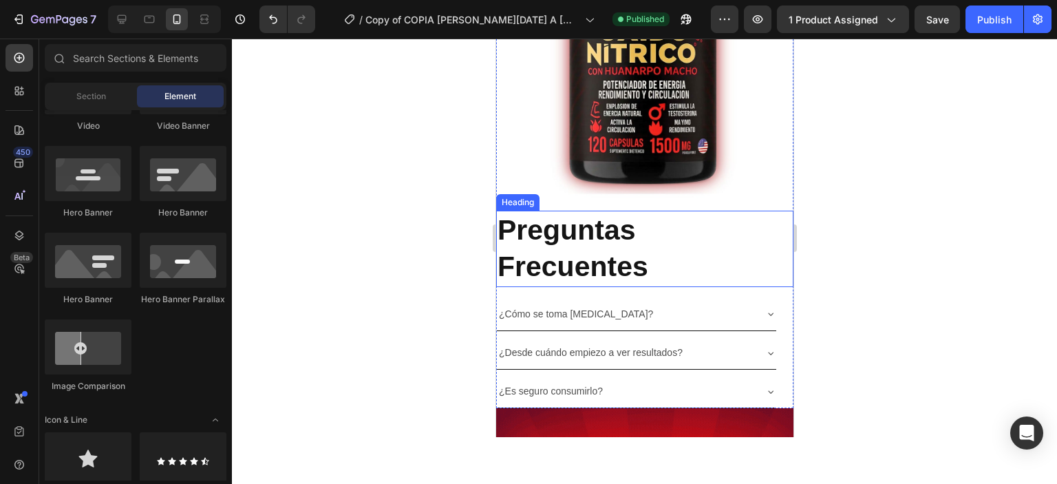
click at [680, 276] on h2 "Preguntas Frecuentes" at bounding box center [643, 249] width 297 height 76
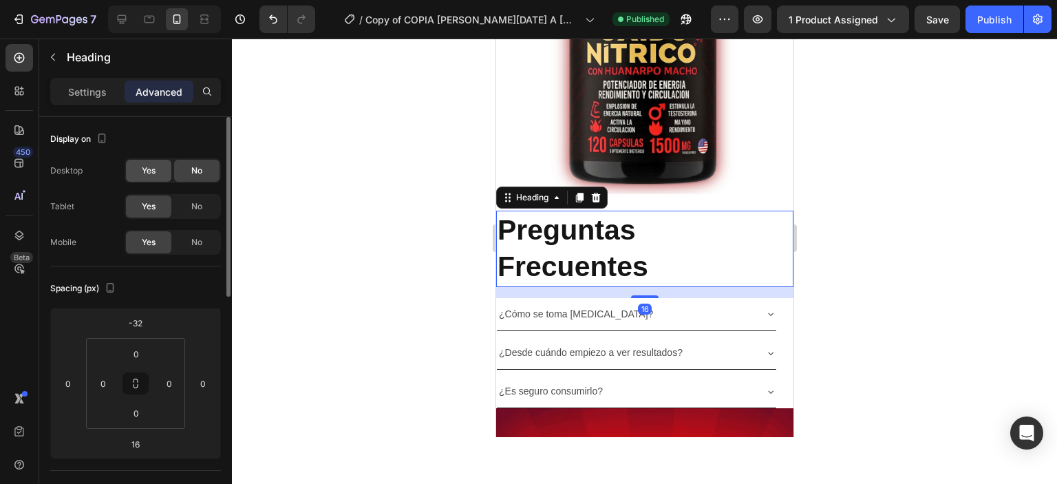
click at [151, 171] on span "Yes" at bounding box center [149, 170] width 14 height 12
click at [125, 19] on icon at bounding box center [122, 19] width 9 height 9
type input "118"
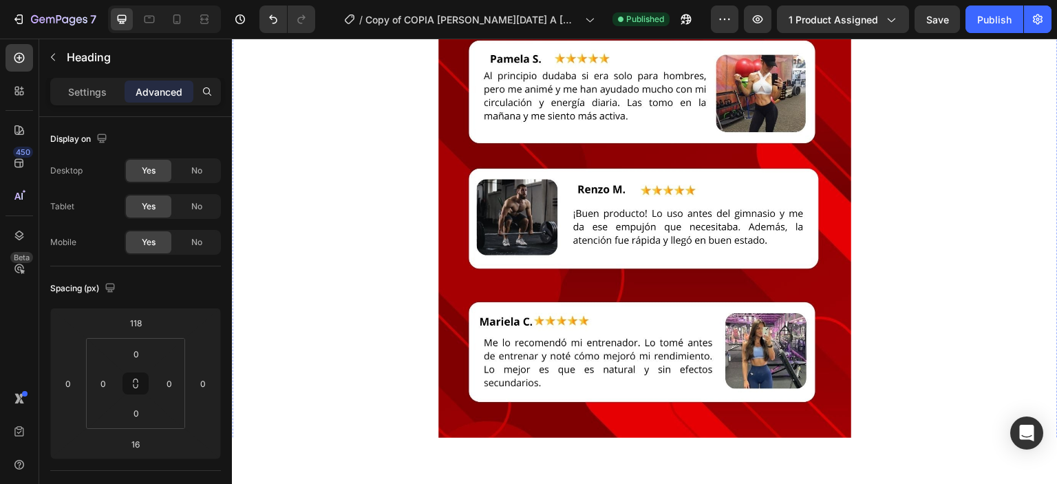
scroll to position [4808, 0]
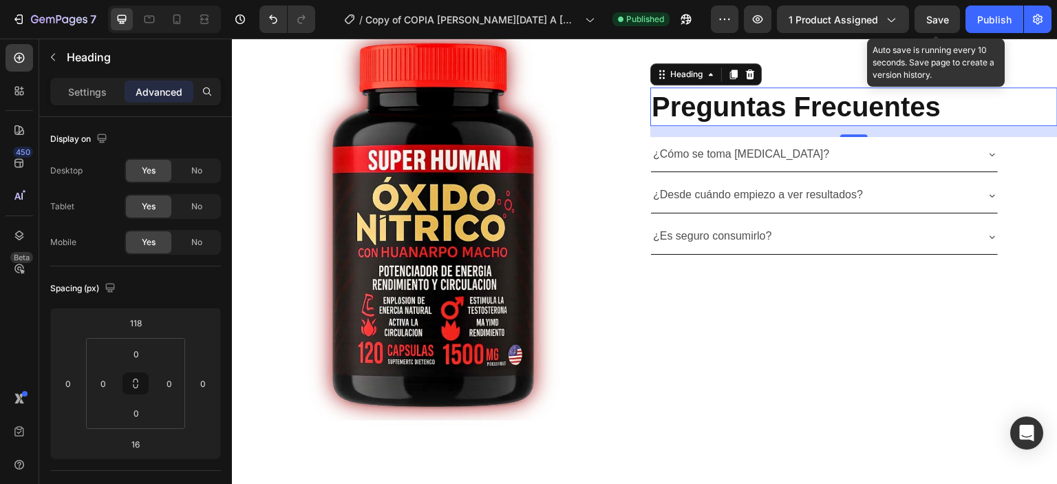
click at [945, 23] on span "Save" at bounding box center [937, 20] width 23 height 12
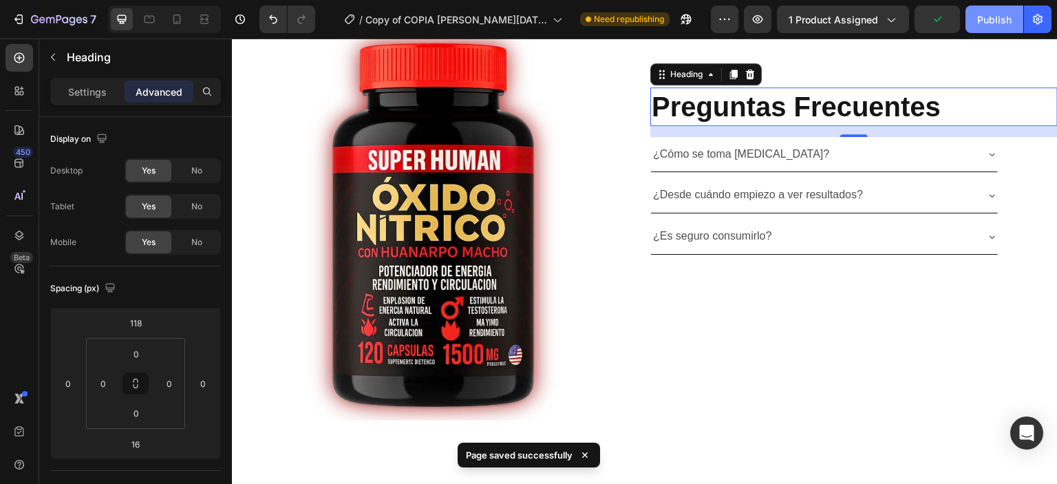
click at [987, 23] on div "Publish" at bounding box center [994, 19] width 34 height 14
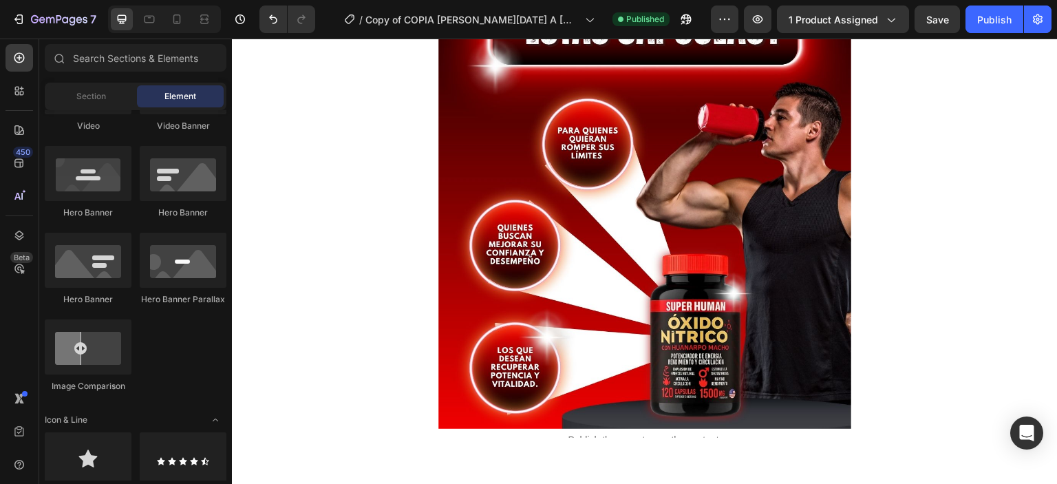
scroll to position [2333, 0]
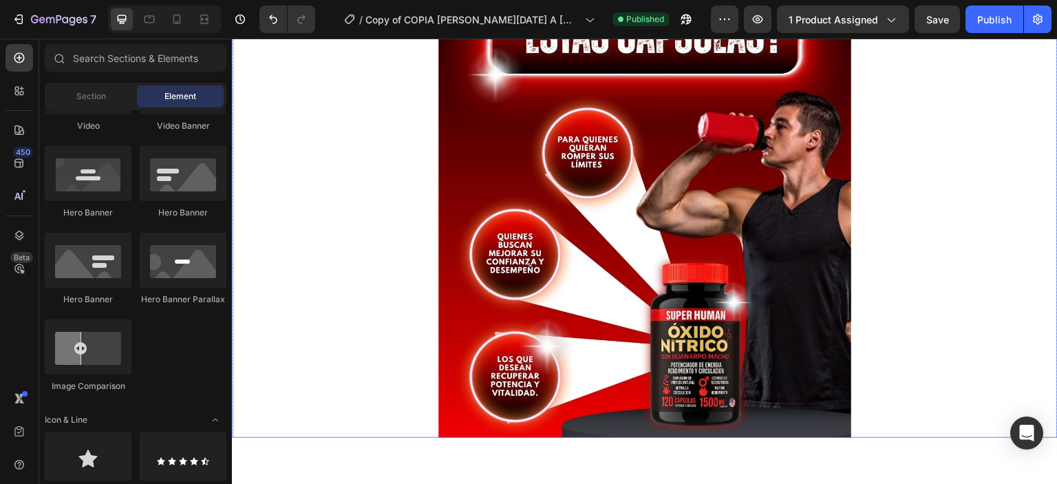
click at [628, 216] on img at bounding box center [644, 179] width 413 height 516
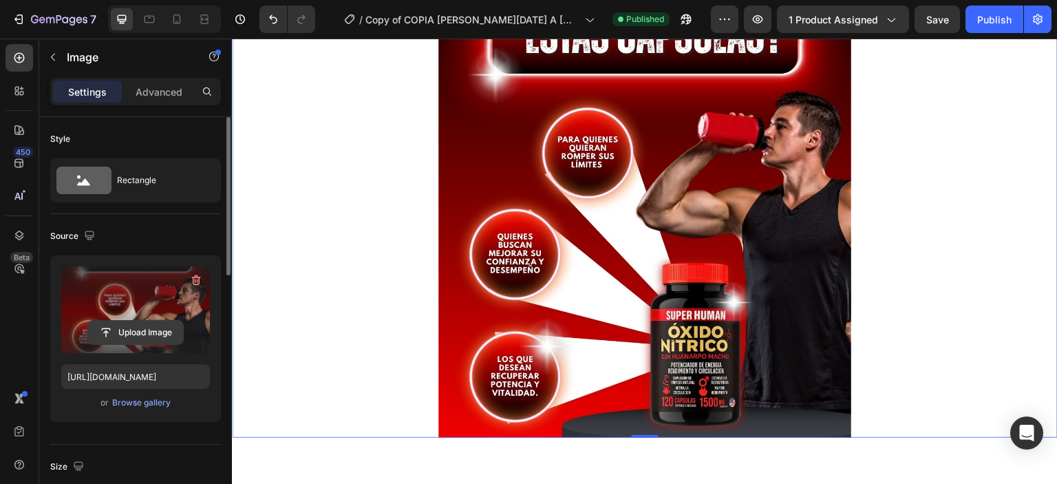
click at [133, 336] on input "file" at bounding box center [135, 332] width 95 height 23
click at [139, 327] on input "file" at bounding box center [135, 332] width 95 height 23
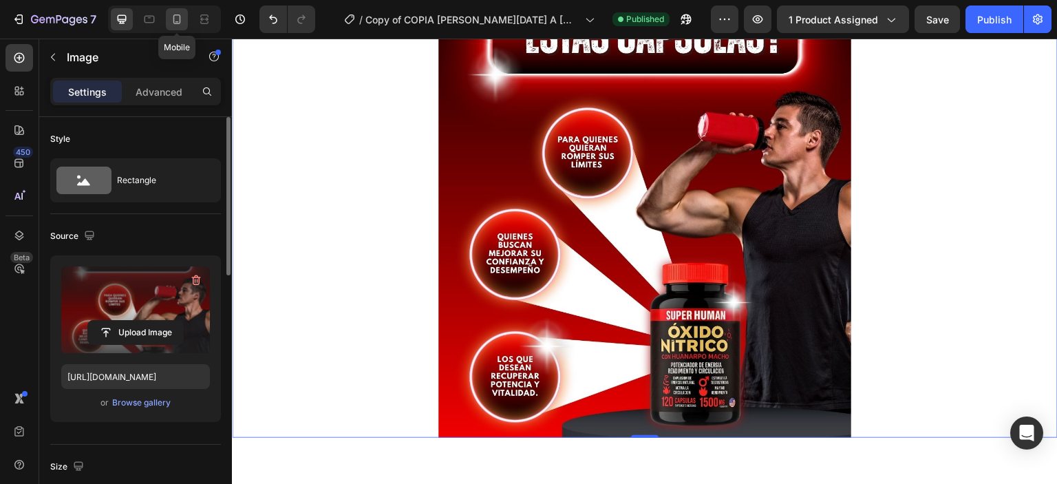
click at [178, 15] on icon at bounding box center [177, 19] width 8 height 10
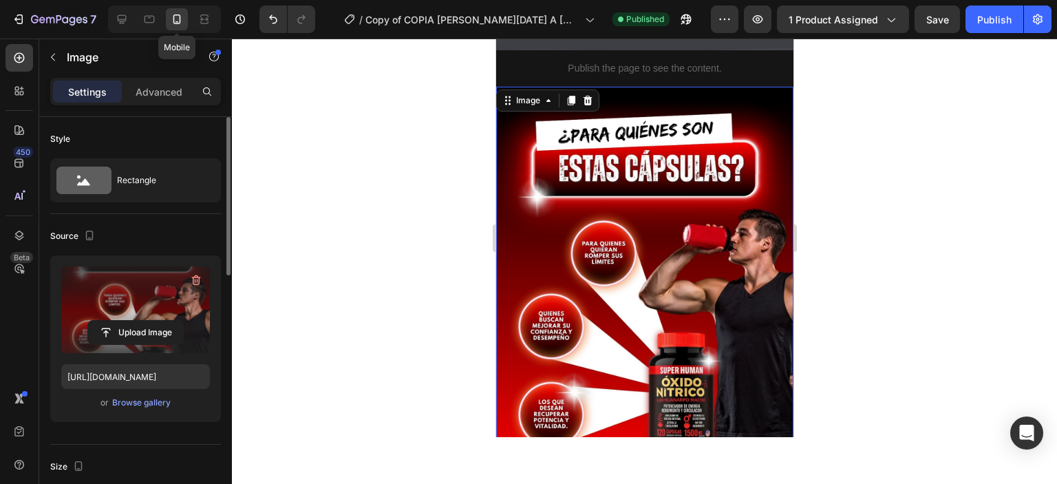
scroll to position [1895, 0]
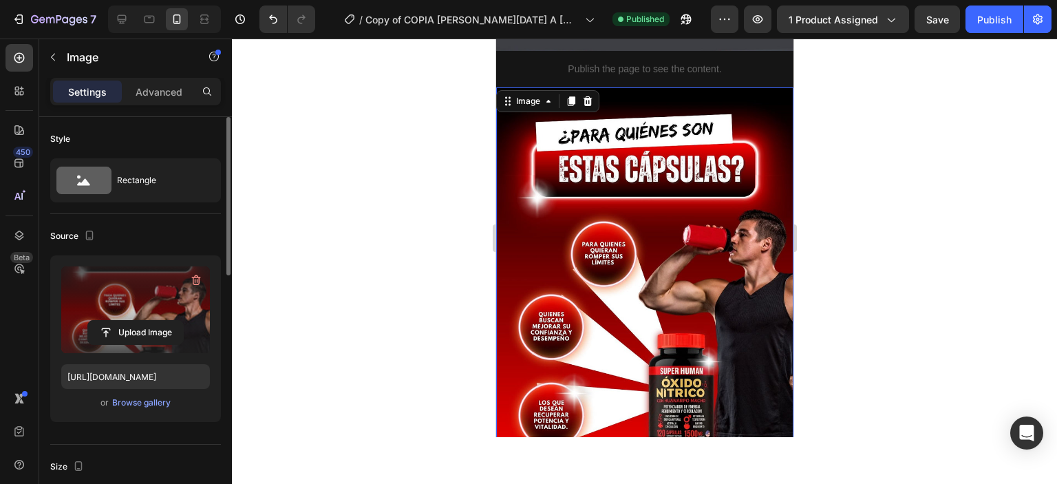
click at [110, 332] on input "file" at bounding box center [135, 332] width 95 height 23
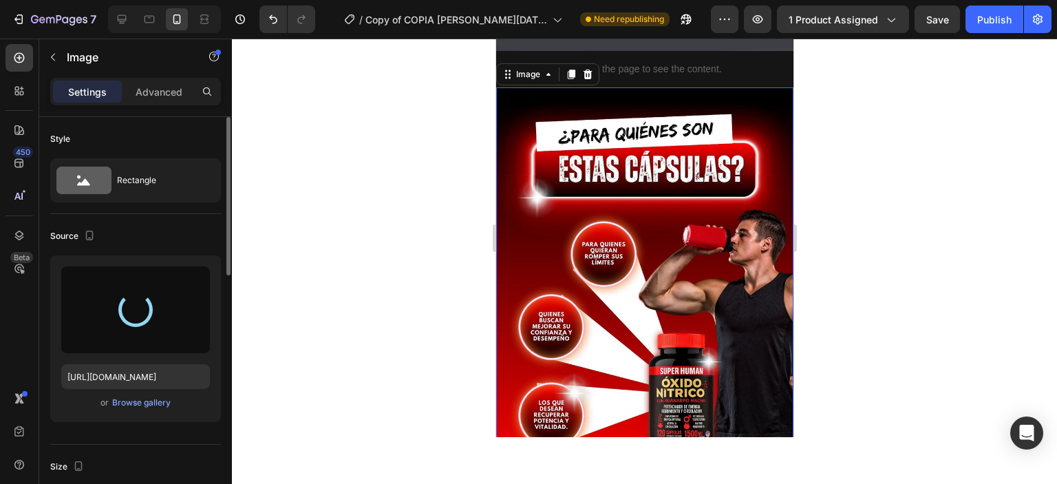
type input "[URL][DOMAIN_NAME]"
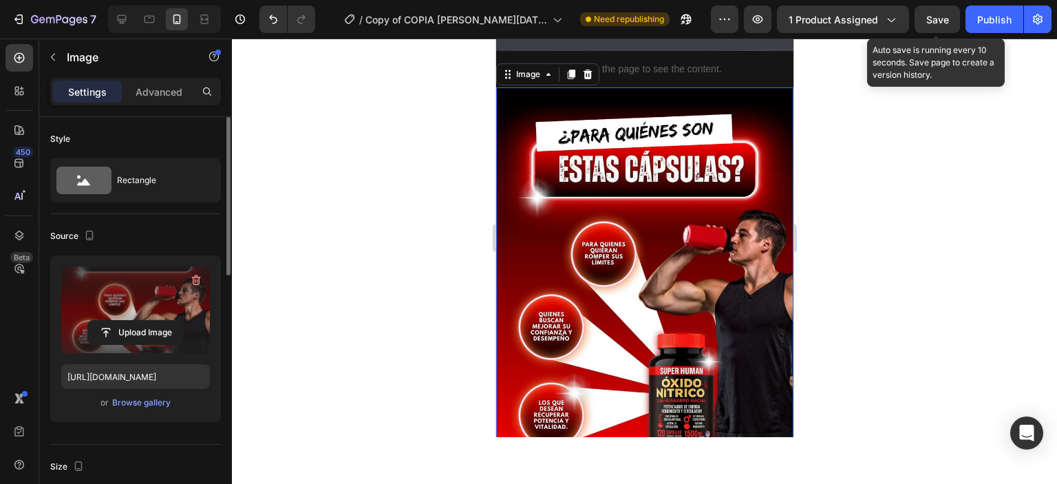
click at [928, 21] on span "Save" at bounding box center [937, 20] width 23 height 12
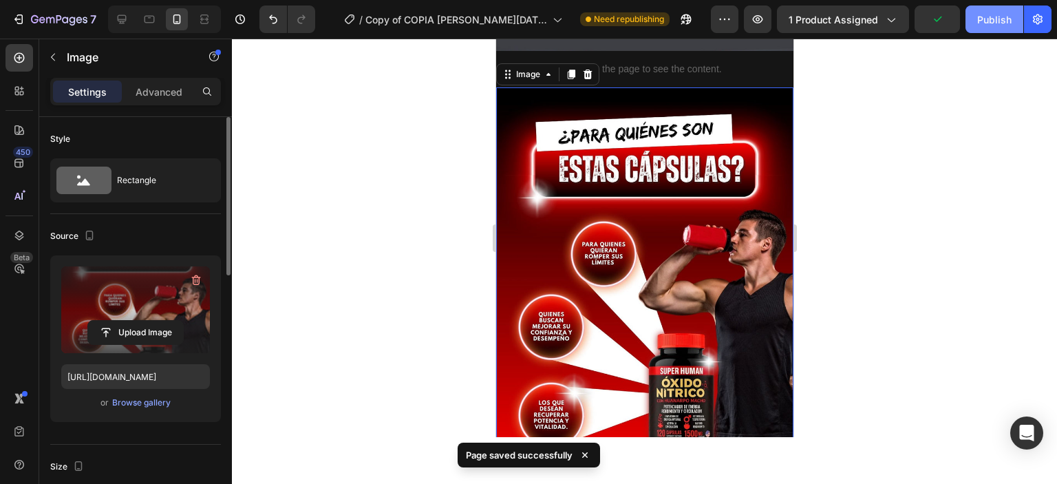
click at [996, 23] on div "Publish" at bounding box center [994, 19] width 34 height 14
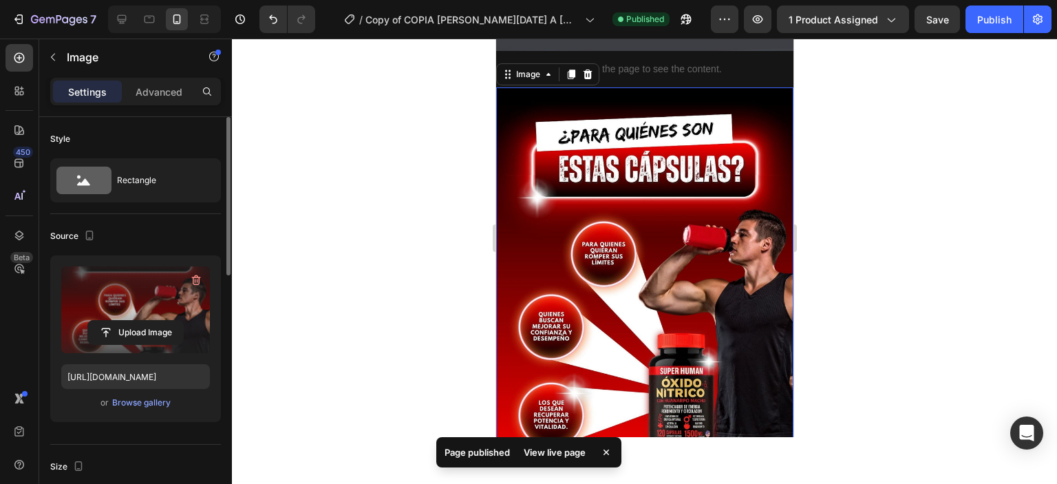
click at [983, 248] on div at bounding box center [644, 261] width 825 height 445
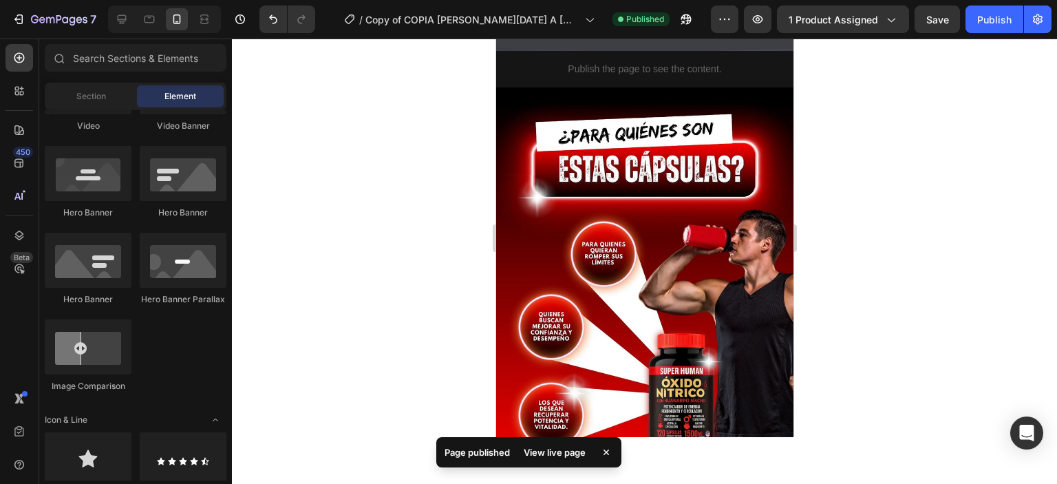
scroll to position [416, 0]
click at [928, 211] on div at bounding box center [644, 261] width 825 height 445
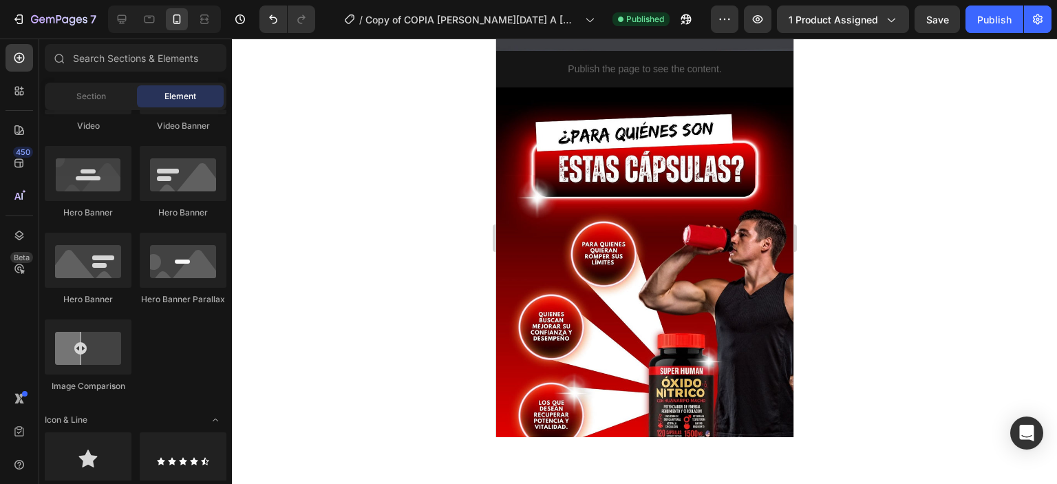
click at [478, 197] on div at bounding box center [644, 261] width 825 height 445
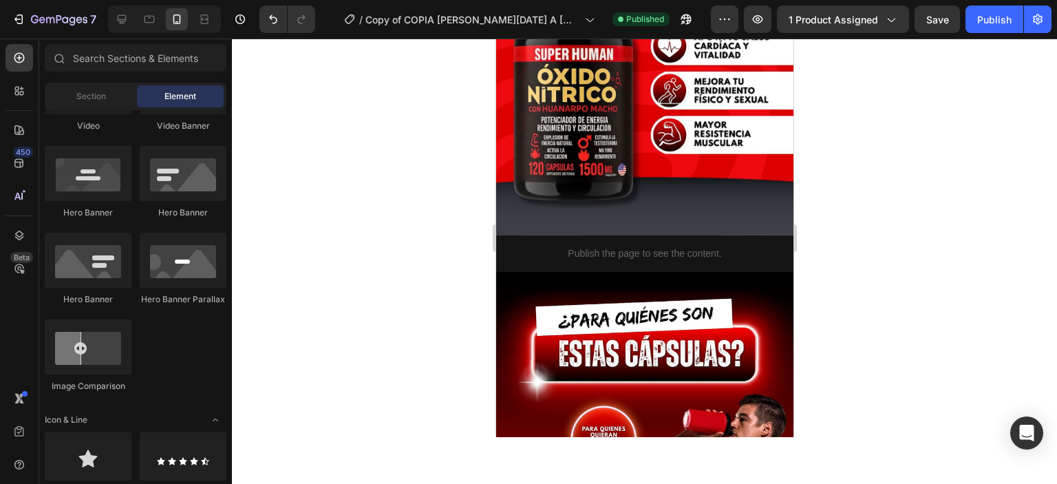
scroll to position [1703, 0]
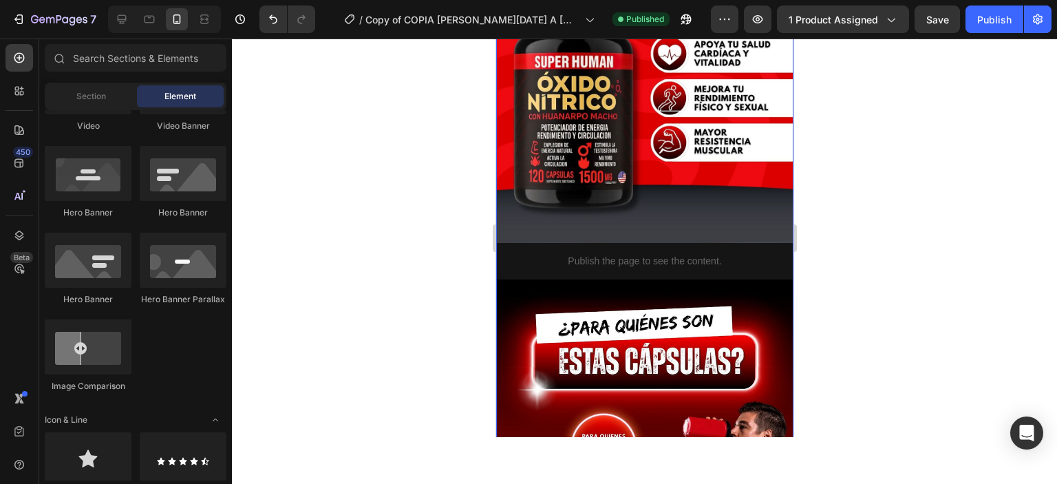
click at [582, 268] on div "Publish the page to see the content." at bounding box center [643, 261] width 297 height 36
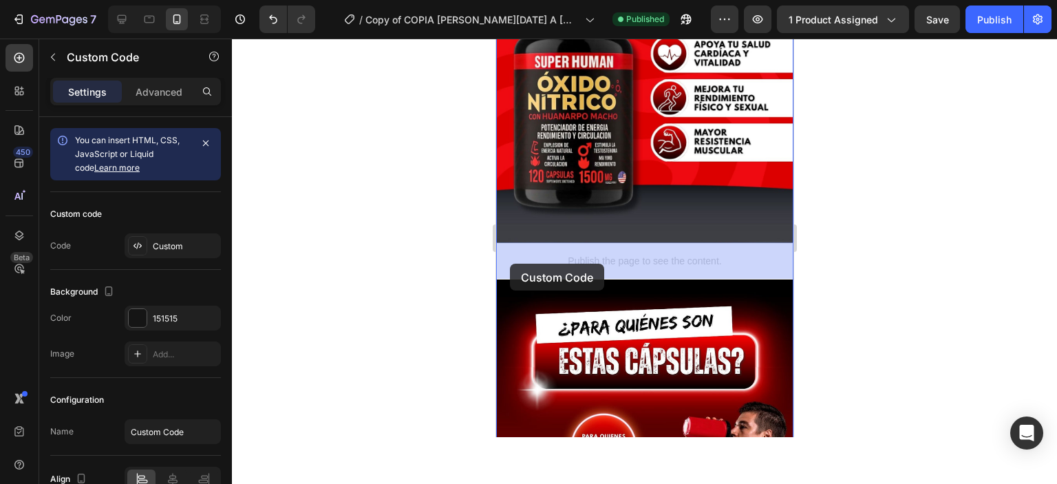
drag, startPoint x: 522, startPoint y: 255, endPoint x: 509, endPoint y: 263, distance: 15.5
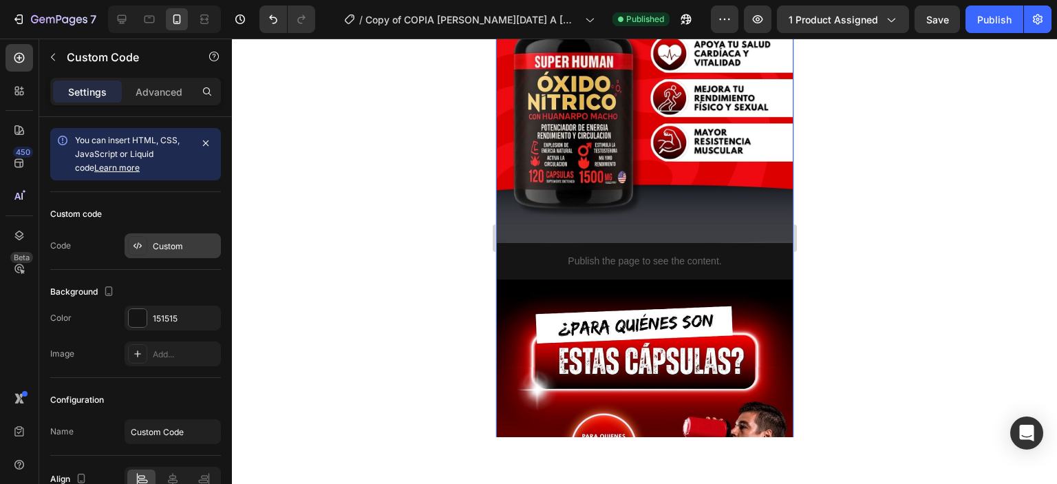
click at [168, 244] on div "Custom" at bounding box center [185, 246] width 65 height 12
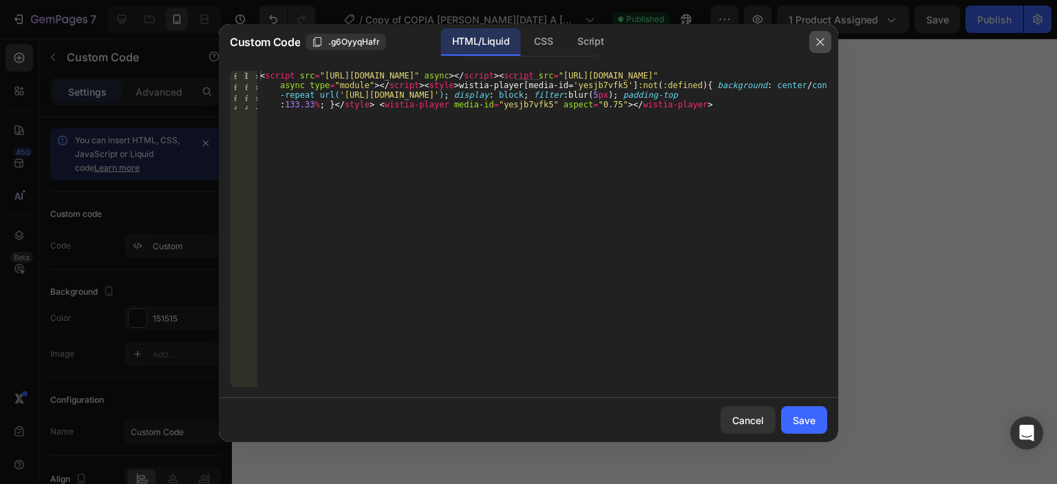
click at [823, 43] on icon "button" at bounding box center [820, 41] width 11 height 11
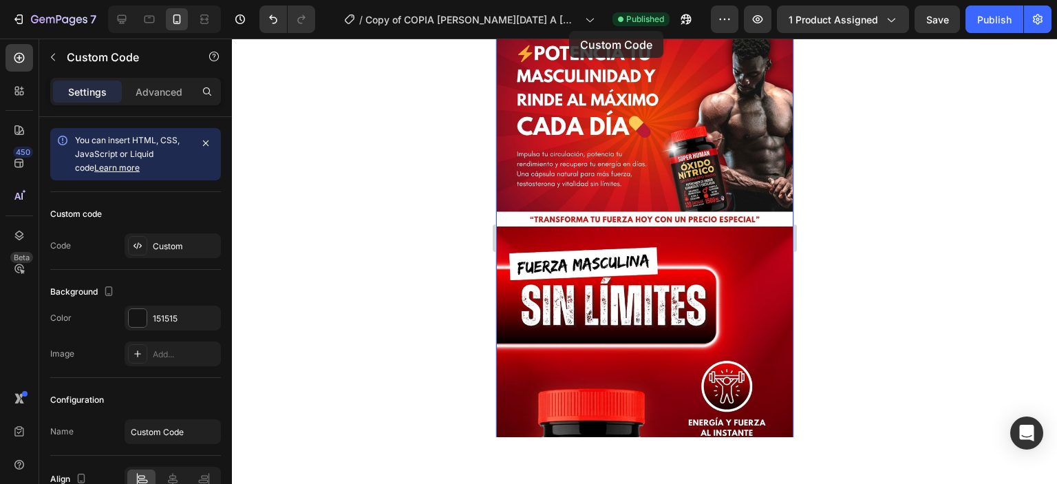
scroll to position [0, 0]
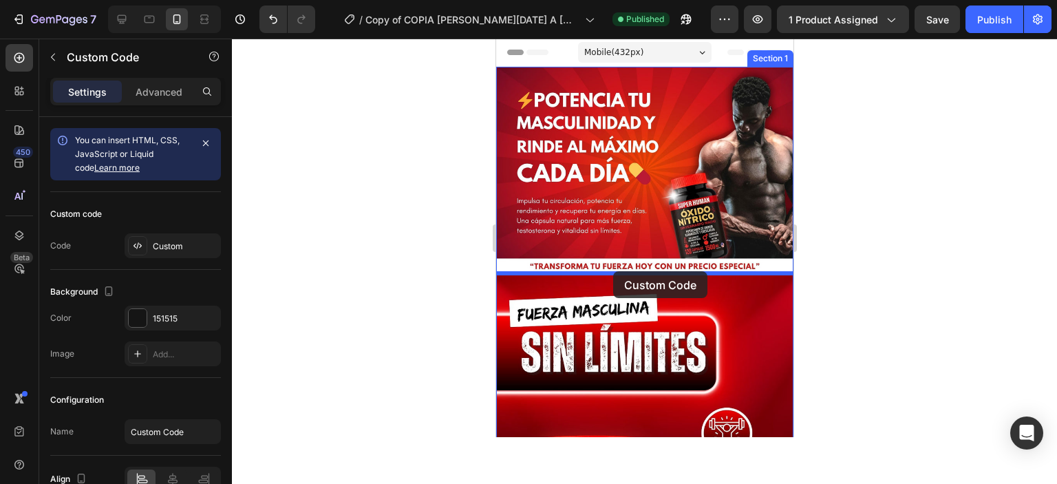
drag, startPoint x: 606, startPoint y: 260, endPoint x: 612, endPoint y: 271, distance: 13.0
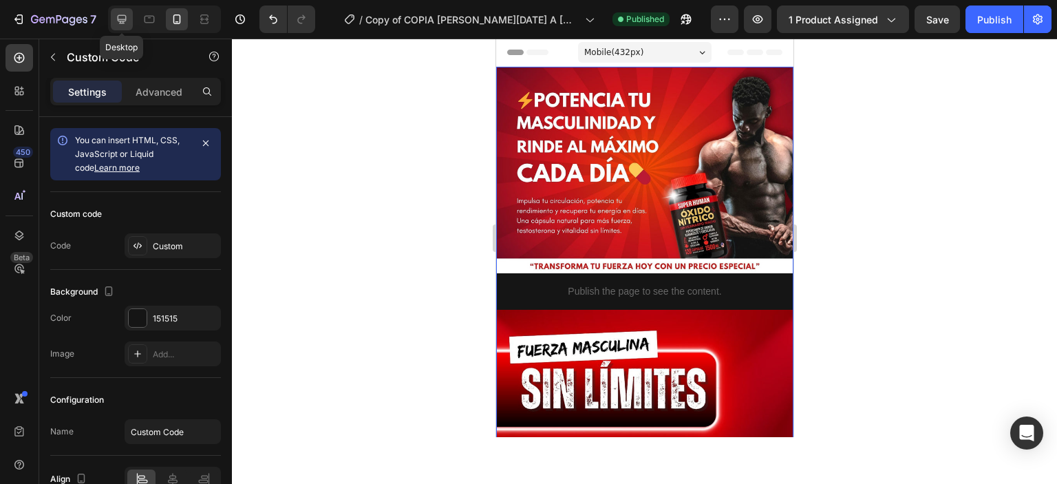
click at [125, 18] on icon at bounding box center [122, 19] width 14 height 14
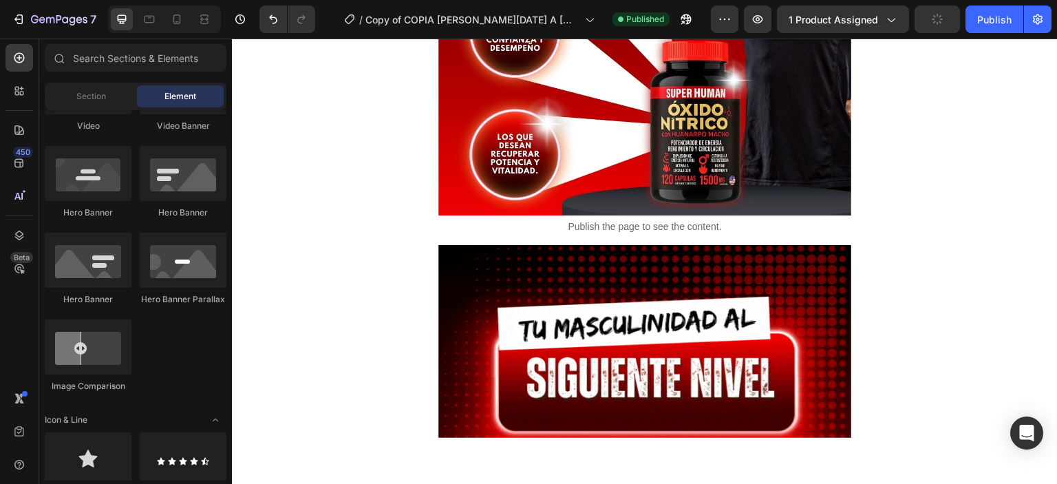
scroll to position [2546, 0]
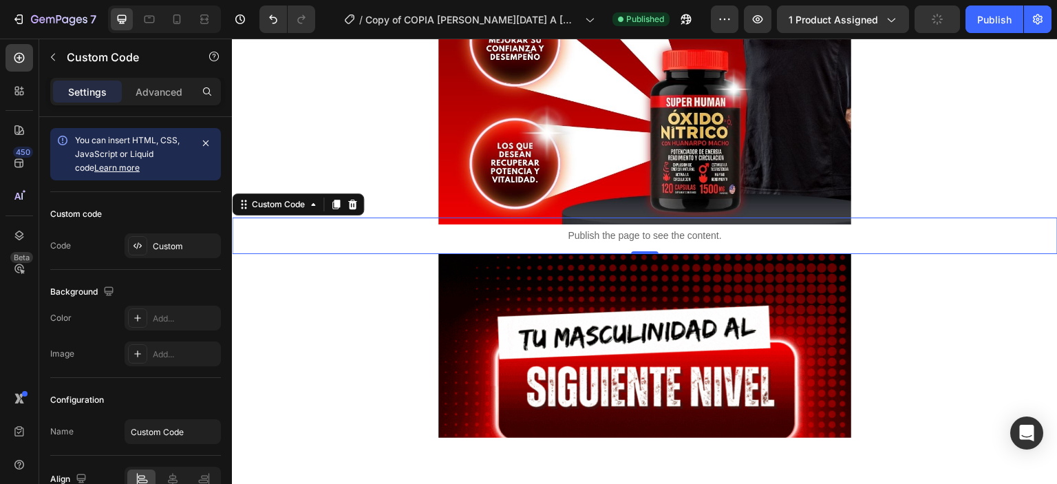
click at [173, 252] on div "Custom" at bounding box center [185, 246] width 65 height 12
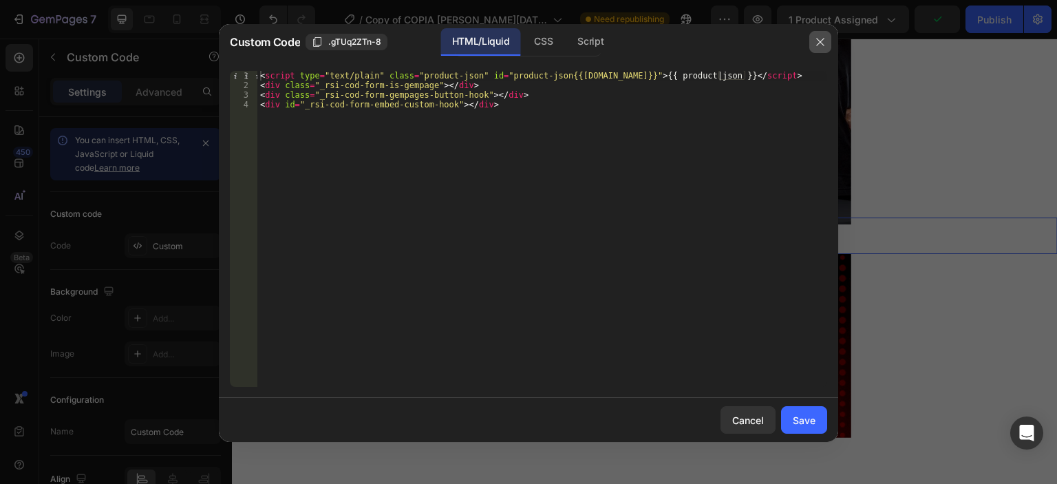
click at [824, 43] on icon "button" at bounding box center [820, 41] width 11 height 11
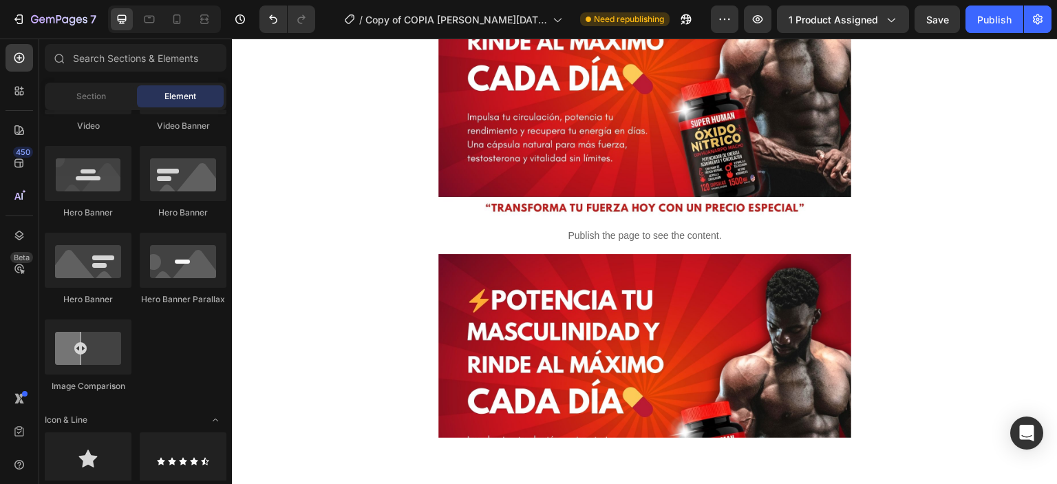
scroll to position [0, 0]
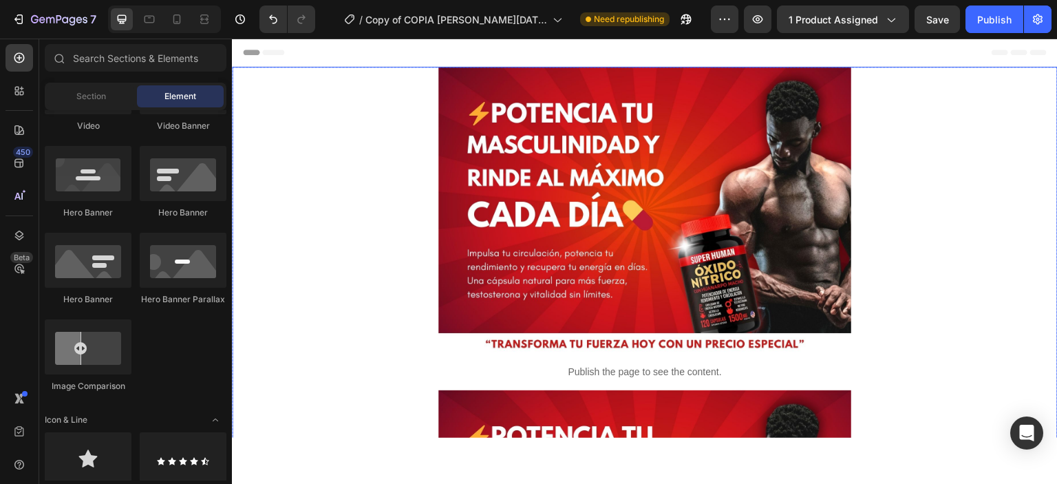
click at [618, 371] on p "Publish the page to see the content." at bounding box center [644, 371] width 413 height 14
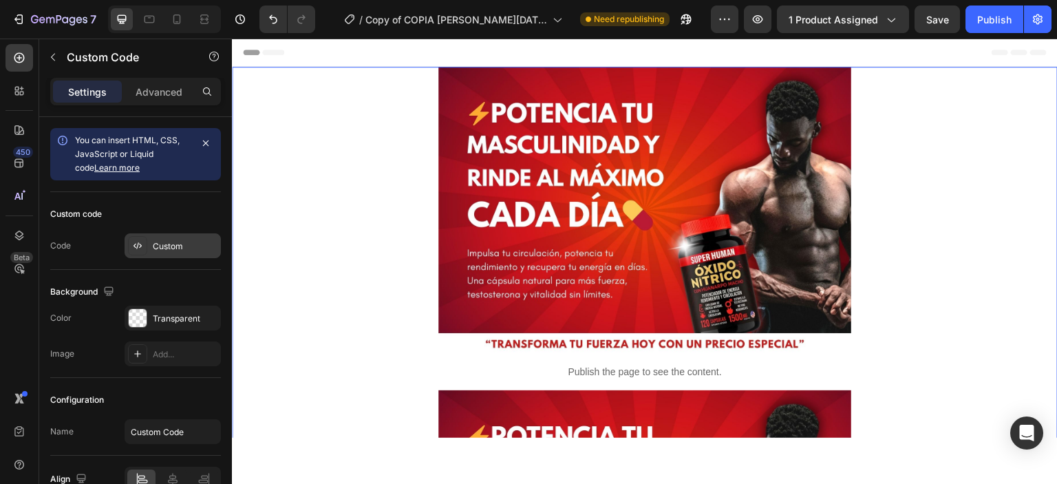
click at [156, 252] on div "Custom" at bounding box center [185, 246] width 65 height 12
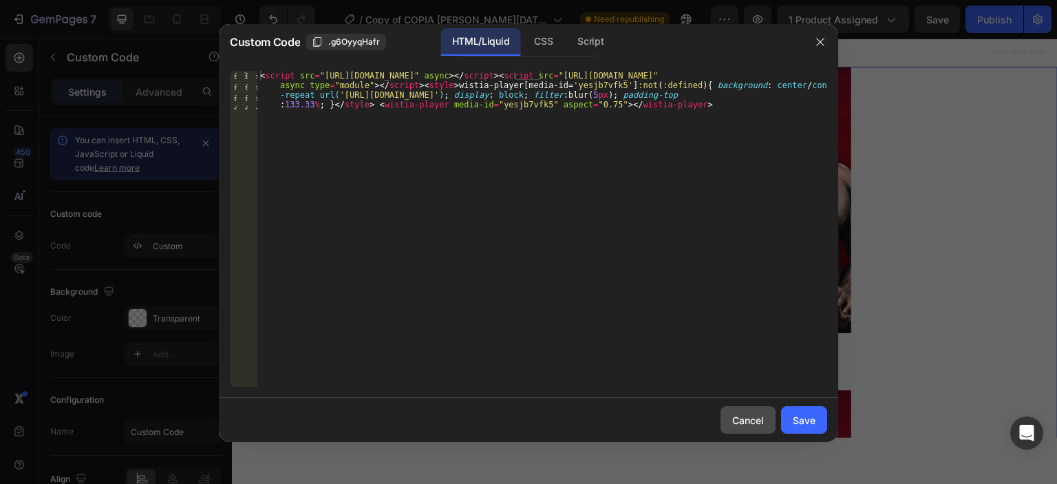
click at [727, 412] on button "Cancel" at bounding box center [747, 420] width 55 height 28
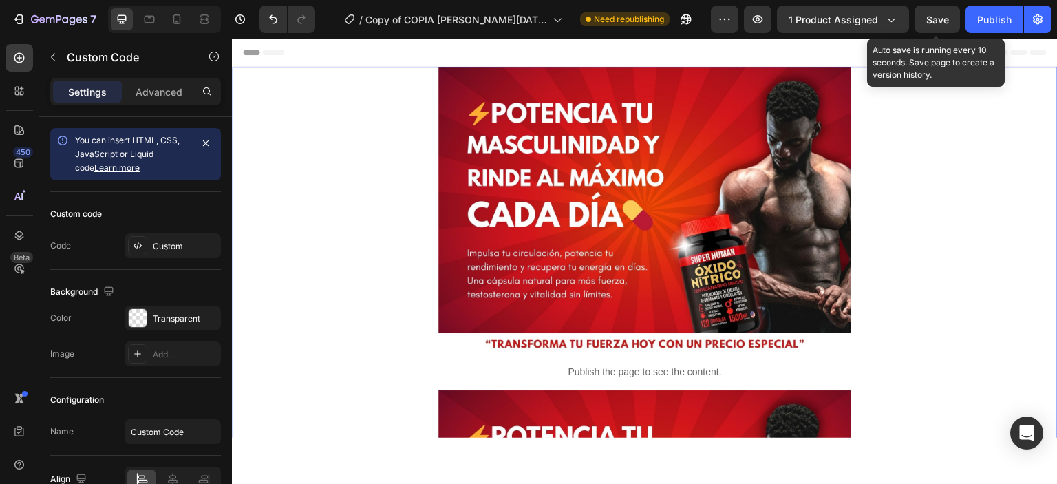
click at [932, 13] on div "Save" at bounding box center [937, 19] width 23 height 14
click at [928, 21] on span "Save" at bounding box center [937, 20] width 23 height 12
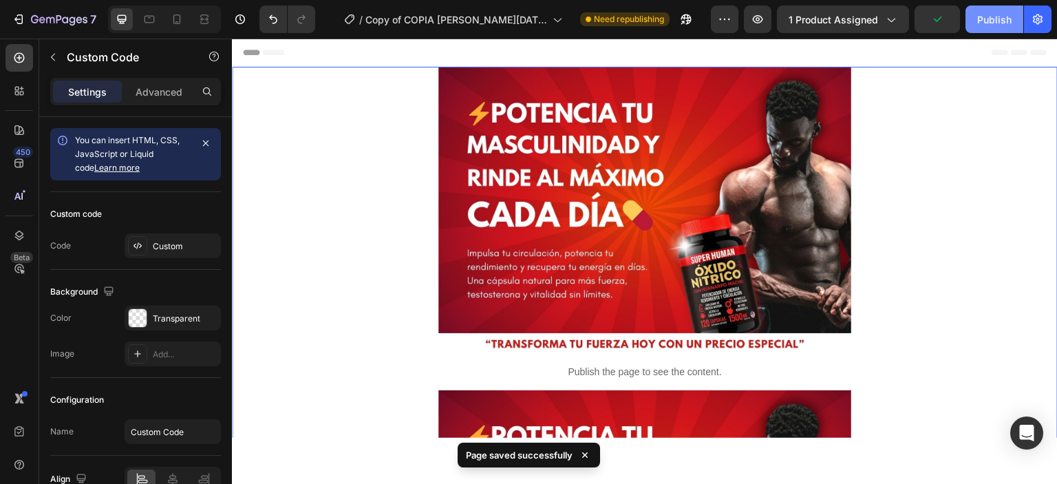
click at [992, 21] on div "Publish" at bounding box center [994, 19] width 34 height 14
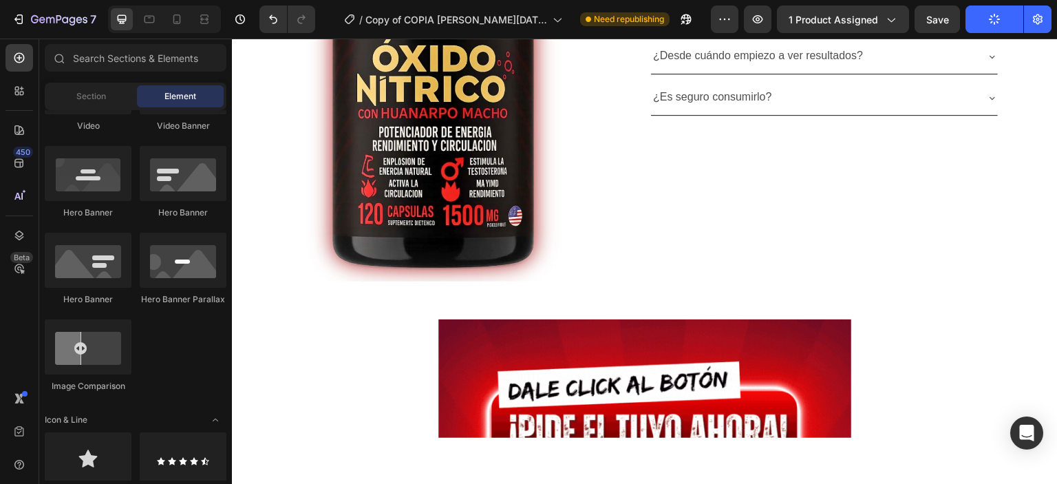
scroll to position [4797, 0]
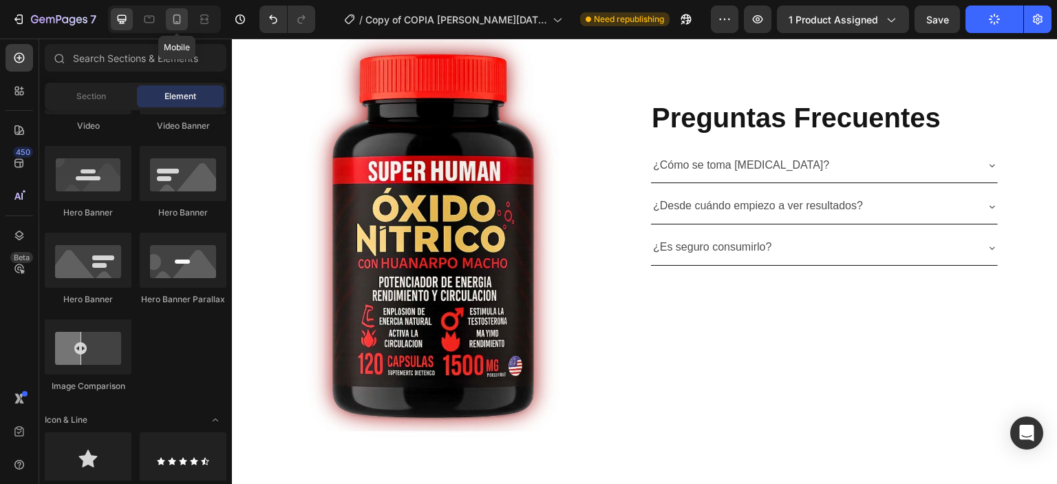
click at [186, 25] on div at bounding box center [177, 19] width 22 height 22
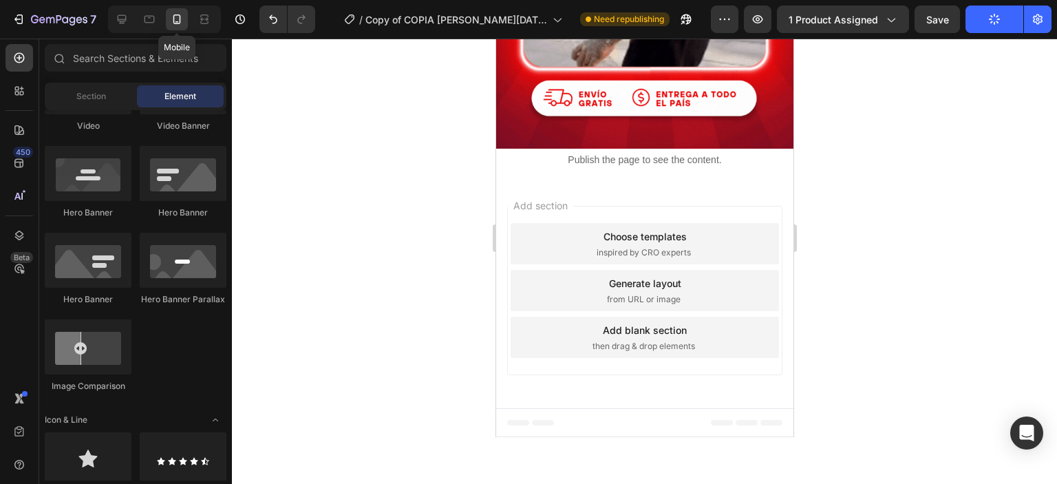
scroll to position [3652, 0]
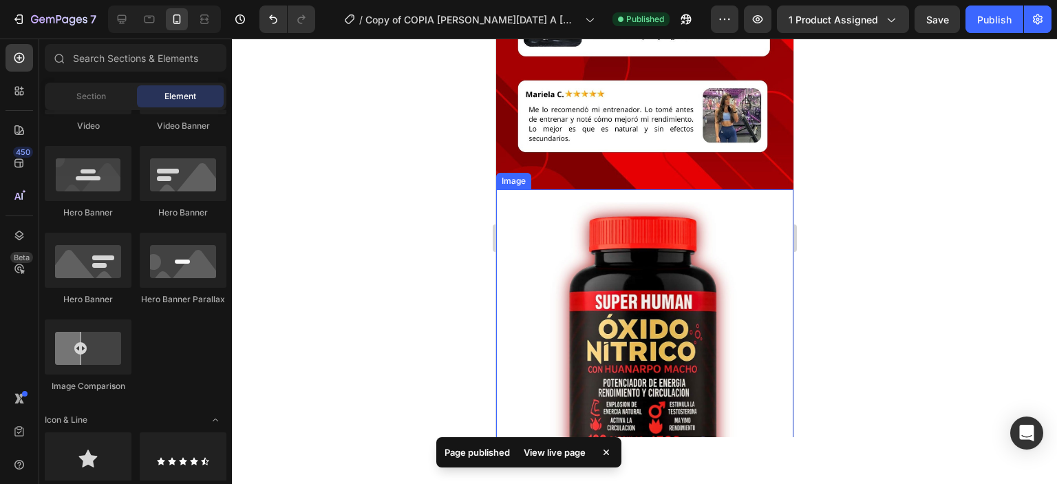
click at [735, 264] on img at bounding box center [643, 354] width 297 height 330
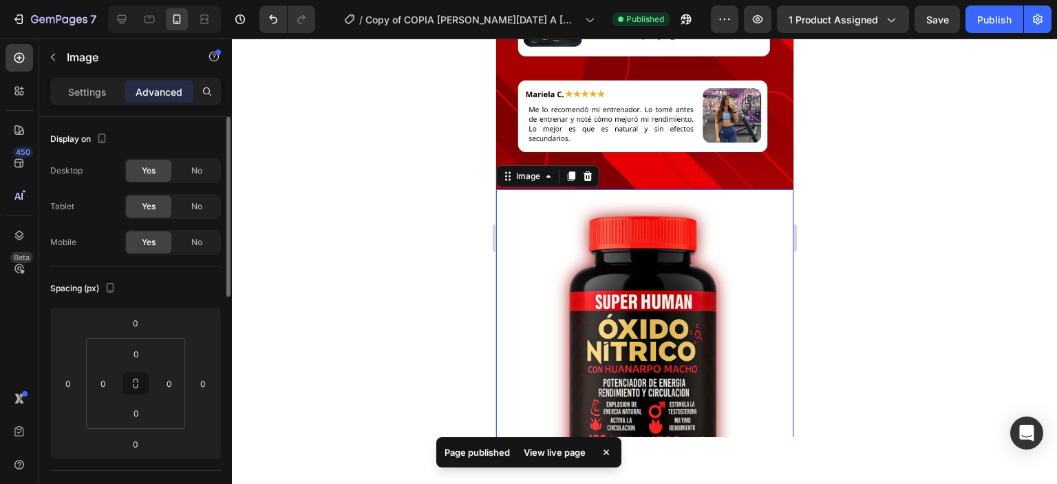
click at [147, 178] on div "Yes" at bounding box center [148, 171] width 45 height 22
click at [186, 169] on div "No" at bounding box center [196, 171] width 45 height 22
click at [602, 310] on div "Image 0" at bounding box center [643, 354] width 297 height 330
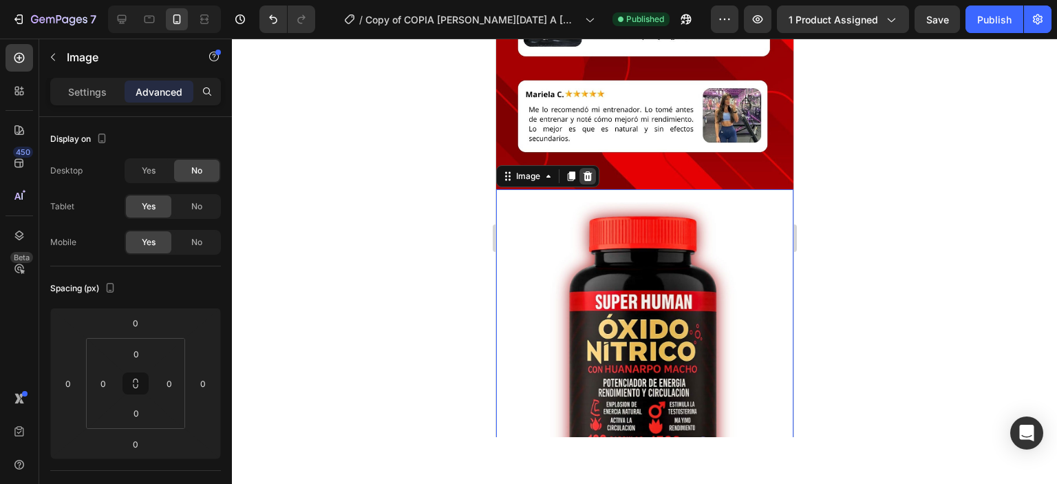
click at [583, 178] on icon at bounding box center [586, 176] width 11 height 11
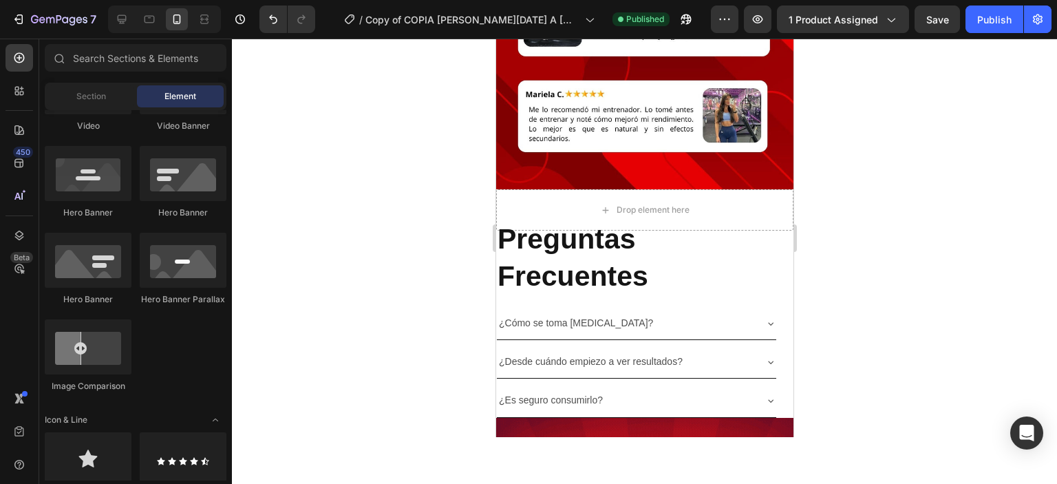
scroll to position [416, 0]
click at [557, 256] on h2 "Preguntas Frecuentes" at bounding box center [643, 257] width 297 height 76
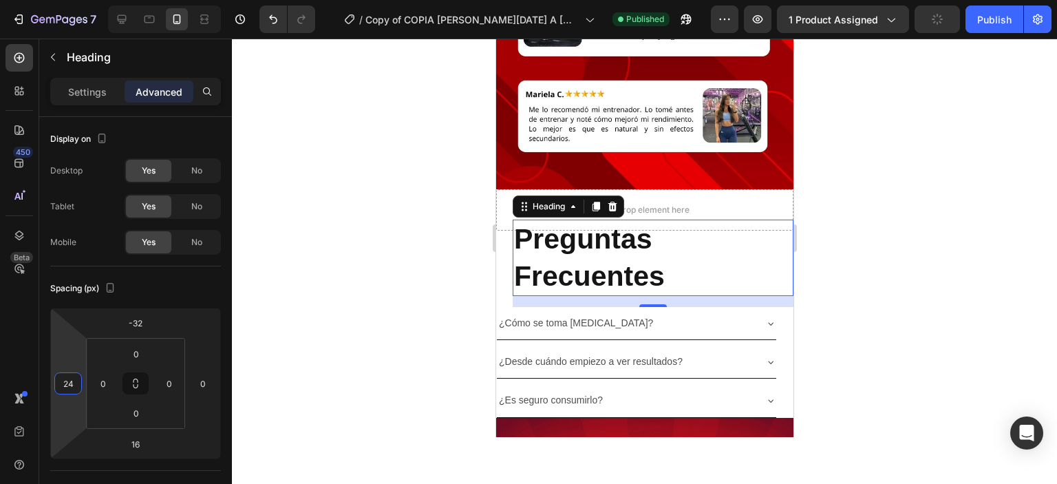
drag, startPoint x: 76, startPoint y: 369, endPoint x: 74, endPoint y: 361, distance: 7.8
click at [74, 0] on html "7 Version history / Copy of COPIA [PERSON_NAME][DATE] A [MEDICAL_DATA] – Cápsul…" at bounding box center [528, 0] width 1057 height 0
type input "22"
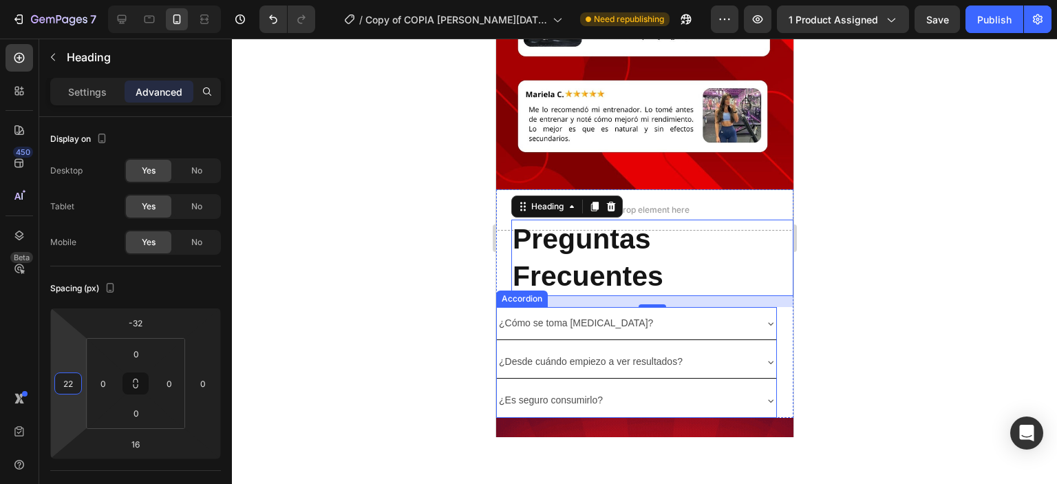
click at [500, 306] on div "Preguntas Frecuentes Heading 16 ¿Cómo se toma [MEDICAL_DATA]? ¿Desde cuándo emp…" at bounding box center [643, 329] width 297 height 175
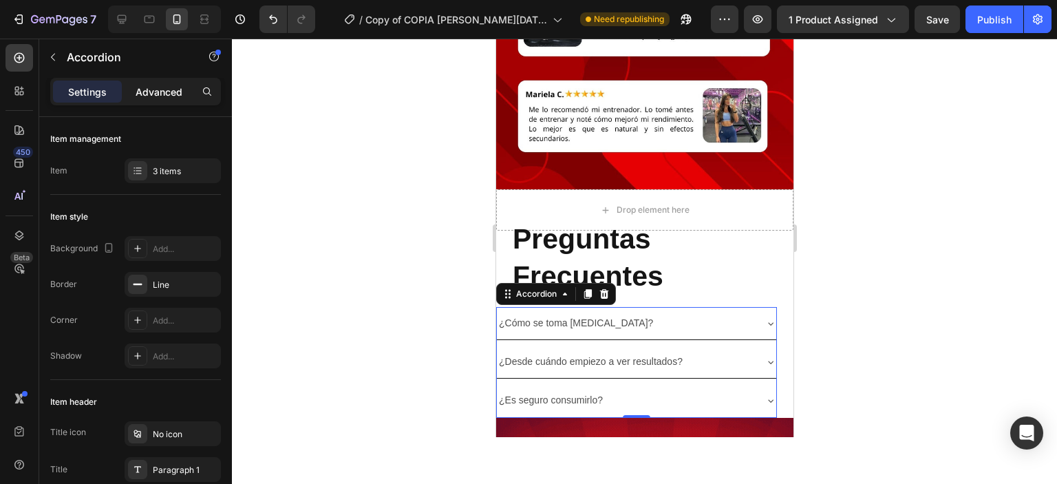
click at [147, 95] on p "Advanced" at bounding box center [159, 92] width 47 height 14
type input "100%"
type input "100"
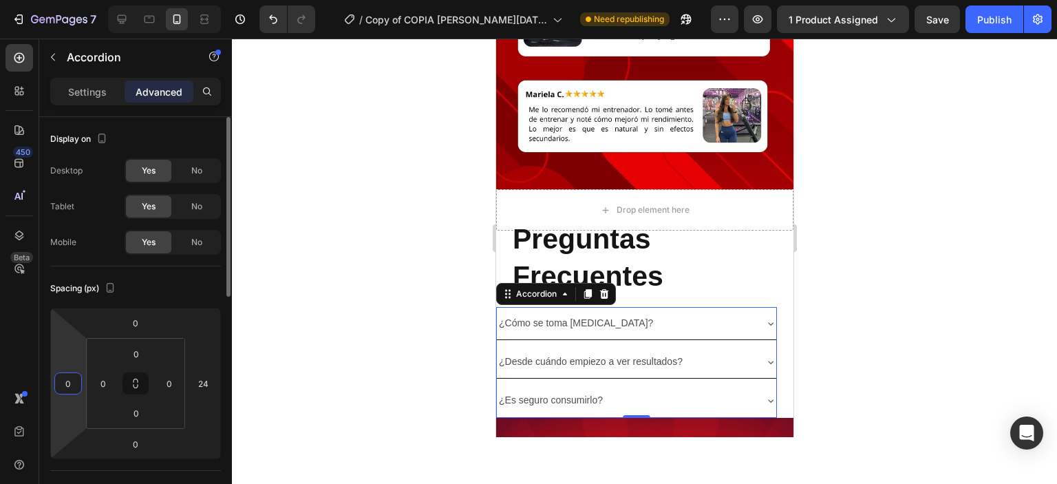
click at [67, 376] on input "0" at bounding box center [68, 383] width 21 height 21
type input "22"
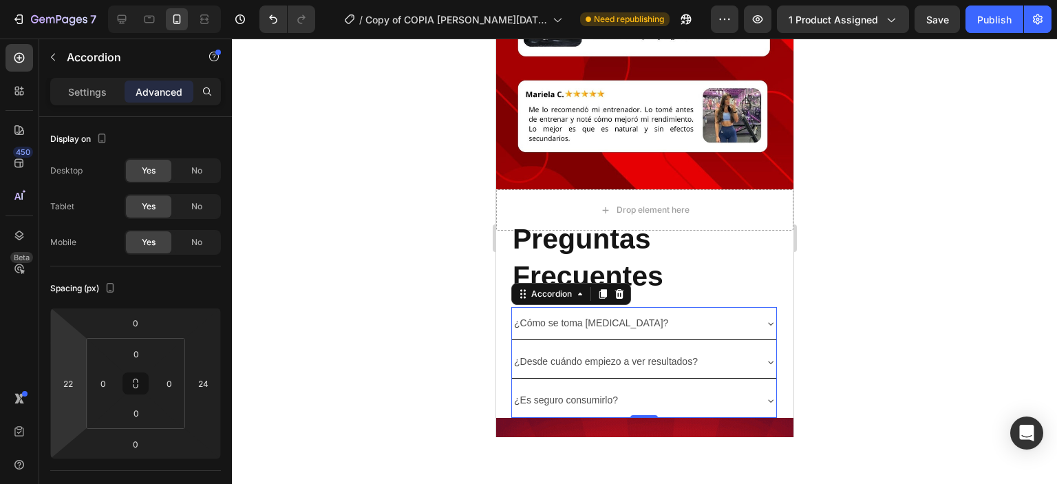
click at [433, 325] on div at bounding box center [644, 261] width 825 height 445
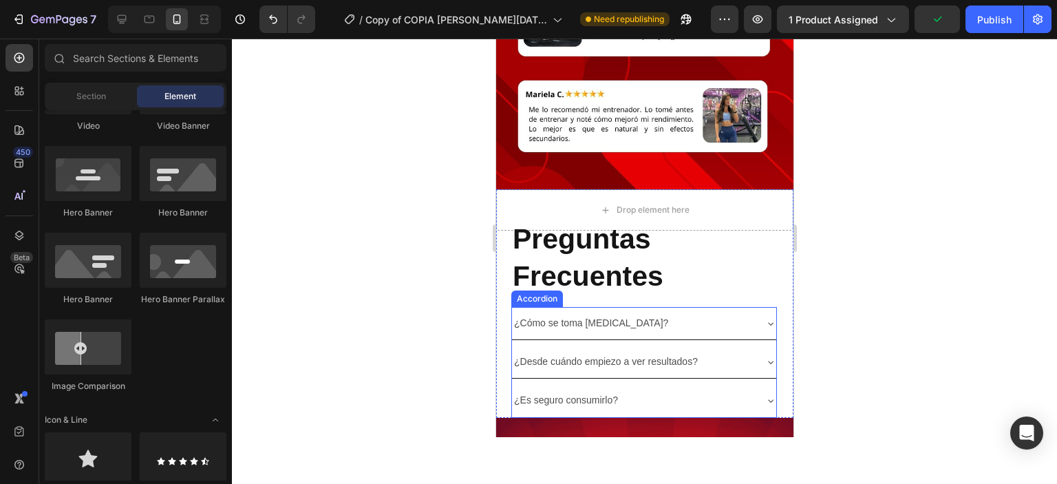
click at [515, 409] on div "¿Es seguro consumirlo?" at bounding box center [565, 399] width 108 height 21
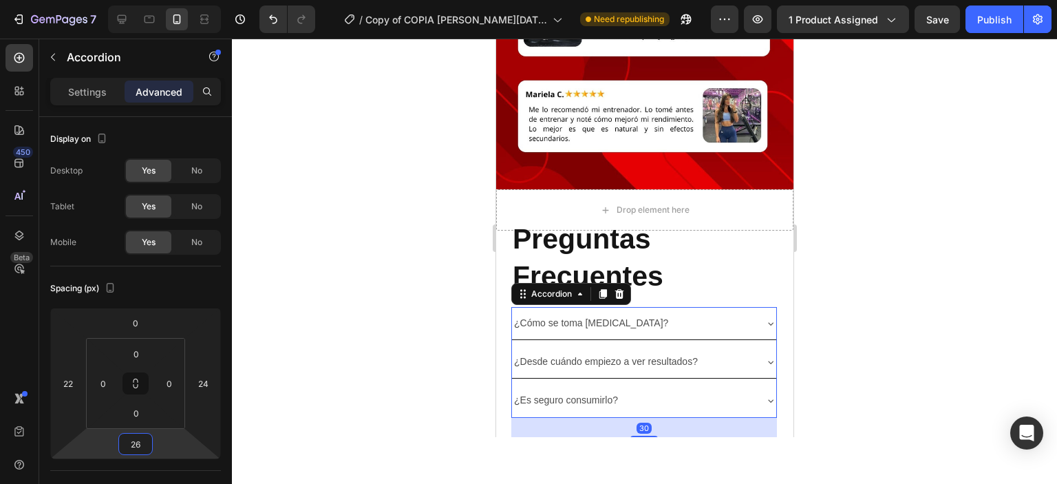
type input "30"
drag, startPoint x: 145, startPoint y: 431, endPoint x: 149, endPoint y: 421, distance: 10.9
click at [149, 0] on html "7 Version history / Copy of COPIA [PERSON_NAME][DATE] A [MEDICAL_DATA] – Cápsul…" at bounding box center [528, 0] width 1057 height 0
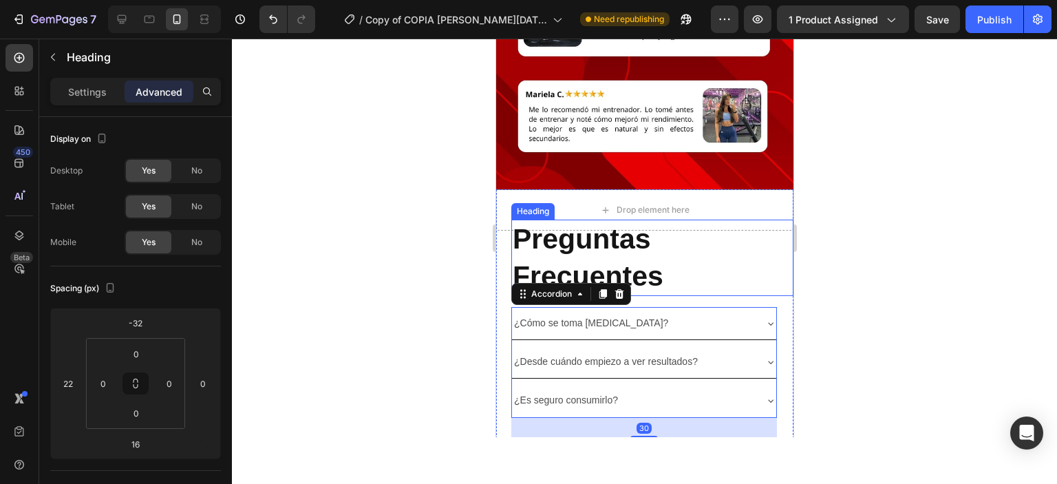
click at [536, 228] on h2 "Preguntas Frecuentes" at bounding box center [652, 257] width 282 height 76
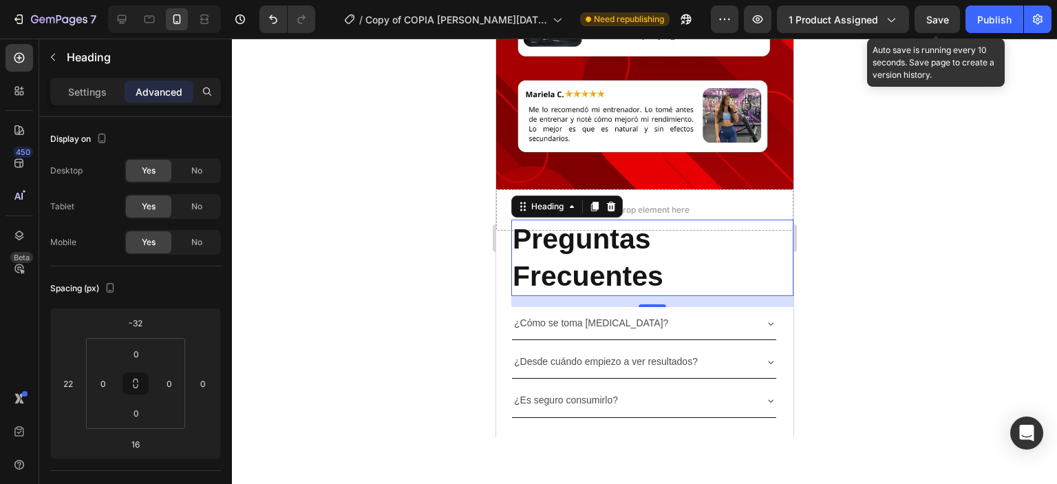
click at [943, 25] on div "Save" at bounding box center [937, 19] width 23 height 14
click at [930, 23] on span "Save" at bounding box center [937, 20] width 23 height 12
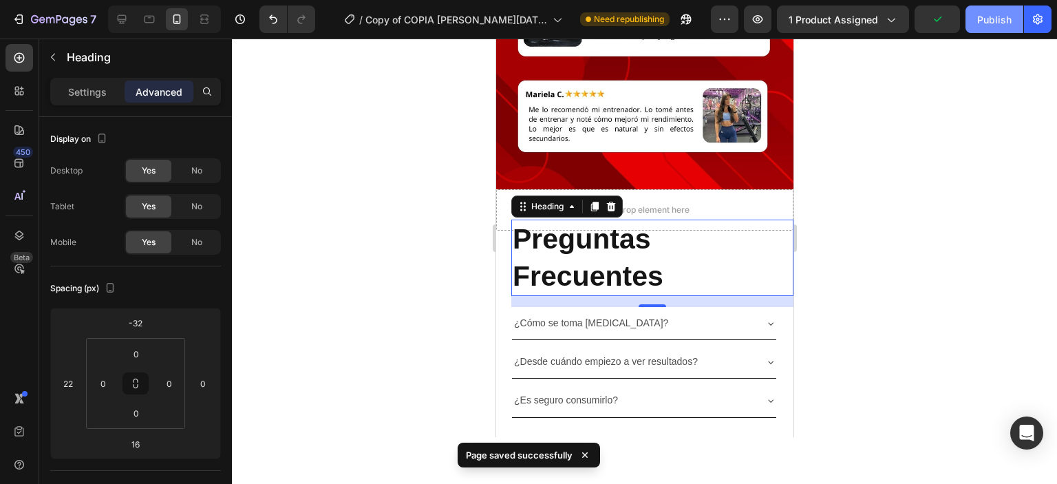
click at [992, 23] on div "Publish" at bounding box center [994, 19] width 34 height 14
click at [763, 17] on icon "button" at bounding box center [758, 19] width 10 height 8
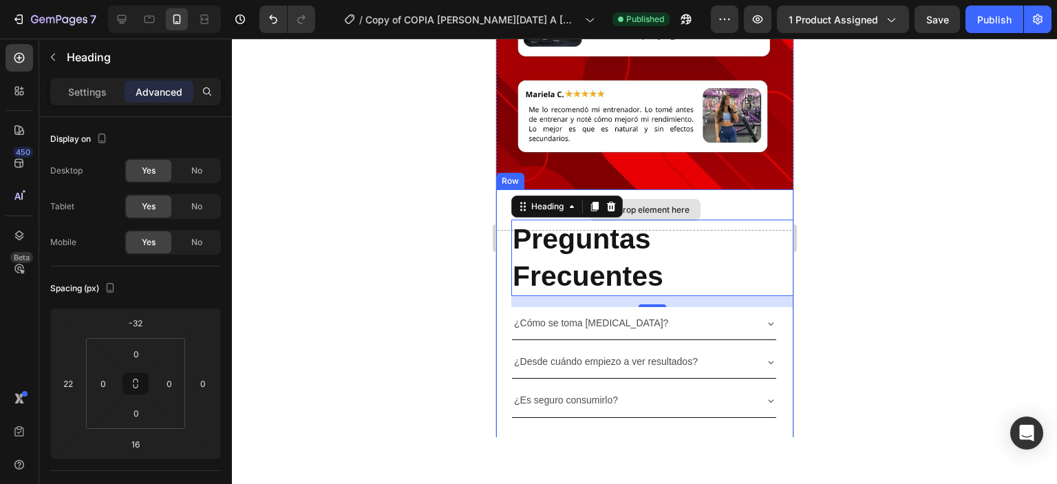
click at [502, 205] on div "Drop element here" at bounding box center [643, 209] width 297 height 41
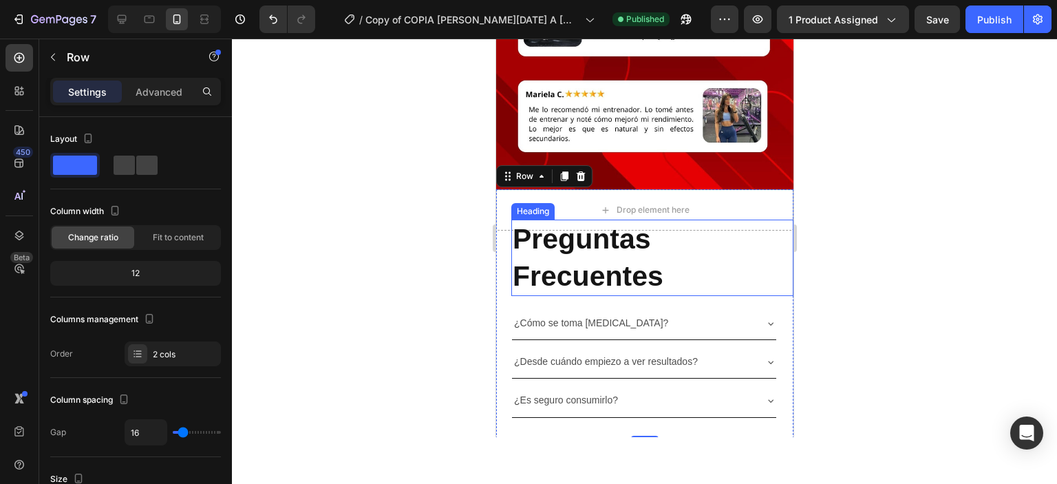
click at [518, 241] on h2 "Preguntas Frecuentes" at bounding box center [652, 257] width 282 height 76
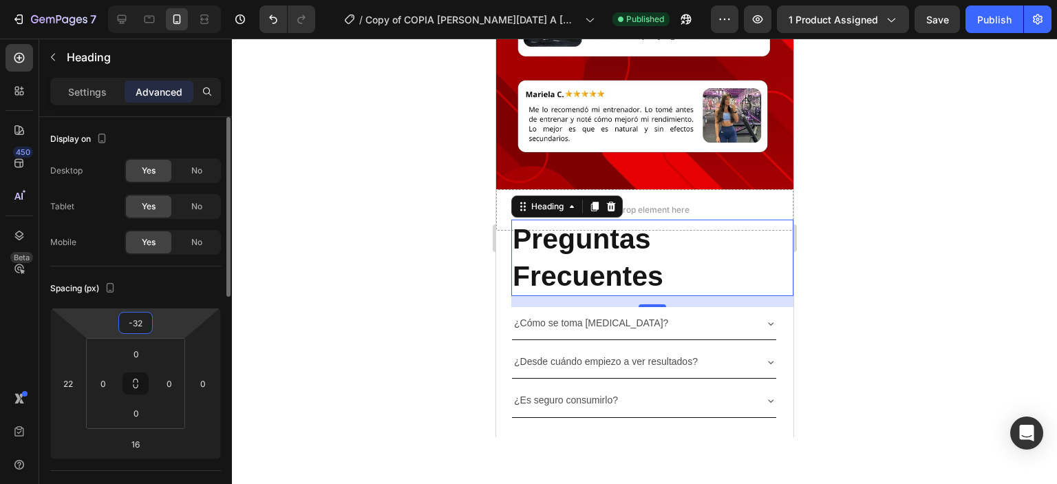
click at [143, 321] on input "-32" at bounding box center [136, 322] width 28 height 21
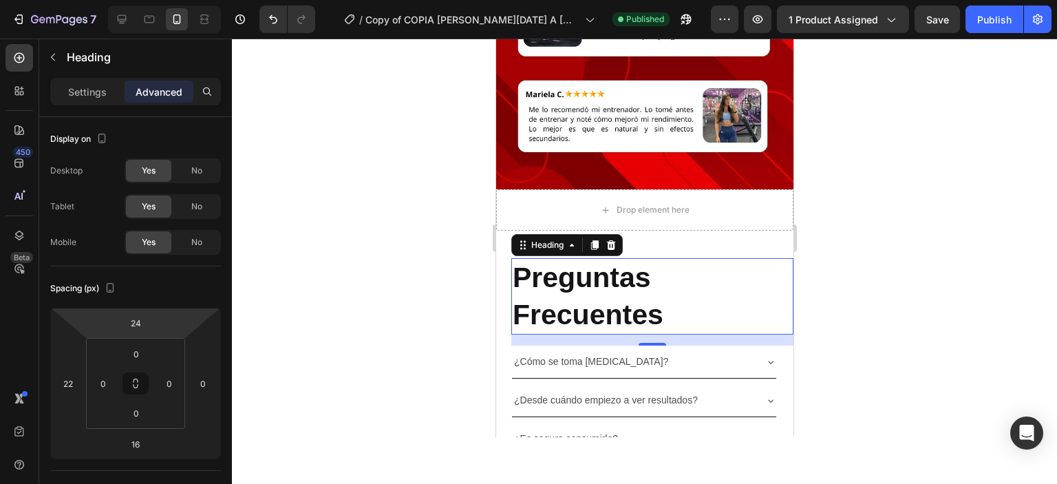
drag, startPoint x: 164, startPoint y: 321, endPoint x: 181, endPoint y: 301, distance: 25.8
click at [181, 0] on html "7 Version history / Copy of COPIA [PERSON_NAME][DATE] A [MEDICAL_DATA] – Cápsul…" at bounding box center [528, 0] width 1057 height 0
click at [144, 321] on input "24" at bounding box center [136, 322] width 28 height 21
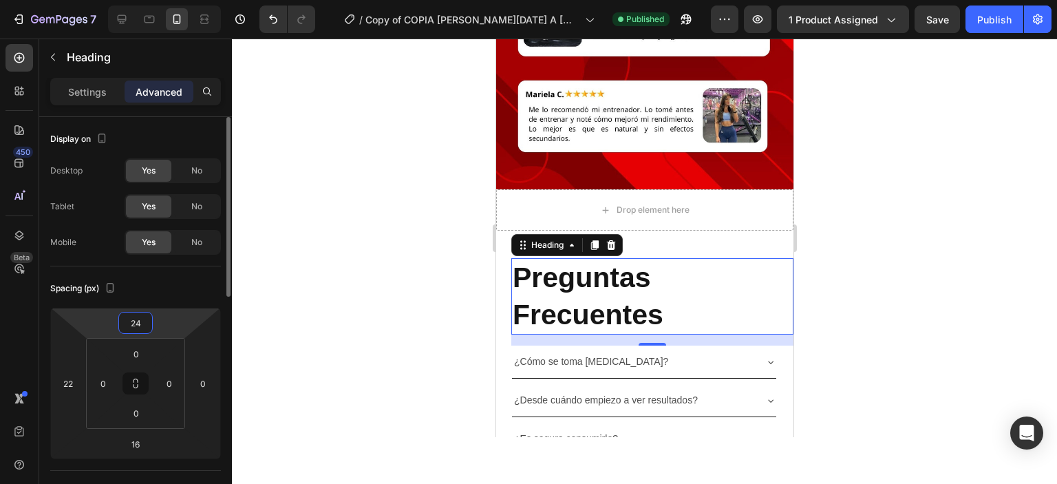
click at [144, 321] on input "24" at bounding box center [136, 322] width 28 height 21
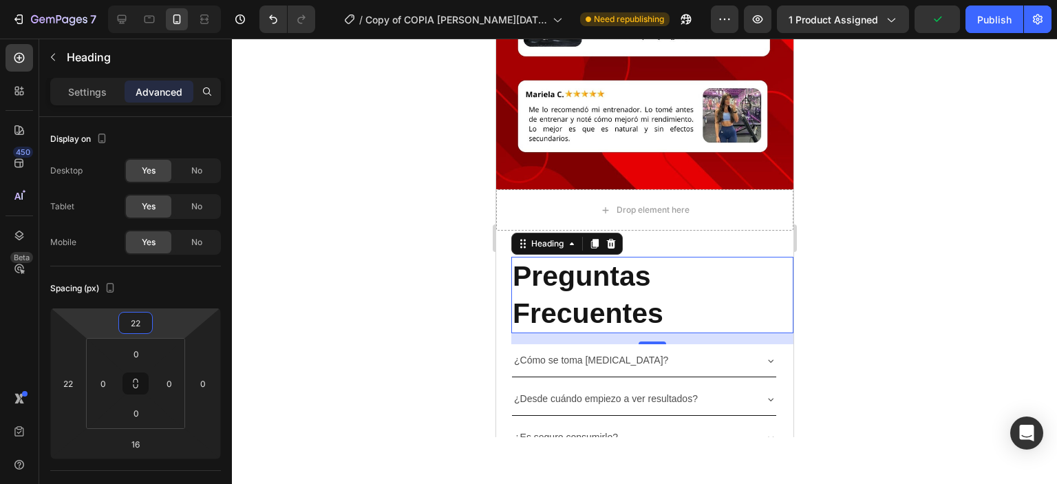
type input "22"
click at [317, 352] on div at bounding box center [644, 261] width 825 height 445
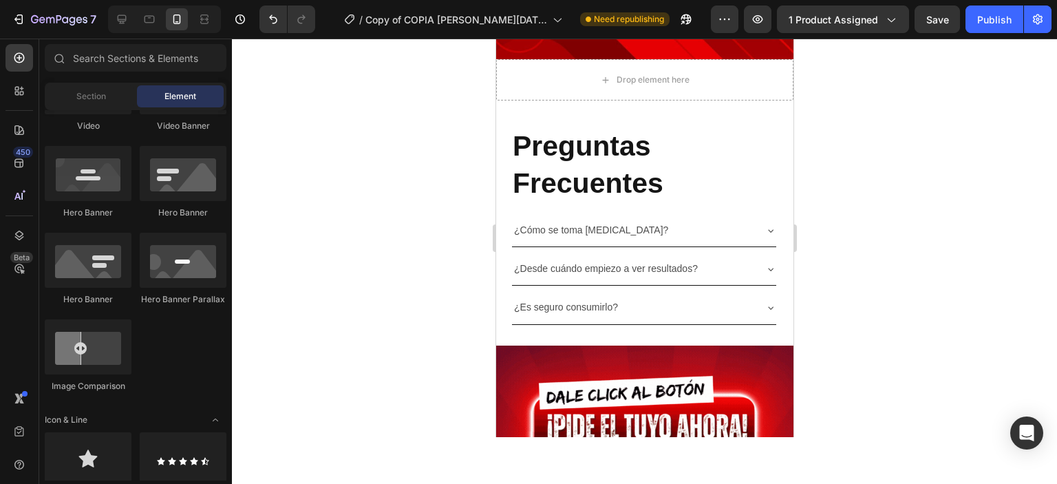
scroll to position [3760, 0]
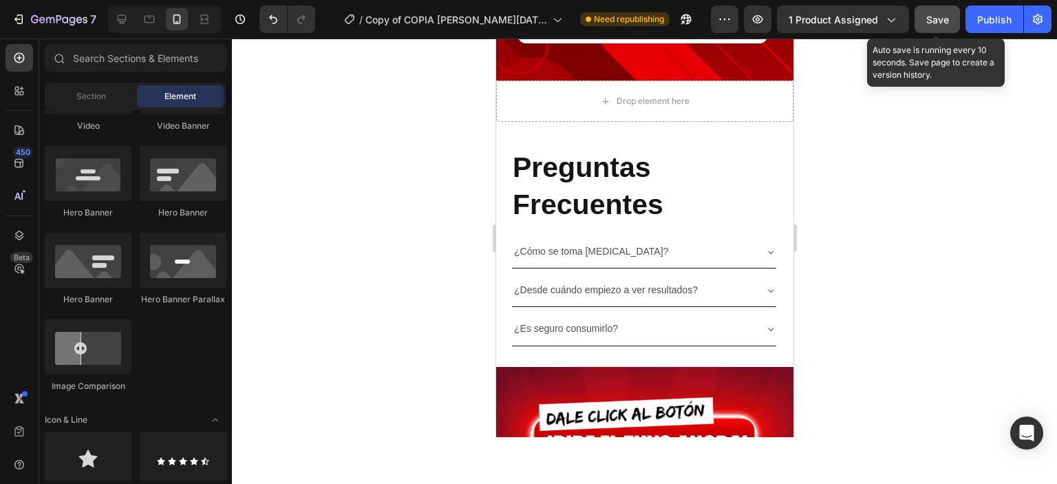
click at [921, 21] on button "Save" at bounding box center [936, 20] width 45 height 28
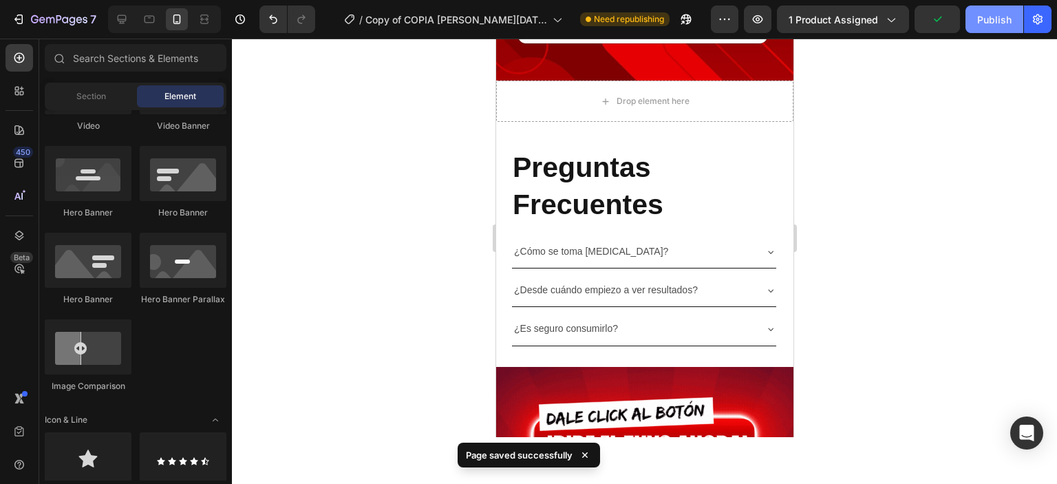
click at [992, 15] on div "Publish" at bounding box center [994, 19] width 34 height 14
click at [117, 18] on icon at bounding box center [122, 19] width 14 height 14
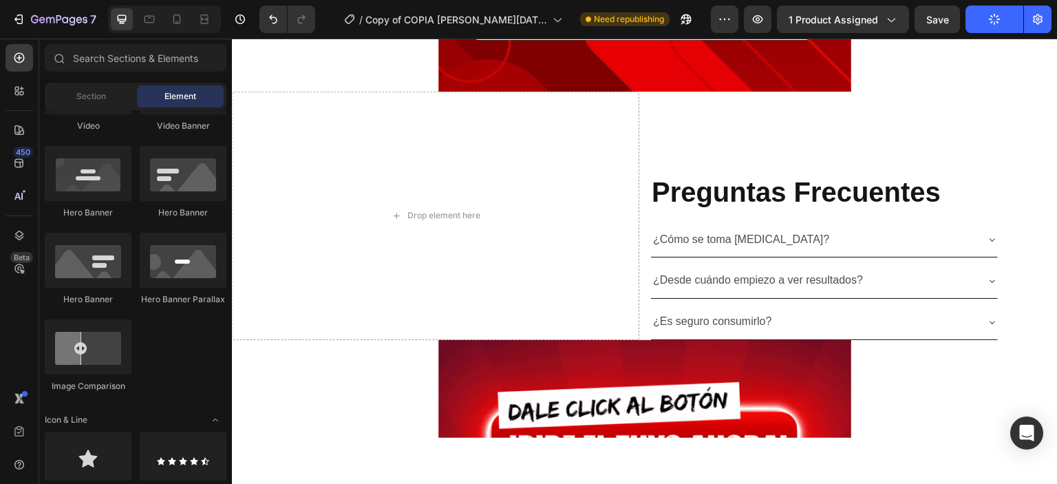
scroll to position [4629, 0]
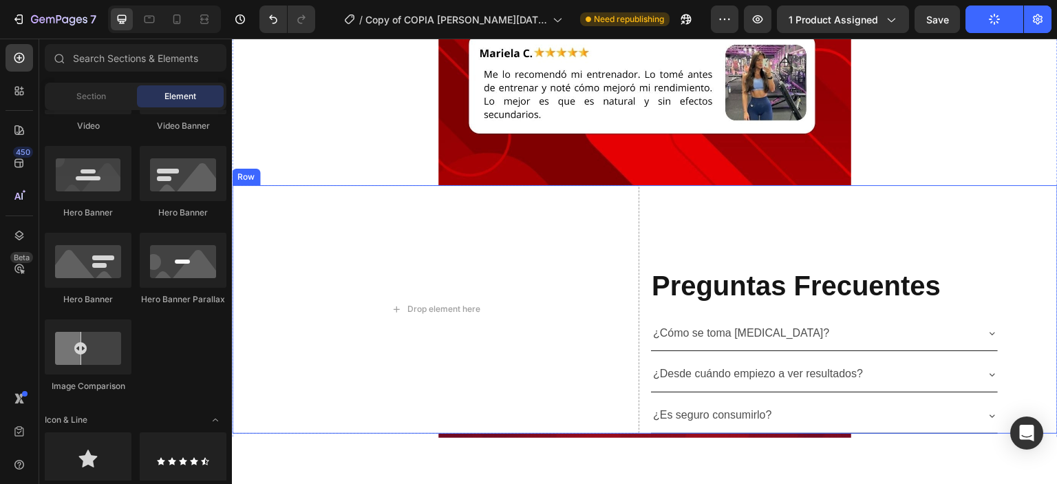
click at [612, 223] on div "Drop element here" at bounding box center [435, 308] width 407 height 248
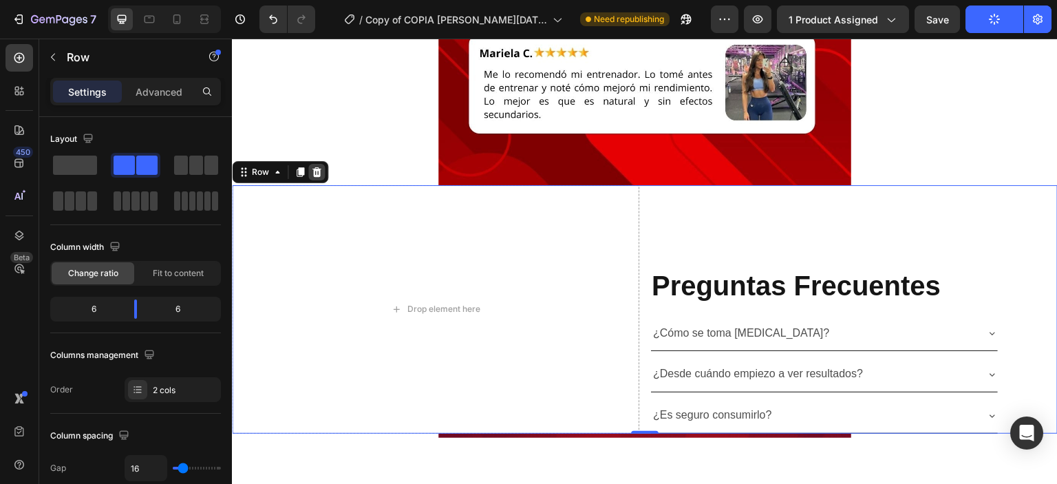
click at [315, 170] on icon at bounding box center [316, 171] width 11 height 11
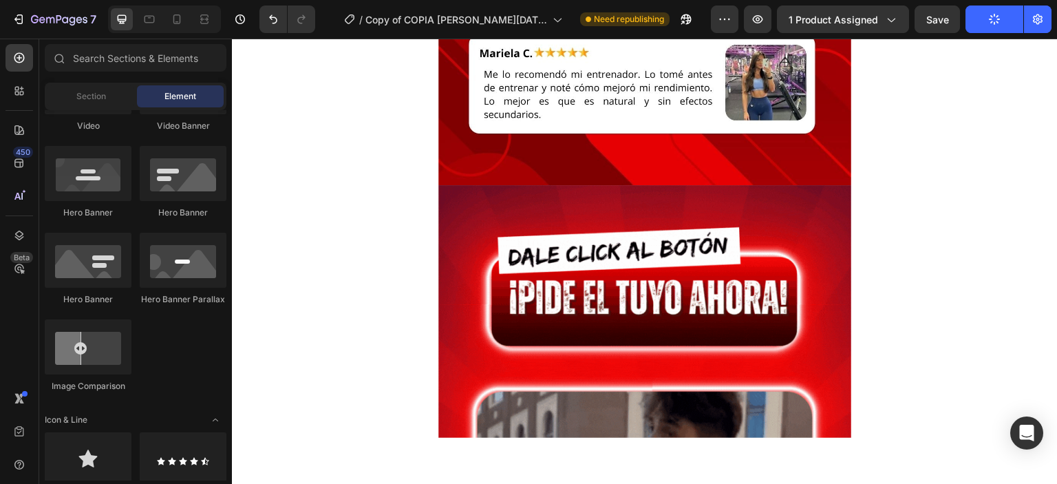
scroll to position [416, 0]
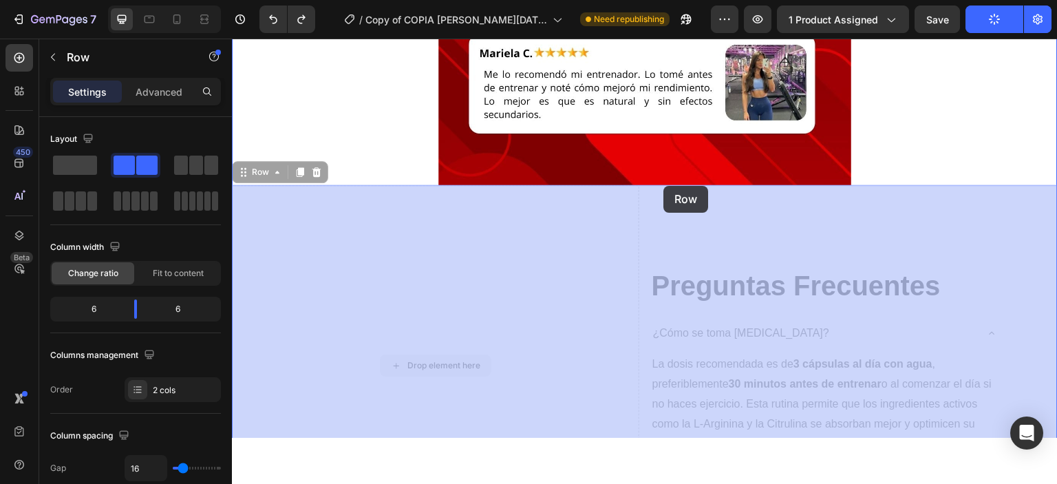
drag, startPoint x: 396, startPoint y: 396, endPoint x: 663, endPoint y: 185, distance: 340.5
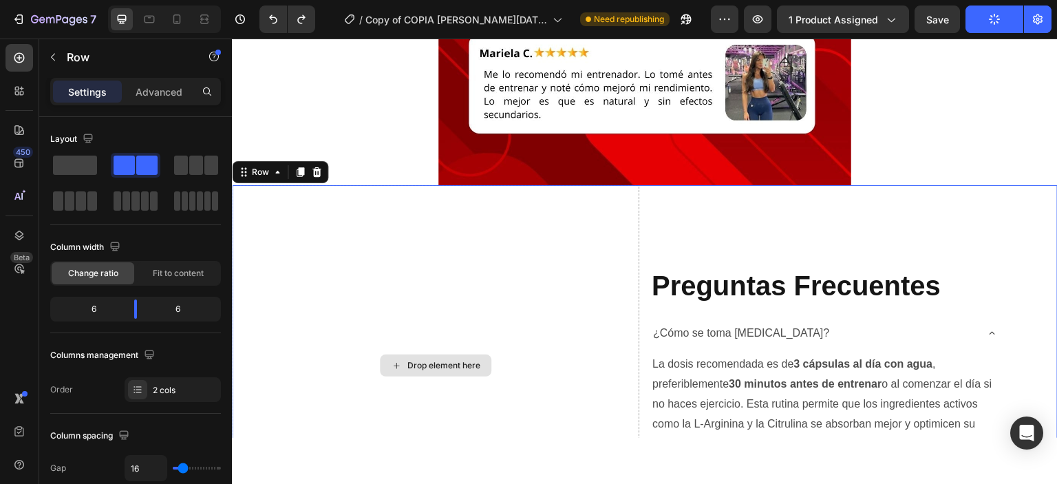
click at [68, 172] on span at bounding box center [75, 165] width 44 height 19
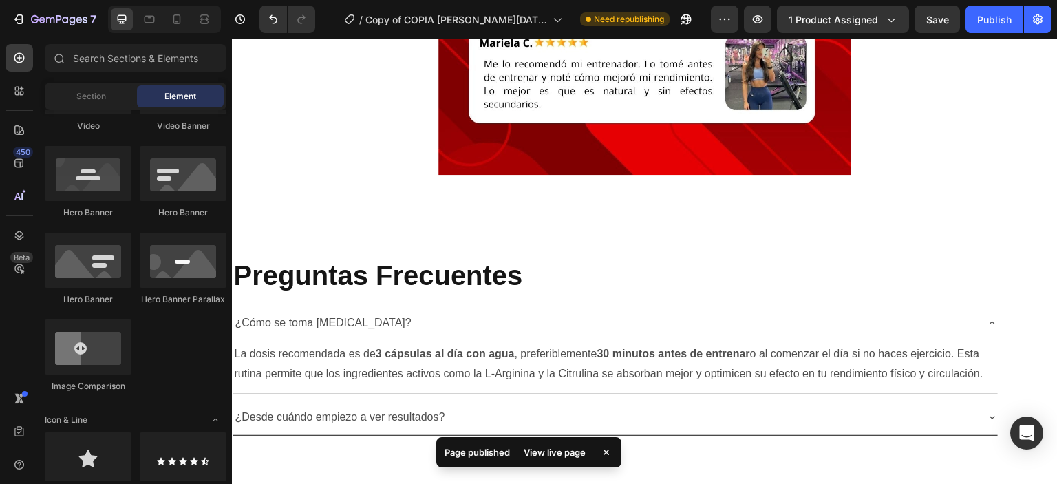
scroll to position [4614, 0]
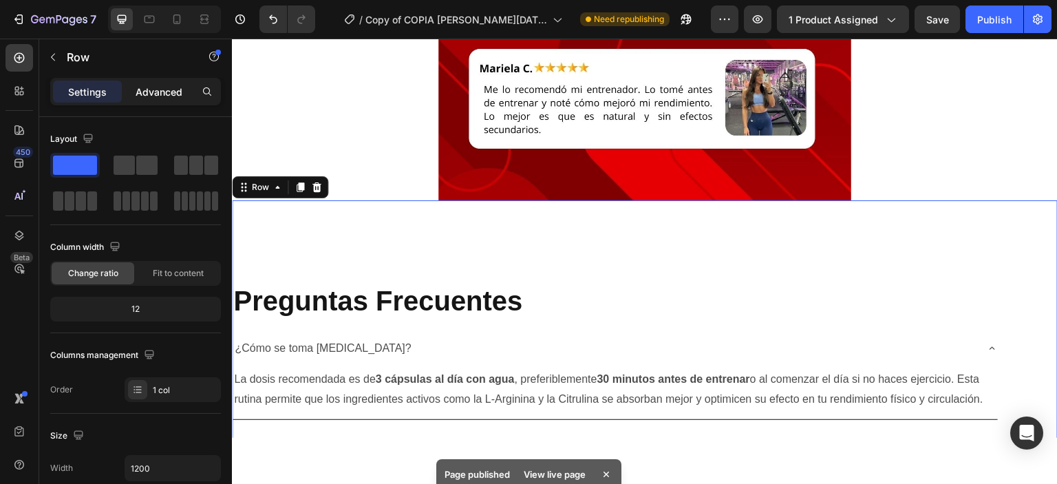
click at [156, 92] on p "Advanced" at bounding box center [159, 92] width 47 height 14
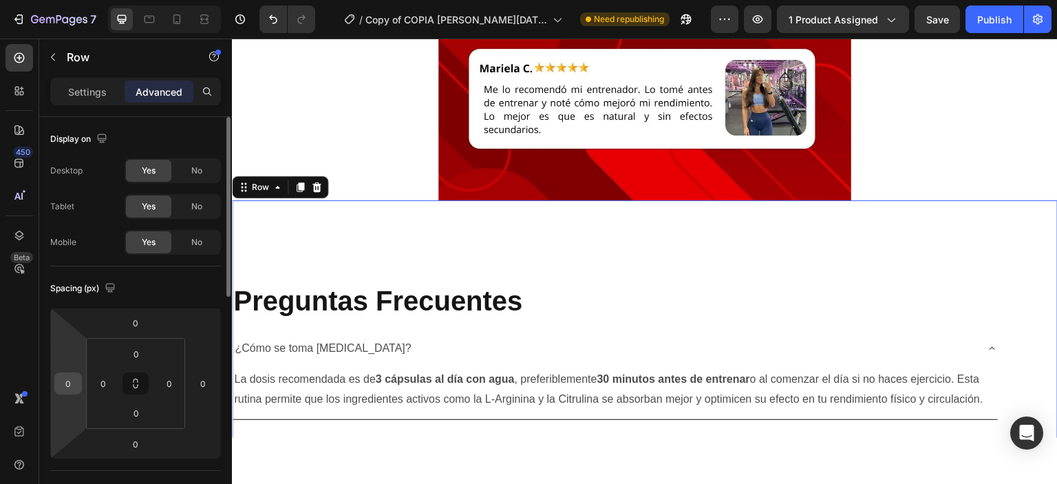
click at [69, 378] on input "0" at bounding box center [68, 383] width 21 height 21
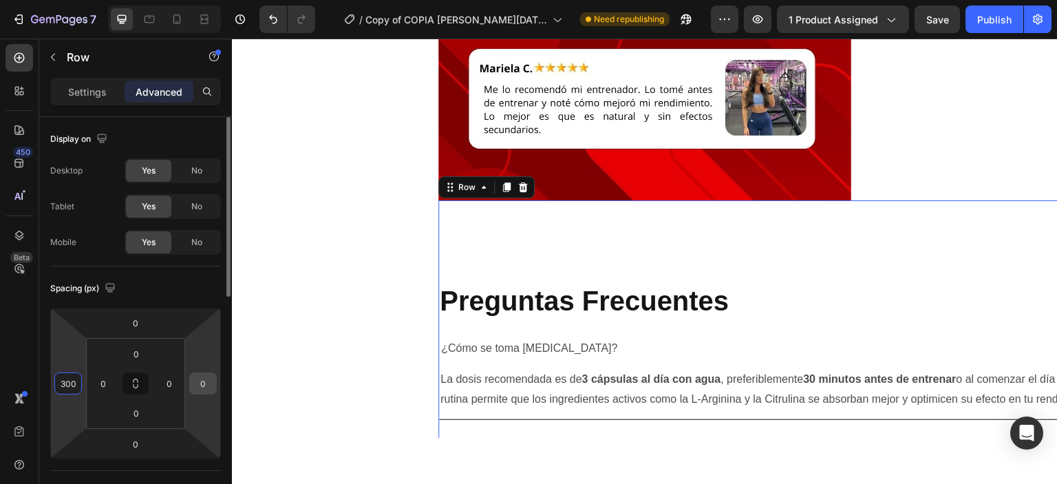
type input "300"
click at [192, 385] on div "0" at bounding box center [203, 383] width 28 height 22
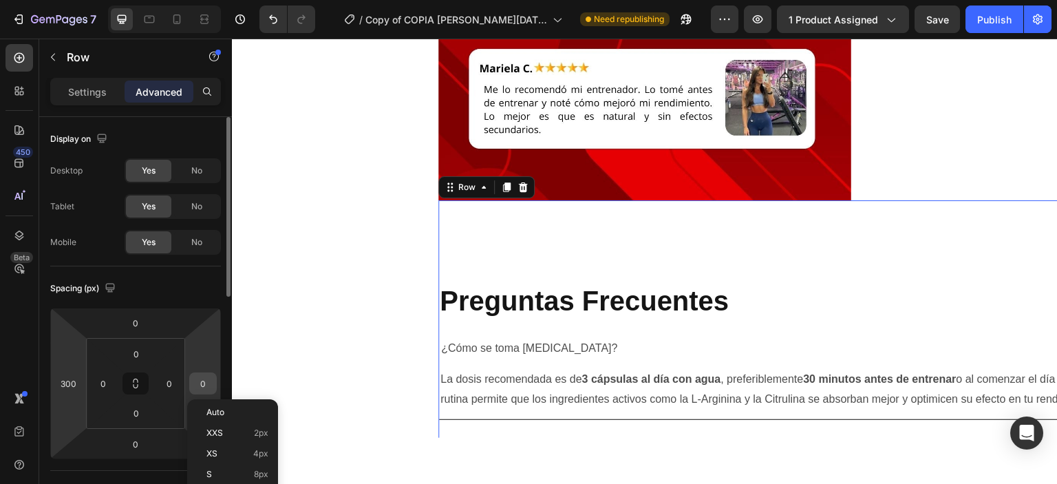
click at [203, 384] on input "0" at bounding box center [203, 383] width 21 height 21
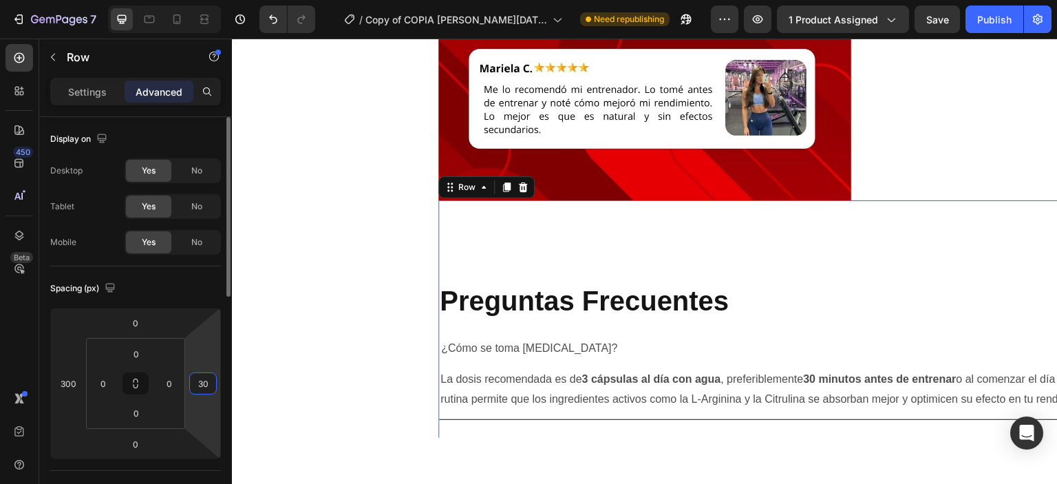
type input "300"
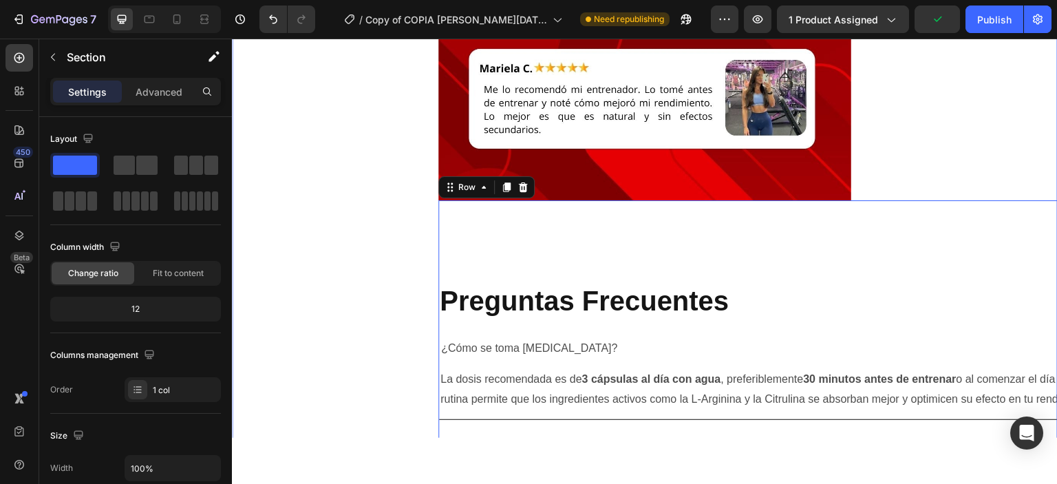
click at [656, 277] on div "Preguntas Frecuentes Heading ¿Cómo se toma [MEDICAL_DATA]? La dosis recomendada…" at bounding box center [851, 351] width 826 height 302
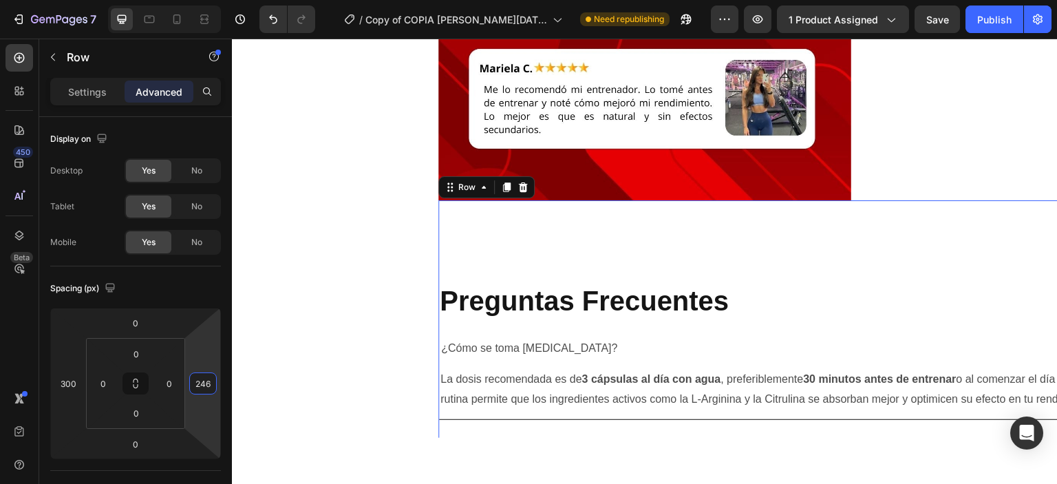
drag, startPoint x: 197, startPoint y: 363, endPoint x: 200, endPoint y: 381, distance: 18.8
click at [200, 0] on html "7 Version history / Copy of COPIA [PERSON_NAME][DATE] A [MEDICAL_DATA] – Cápsul…" at bounding box center [528, 0] width 1057 height 0
click at [200, 381] on input "246" at bounding box center [203, 383] width 21 height 21
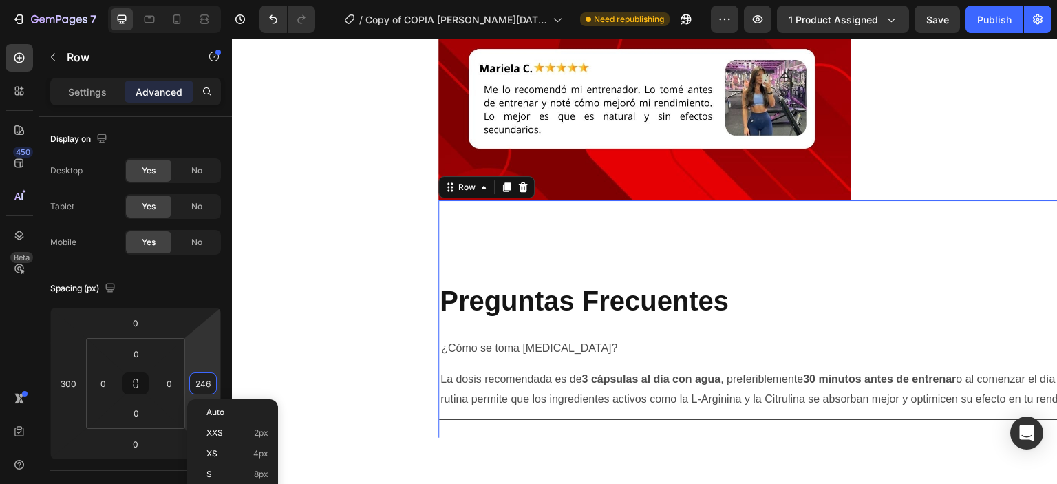
click at [200, 381] on input "246" at bounding box center [203, 383] width 21 height 21
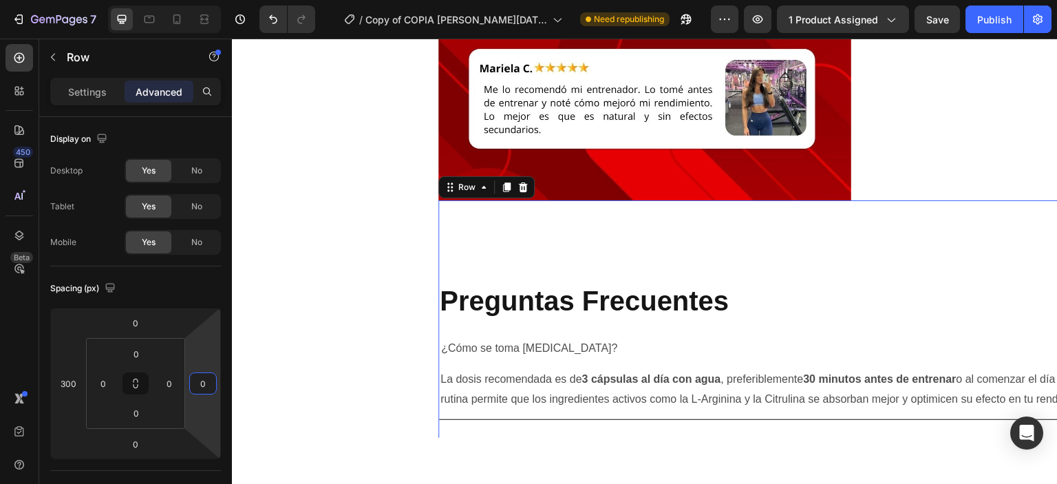
type input "0"
click at [687, 211] on div "Preguntas Frecuentes Heading ¿Cómo se toma [MEDICAL_DATA]? La dosis recomendada…" at bounding box center [851, 351] width 826 height 302
click at [86, 85] on p "Settings" at bounding box center [87, 92] width 39 height 14
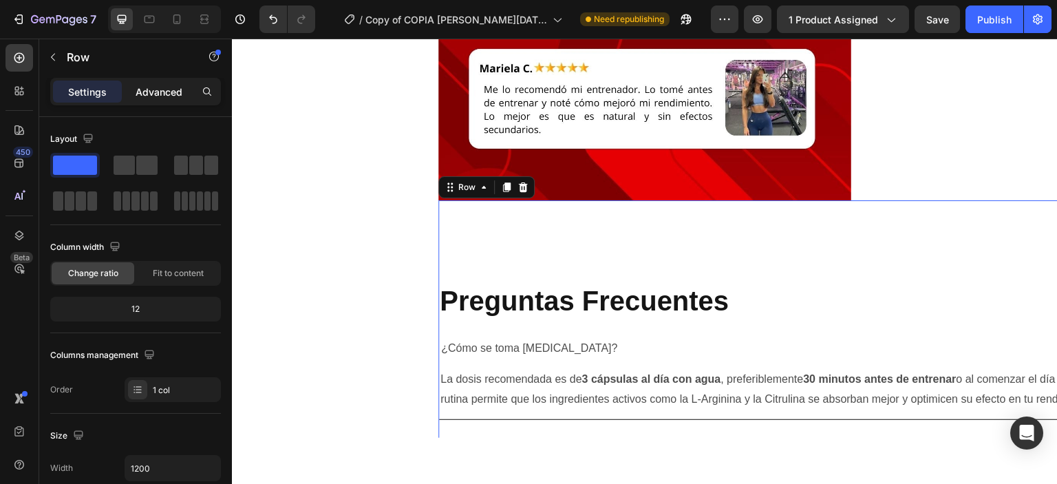
click at [133, 90] on div "Advanced" at bounding box center [159, 92] width 69 height 22
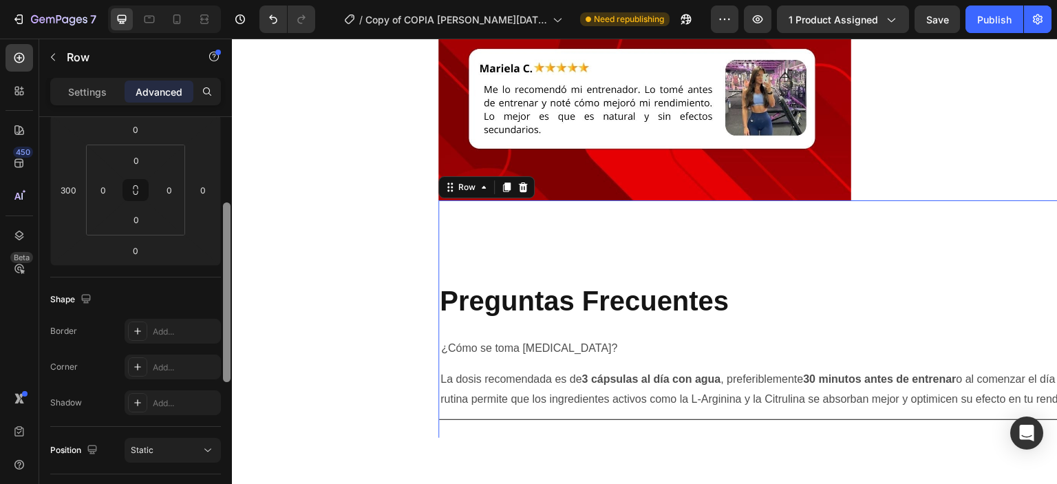
scroll to position [208, 0]
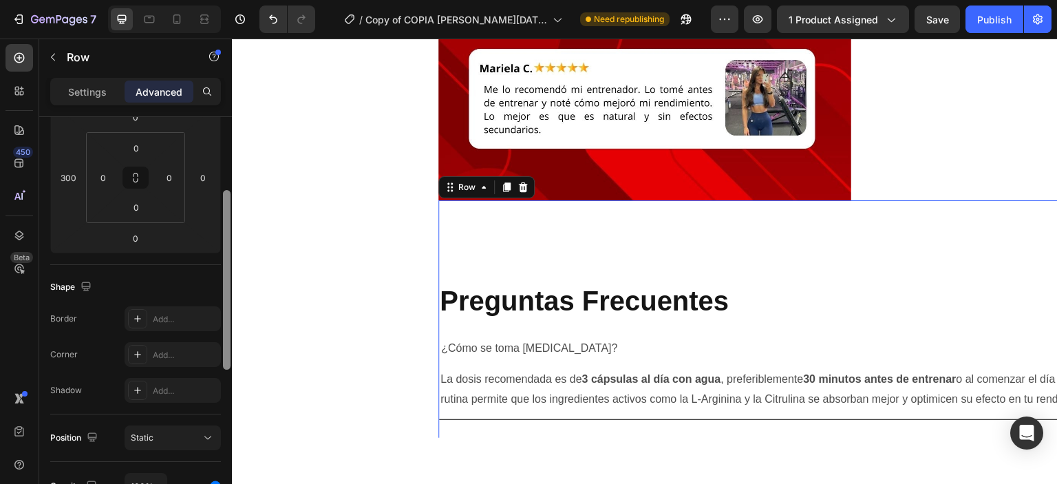
drag, startPoint x: 230, startPoint y: 273, endPoint x: 221, endPoint y: 365, distance: 92.6
click at [221, 365] on div "Display on Desktop Yes No Tablet Yes No Mobile Yes No Spacing (px) 0 300 0 0 0 …" at bounding box center [135, 320] width 193 height 406
click at [69, 178] on input "300" at bounding box center [68, 175] width 21 height 21
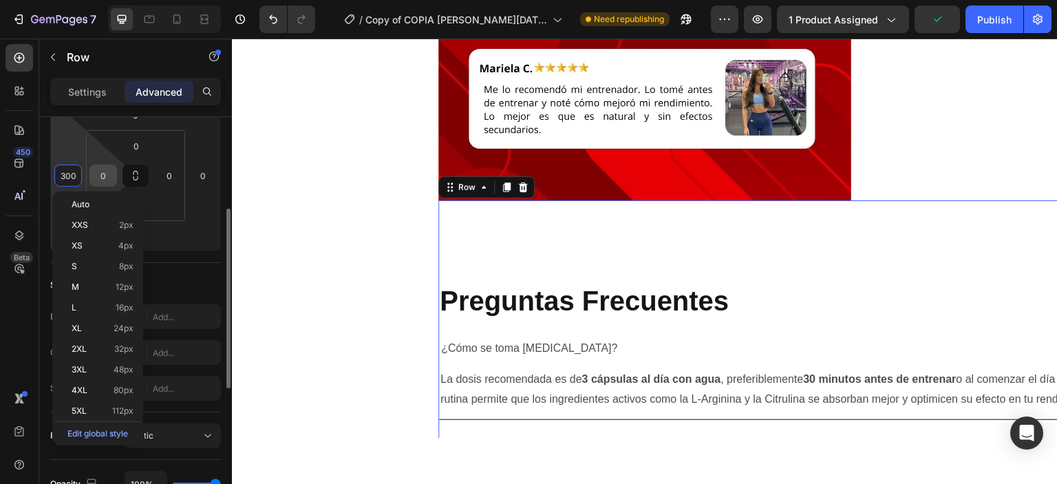
type input "0"
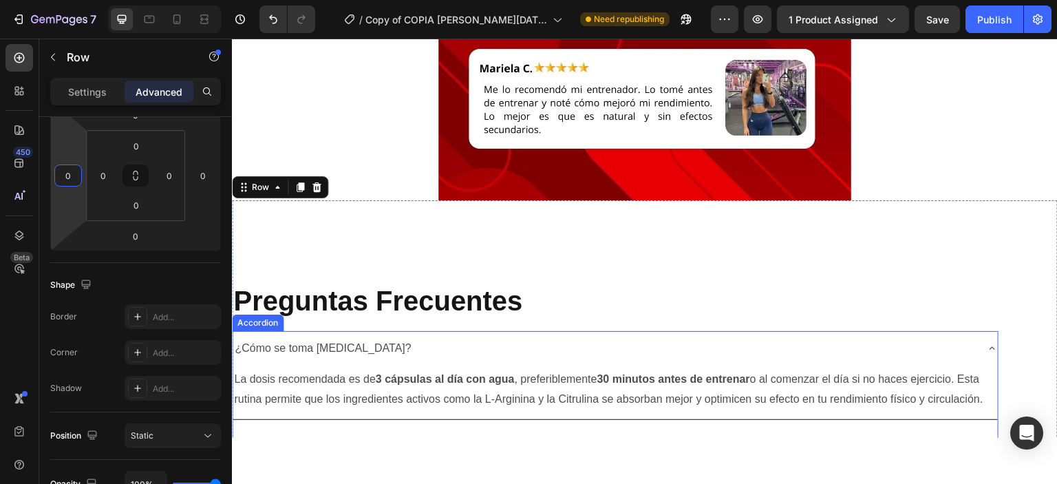
click at [990, 348] on icon at bounding box center [992, 347] width 6 height 3
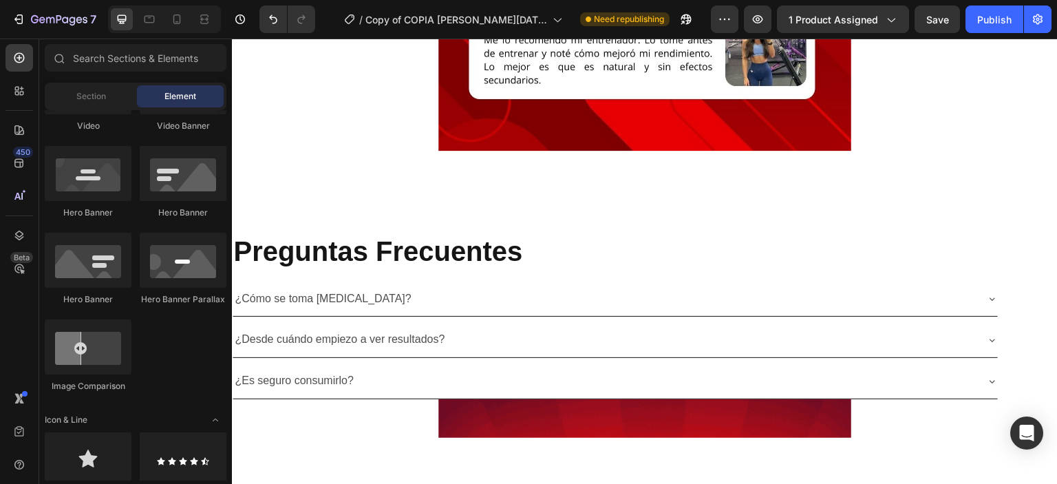
scroll to position [4646, 0]
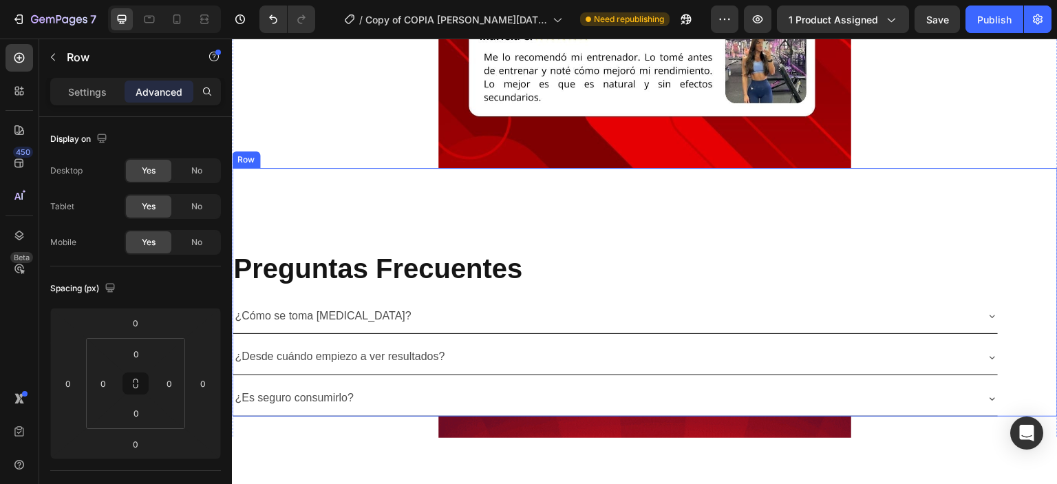
click at [486, 222] on div "Preguntas Frecuentes Heading ¿Cómo se toma [MEDICAL_DATA]? ¿Desde cuándo empiez…" at bounding box center [645, 291] width 826 height 248
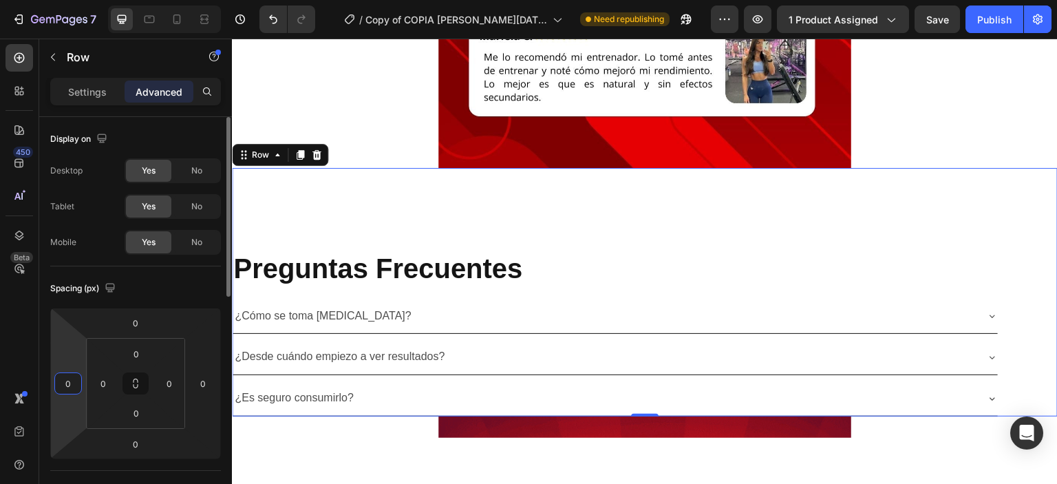
click at [64, 389] on input "0" at bounding box center [68, 383] width 21 height 21
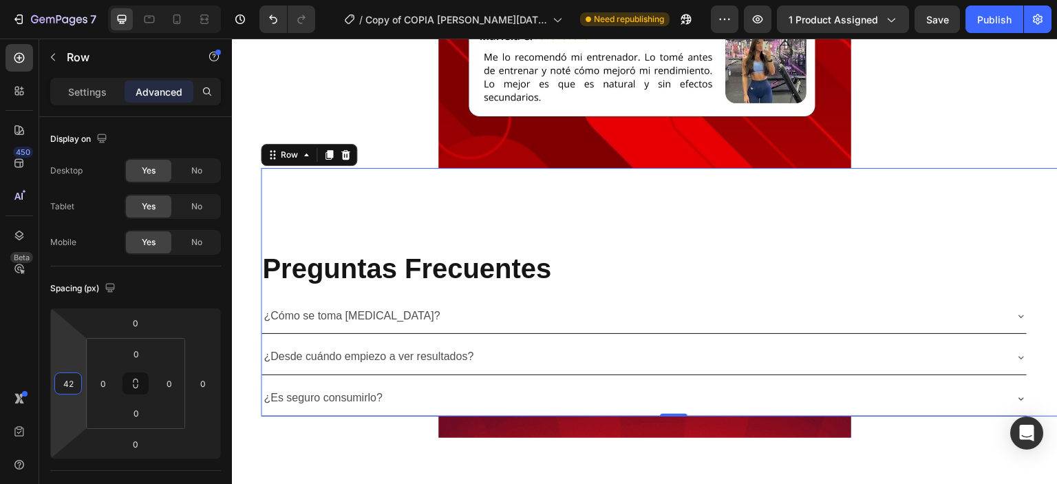
drag, startPoint x: 59, startPoint y: 356, endPoint x: 63, endPoint y: 350, distance: 8.0
click at [63, 0] on html "7 Version history / Copy of COPIA [PERSON_NAME][DATE] A [MEDICAL_DATA] – Cápsul…" at bounding box center [528, 0] width 1057 height 0
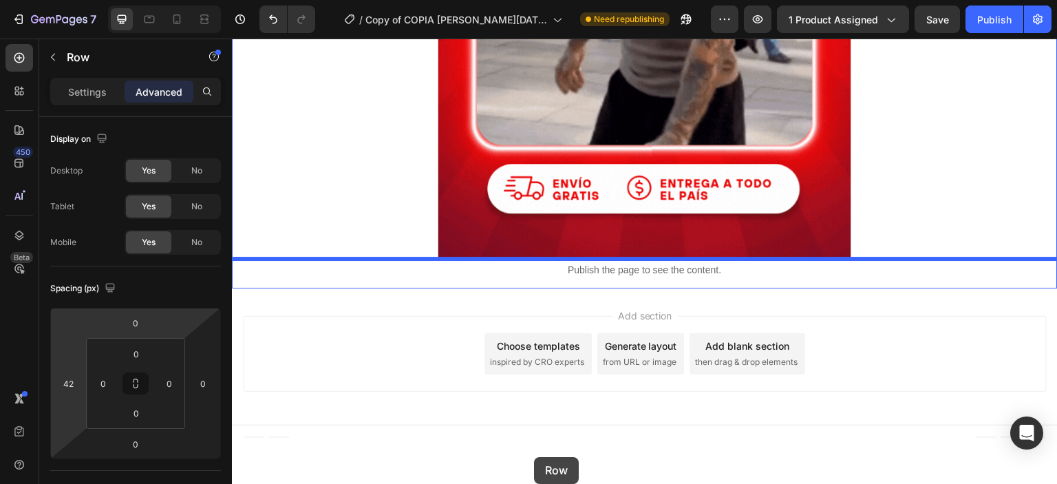
scroll to position [5551, 0]
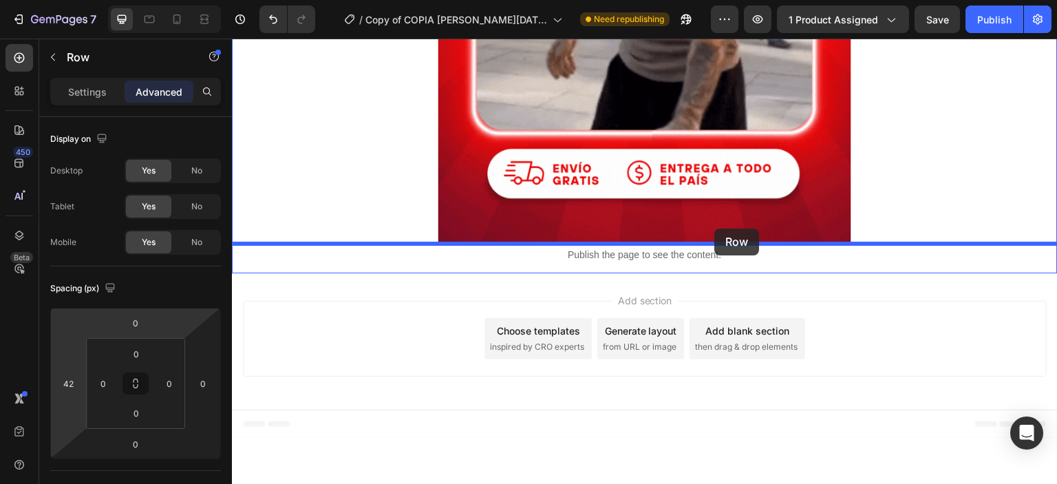
drag, startPoint x: 527, startPoint y: 211, endPoint x: 714, endPoint y: 228, distance: 187.9
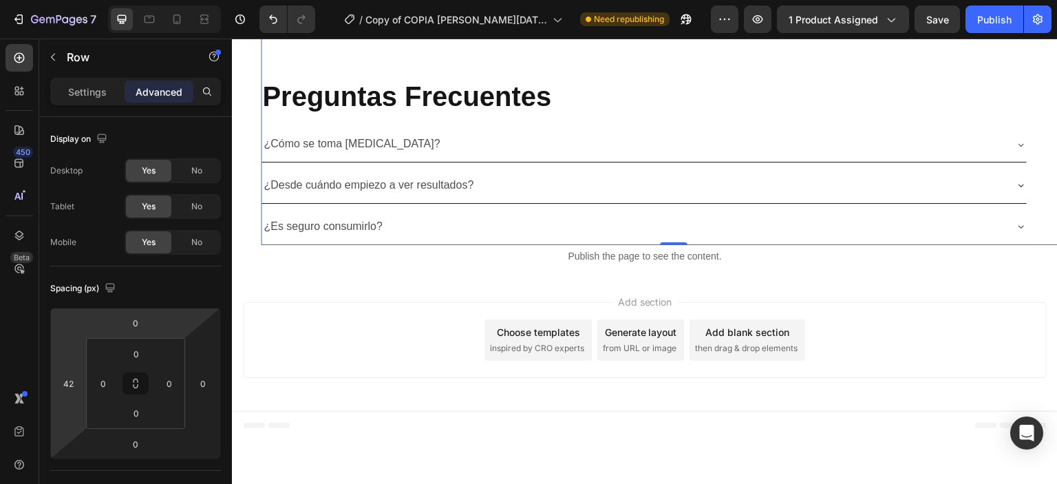
scroll to position [5304, 0]
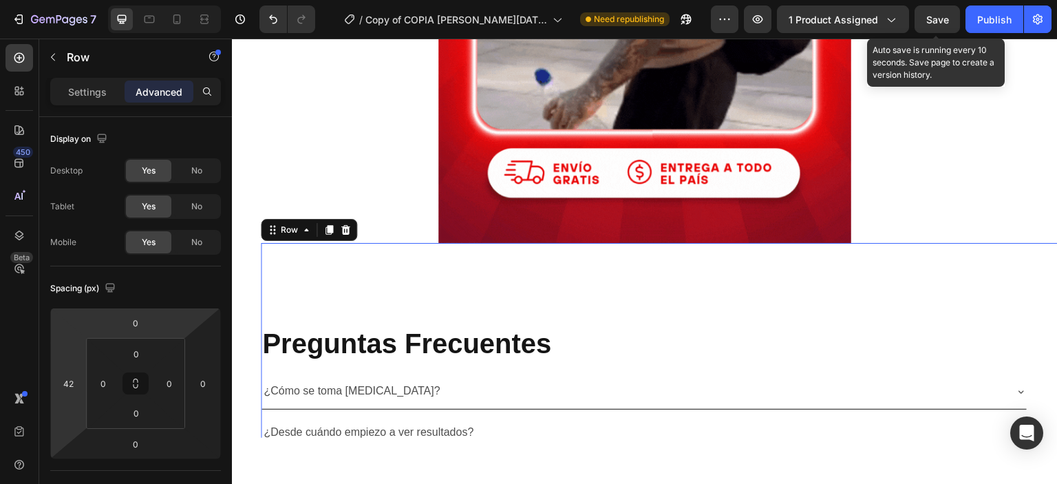
click at [941, 26] on div "Save" at bounding box center [937, 19] width 23 height 14
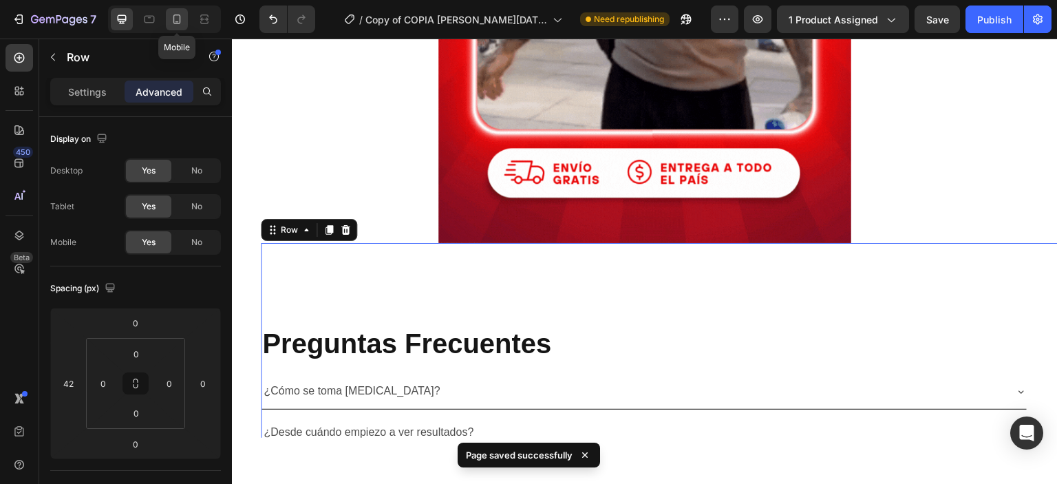
click at [183, 15] on icon at bounding box center [177, 19] width 14 height 14
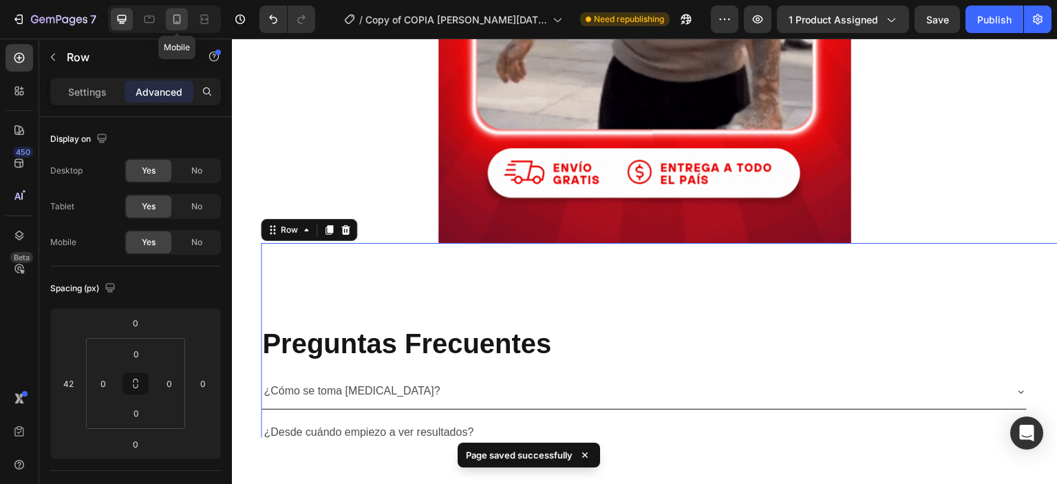
type input "24"
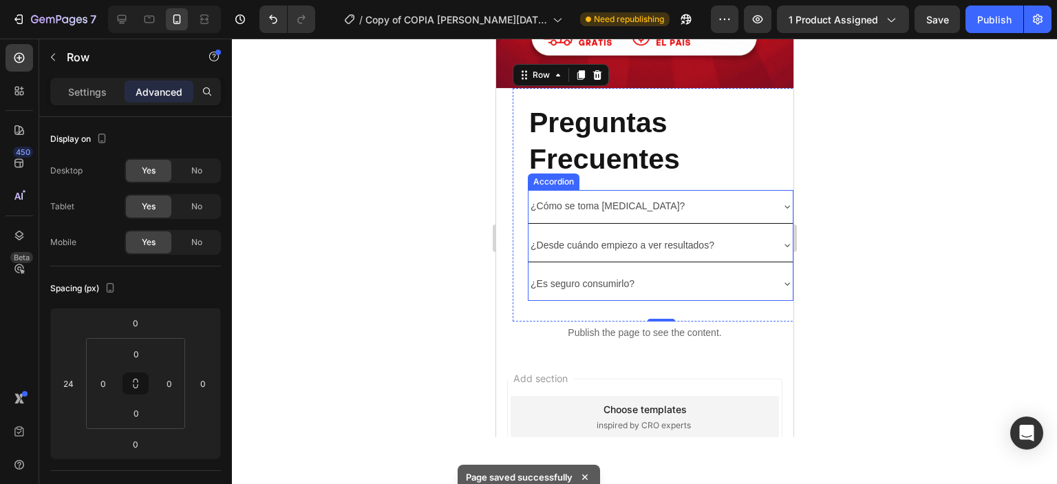
scroll to position [4283, 0]
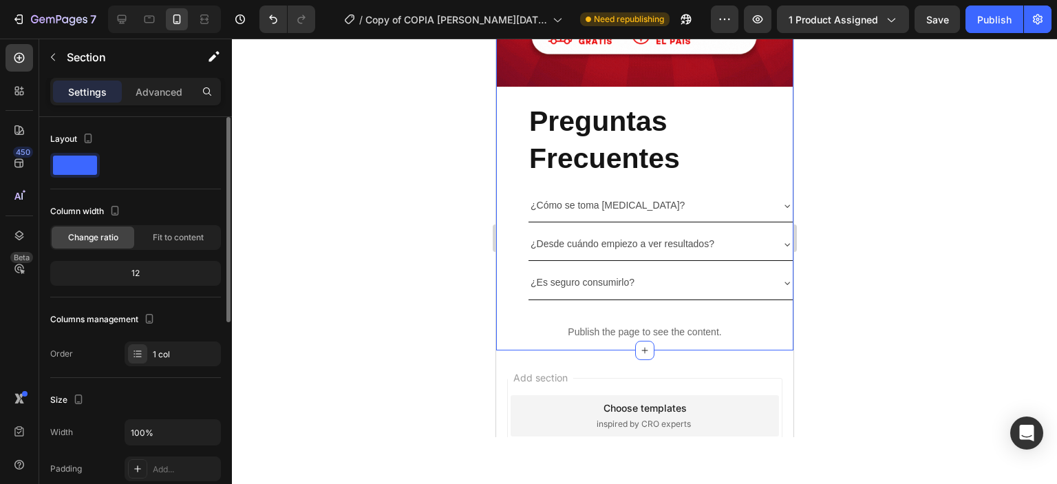
click at [136, 272] on div "12" at bounding box center [135, 273] width 165 height 19
click at [527, 148] on div "Preguntas Frecuentes Heading ¿Cómo se toma [MEDICAL_DATA]? ¿Desde cuándo empiez…" at bounding box center [660, 203] width 297 height 233
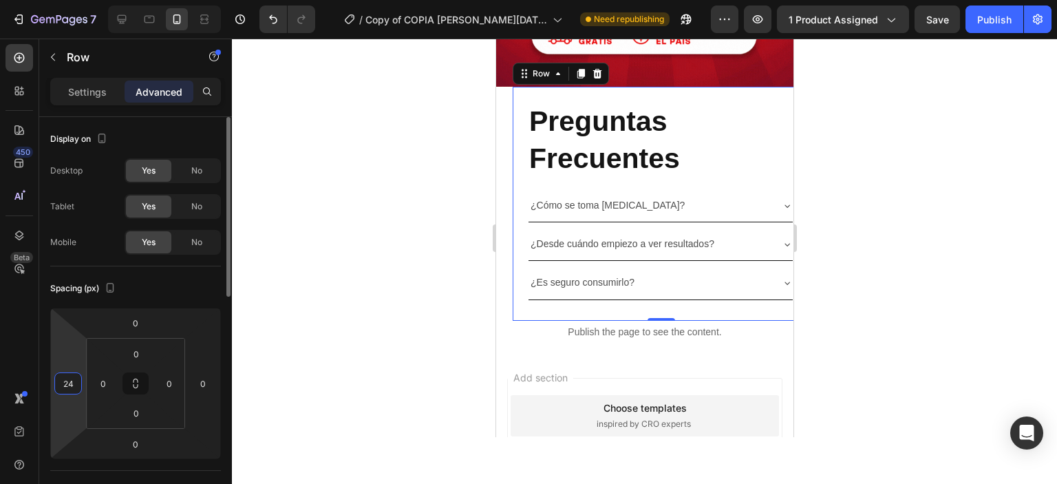
click at [65, 384] on input "24" at bounding box center [68, 383] width 21 height 21
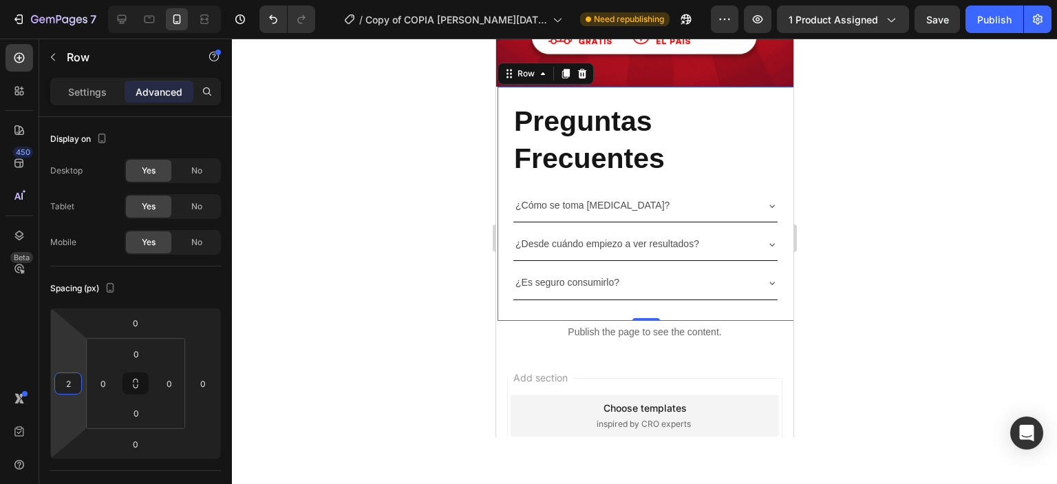
type input "2"
click at [332, 317] on div at bounding box center [644, 261] width 825 height 445
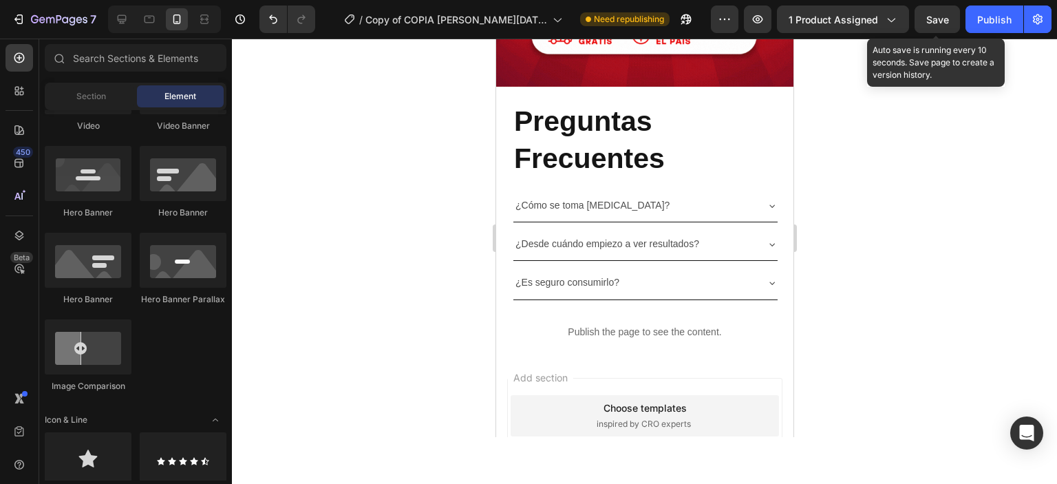
click at [928, 21] on span "Save" at bounding box center [937, 20] width 23 height 12
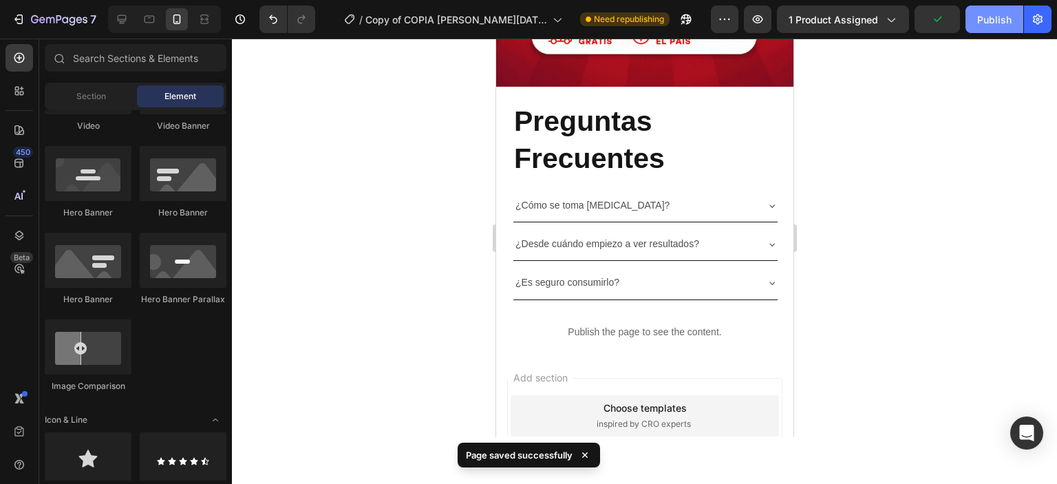
click at [973, 23] on button "Publish" at bounding box center [994, 20] width 58 height 28
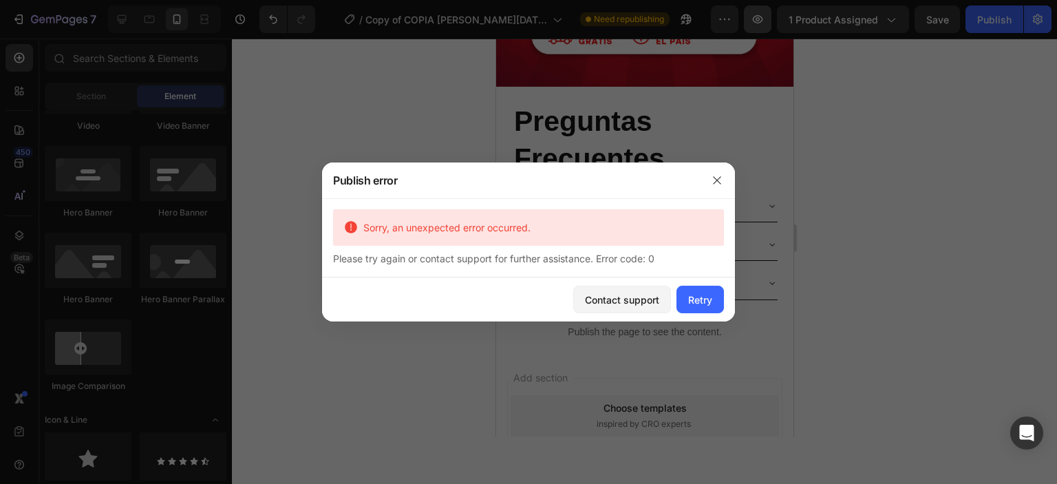
click at [760, 18] on div at bounding box center [528, 242] width 1057 height 484
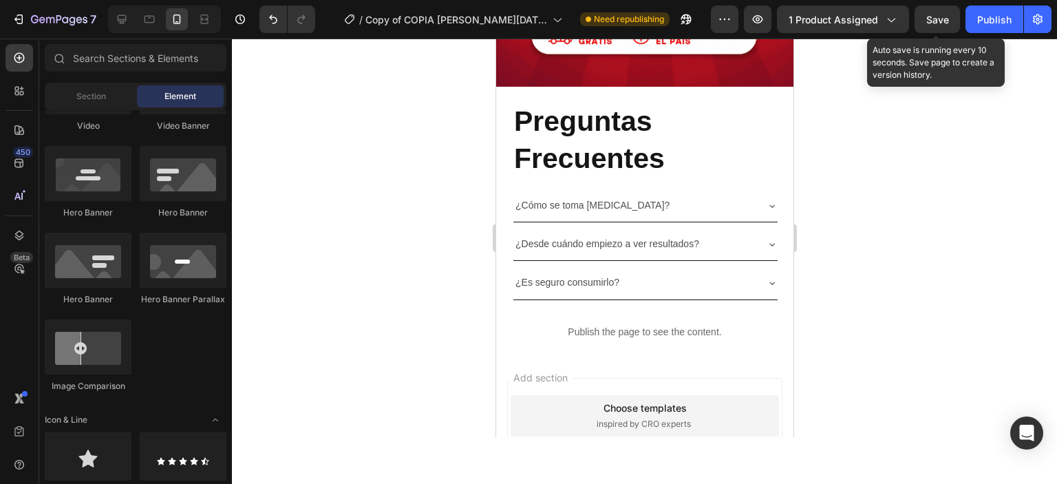
click at [943, 21] on span "Save" at bounding box center [937, 20] width 23 height 12
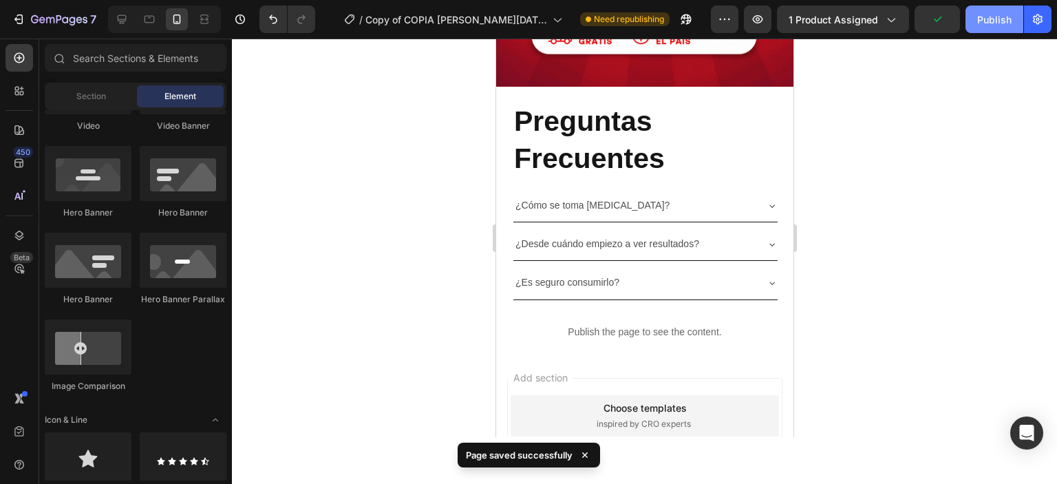
click at [992, 21] on div "Publish" at bounding box center [994, 19] width 34 height 14
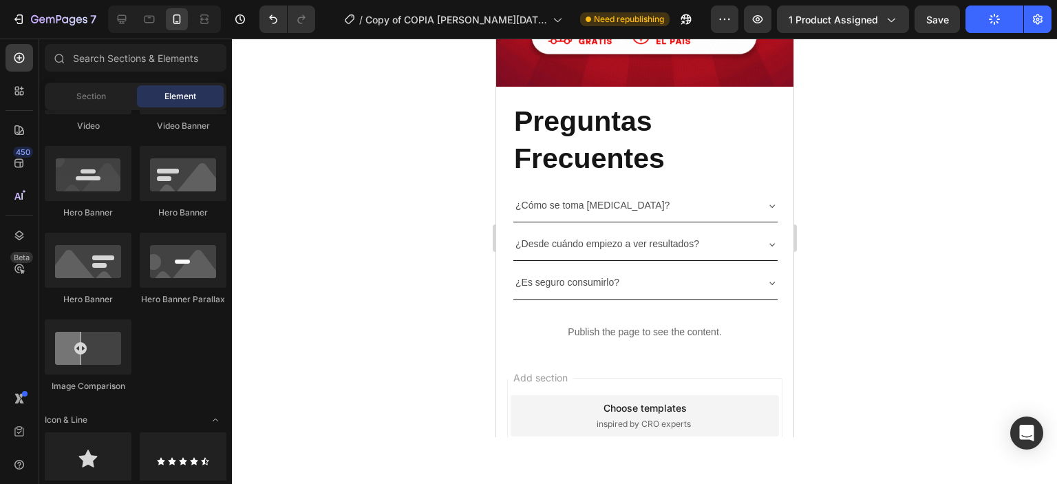
click at [882, 160] on div at bounding box center [644, 261] width 825 height 445
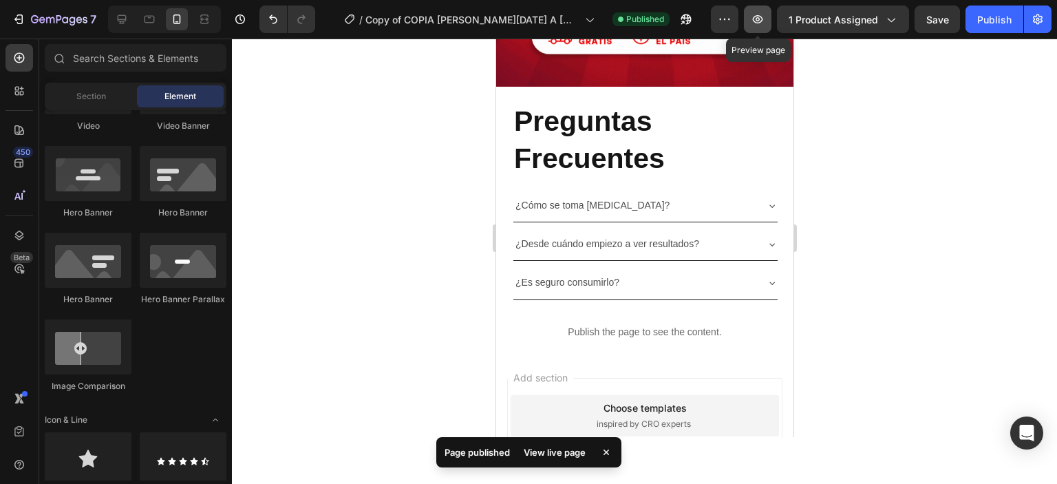
click at [764, 17] on icon "button" at bounding box center [758, 19] width 14 height 14
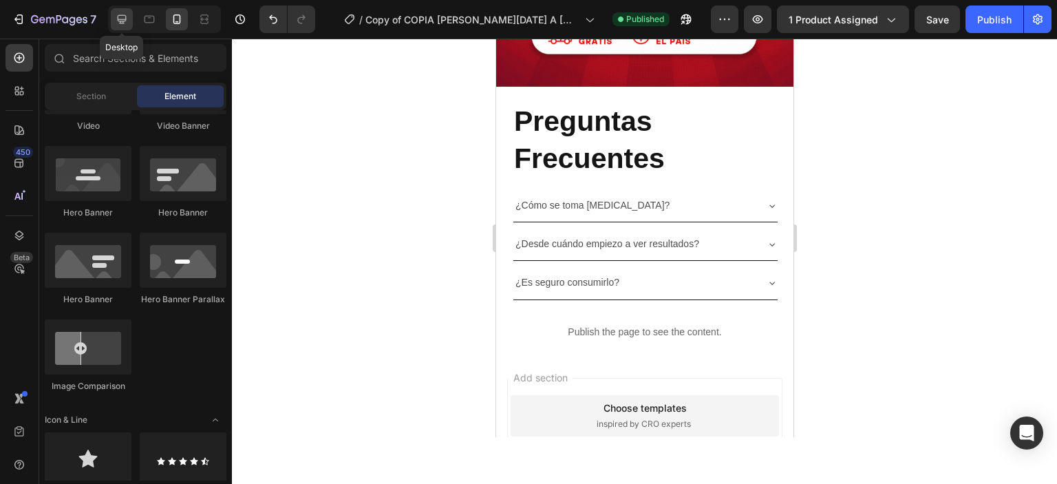
click at [122, 27] on div at bounding box center [122, 19] width 22 height 22
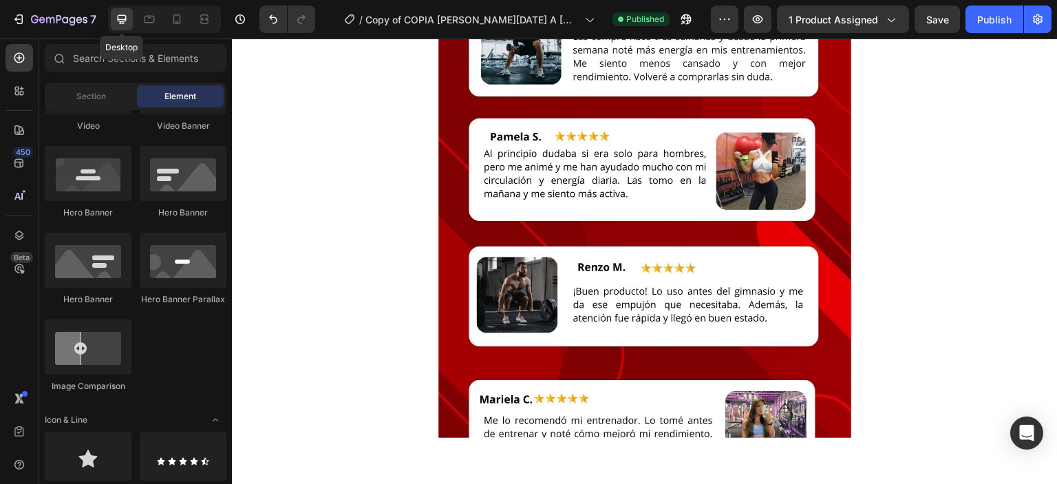
scroll to position [5551, 0]
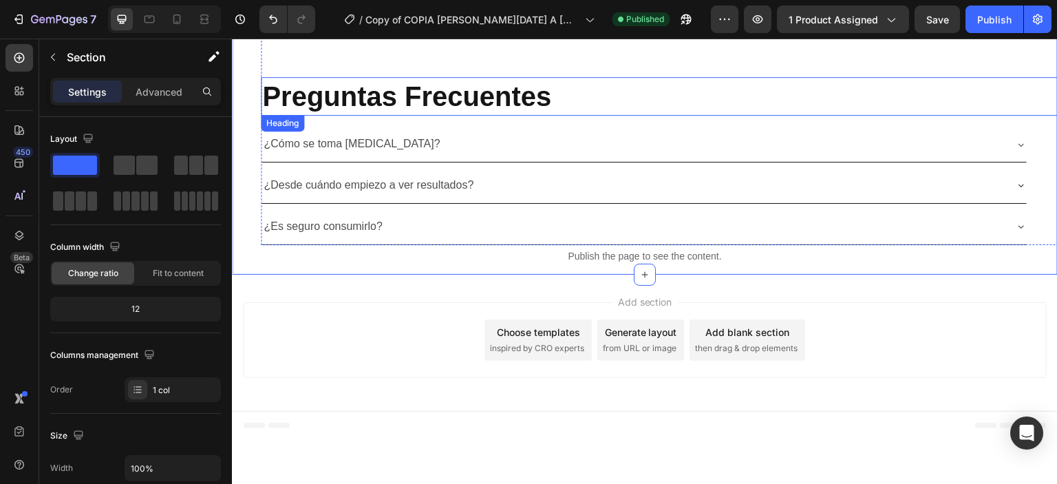
click at [314, 92] on h2 "Preguntas Frecuentes" at bounding box center [674, 95] width 826 height 39
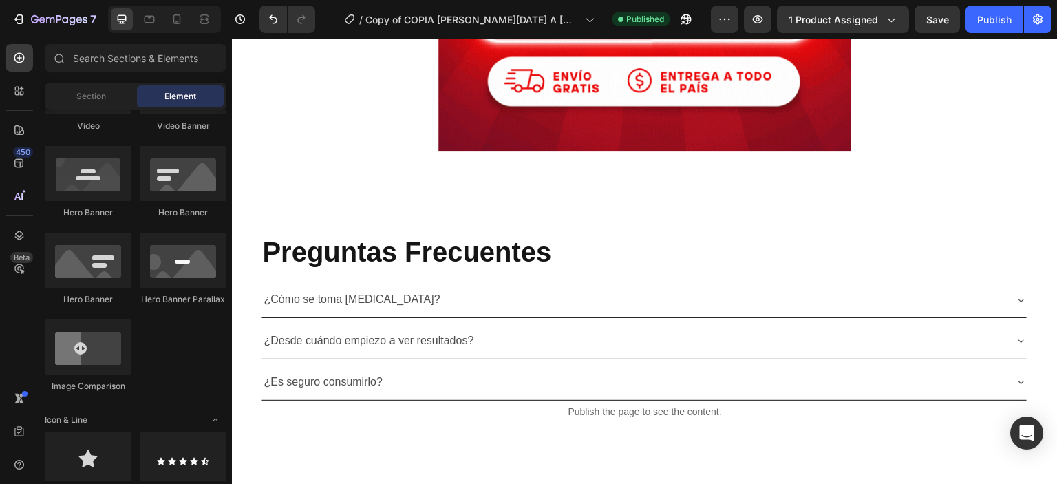
scroll to position [5421, 0]
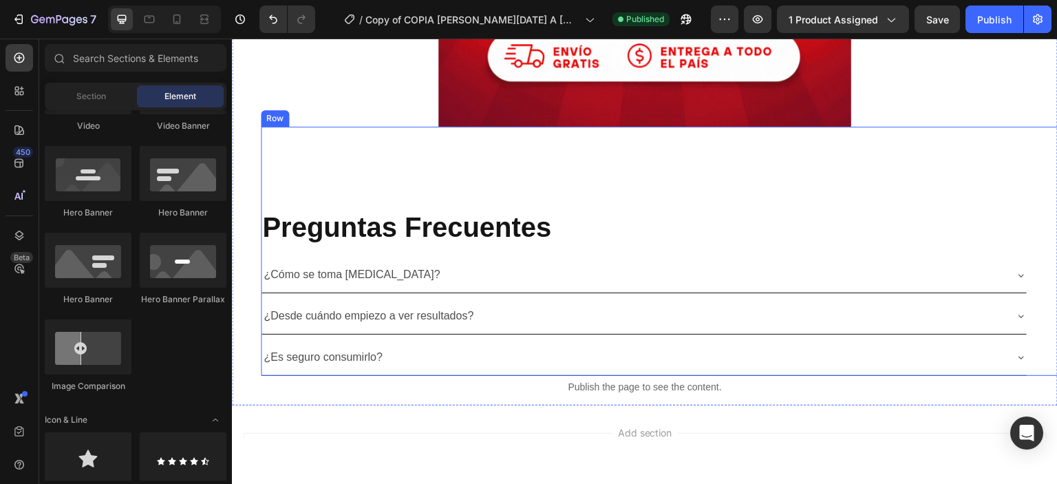
click at [524, 193] on div "Preguntas Frecuentes Heading ¿Cómo se toma [MEDICAL_DATA]? ¿Desde cuándo empiez…" at bounding box center [674, 250] width 826 height 248
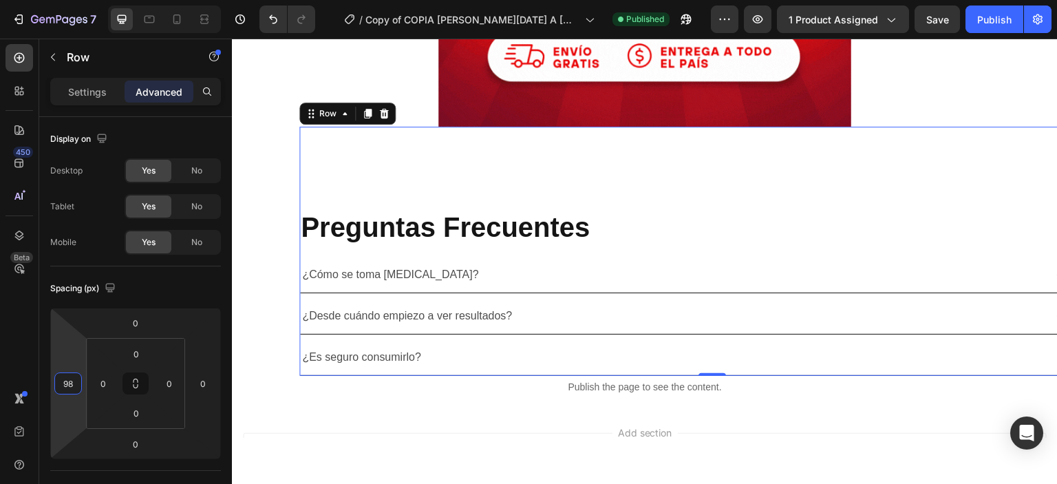
type input "100"
drag, startPoint x: 69, startPoint y: 357, endPoint x: 70, endPoint y: 337, distance: 20.0
click at [70, 0] on html "7 Version history / Copy of COPIA [PERSON_NAME][DATE] A [MEDICAL_DATA] – Cápsul…" at bounding box center [528, 0] width 1057 height 0
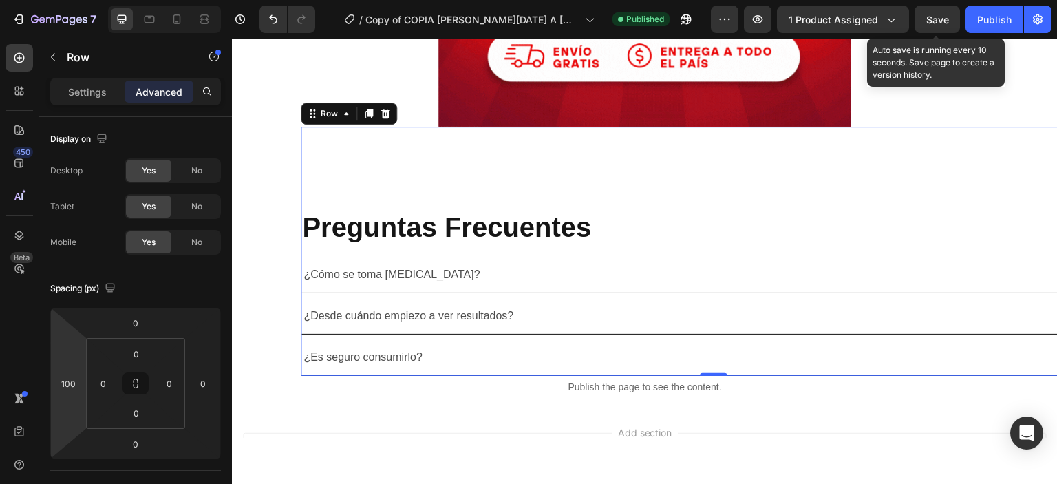
click at [942, 22] on span "Save" at bounding box center [937, 20] width 23 height 12
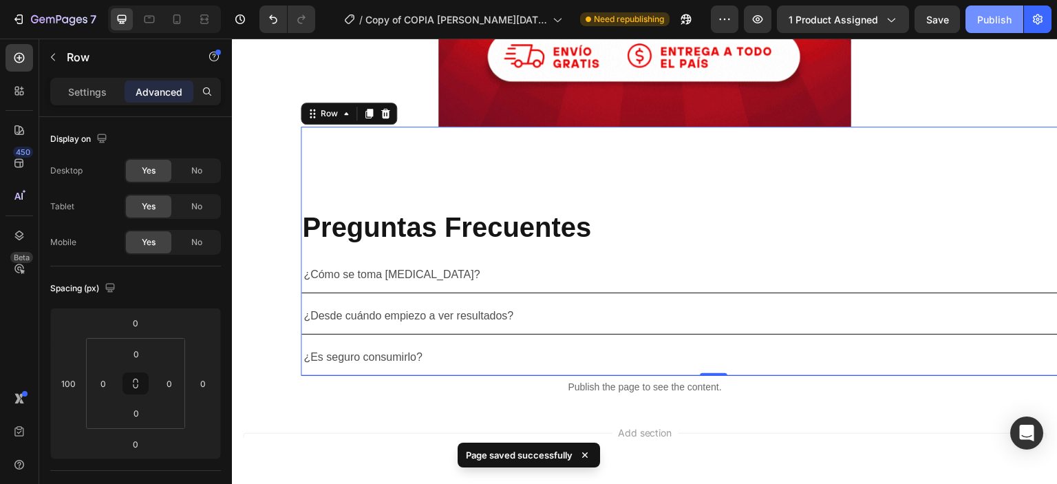
click at [984, 15] on div "Publish" at bounding box center [994, 19] width 34 height 14
click at [763, 18] on icon "button" at bounding box center [758, 19] width 14 height 14
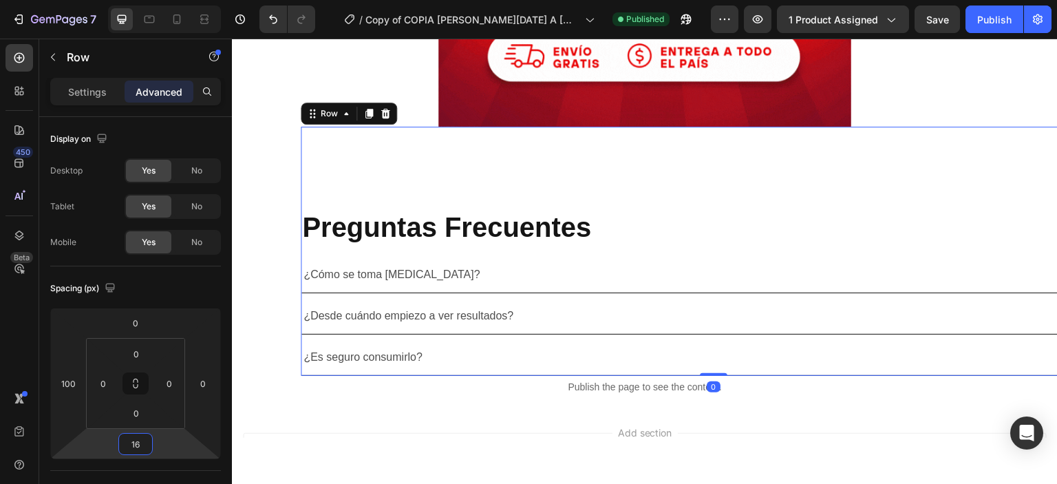
type input "20"
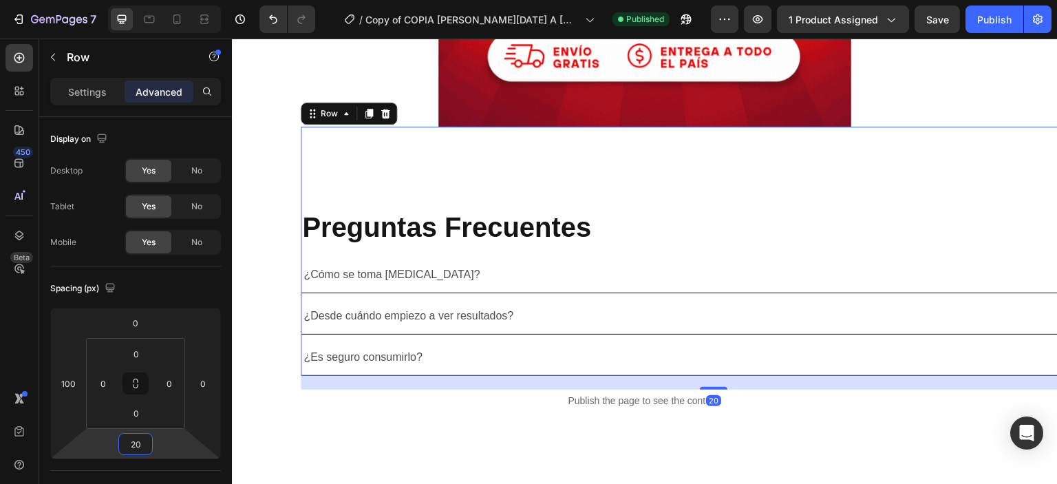
drag, startPoint x: 151, startPoint y: 431, endPoint x: 160, endPoint y: 425, distance: 11.8
click at [160, 0] on html "7 Version history / Copy of COPIA [PERSON_NAME][DATE] A [MEDICAL_DATA] – Cápsul…" at bounding box center [528, 0] width 1057 height 0
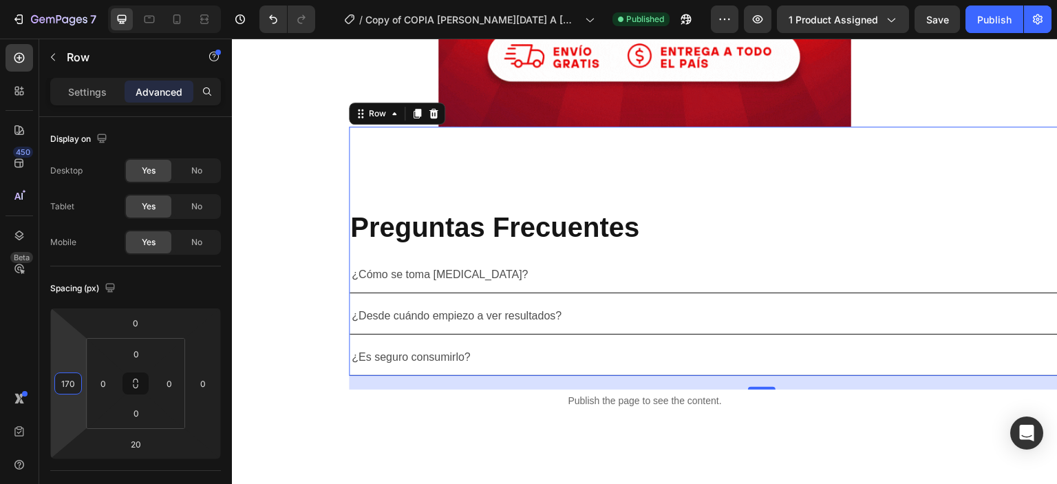
drag, startPoint x: 66, startPoint y: 365, endPoint x: 71, endPoint y: 341, distance: 24.6
click at [71, 0] on html "7 Version history / Copy of COPIA [PERSON_NAME][DATE] A [MEDICAL_DATA] – Cápsul…" at bounding box center [528, 0] width 1057 height 0
click at [180, 20] on icon at bounding box center [177, 19] width 14 height 14
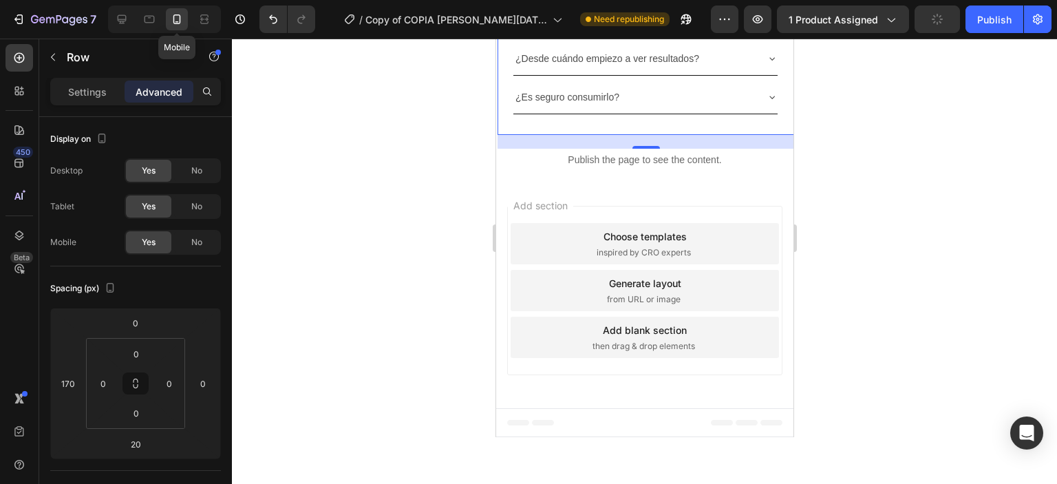
type input "2"
type input "0"
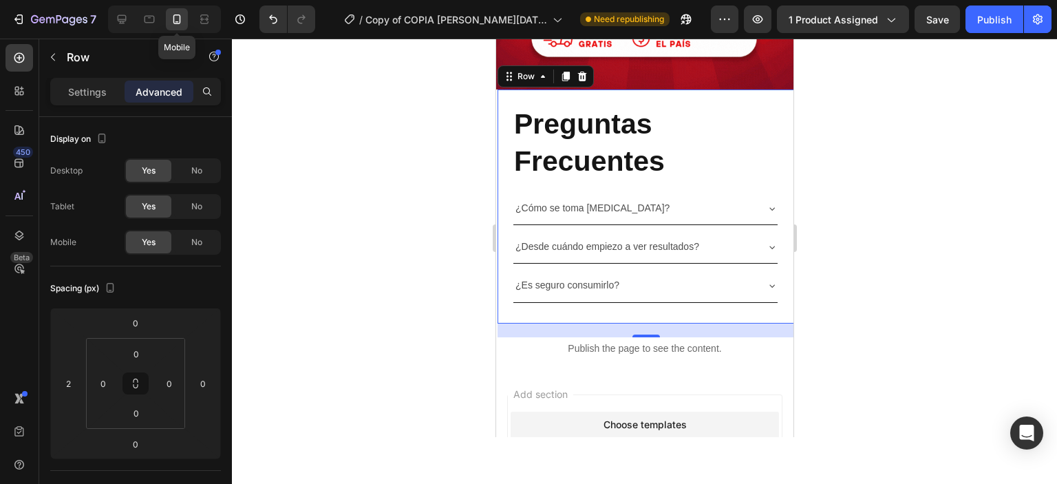
scroll to position [4282, 0]
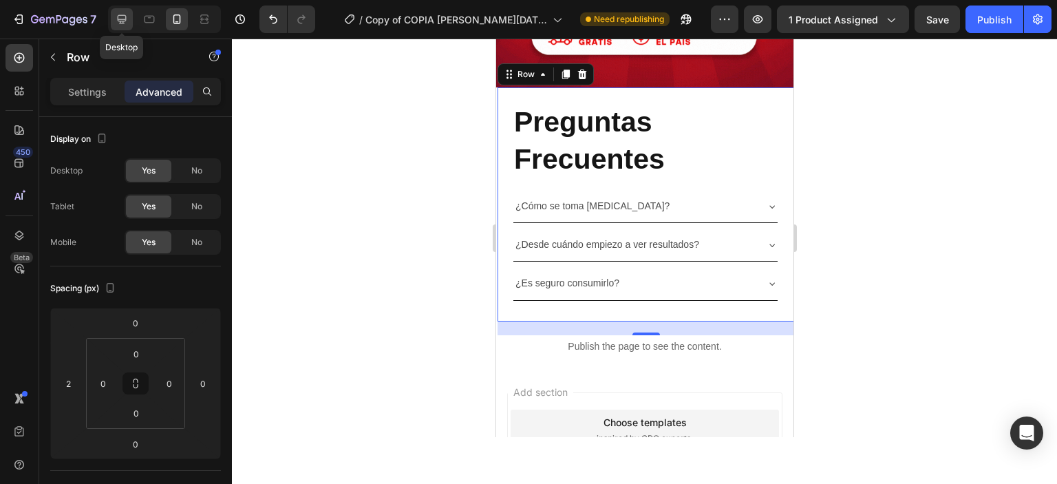
click at [124, 24] on icon at bounding box center [122, 19] width 14 height 14
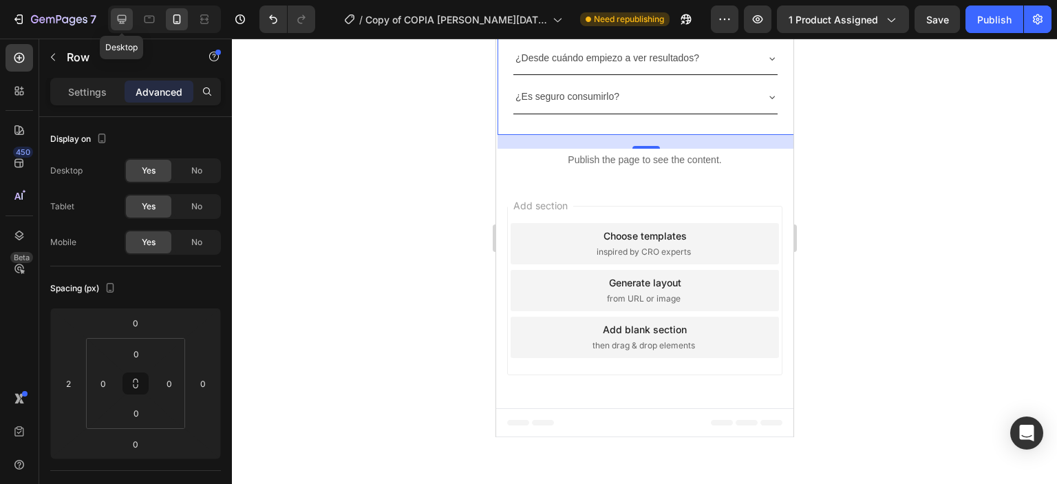
type input "170"
type input "20"
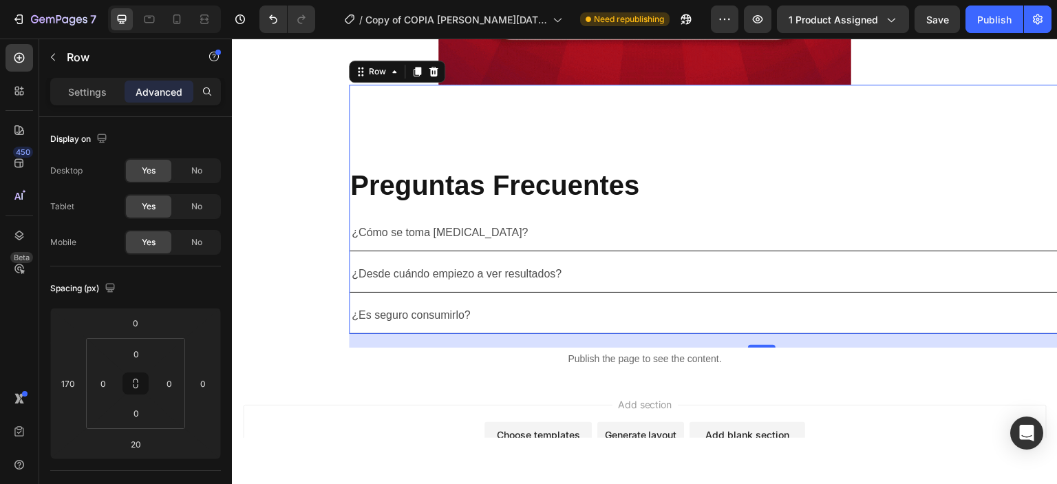
scroll to position [5461, 0]
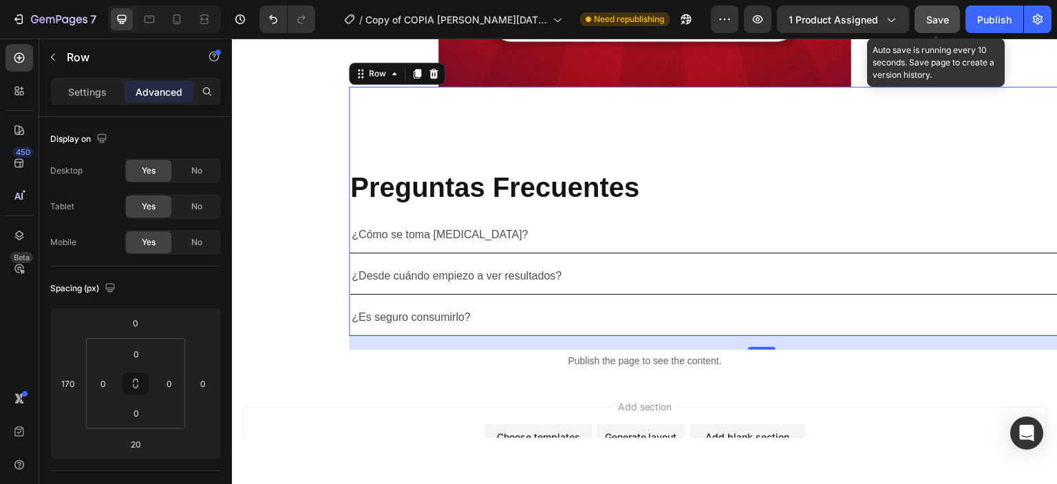
click at [945, 11] on button "Save" at bounding box center [936, 20] width 45 height 28
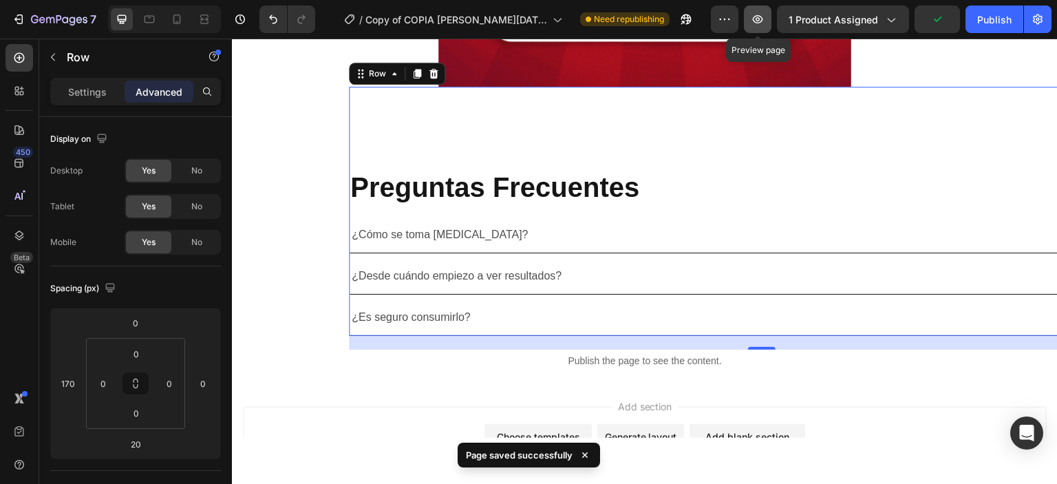
click at [758, 21] on icon "button" at bounding box center [758, 19] width 14 height 14
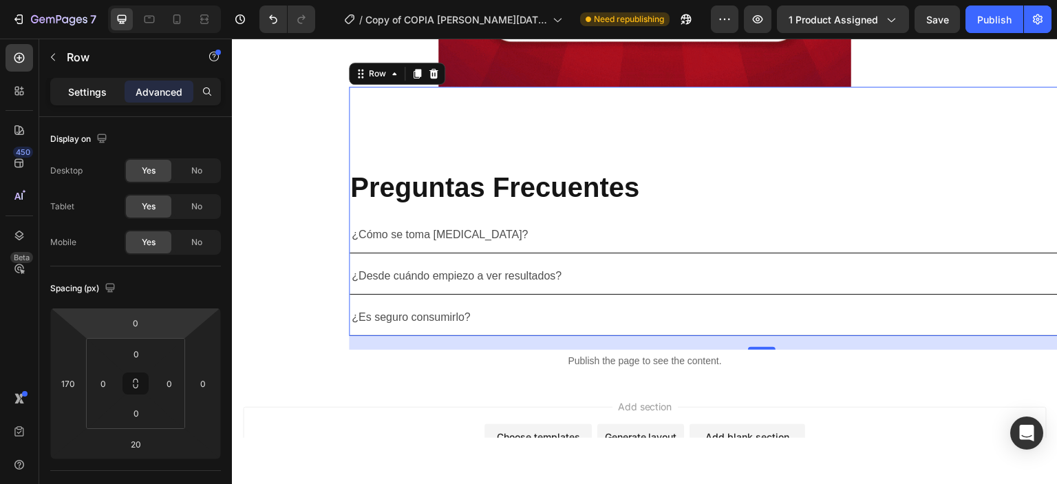
click at [87, 86] on p "Settings" at bounding box center [87, 92] width 39 height 14
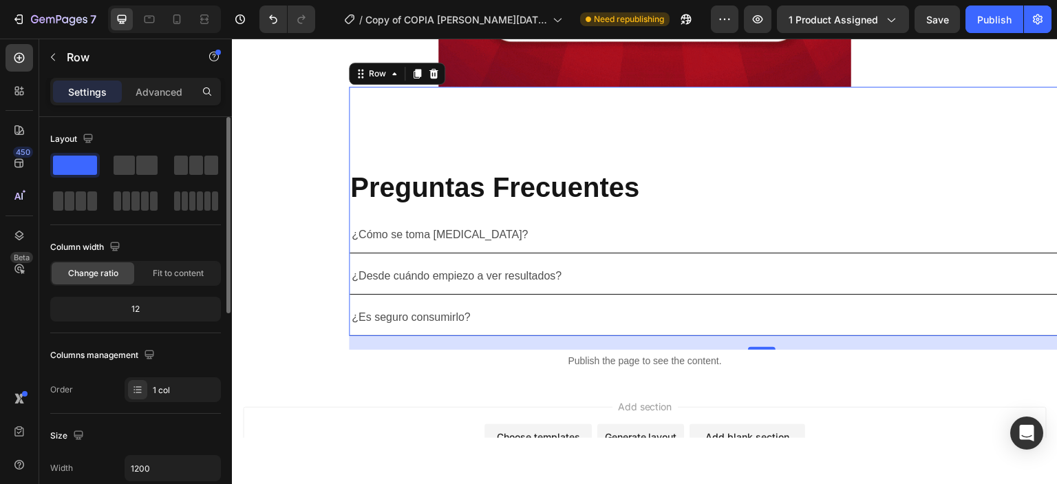
click at [142, 310] on div "12" at bounding box center [135, 308] width 165 height 19
click at [149, 268] on div "Fit to content" at bounding box center [178, 273] width 83 height 22
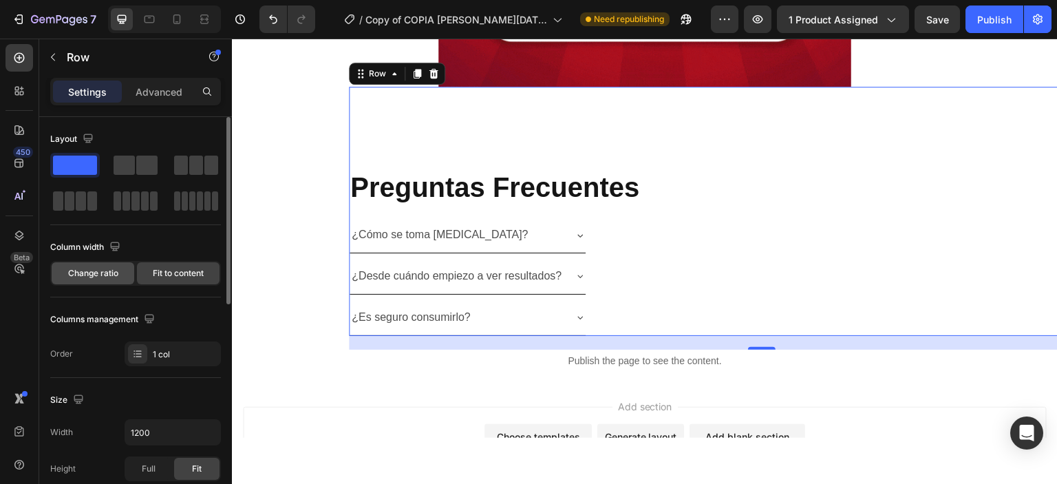
click at [78, 273] on span "Change ratio" at bounding box center [93, 273] width 50 height 12
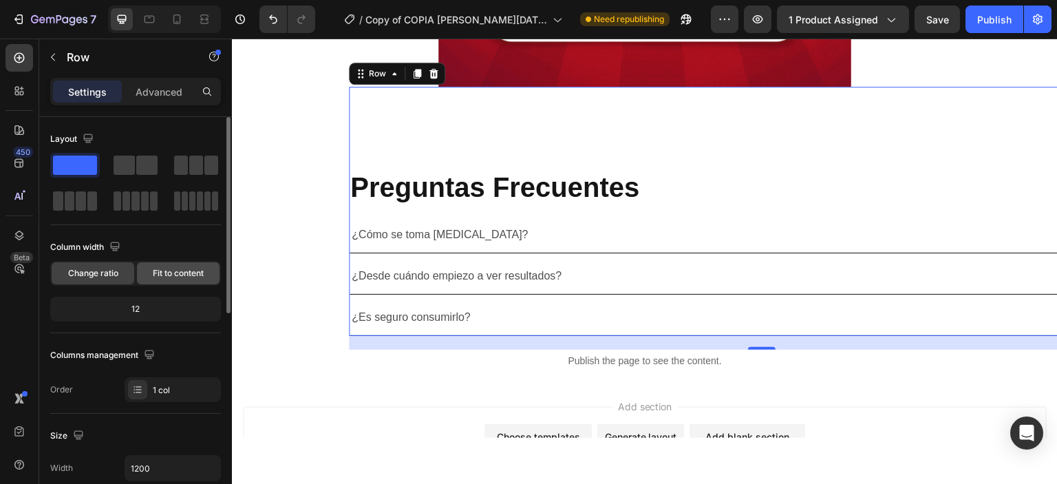
click at [188, 271] on span "Fit to content" at bounding box center [178, 273] width 51 height 12
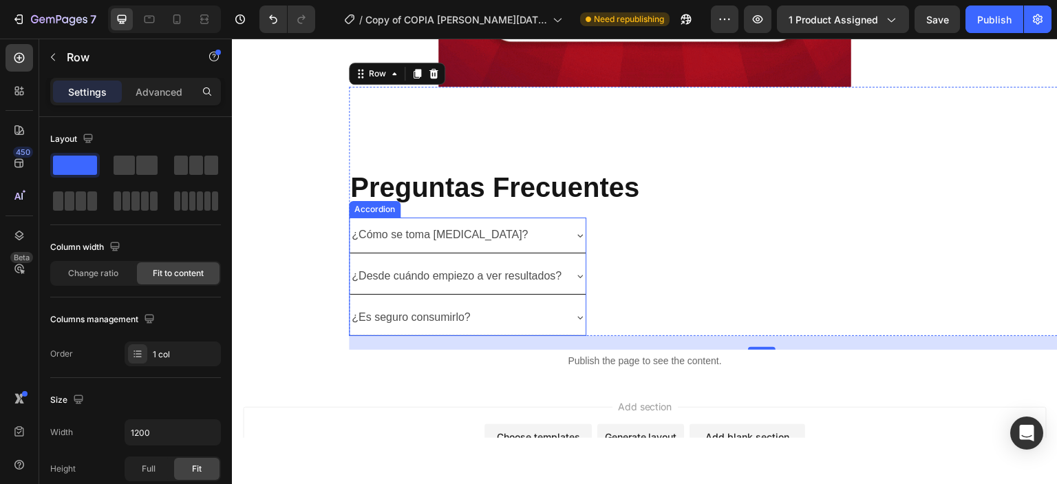
click at [583, 235] on icon at bounding box center [580, 234] width 11 height 11
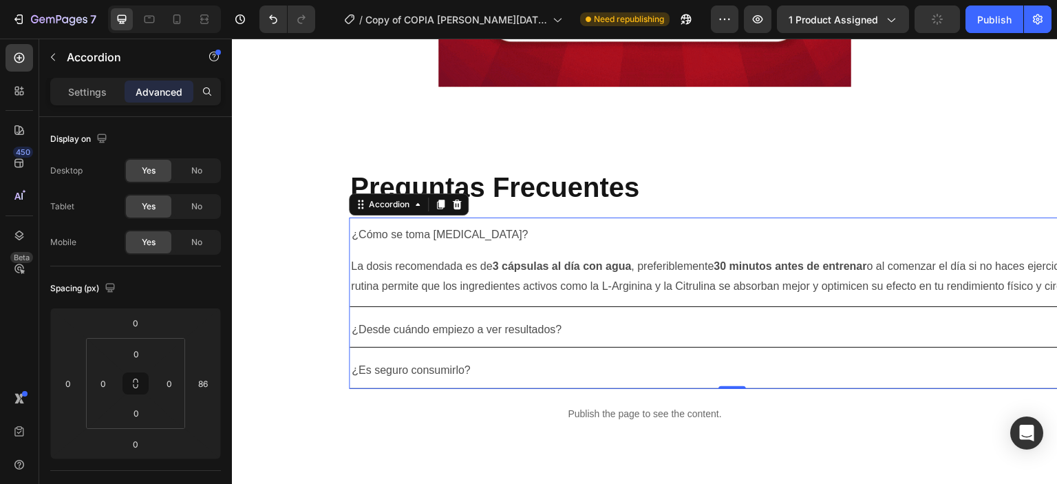
click at [550, 241] on div "¿Cómo se toma [MEDICAL_DATA]?" at bounding box center [721, 234] width 743 height 24
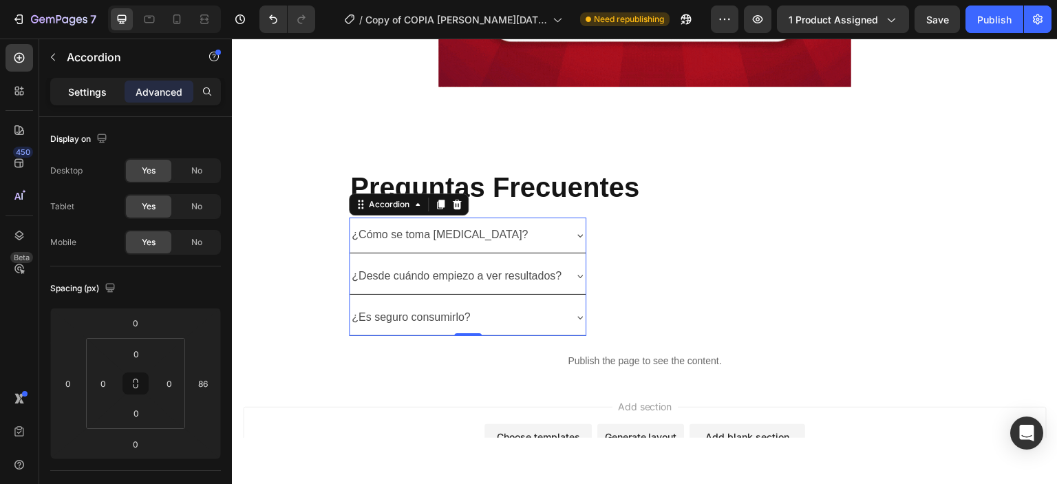
click at [72, 89] on p "Settings" at bounding box center [87, 92] width 39 height 14
type input "8"
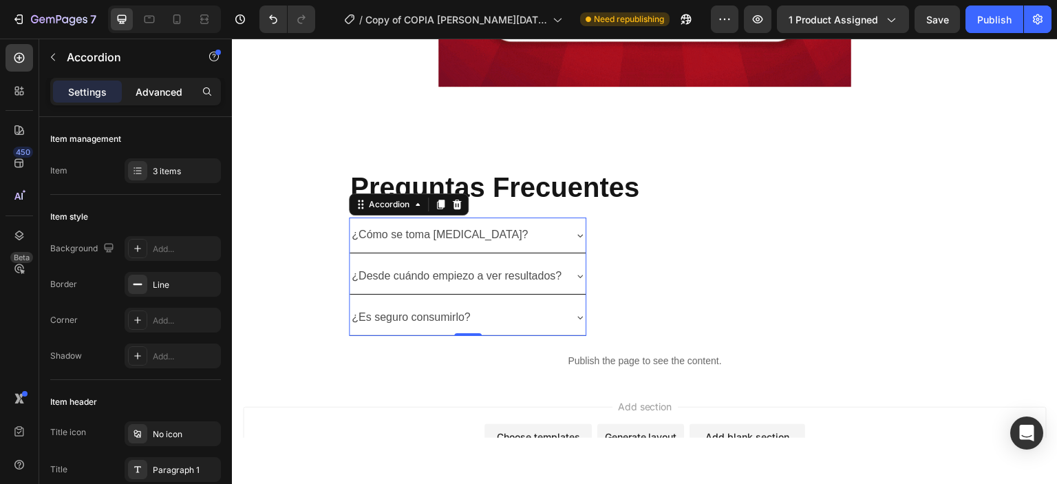
click at [144, 93] on p "Advanced" at bounding box center [159, 92] width 47 height 14
type input "100%"
type input "100"
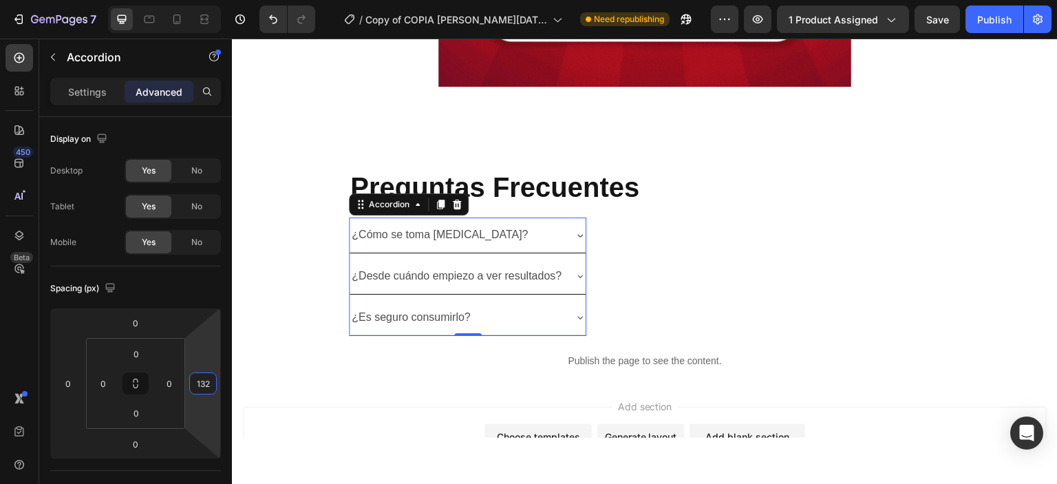
drag, startPoint x: 201, startPoint y: 361, endPoint x: 204, endPoint y: 347, distance: 14.2
click at [204, 0] on html "7 Version history / Copy of COPIA [PERSON_NAME][DATE] A [MEDICAL_DATA] – Cápsul…" at bounding box center [528, 0] width 1057 height 0
drag, startPoint x: 204, startPoint y: 347, endPoint x: 204, endPoint y: 371, distance: 24.1
click at [204, 0] on html "7 Version history / Copy of COPIA [PERSON_NAME][DATE] A [MEDICAL_DATA] – Cápsul…" at bounding box center [528, 0] width 1057 height 0
drag, startPoint x: 205, startPoint y: 361, endPoint x: 206, endPoint y: 395, distance: 34.4
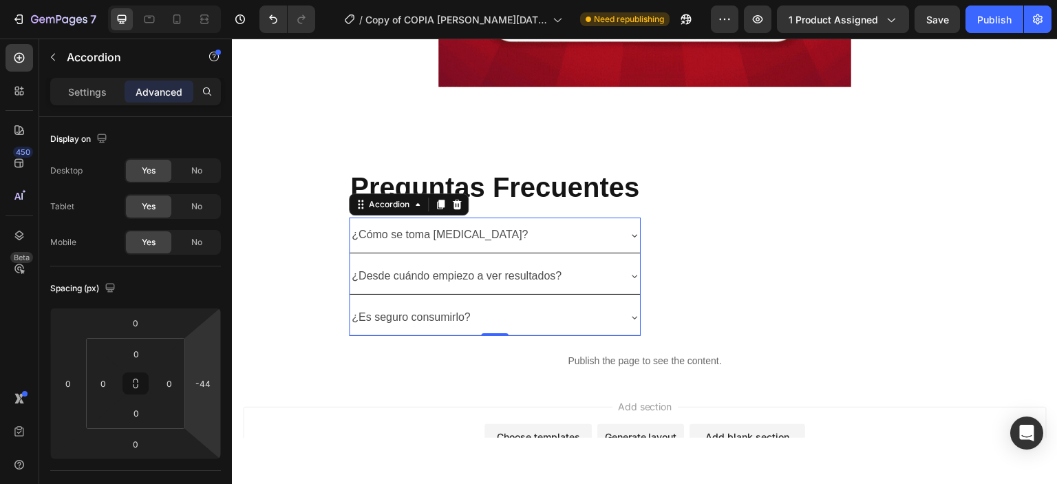
click at [206, 0] on html "7 Version history / Copy of COPIA [PERSON_NAME][DATE] A [MEDICAL_DATA] – Cápsul…" at bounding box center [528, 0] width 1057 height 0
click at [206, 383] on input "-44" at bounding box center [203, 383] width 21 height 21
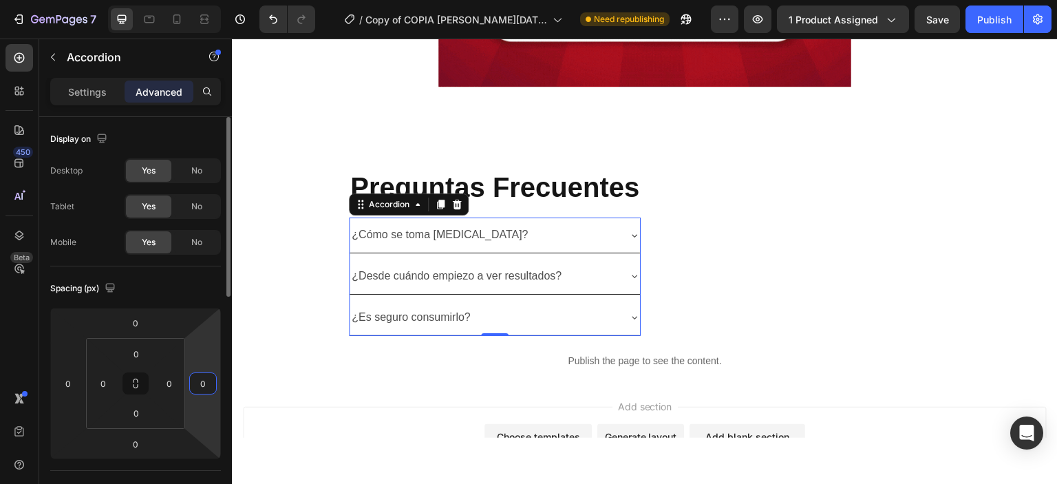
type input "0"
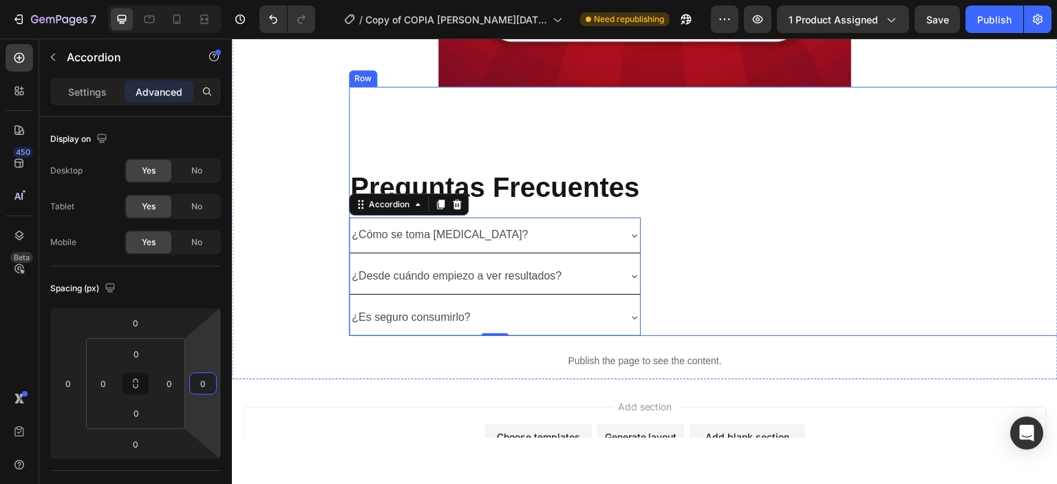
click at [385, 114] on div "Preguntas Frecuentes Heading ¿Cómo se toma [MEDICAL_DATA]? ¿Desde cuándo empiez…" at bounding box center [495, 210] width 292 height 248
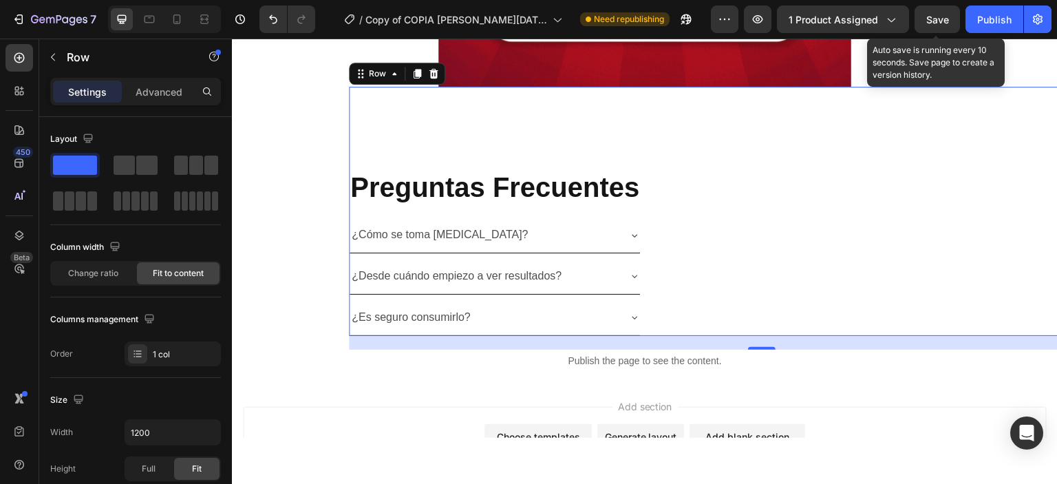
click at [931, 17] on span "Save" at bounding box center [937, 20] width 23 height 12
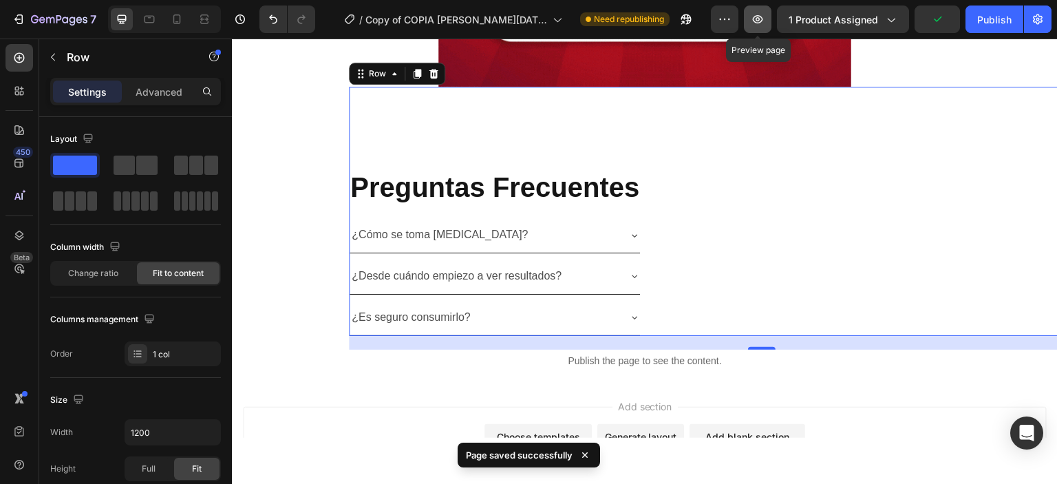
click at [762, 19] on icon "button" at bounding box center [758, 19] width 14 height 14
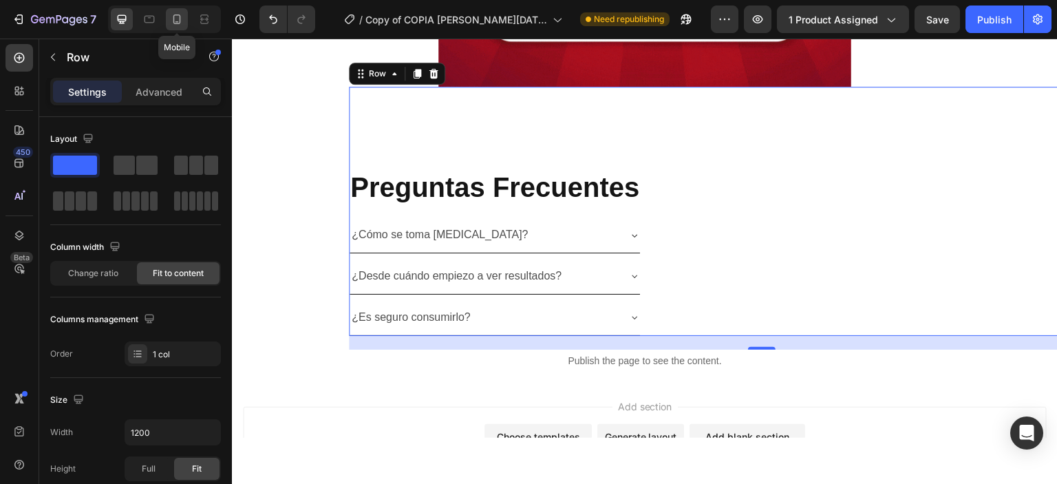
click at [183, 14] on icon at bounding box center [177, 19] width 14 height 14
type input "100%"
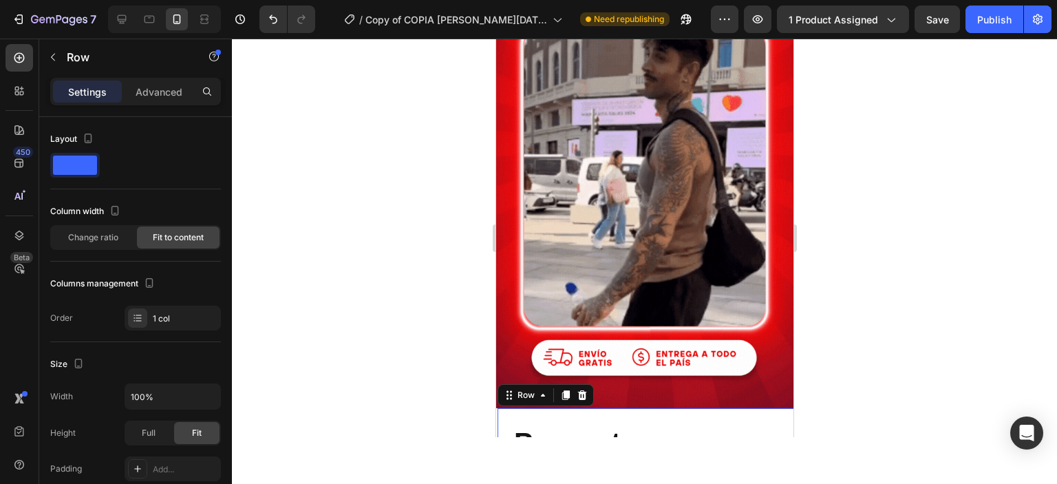
scroll to position [3961, 0]
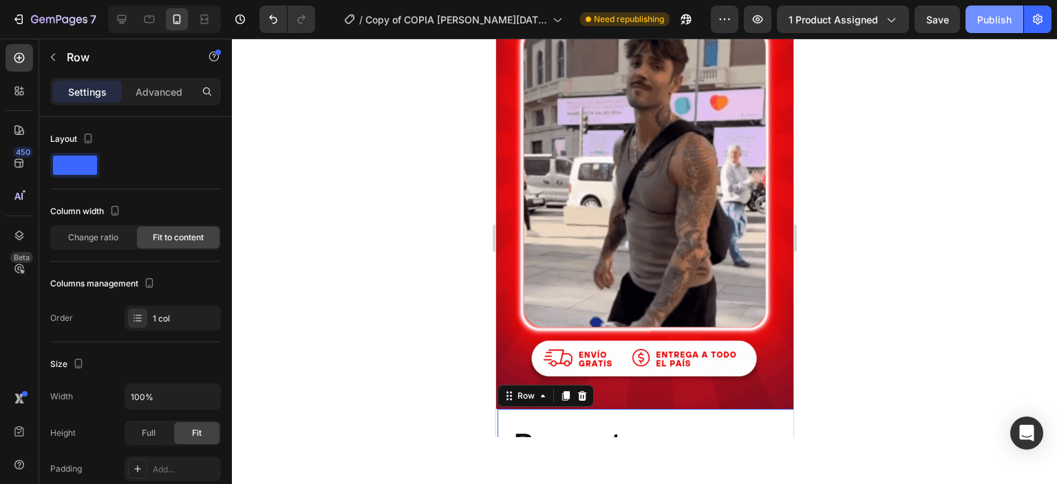
click at [987, 21] on div "Publish" at bounding box center [994, 19] width 34 height 14
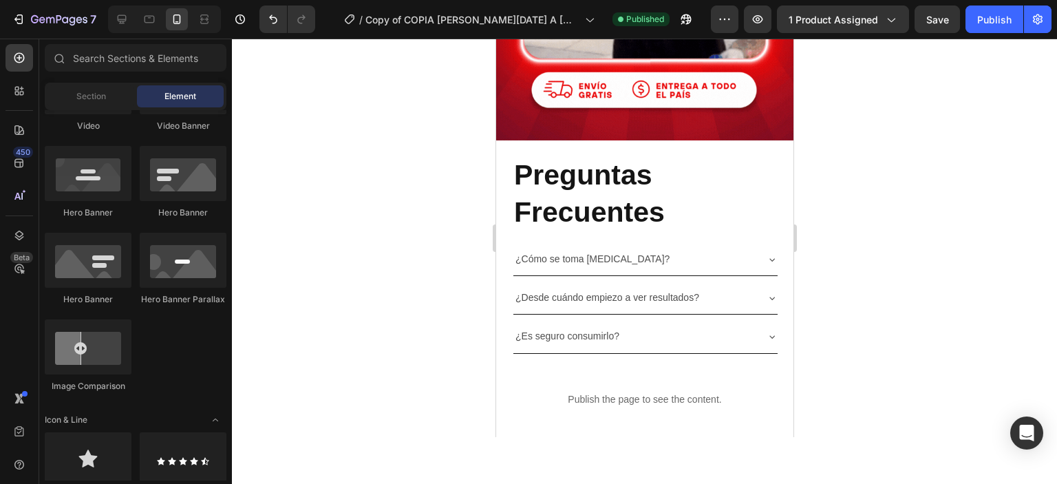
scroll to position [4215, 0]
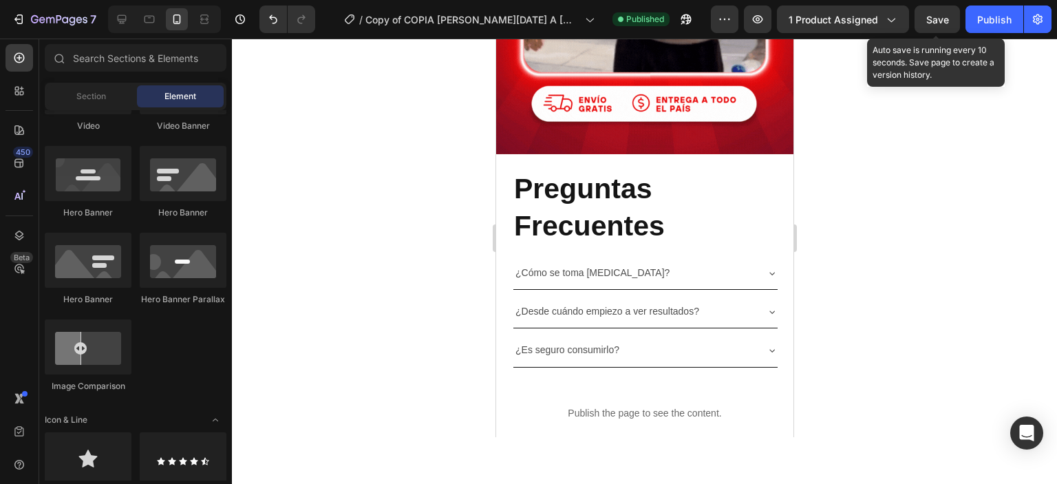
click at [935, 26] on div "Save" at bounding box center [937, 19] width 23 height 14
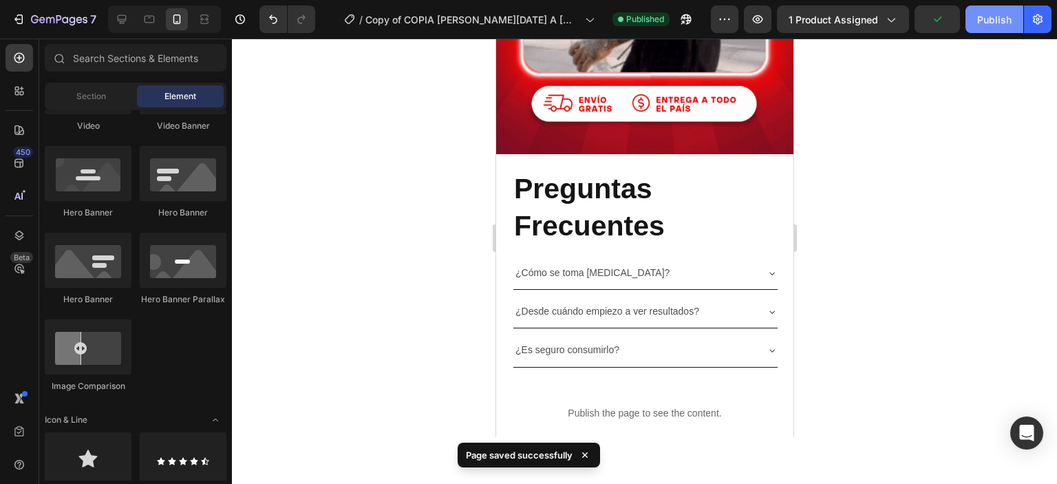
click at [999, 17] on div "Publish" at bounding box center [994, 19] width 34 height 14
